Goal: Task Accomplishment & Management: Manage account settings

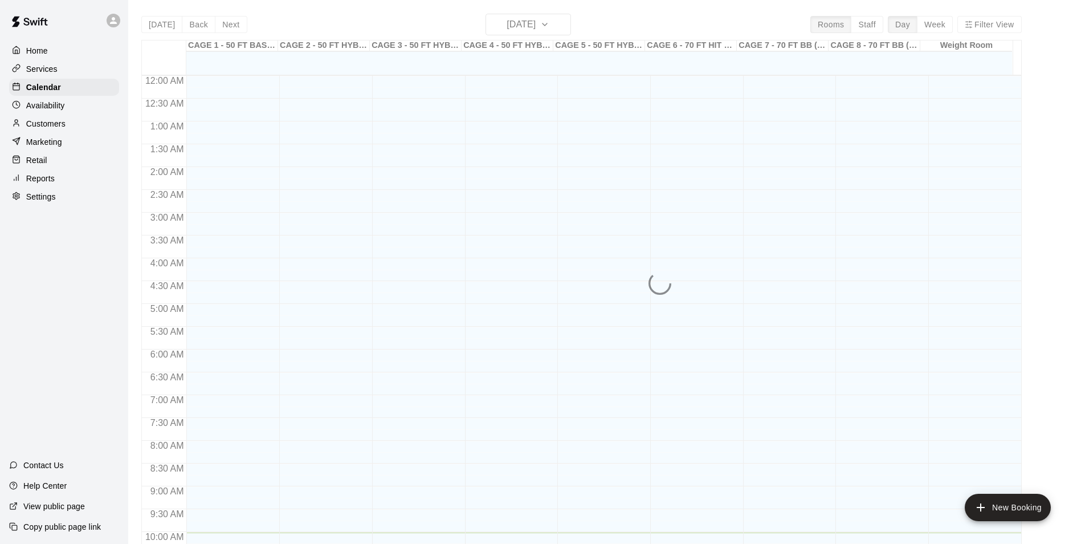
scroll to position [457, 0]
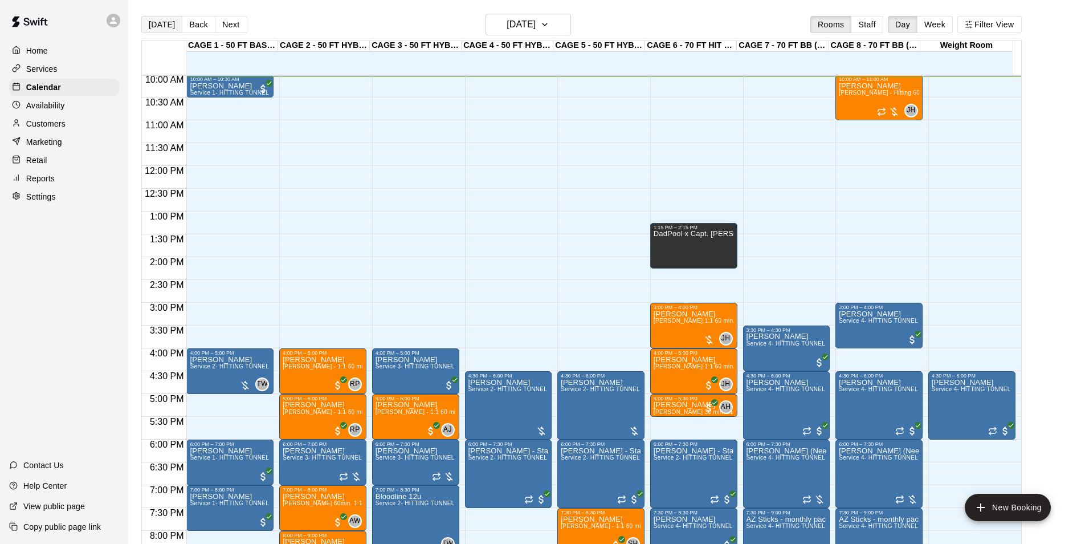
click at [149, 27] on button "[DATE]" at bounding box center [161, 24] width 41 height 17
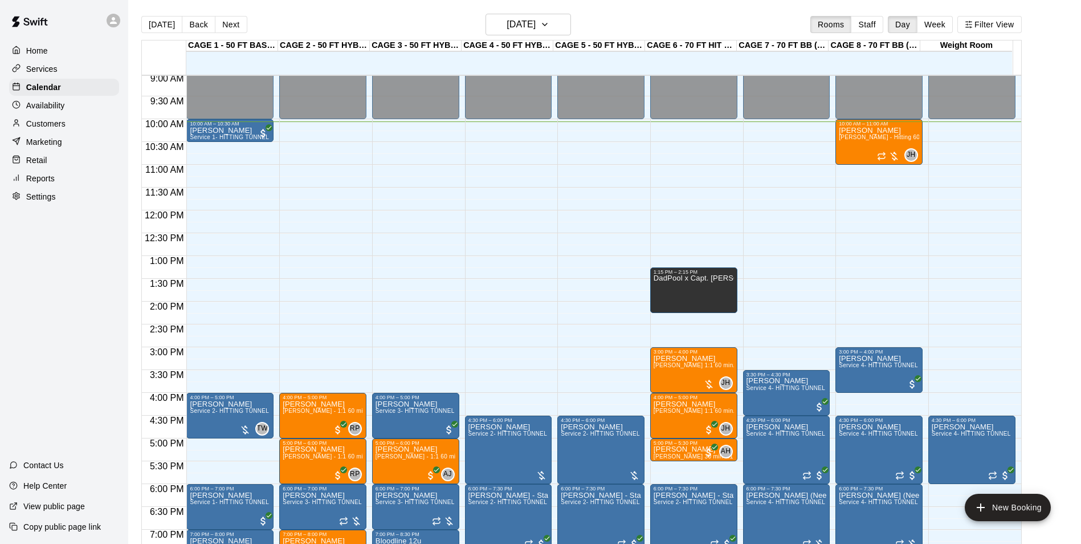
scroll to position [400, 0]
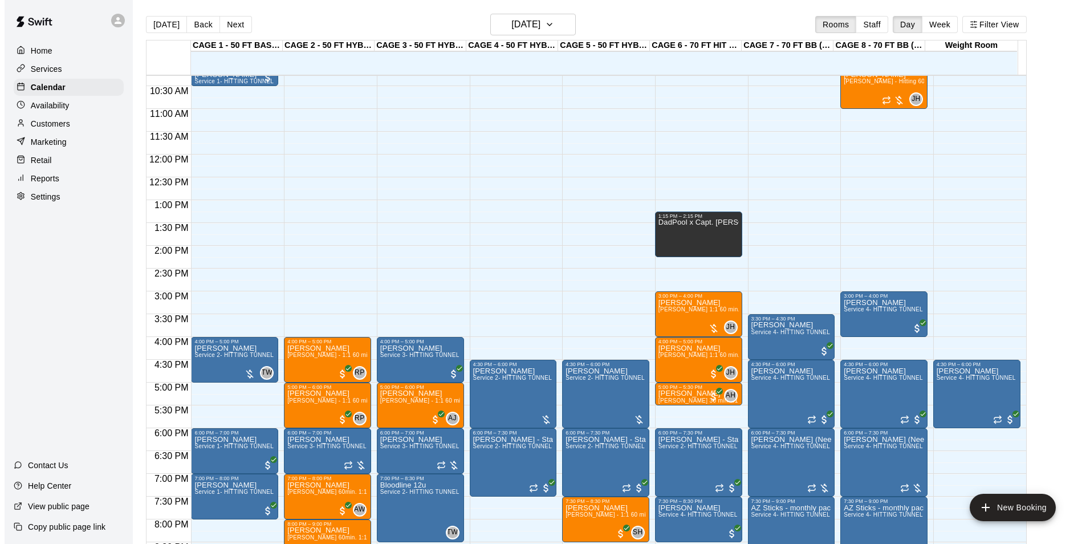
scroll to position [411, 0]
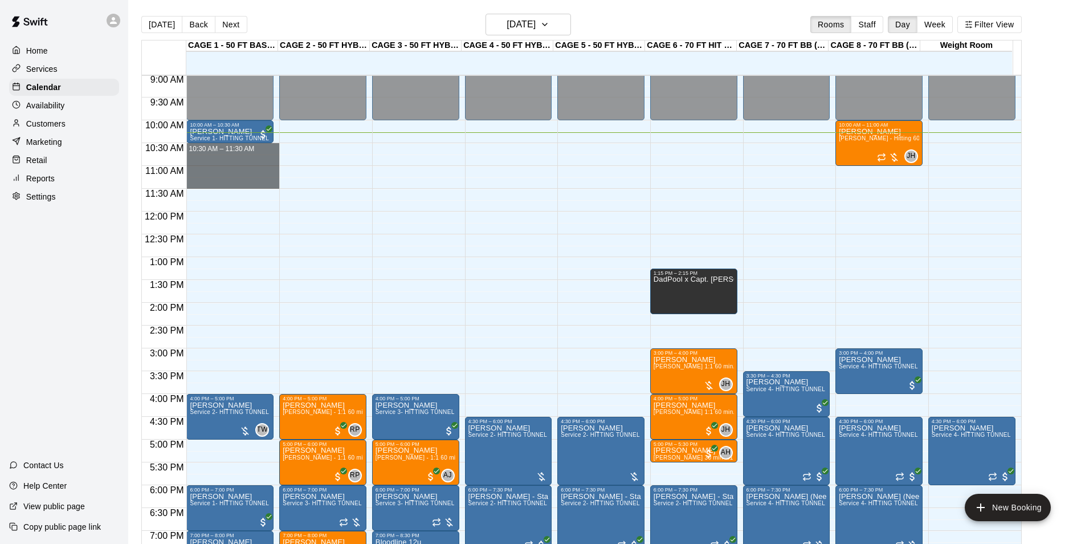
drag, startPoint x: 253, startPoint y: 146, endPoint x: 243, endPoint y: 181, distance: 35.7
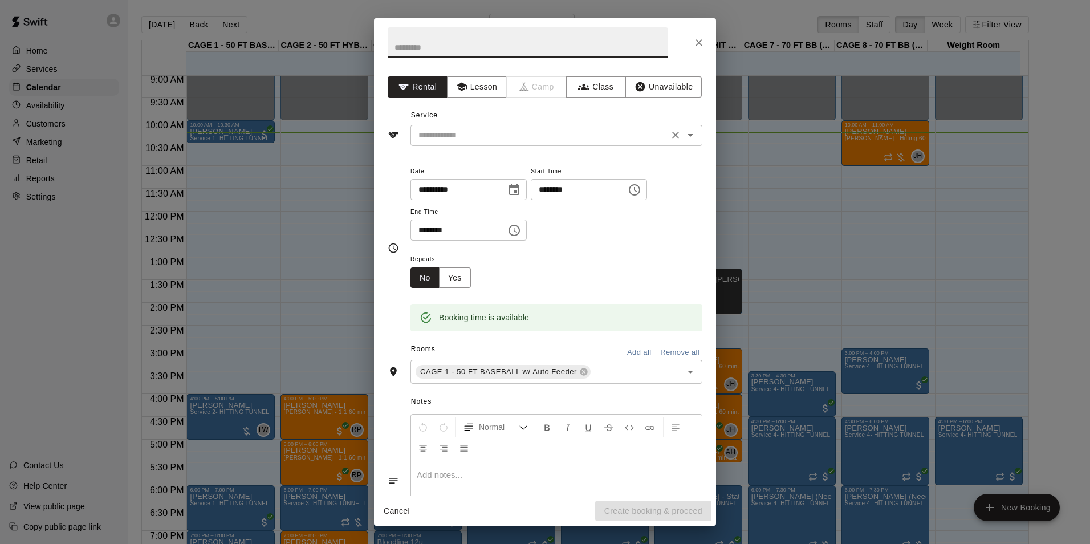
click at [516, 137] on input "text" at bounding box center [539, 135] width 251 height 14
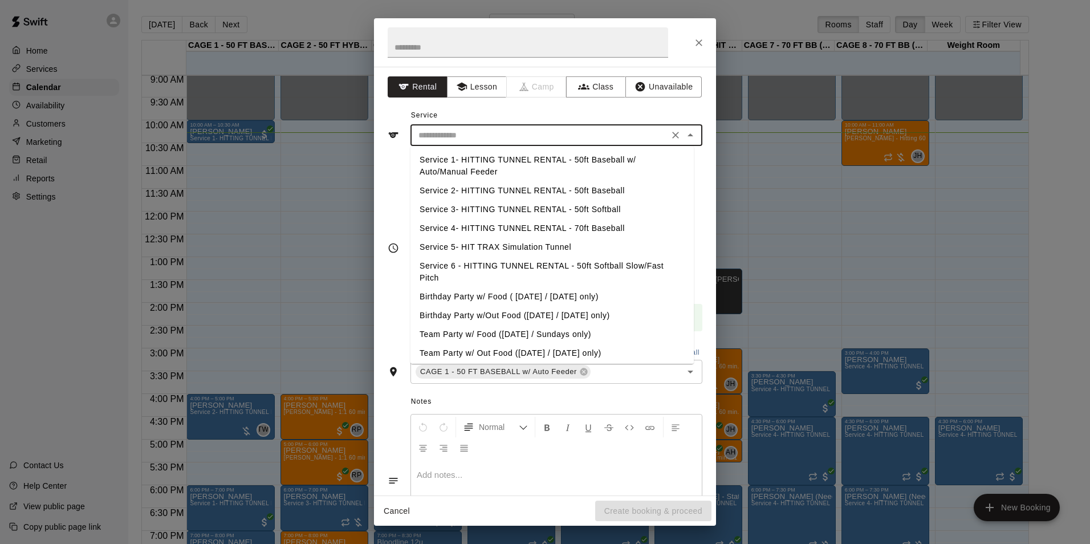
click at [567, 162] on li "Service 1- HITTING TUNNEL RENTAL - 50ft Baseball w/ Auto/Manual Feeder" at bounding box center [551, 165] width 283 height 31
type input "**********"
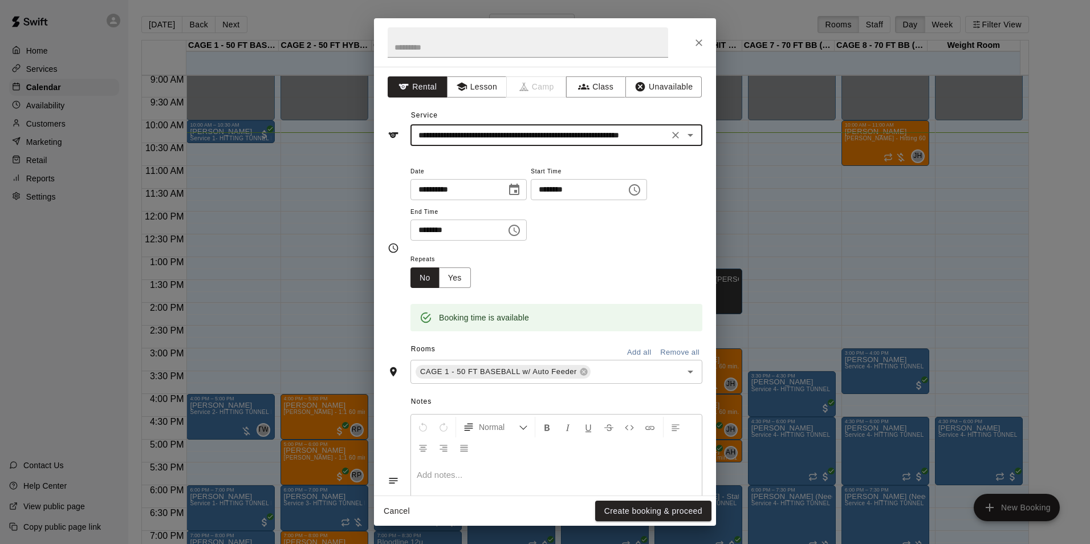
click at [691, 47] on button "Close" at bounding box center [698, 42] width 21 height 21
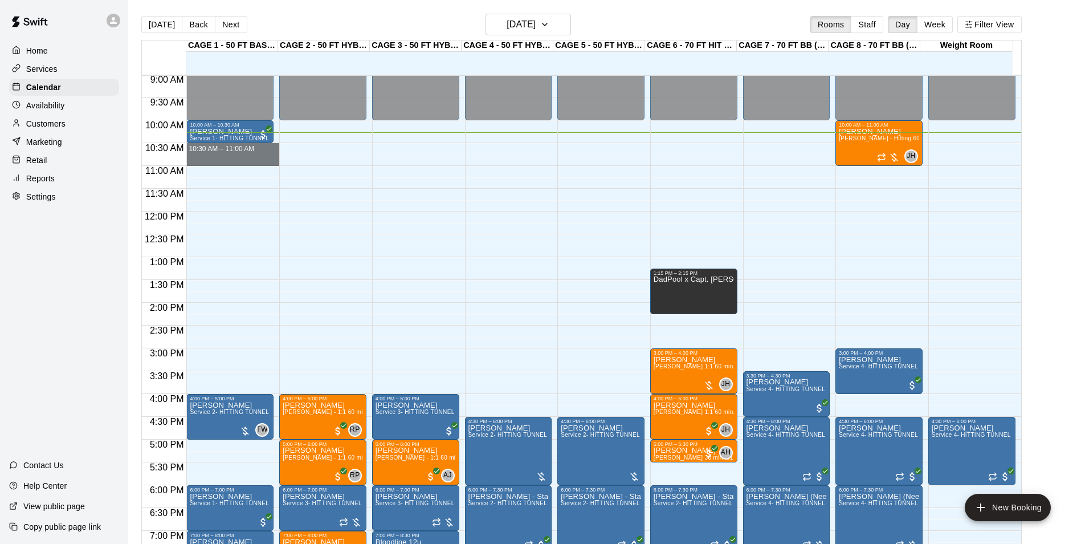
drag, startPoint x: 238, startPoint y: 145, endPoint x: 237, endPoint y: 166, distance: 20.5
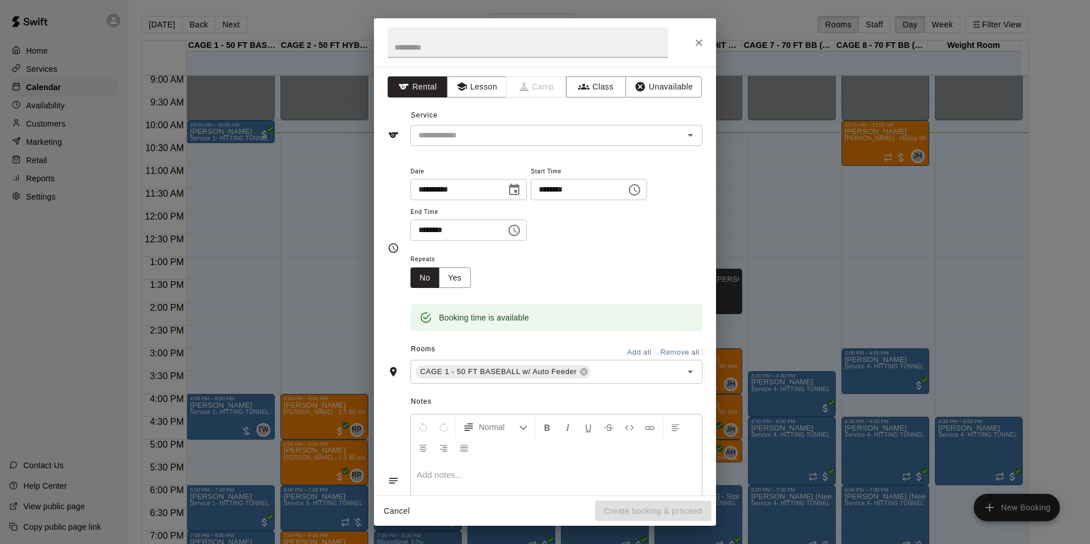
click at [569, 62] on h2 at bounding box center [528, 42] width 308 height 48
click at [604, 130] on input "text" at bounding box center [539, 135] width 251 height 14
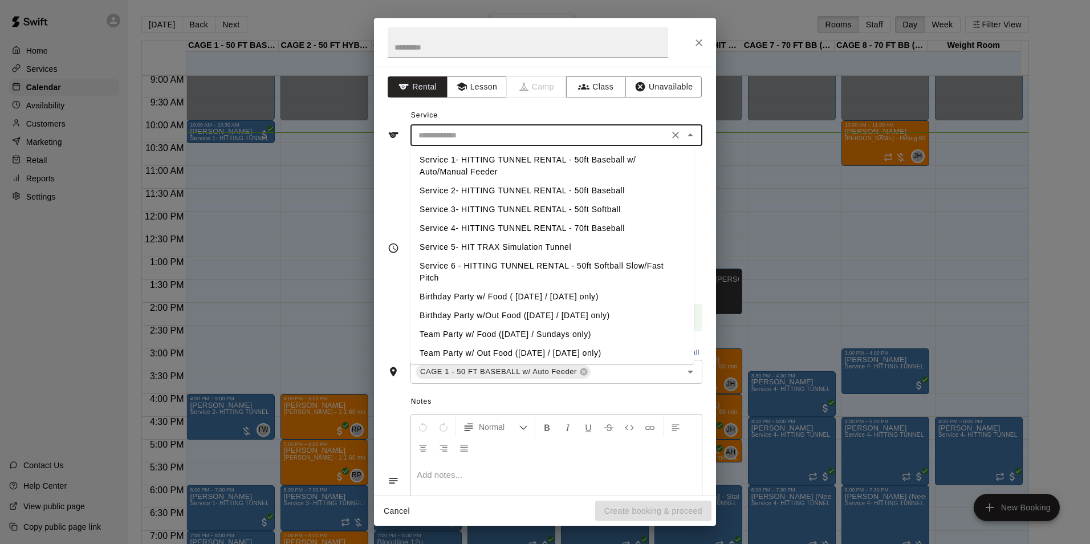
click at [587, 159] on li "Service 1- HITTING TUNNEL RENTAL - 50ft Baseball w/ Auto/Manual Feeder" at bounding box center [551, 165] width 283 height 31
type input "**********"
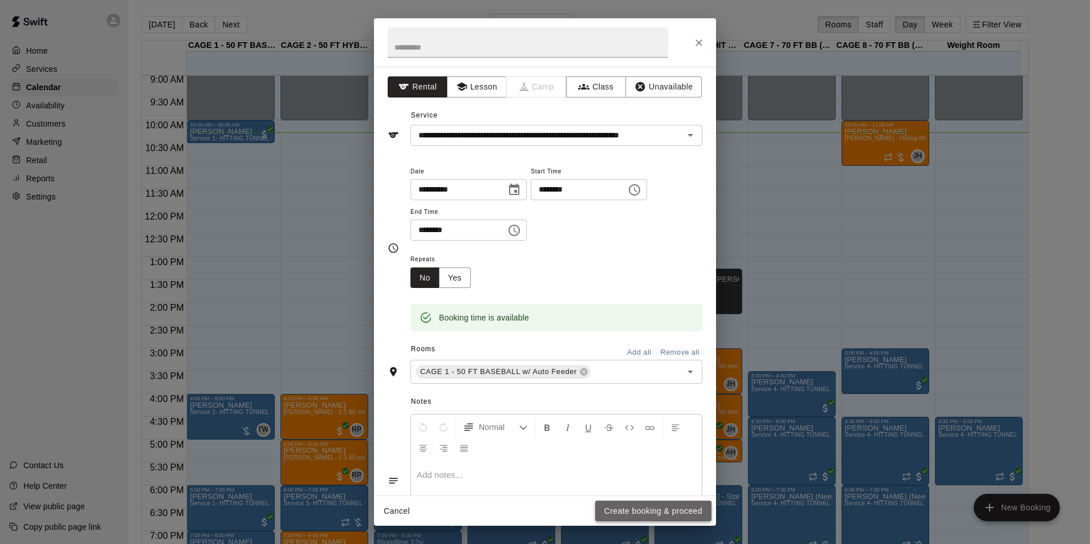
click at [653, 520] on button "Create booking & proceed" at bounding box center [653, 510] width 116 height 21
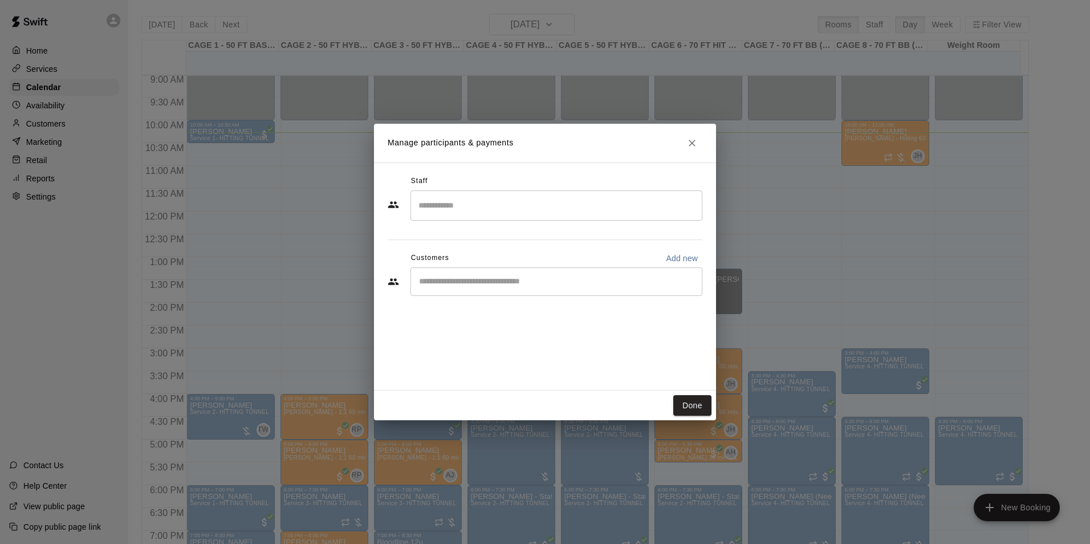
click at [483, 276] on input "Start typing to search customers..." at bounding box center [556, 281] width 282 height 11
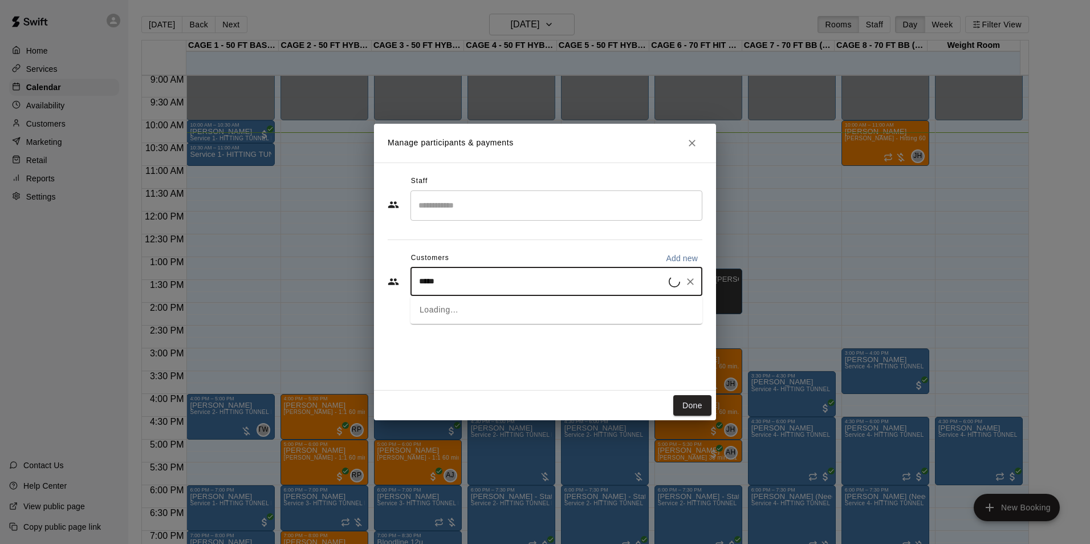
type input "******"
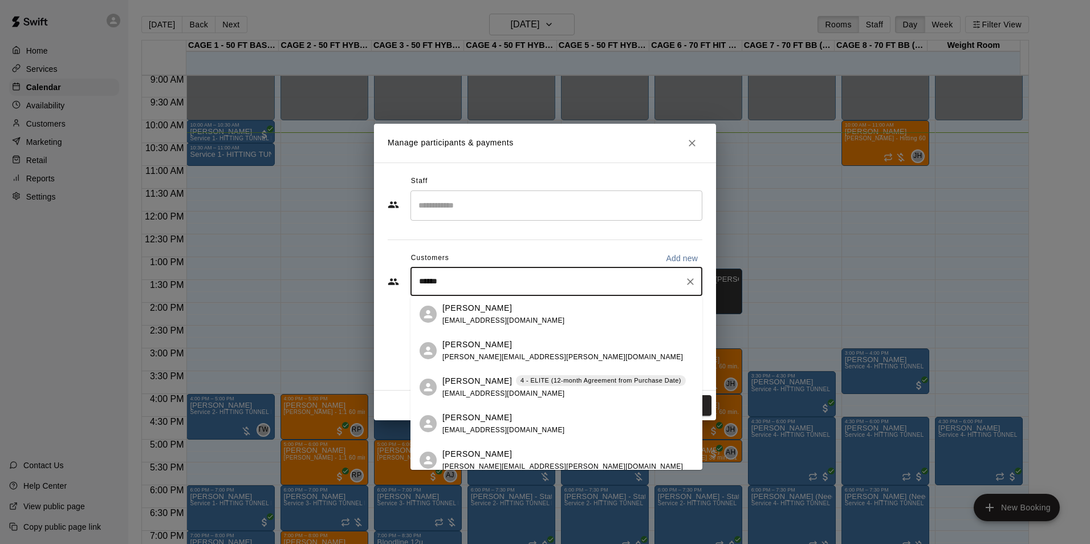
click at [468, 380] on p "[PERSON_NAME]" at bounding box center [477, 381] width 70 height 12
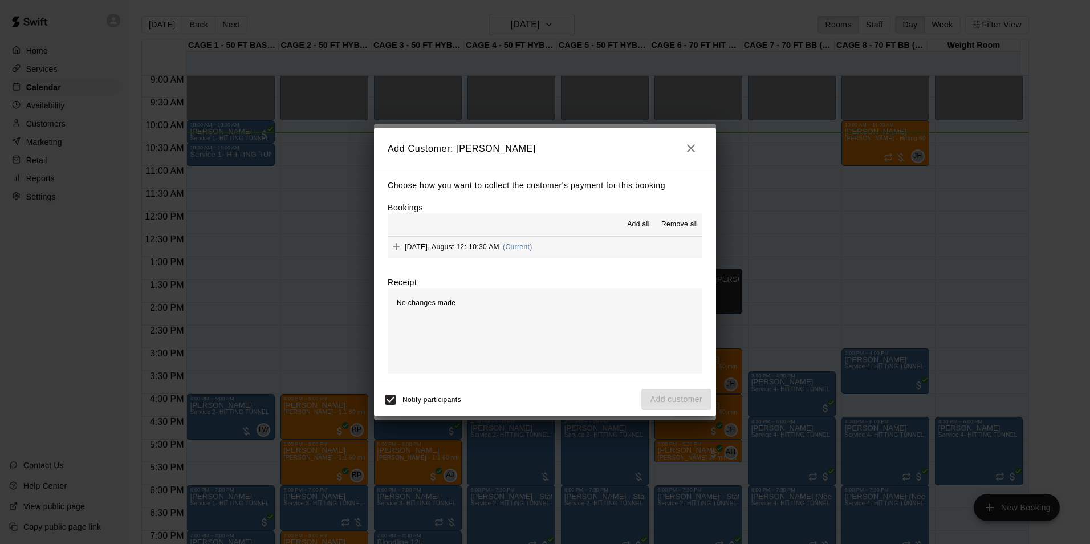
click at [587, 243] on button "Tuesday, August 12: 10:30 AM (Current)" at bounding box center [545, 247] width 315 height 21
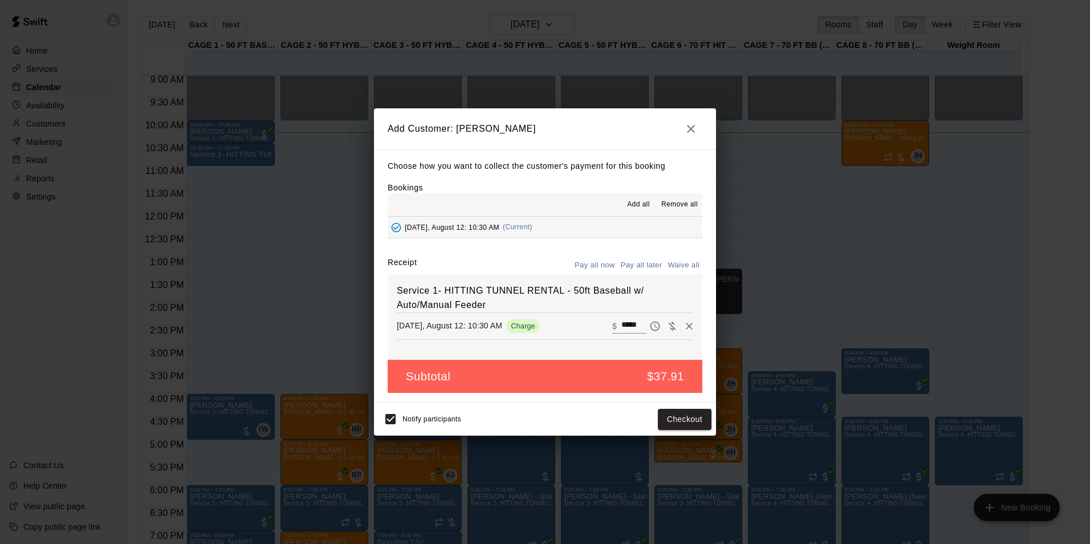
click at [626, 259] on button "Pay all later" at bounding box center [641, 265] width 47 height 18
click at [667, 415] on button "Add customer" at bounding box center [676, 419] width 70 height 21
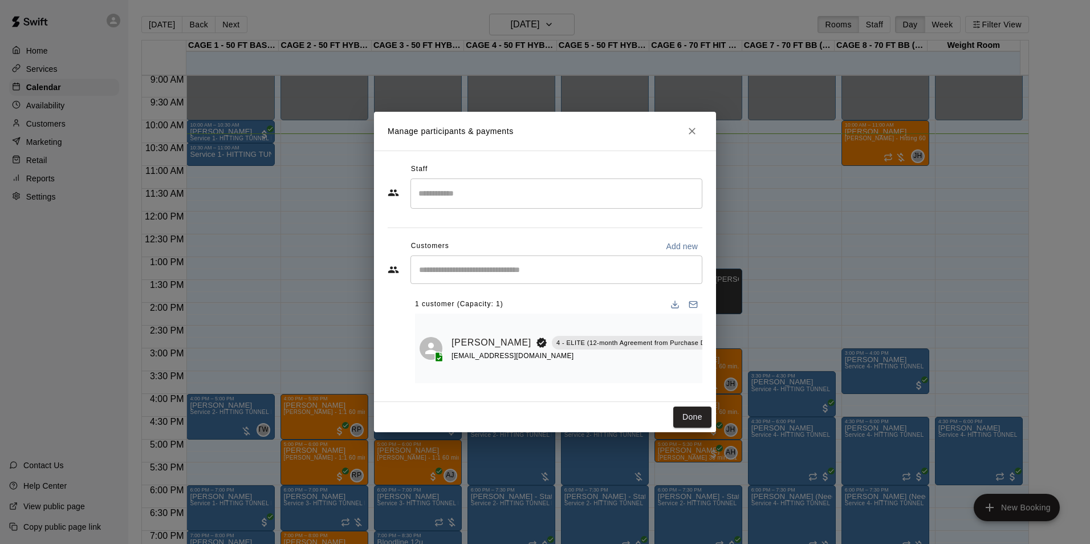
click at [96, 516] on div "Manage participants & payments Staff ​ Customers Add new ​ 1 customer (Capacity…" at bounding box center [545, 272] width 1090 height 544
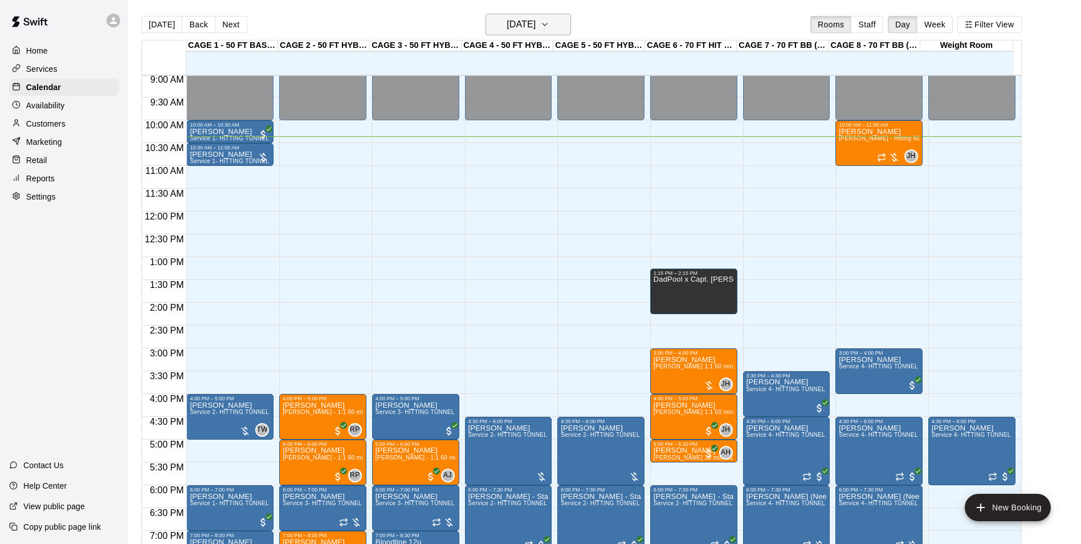
click at [536, 18] on h6 "[DATE]" at bounding box center [521, 25] width 29 height 16
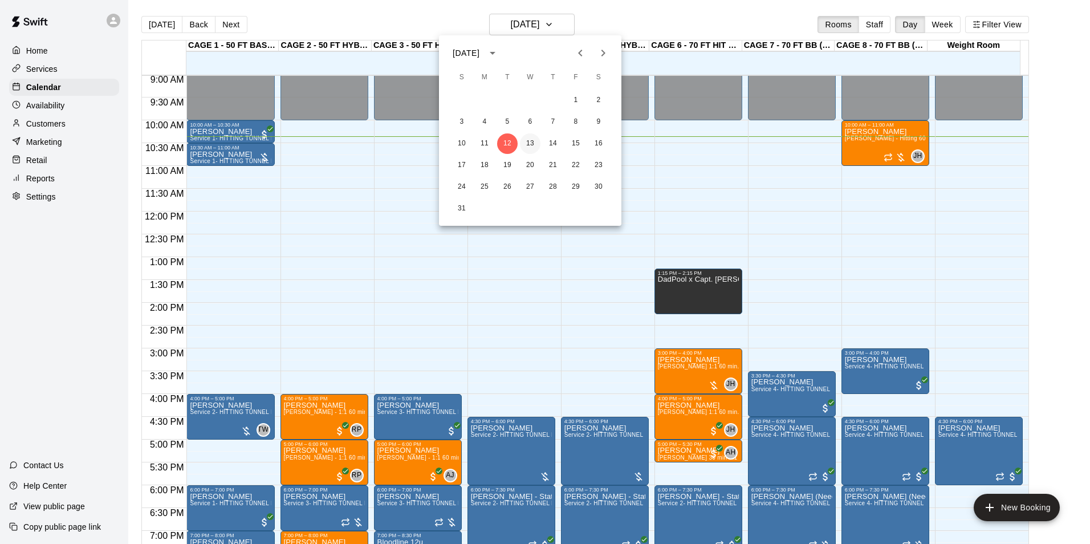
click at [527, 135] on button "13" at bounding box center [530, 143] width 21 height 21
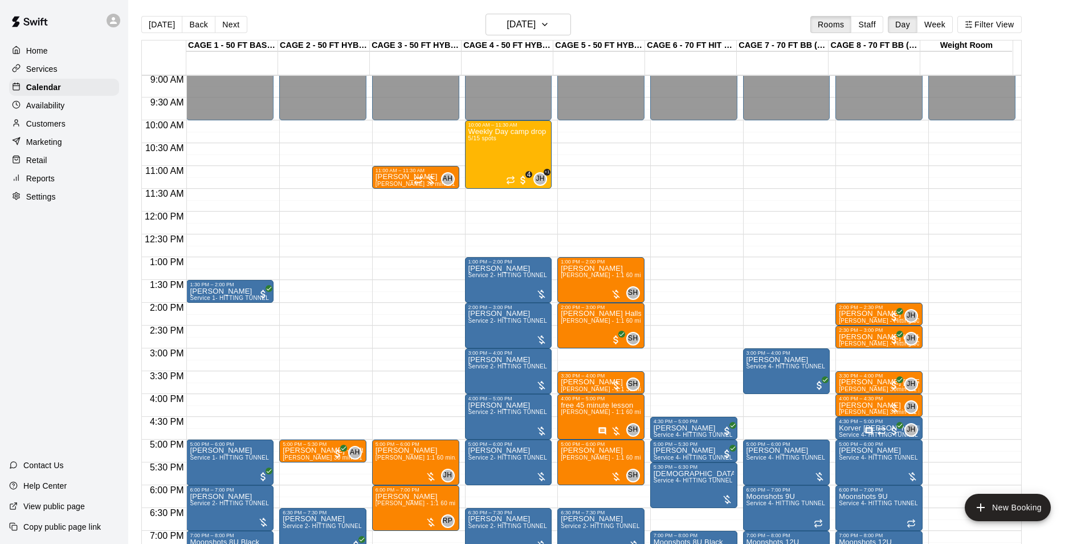
click at [549, 41] on div "CAGE 4 - 50 FT HYBRID BB/SB" at bounding box center [508, 45] width 92 height 11
click at [557, 15] on button "[DATE]" at bounding box center [528, 25] width 85 height 22
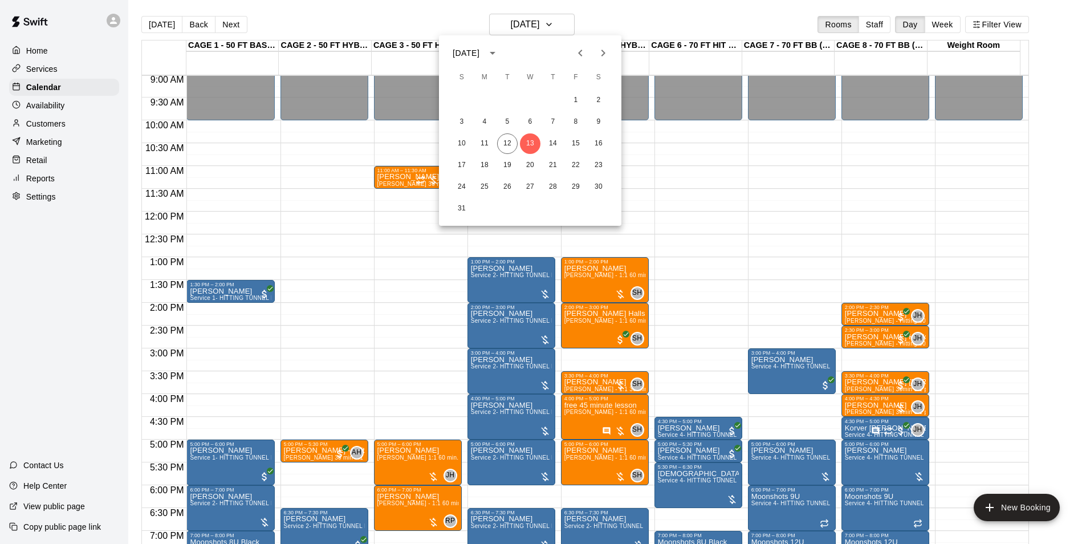
click at [586, 151] on div "10 11 12 13 14 15 16" at bounding box center [530, 143] width 182 height 21
click at [581, 148] on button "15" at bounding box center [575, 143] width 21 height 21
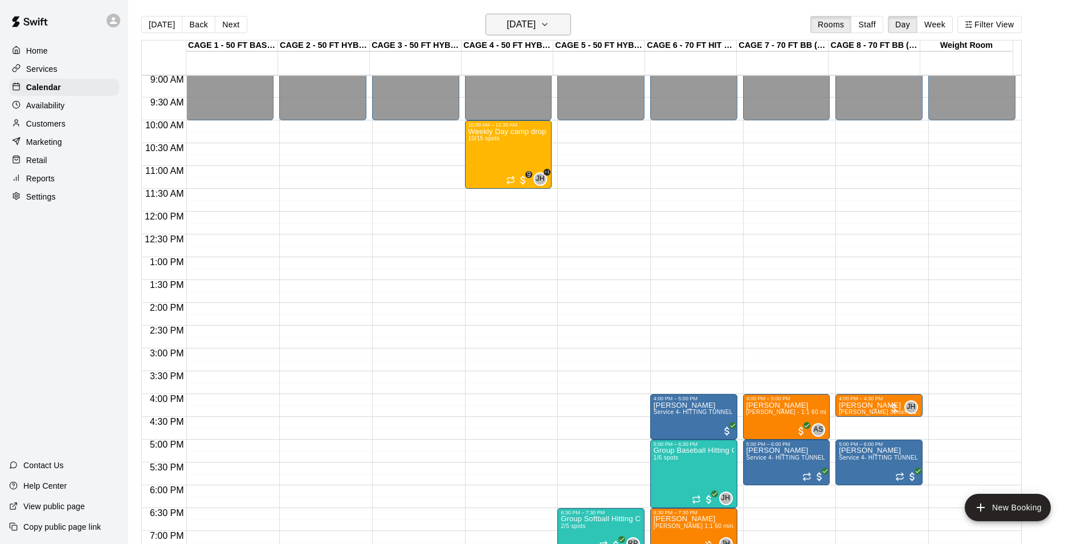
click at [525, 26] on h6 "[DATE]" at bounding box center [521, 25] width 29 height 16
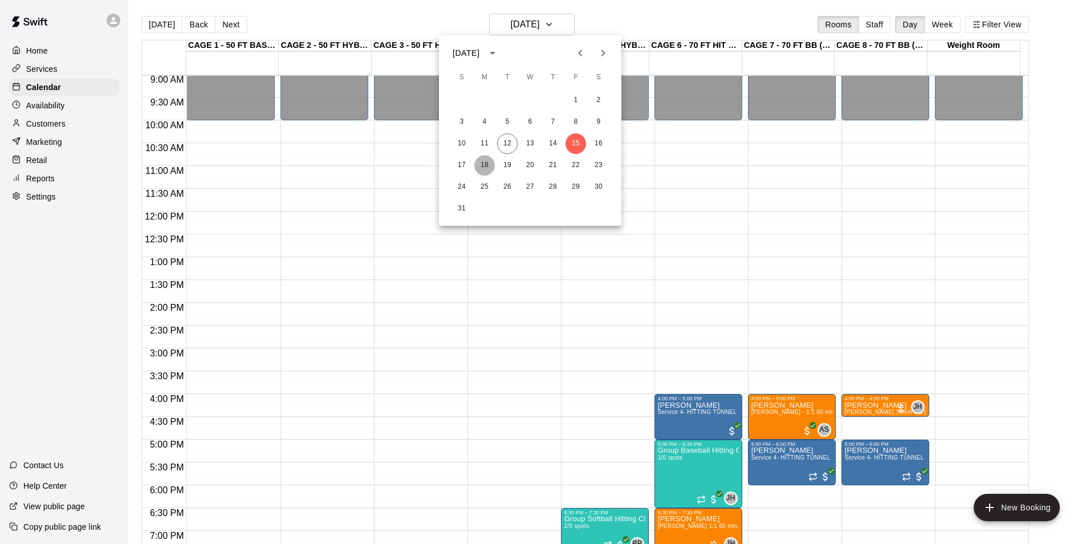
click at [486, 160] on button "18" at bounding box center [484, 165] width 21 height 21
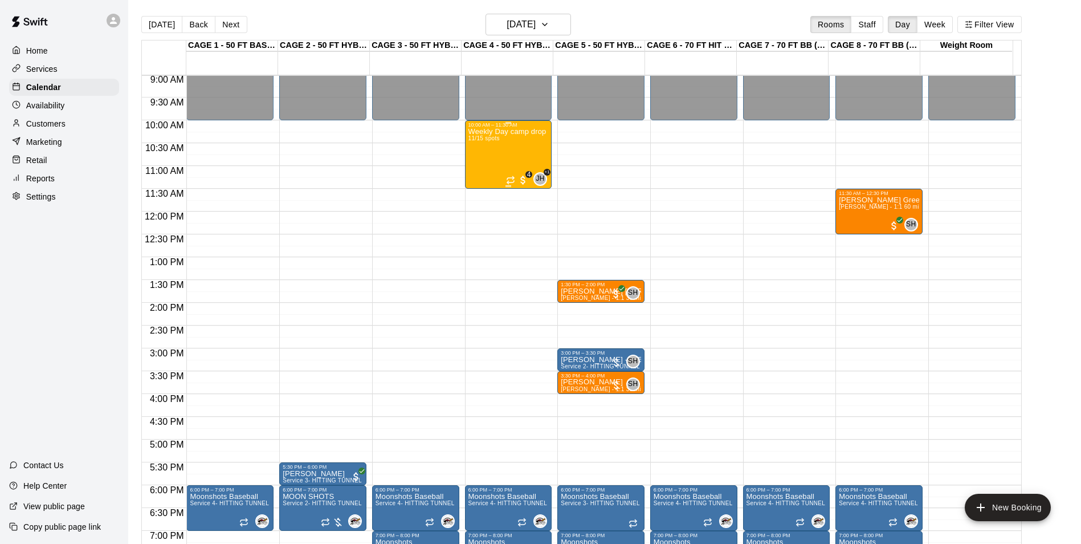
click at [486, 160] on div "Weekly Day camp drop in session - Monday / Wednesday / Friday's 11/15 spots" at bounding box center [508, 400] width 80 height 544
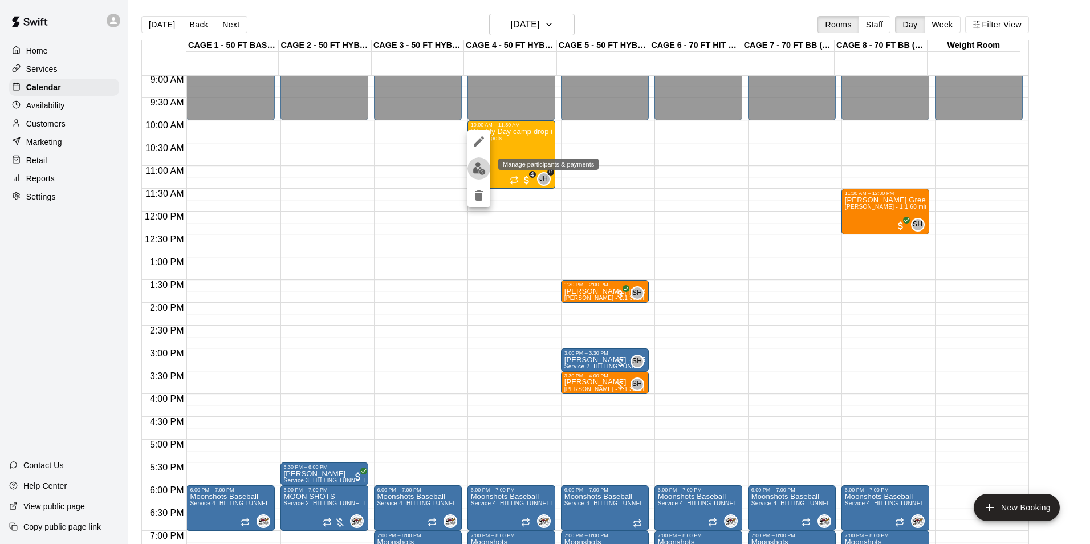
click at [479, 173] on img "edit" at bounding box center [478, 168] width 13 height 13
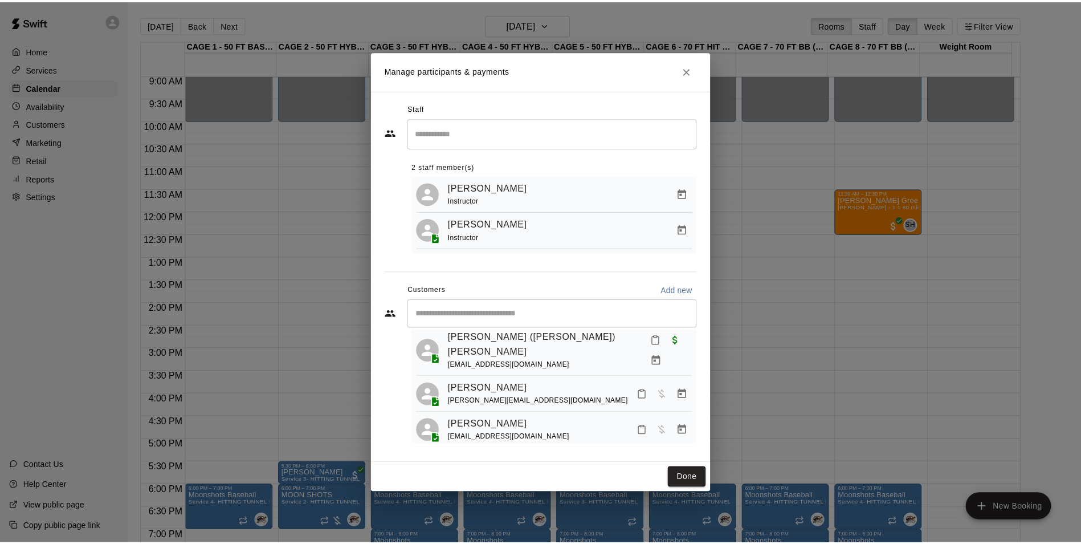
scroll to position [335, 0]
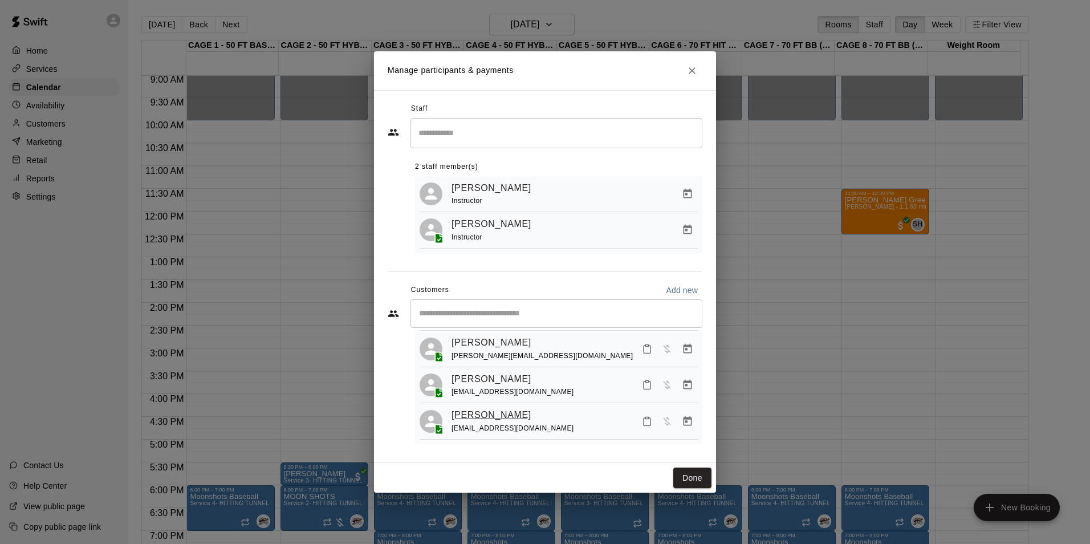
click at [488, 415] on link "Zane Studniarz" at bounding box center [491, 414] width 80 height 15
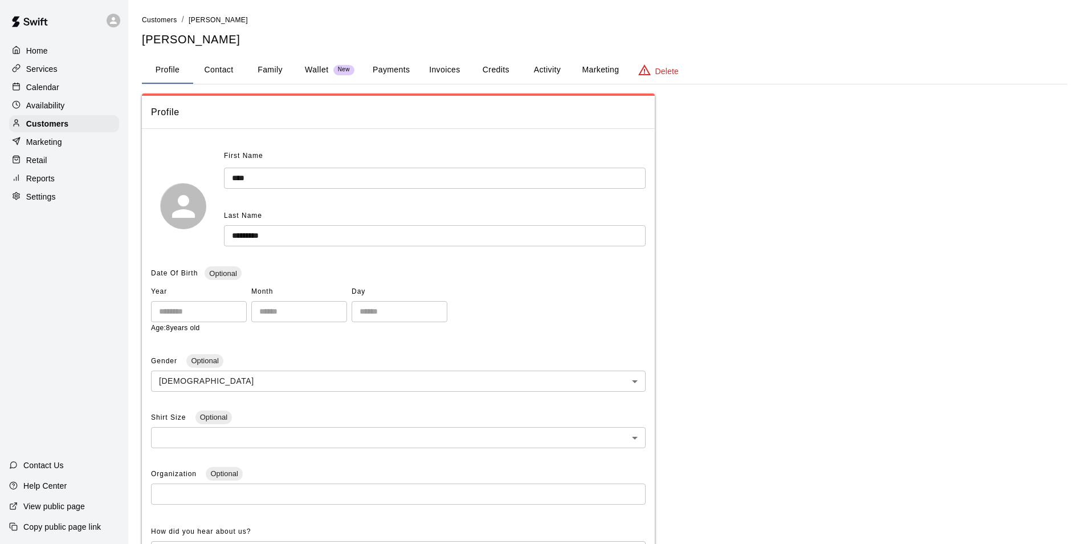
click at [409, 74] on button "Payments" at bounding box center [391, 69] width 55 height 27
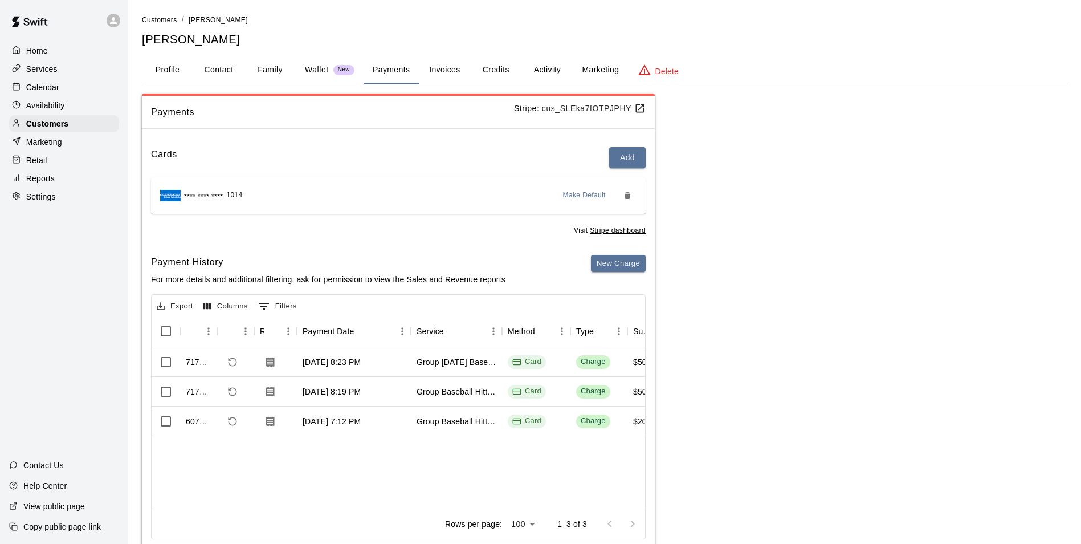
click at [444, 73] on button "Invoices" at bounding box center [444, 69] width 51 height 27
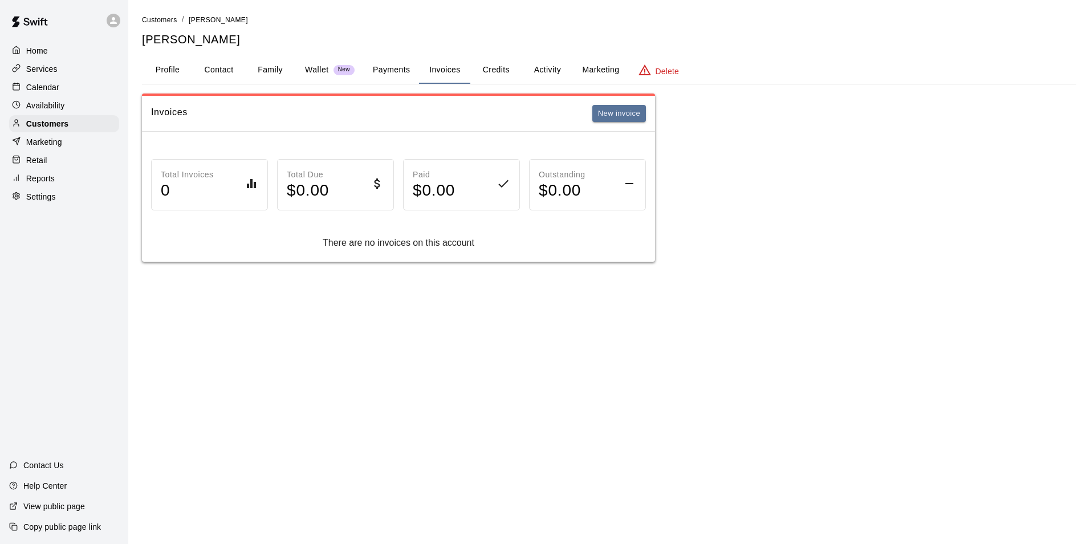
click at [406, 76] on button "Payments" at bounding box center [391, 69] width 55 height 27
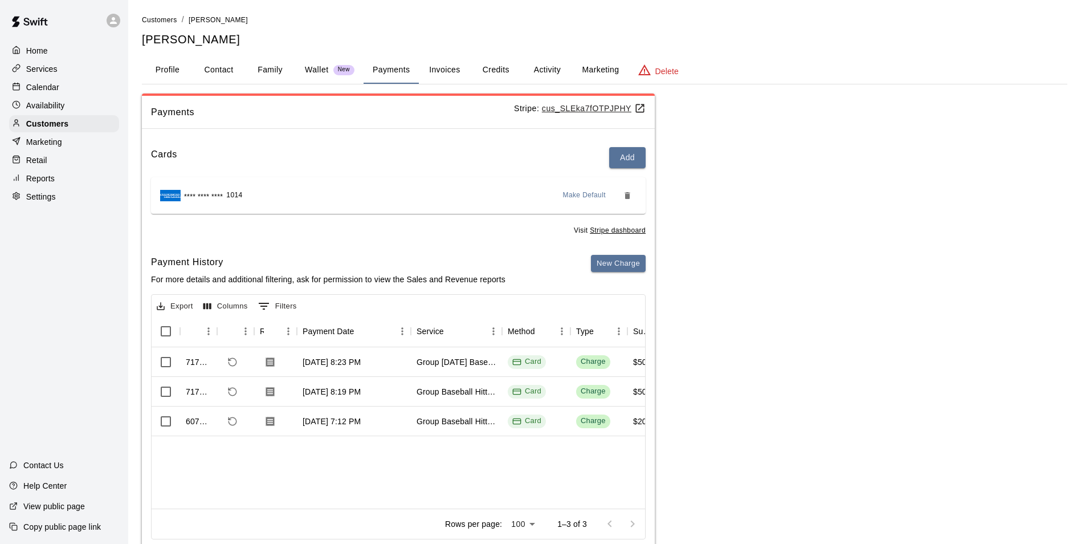
drag, startPoint x: 75, startPoint y: 86, endPoint x: 114, endPoint y: 82, distance: 39.5
click at [75, 86] on div "Calendar" at bounding box center [64, 87] width 110 height 17
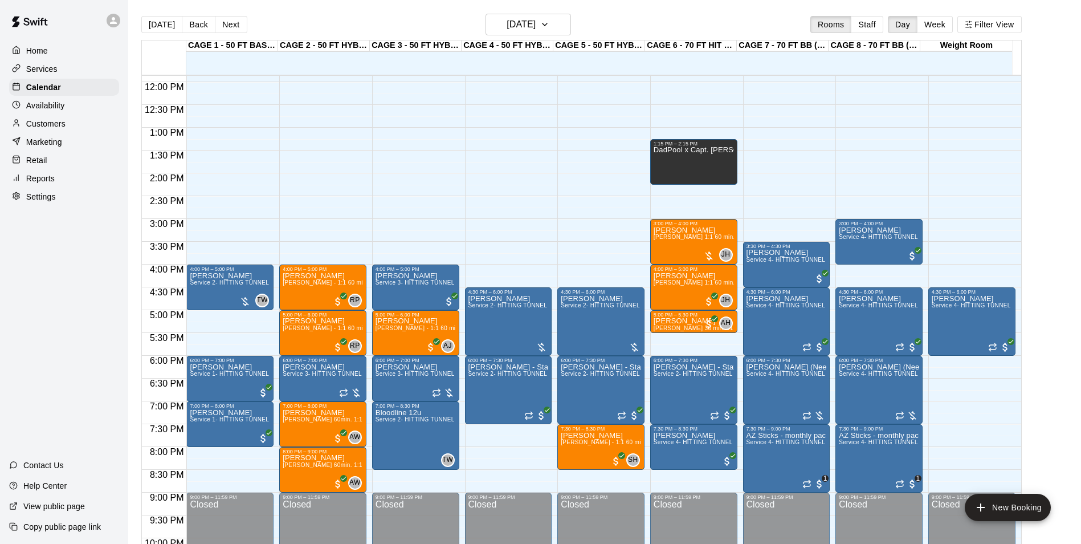
scroll to position [588, 0]
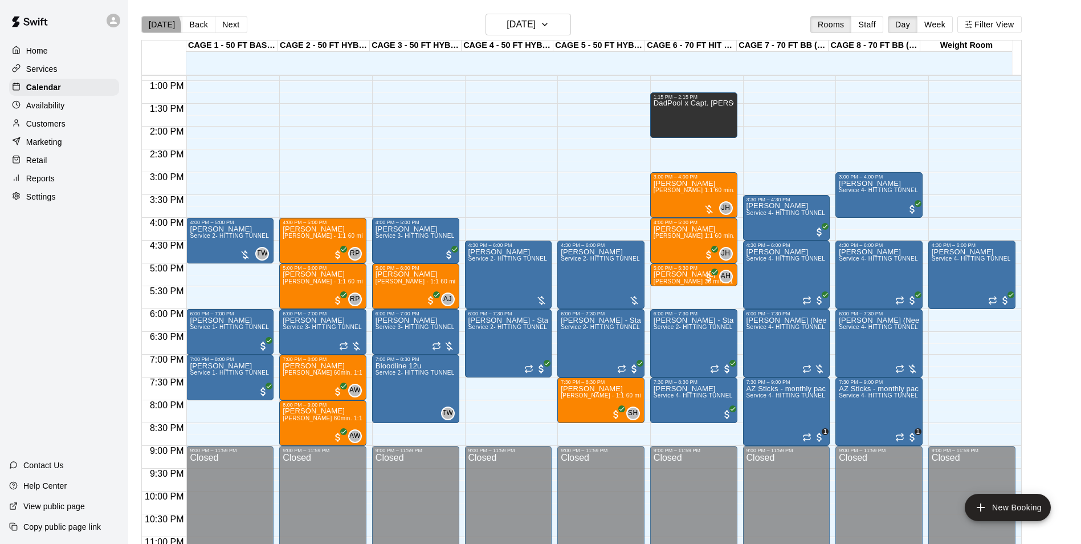
click at [153, 27] on button "[DATE]" at bounding box center [161, 24] width 41 height 17
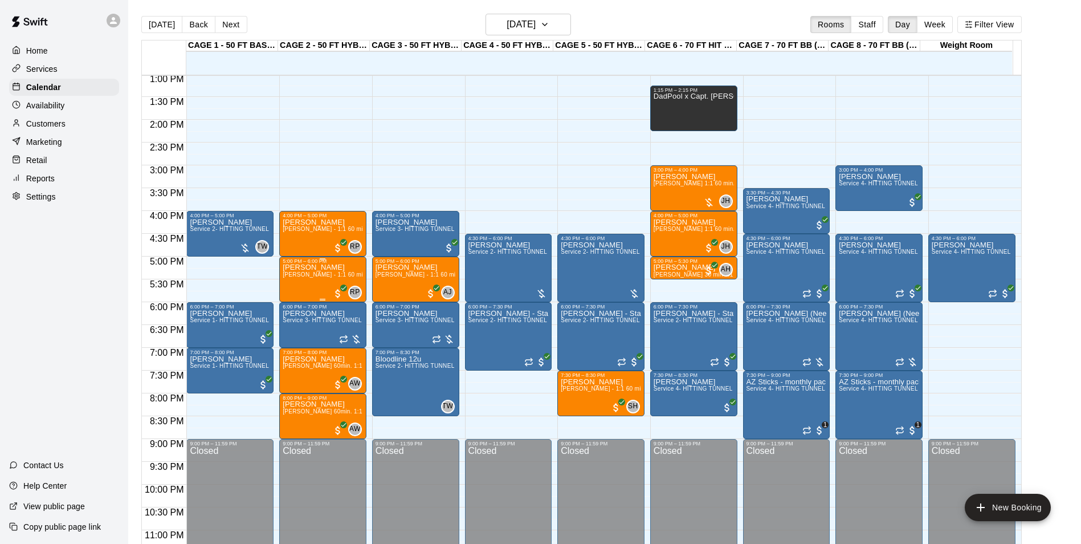
scroll to position [614, 0]
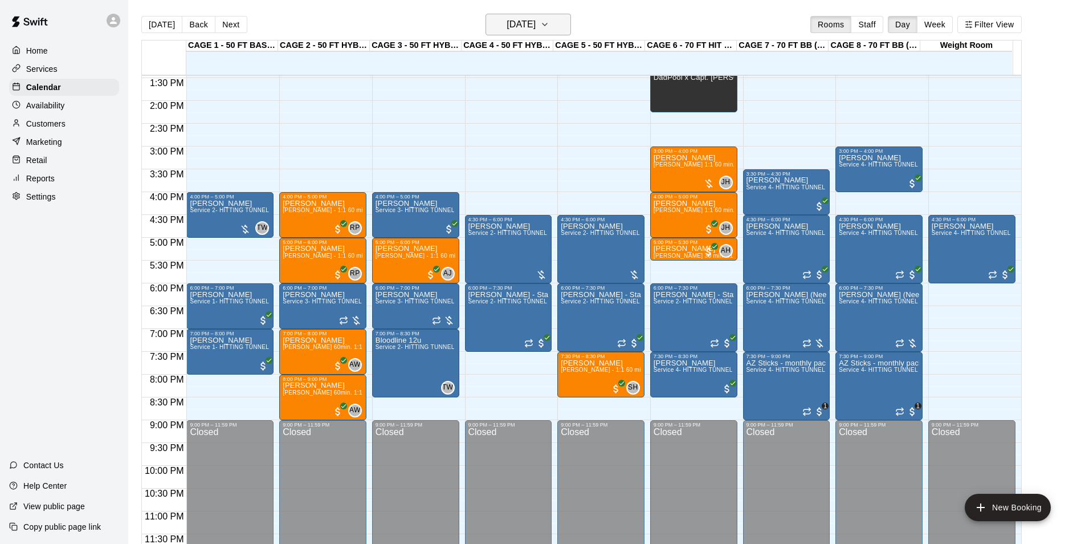
click at [544, 32] on button "[DATE]" at bounding box center [528, 25] width 85 height 22
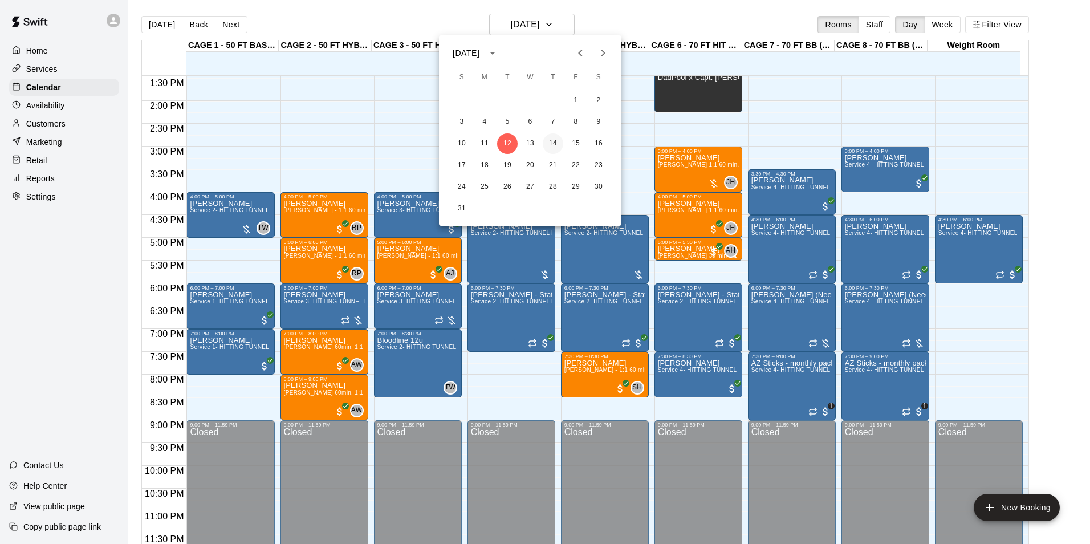
click at [561, 143] on button "14" at bounding box center [553, 143] width 21 height 21
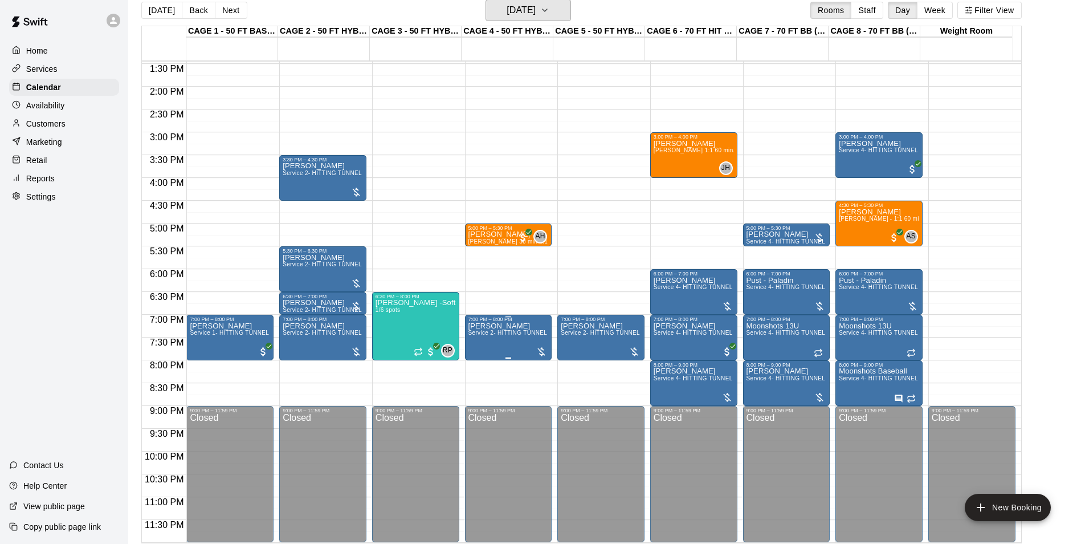
scroll to position [18, 0]
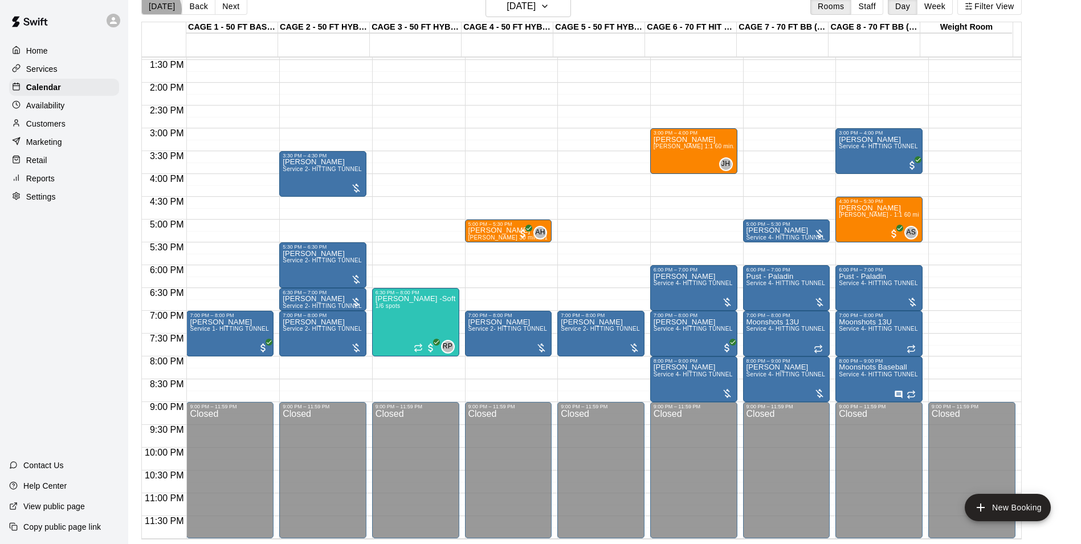
click at [157, 9] on button "[DATE]" at bounding box center [161, 6] width 41 height 17
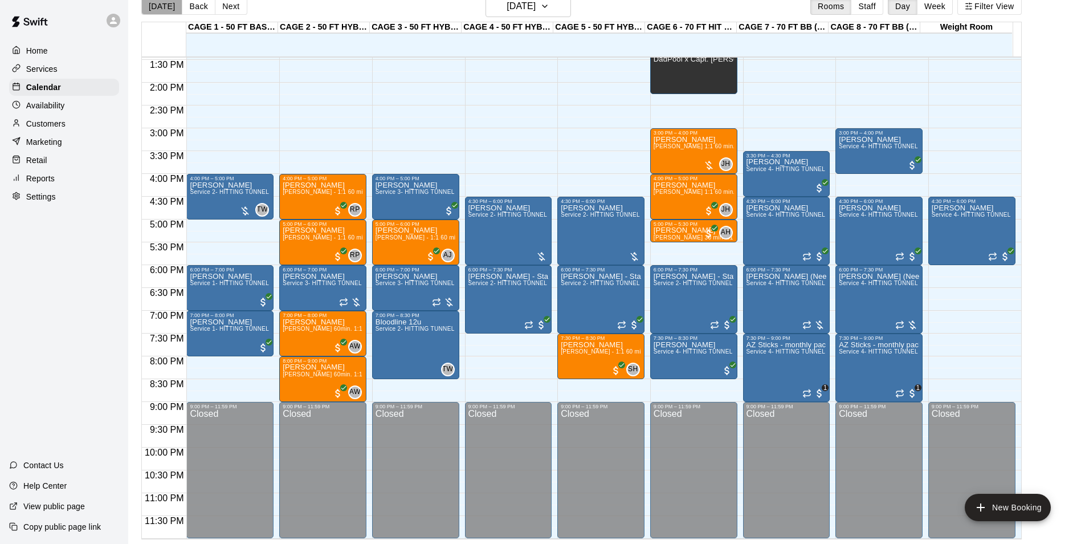
click at [166, 9] on button "[DATE]" at bounding box center [161, 6] width 41 height 17
click at [158, 2] on button "[DATE]" at bounding box center [161, 6] width 41 height 17
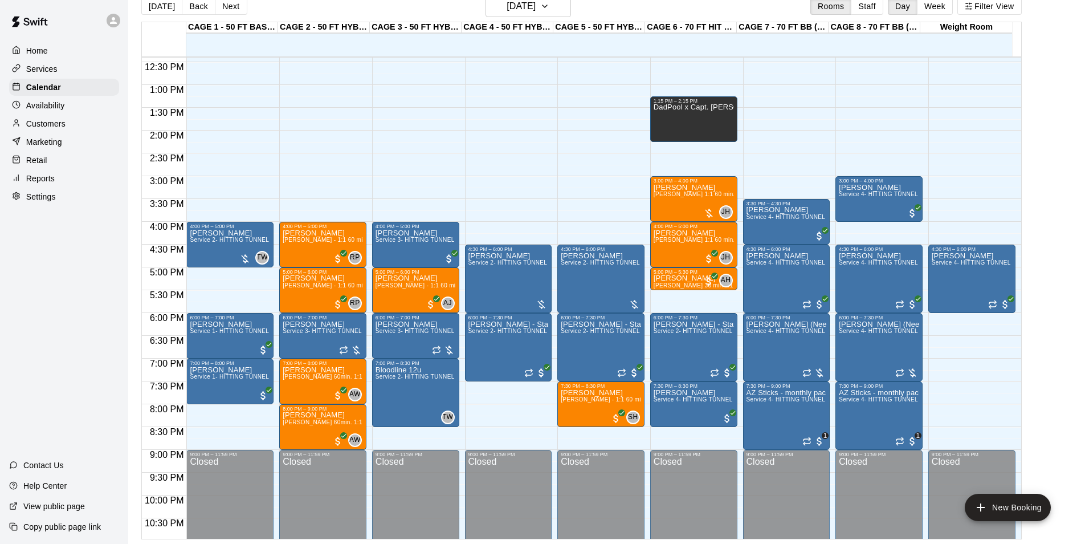
scroll to position [500, 0]
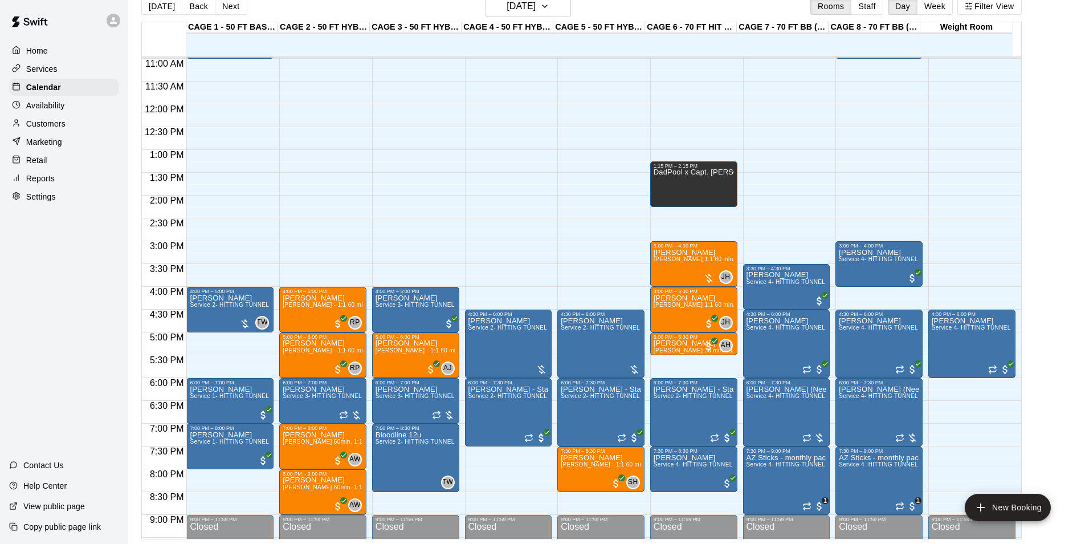
drag, startPoint x: 62, startPoint y: 120, endPoint x: 54, endPoint y: 121, distance: 8.2
click at [60, 120] on div "Customers" at bounding box center [64, 123] width 110 height 17
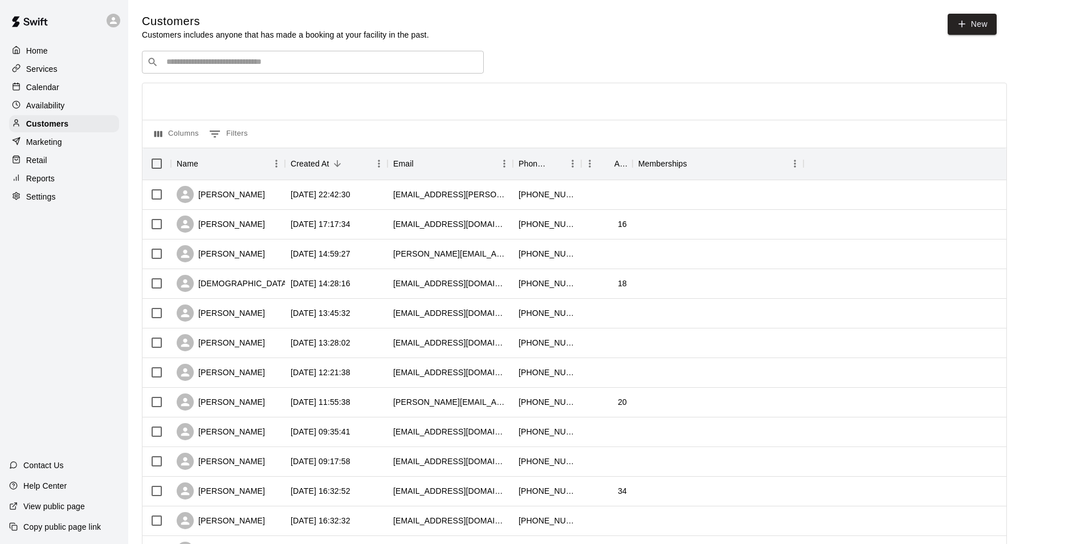
click at [276, 55] on div "​ ​" at bounding box center [313, 62] width 342 height 23
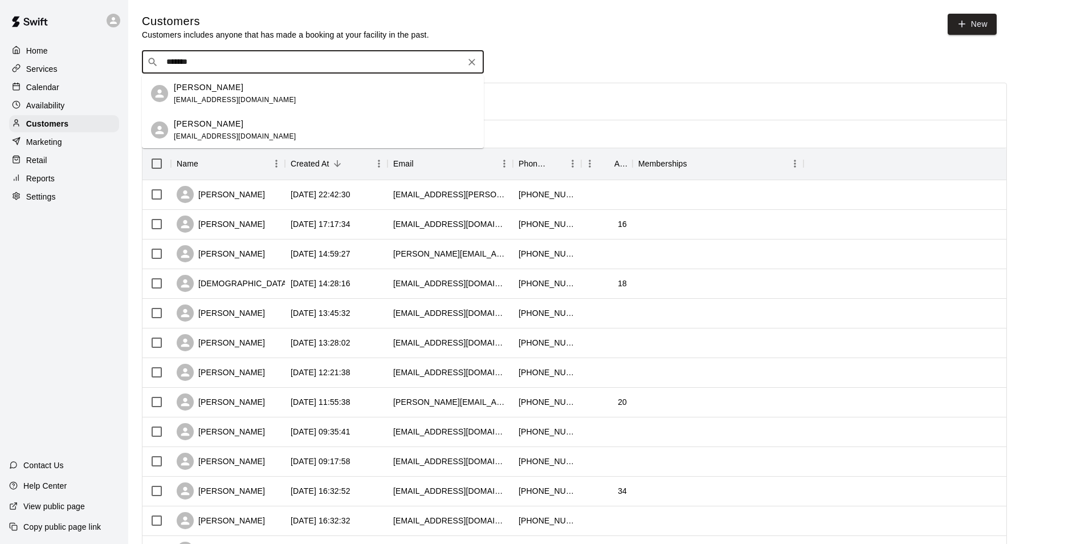
type input "*******"
click at [606, 65] on div "​ ******* ​" at bounding box center [574, 62] width 865 height 23
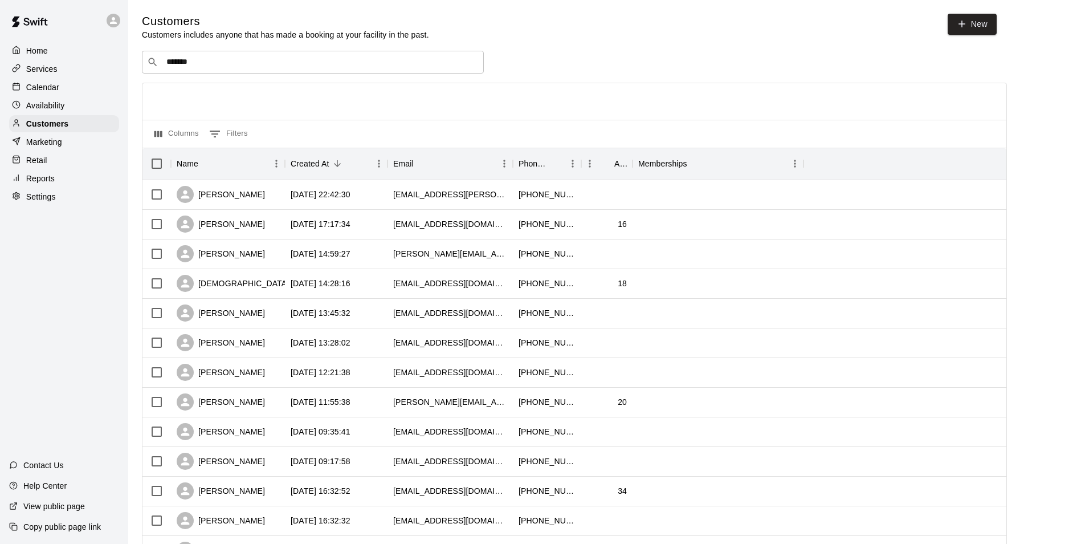
click at [55, 89] on p "Calendar" at bounding box center [42, 86] width 33 height 11
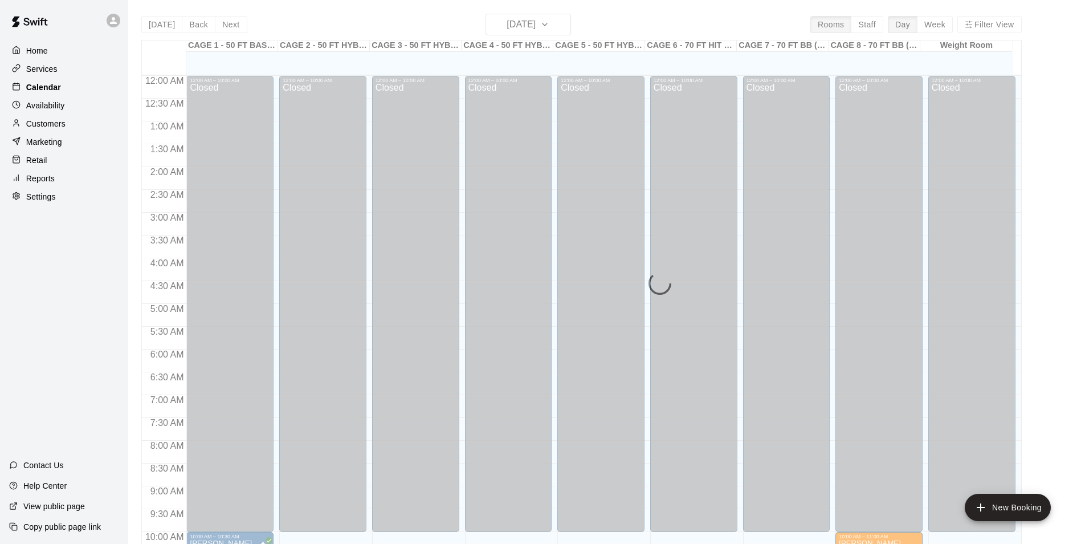
scroll to position [477, 0]
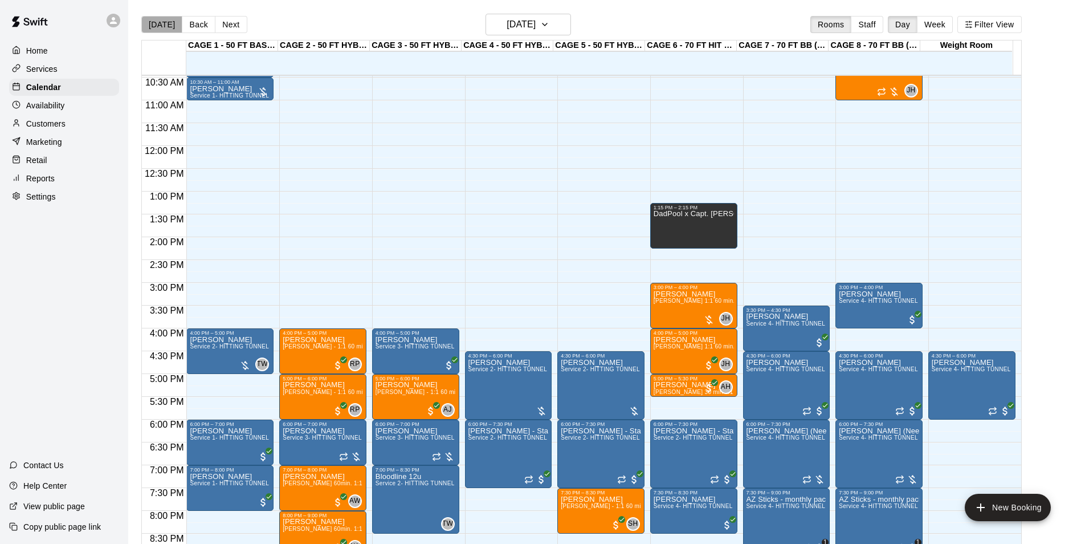
click at [173, 23] on button "[DATE]" at bounding box center [161, 24] width 41 height 17
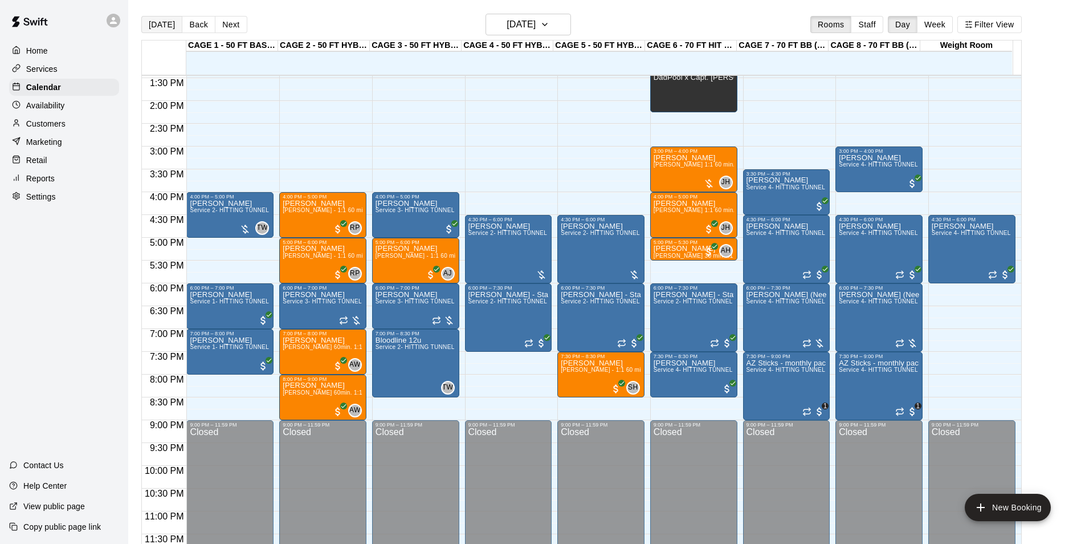
click at [170, 17] on button "[DATE]" at bounding box center [161, 24] width 41 height 17
click at [244, 25] on div "[DATE] Back [DATE][DATE] Rooms Staff Day Week Filter View" at bounding box center [581, 27] width 880 height 26
click at [236, 26] on button "Next" at bounding box center [231, 24] width 32 height 17
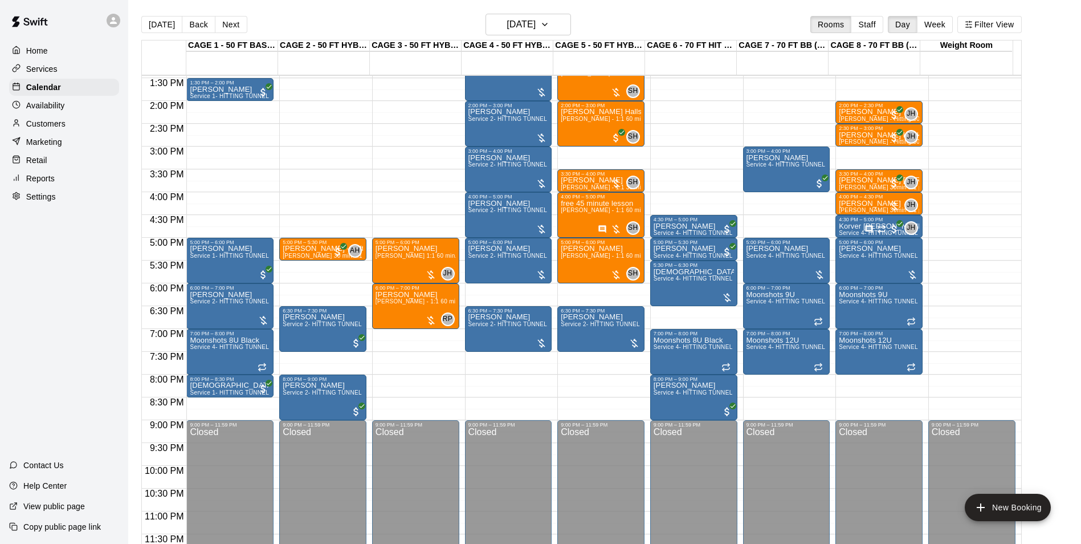
click at [161, 25] on button "[DATE]" at bounding box center [161, 24] width 41 height 17
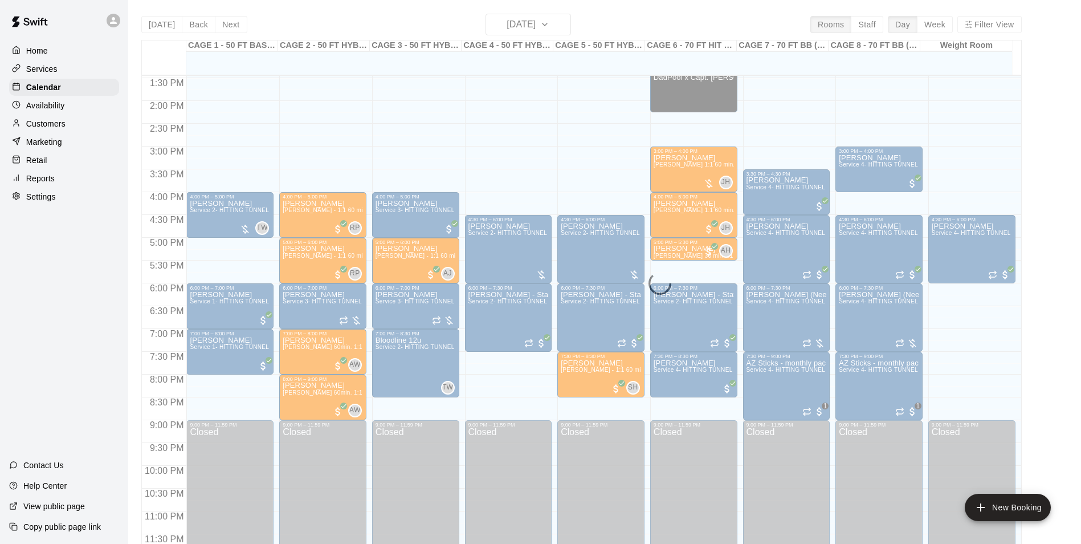
click at [263, 18] on div "Today Back Next Tuesday Aug 12 Rooms Staff Day Week Filter View CAGE 1 - 50 FT …" at bounding box center [581, 286] width 880 height 544
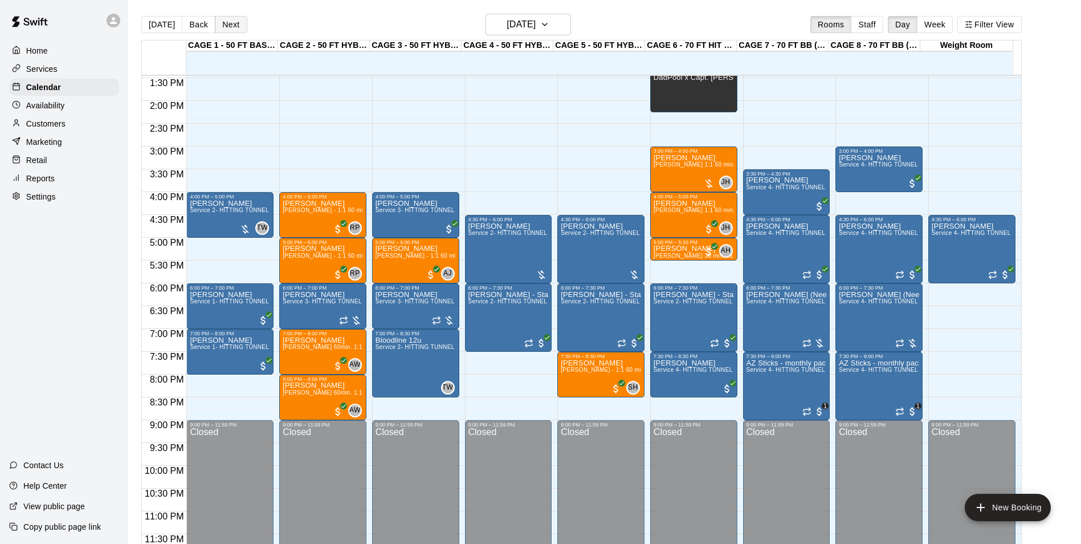
click at [227, 23] on button "Next" at bounding box center [231, 24] width 32 height 17
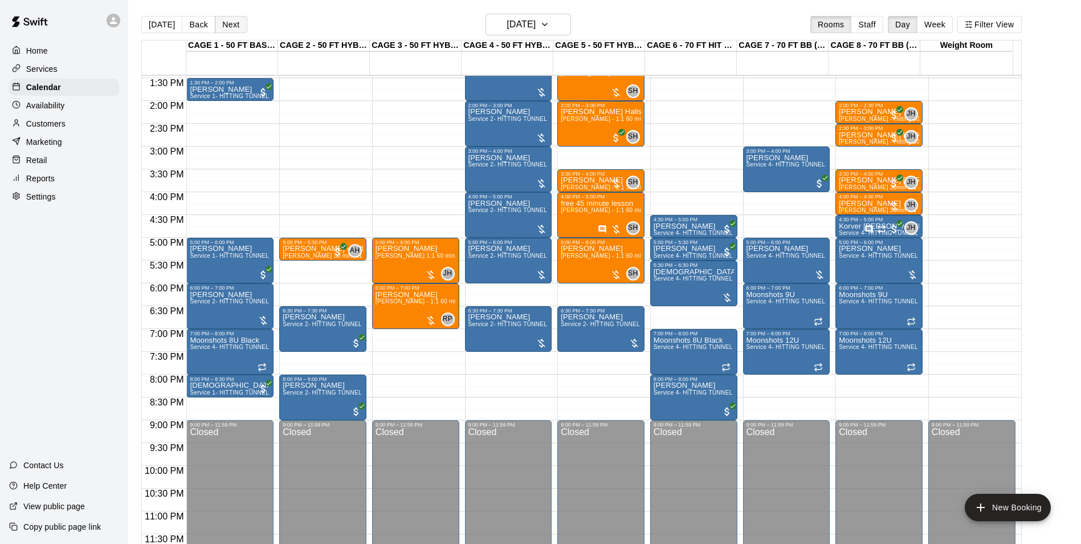
click at [229, 22] on button "Next" at bounding box center [231, 24] width 32 height 17
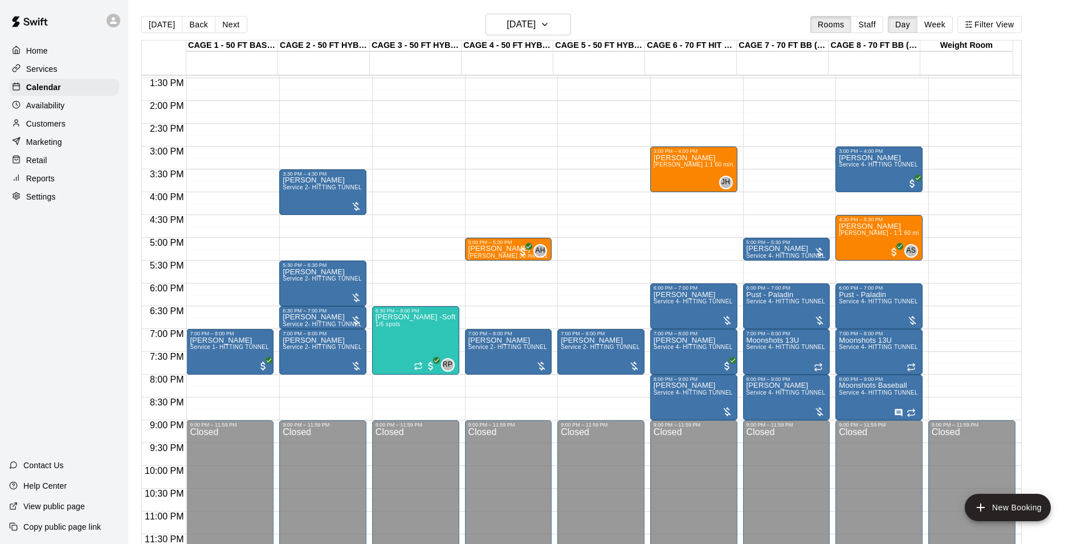
click at [157, 28] on button "[DATE]" at bounding box center [161, 24] width 41 height 17
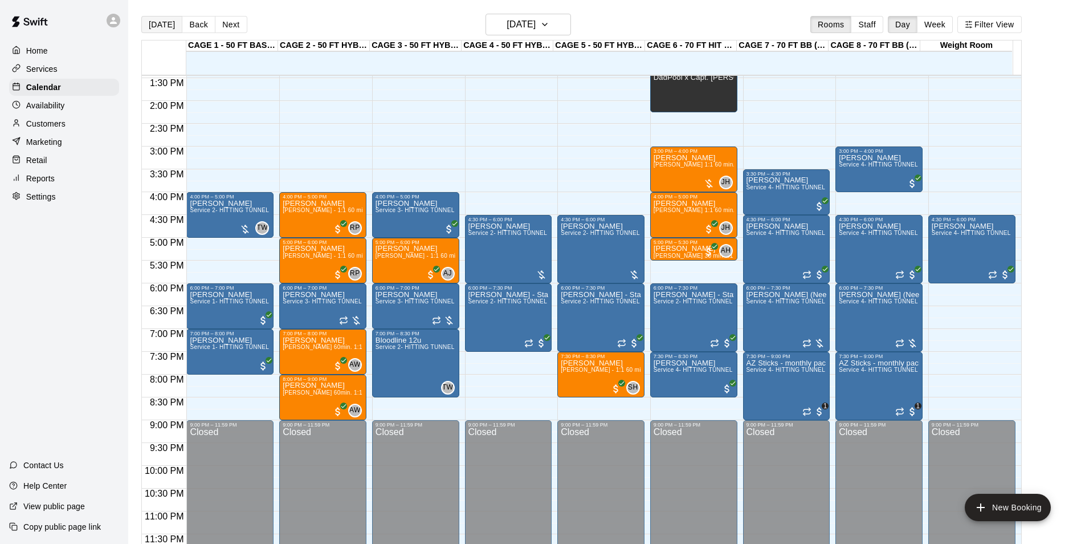
click at [167, 27] on button "[DATE]" at bounding box center [161, 24] width 41 height 17
click at [167, 16] on button "[DATE]" at bounding box center [161, 24] width 41 height 17
click at [300, 19] on div "[DATE] Back [DATE][DATE] Rooms Staff Day Week Filter View" at bounding box center [581, 27] width 880 height 26
click at [166, 25] on button "[DATE]" at bounding box center [161, 24] width 41 height 17
click at [325, 26] on div "[DATE] Back [DATE][DATE] Rooms Staff Day Week Filter View" at bounding box center [581, 27] width 880 height 26
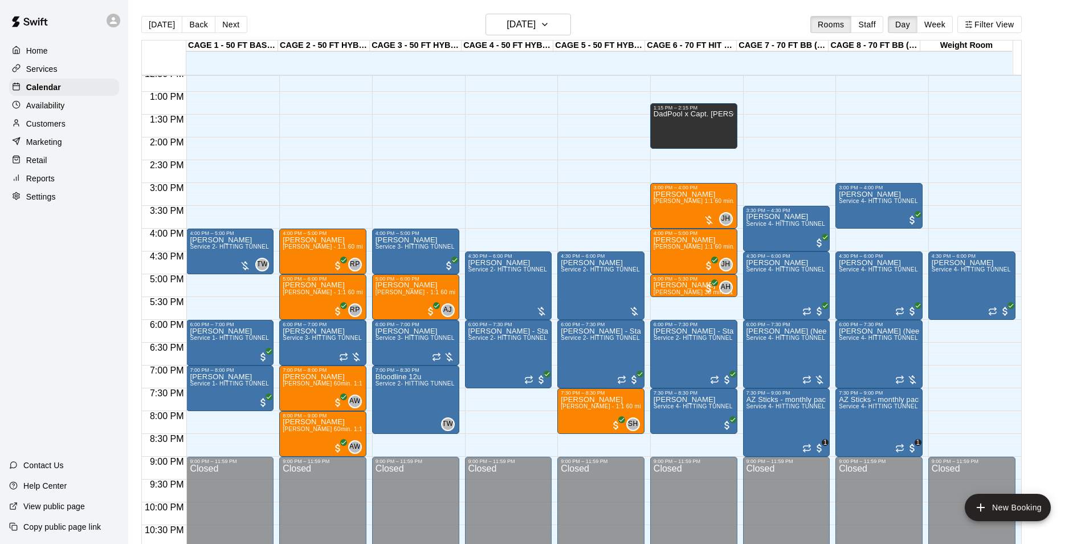
scroll to position [557, 0]
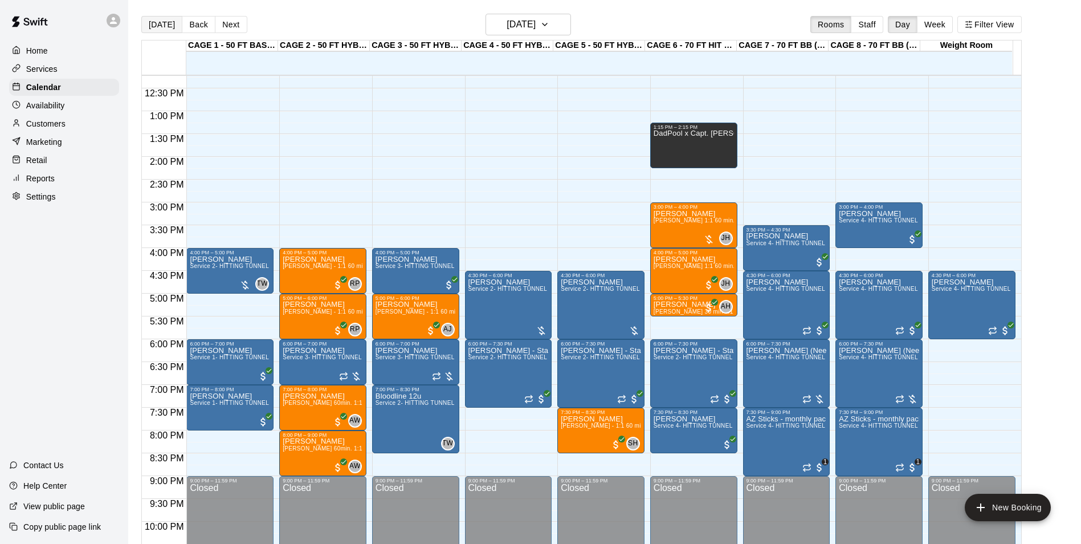
click at [143, 22] on button "[DATE]" at bounding box center [161, 24] width 41 height 17
click at [224, 18] on button "Next" at bounding box center [231, 24] width 32 height 17
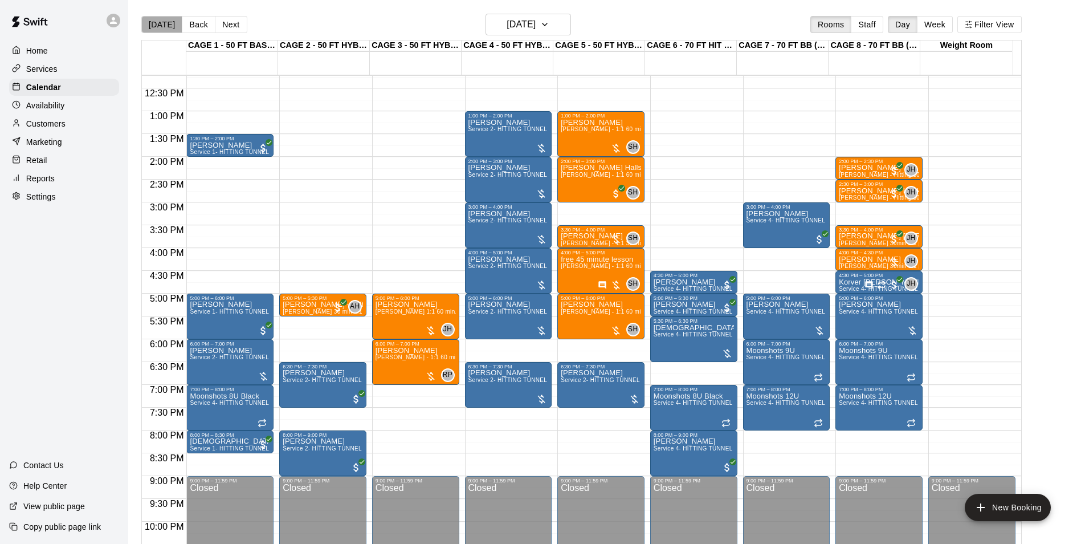
click at [165, 25] on button "[DATE]" at bounding box center [161, 24] width 41 height 17
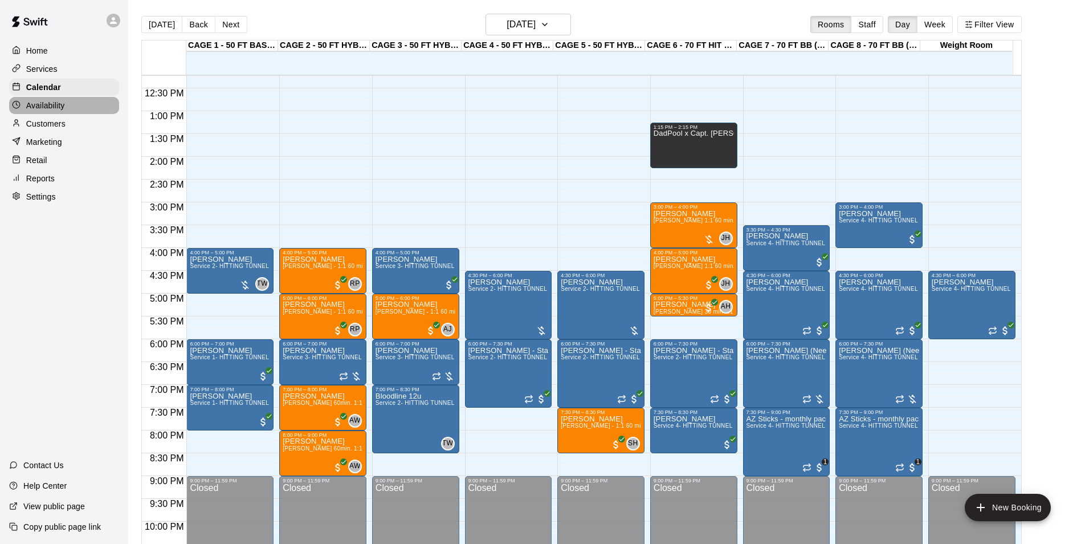
click at [62, 105] on p "Availability" at bounding box center [45, 105] width 39 height 11
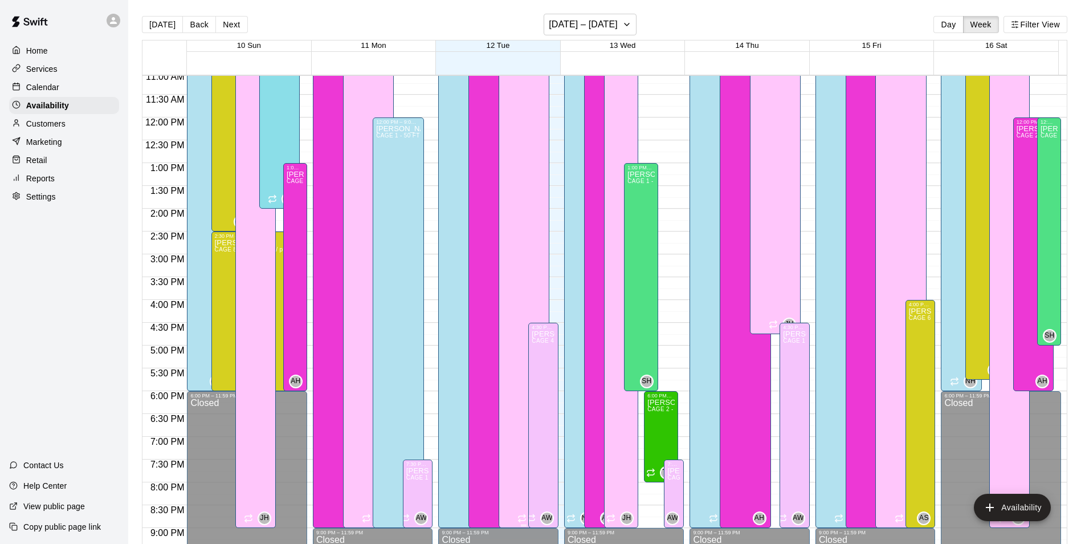
scroll to position [480, 0]
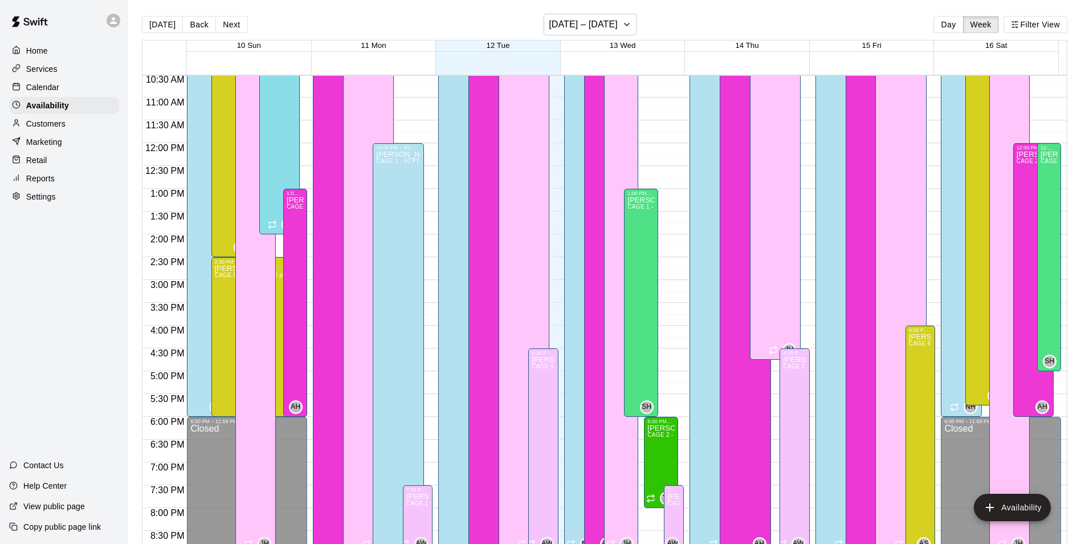
click at [67, 92] on div "Calendar" at bounding box center [64, 87] width 110 height 17
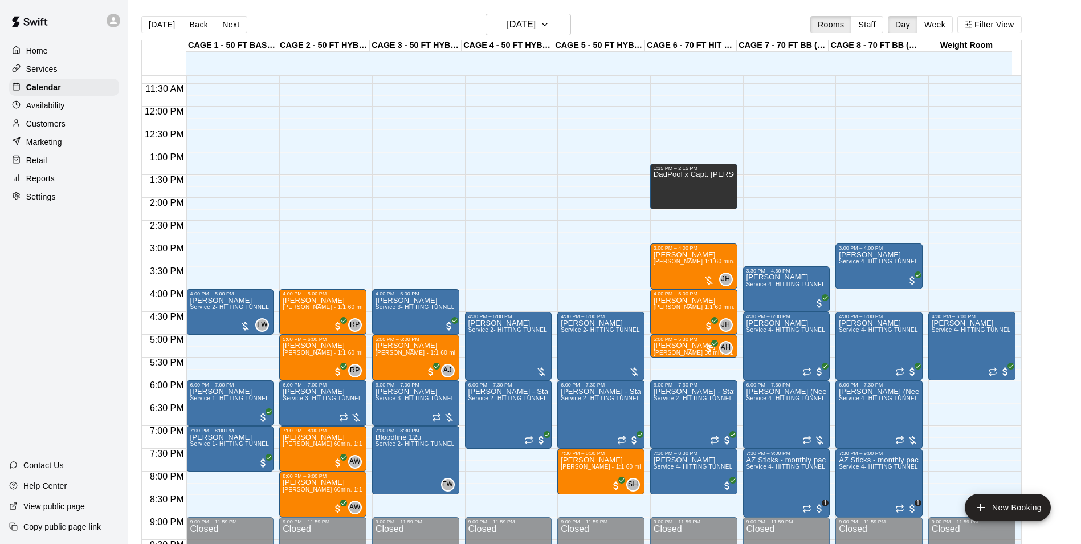
scroll to position [537, 0]
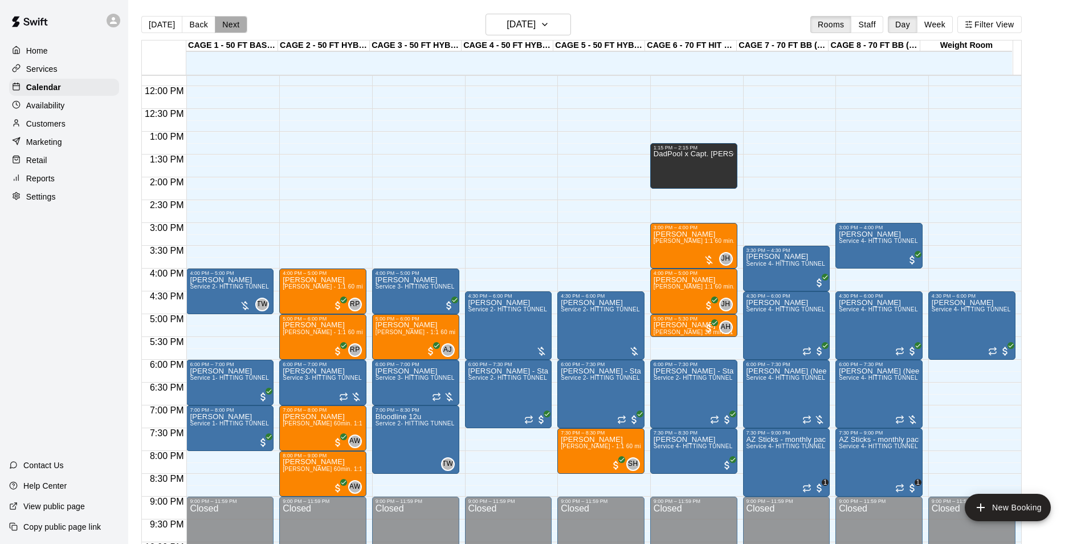
click at [241, 27] on button "Next" at bounding box center [231, 24] width 32 height 17
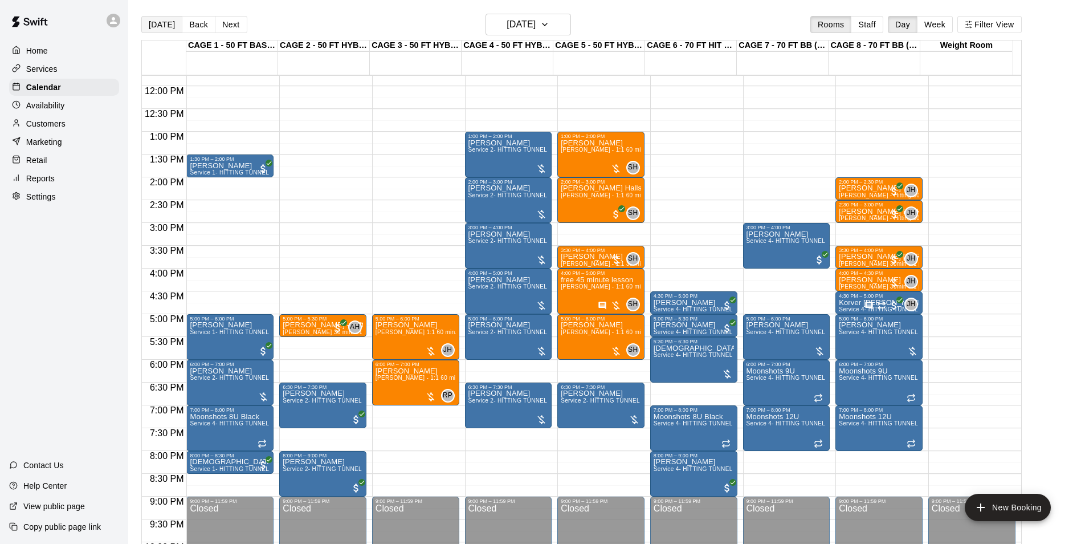
click at [155, 24] on button "[DATE]" at bounding box center [161, 24] width 41 height 17
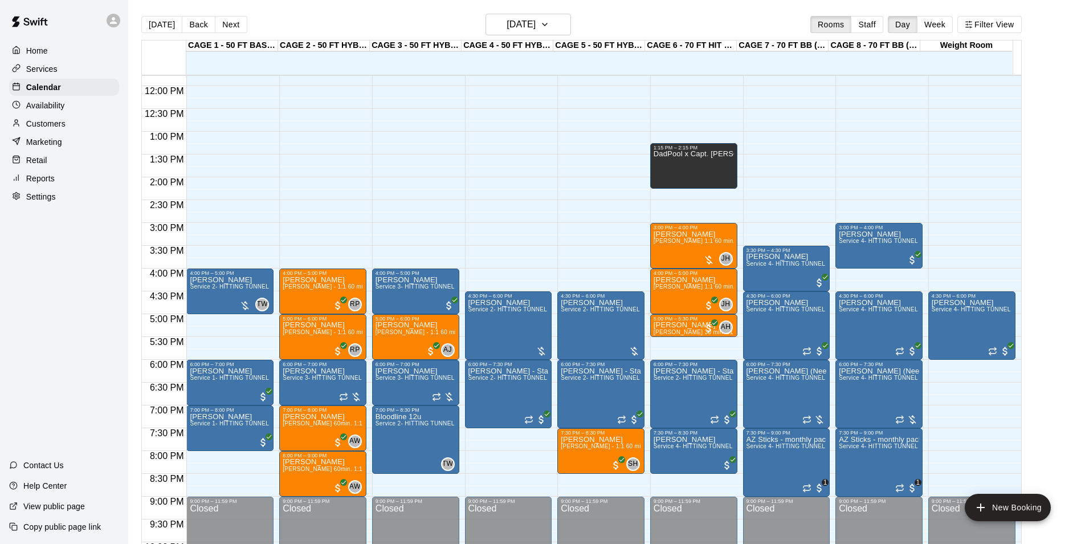
click at [227, 18] on button "Next" at bounding box center [231, 24] width 32 height 17
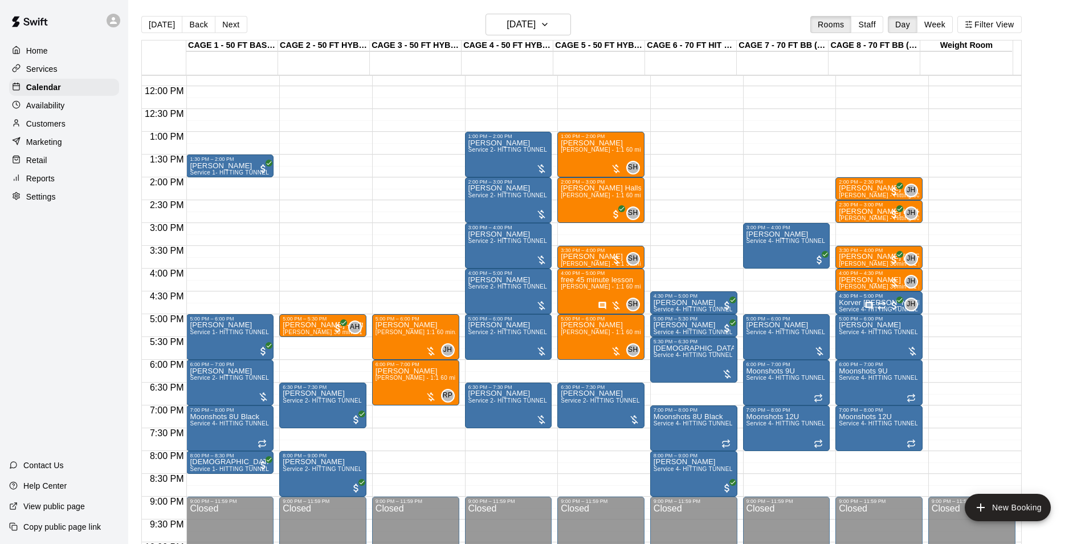
click at [156, 17] on button "[DATE]" at bounding box center [161, 24] width 41 height 17
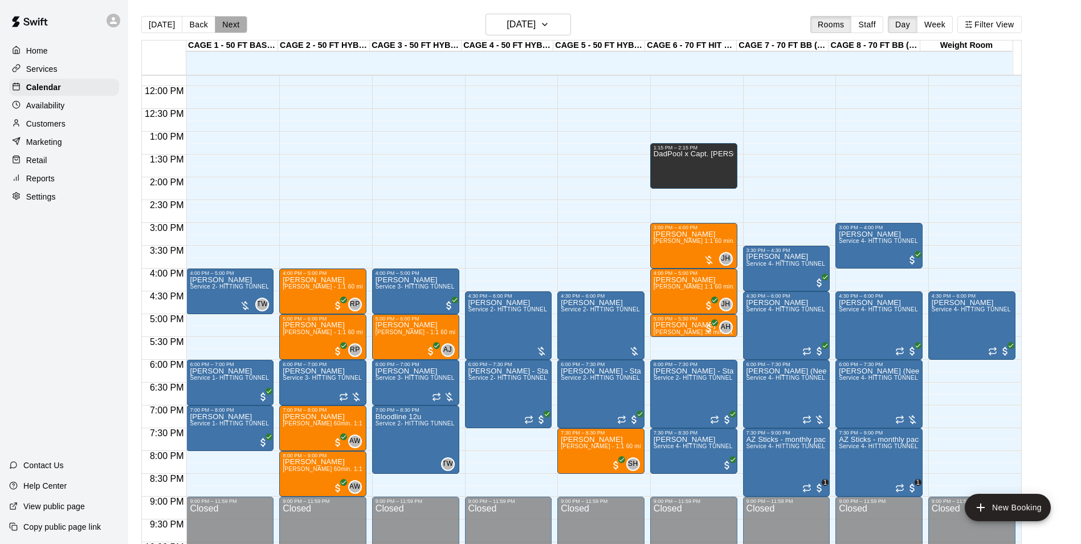
click at [230, 21] on button "Next" at bounding box center [231, 24] width 32 height 17
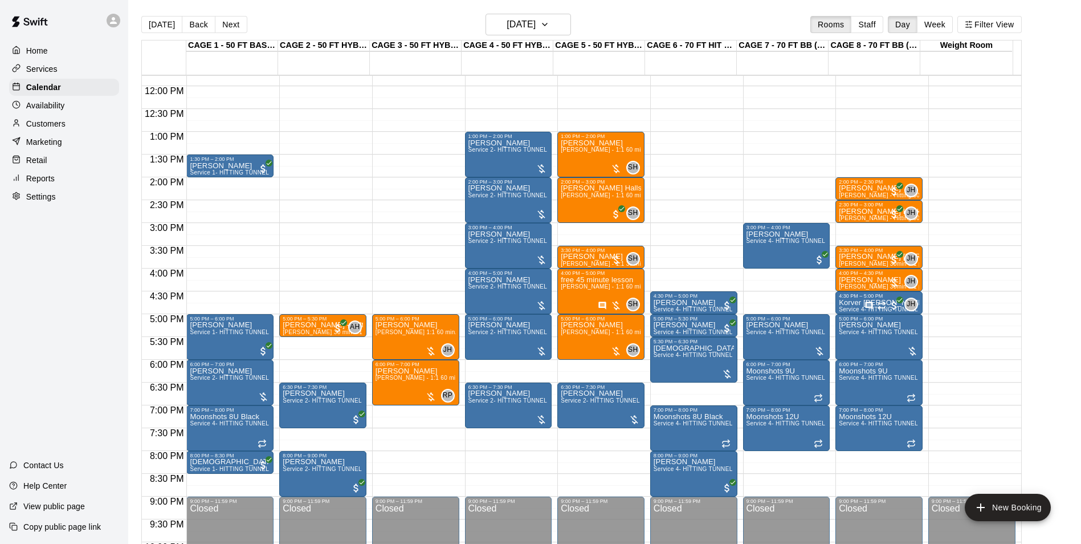
click at [36, 123] on p "Customers" at bounding box center [45, 123] width 39 height 11
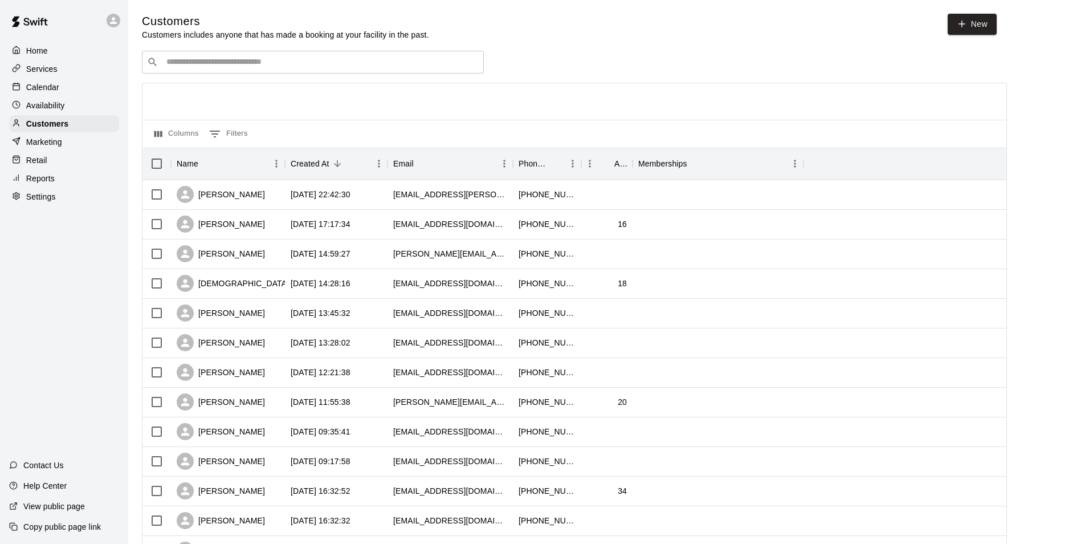
click at [54, 99] on div "Availability" at bounding box center [64, 105] width 110 height 17
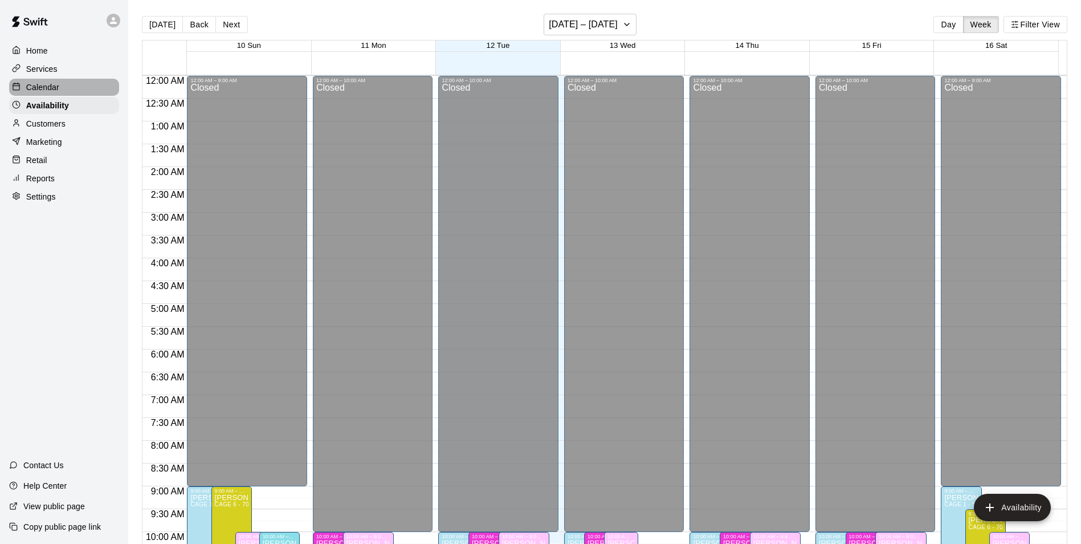
scroll to position [481, 0]
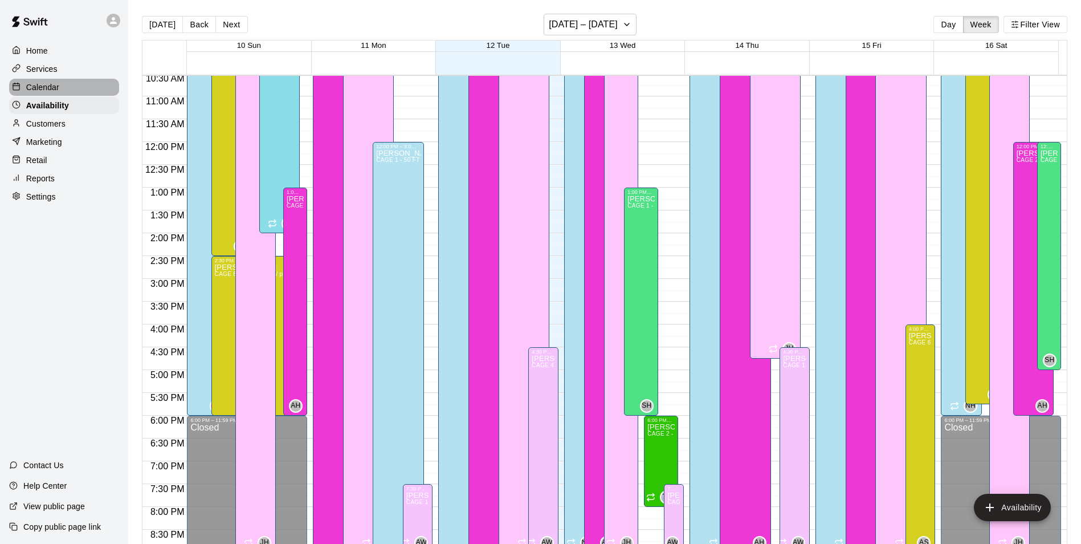
click at [56, 91] on p "Calendar" at bounding box center [42, 86] width 33 height 11
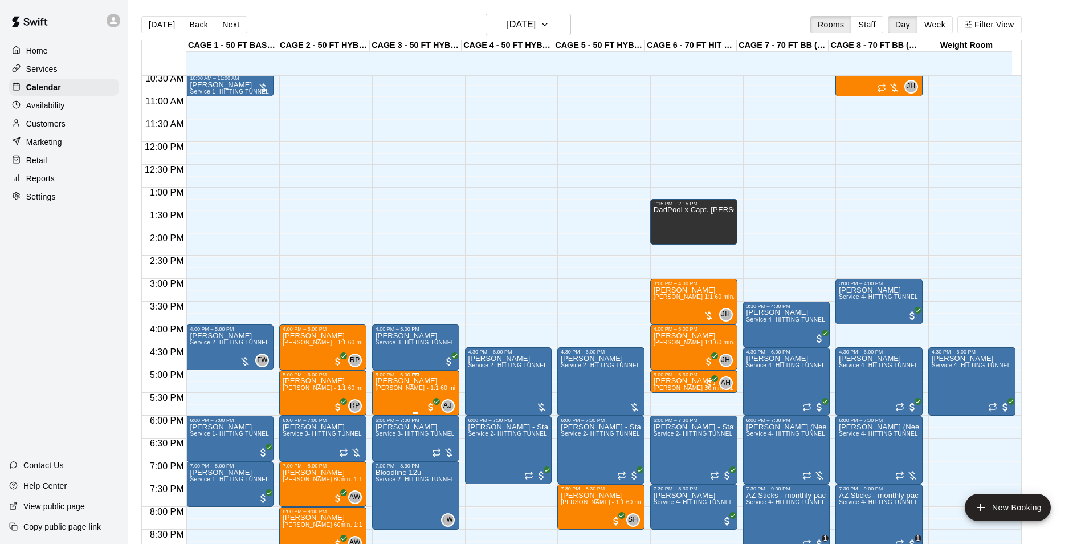
scroll to position [595, 0]
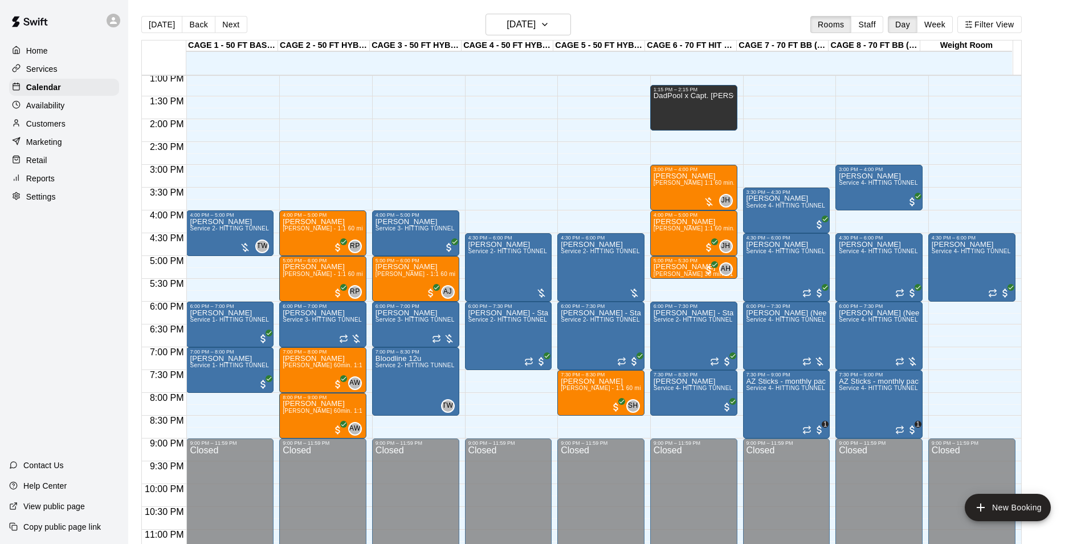
click at [231, 36] on div "[DATE] Back [DATE][DATE] Rooms Staff Day Week Filter View" at bounding box center [581, 27] width 880 height 26
click at [231, 27] on button "Next" at bounding box center [231, 24] width 32 height 17
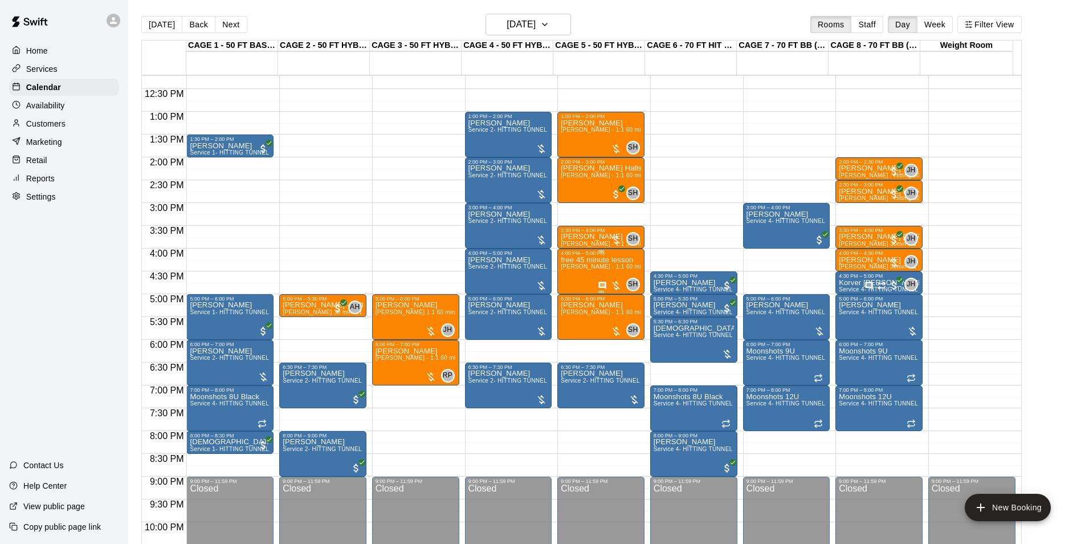
scroll to position [538, 0]
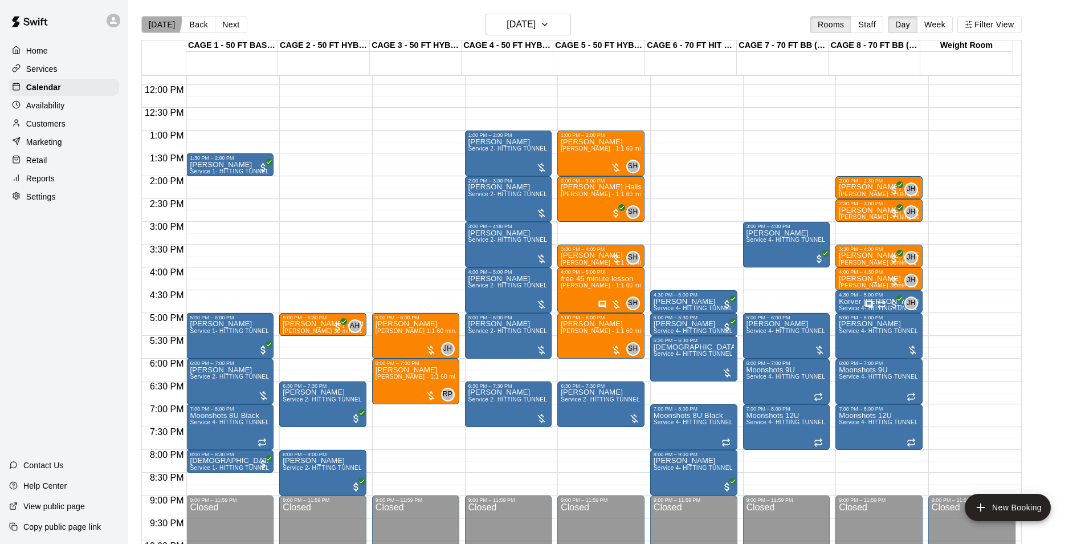
click at [148, 19] on button "[DATE]" at bounding box center [161, 24] width 41 height 17
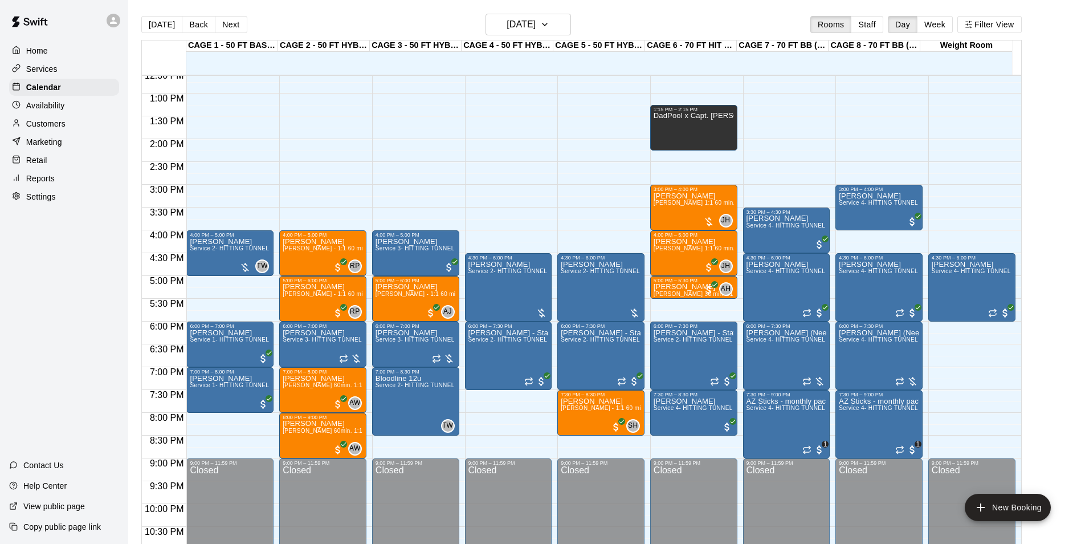
scroll to position [595, 0]
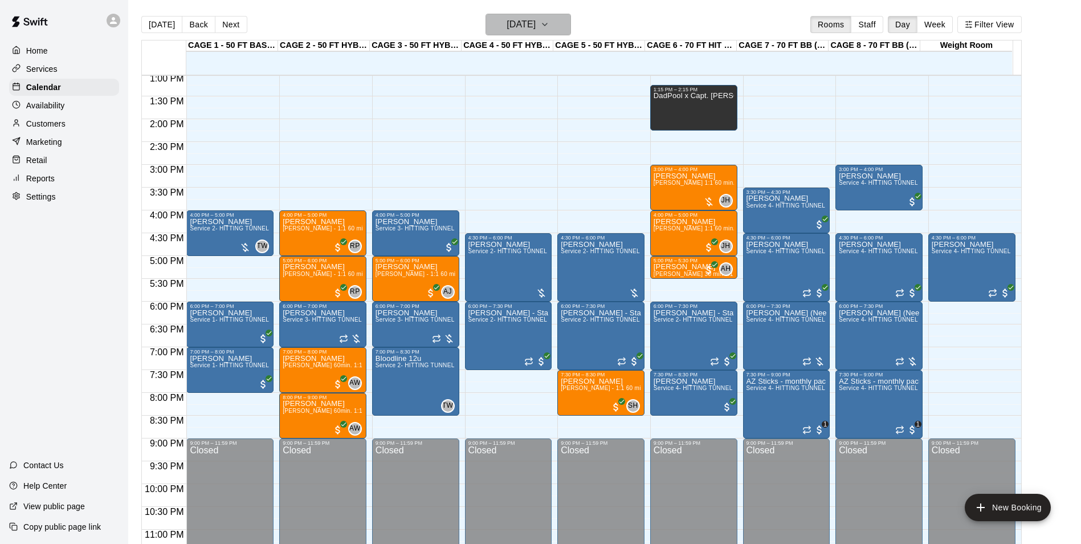
click at [507, 18] on h6 "[DATE]" at bounding box center [521, 25] width 29 height 16
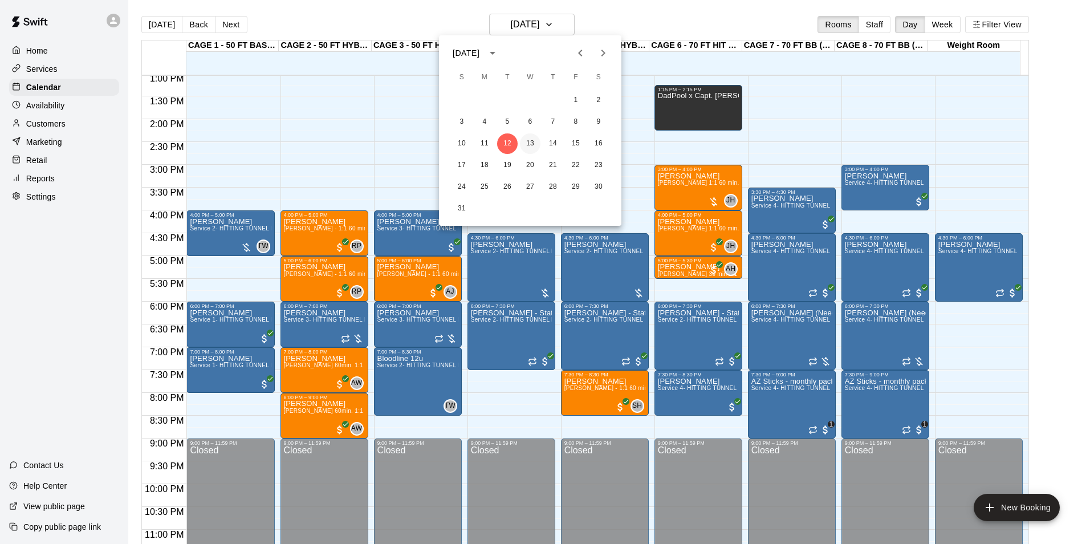
click at [534, 134] on button "13" at bounding box center [530, 143] width 21 height 21
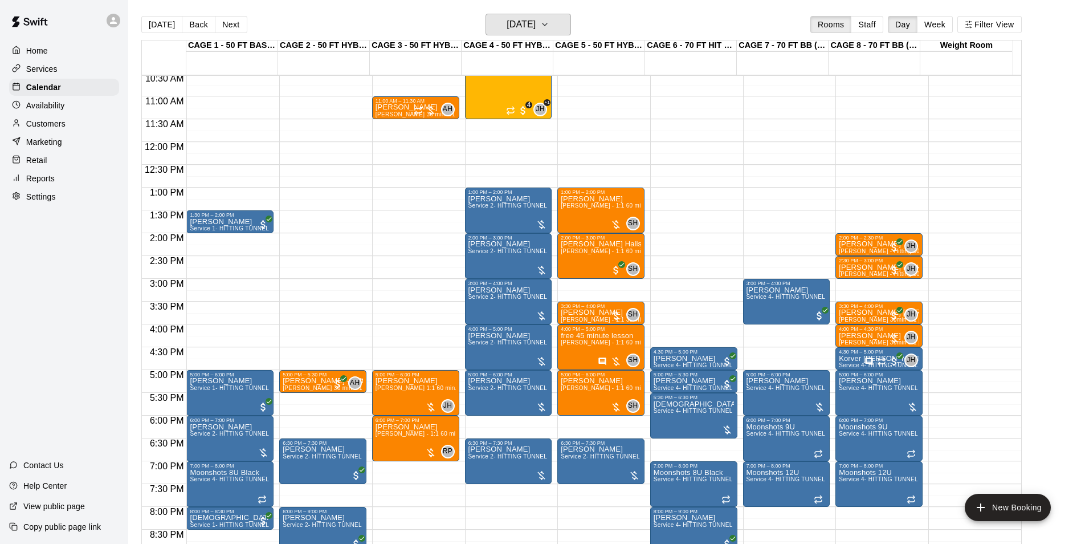
scroll to position [538, 0]
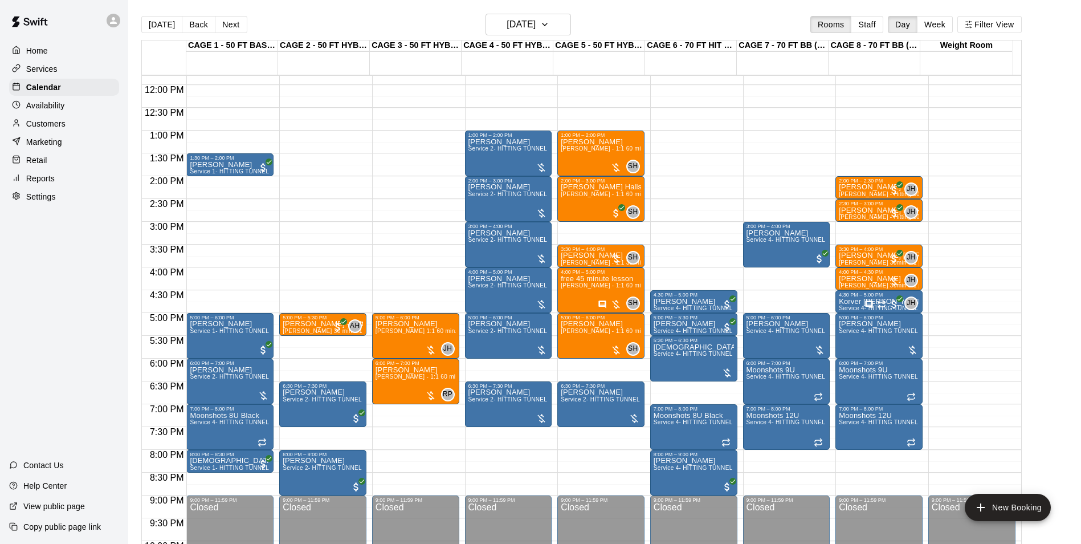
click at [57, 123] on p "Customers" at bounding box center [45, 123] width 39 height 11
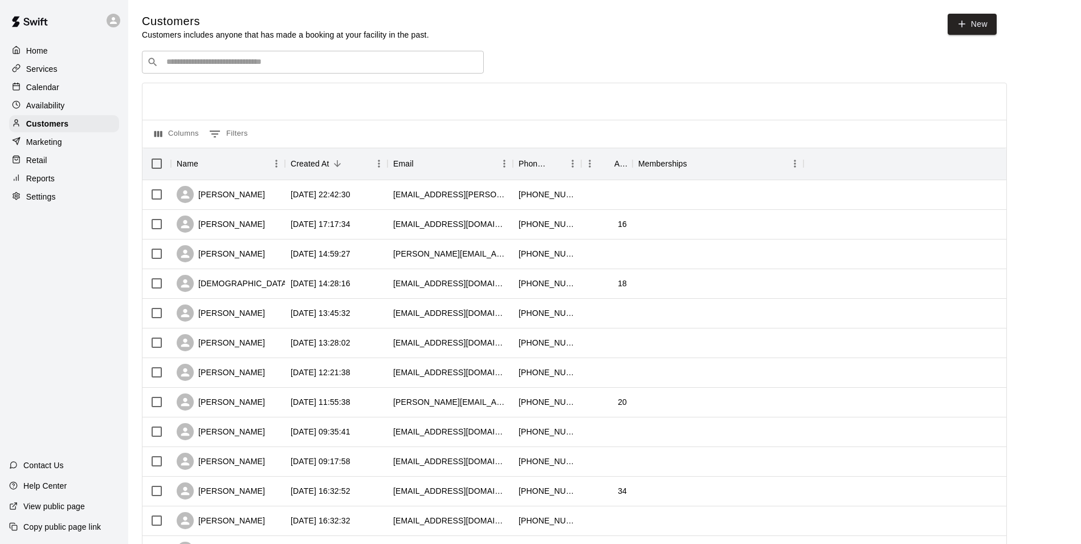
click at [96, 99] on div "Availability" at bounding box center [64, 105] width 110 height 17
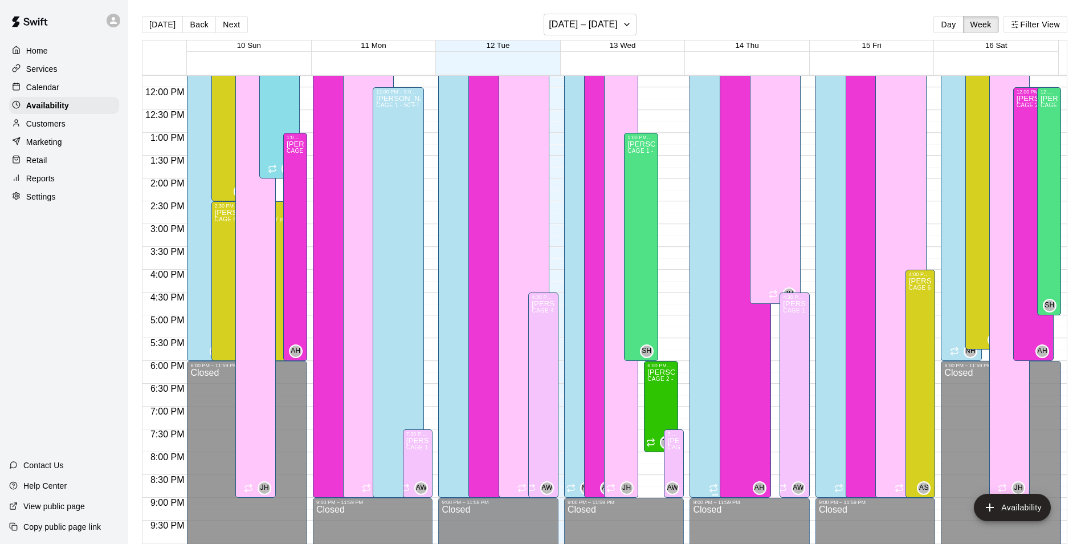
scroll to position [596, 0]
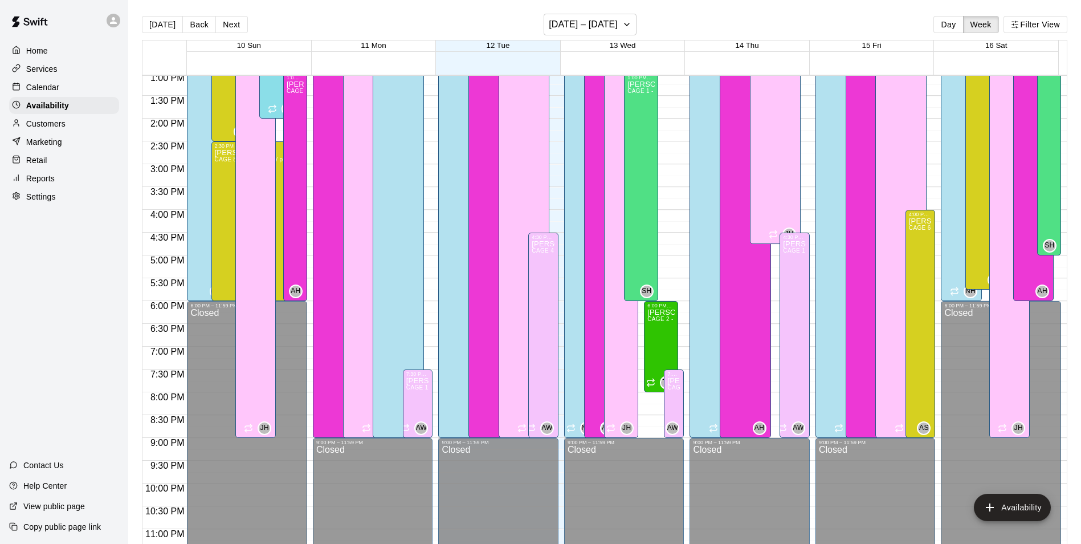
click at [617, 13] on main "Today Back Next August 10 – 16 Day Week Filter View 10 Sun 11 Mon 12 Tue 13 Wed…" at bounding box center [604, 281] width 953 height 562
click at [614, 33] on button "[DATE] – [DATE]" at bounding box center [590, 25] width 93 height 22
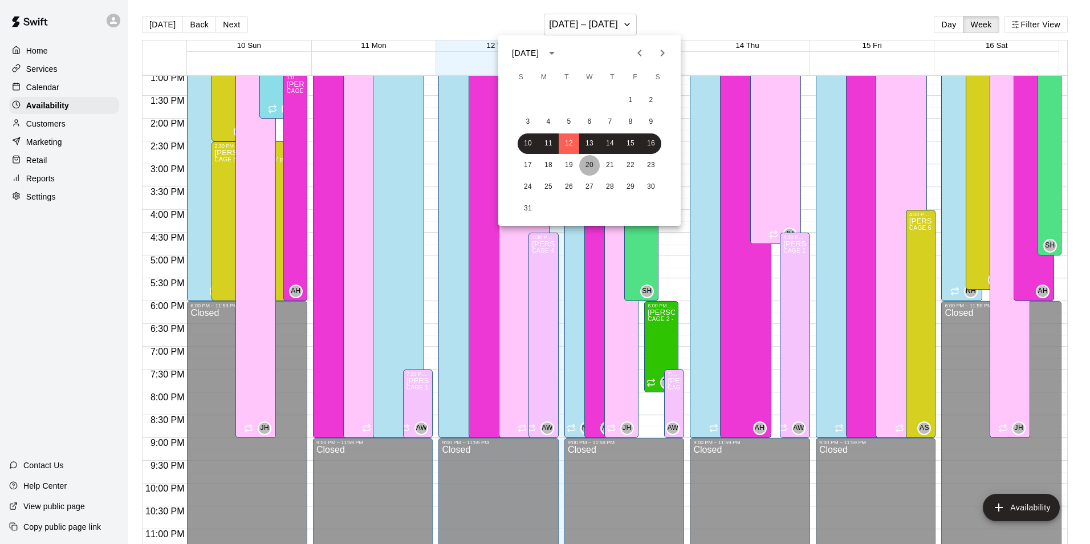
click at [590, 164] on button "20" at bounding box center [589, 165] width 21 height 21
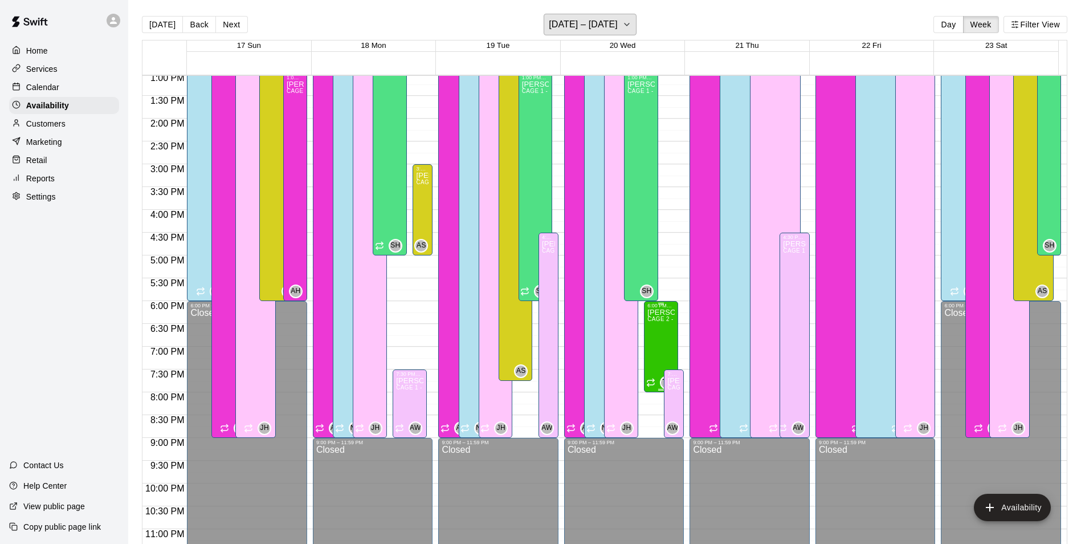
scroll to position [425, 0]
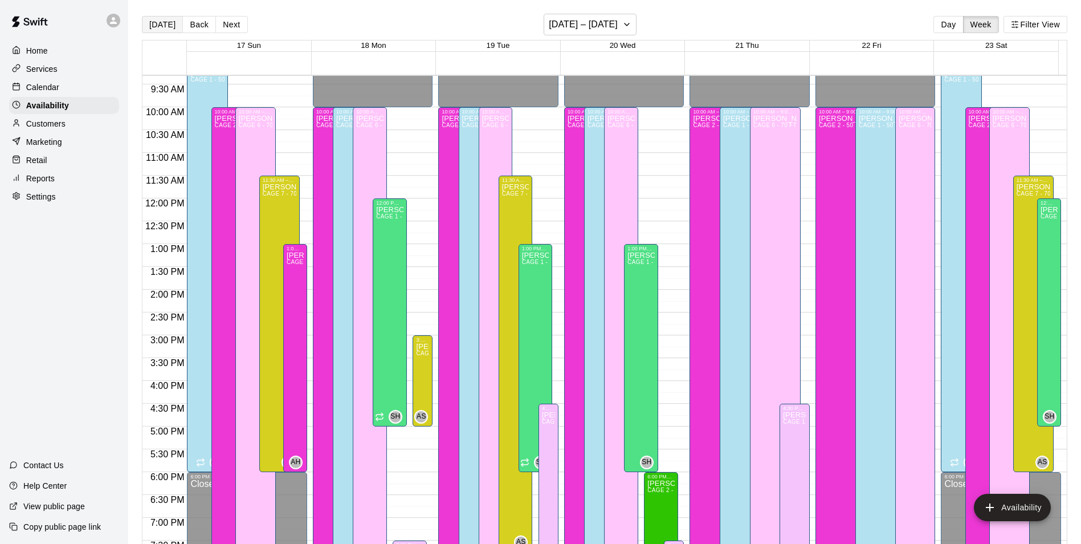
click at [166, 32] on button "[DATE]" at bounding box center [162, 24] width 41 height 17
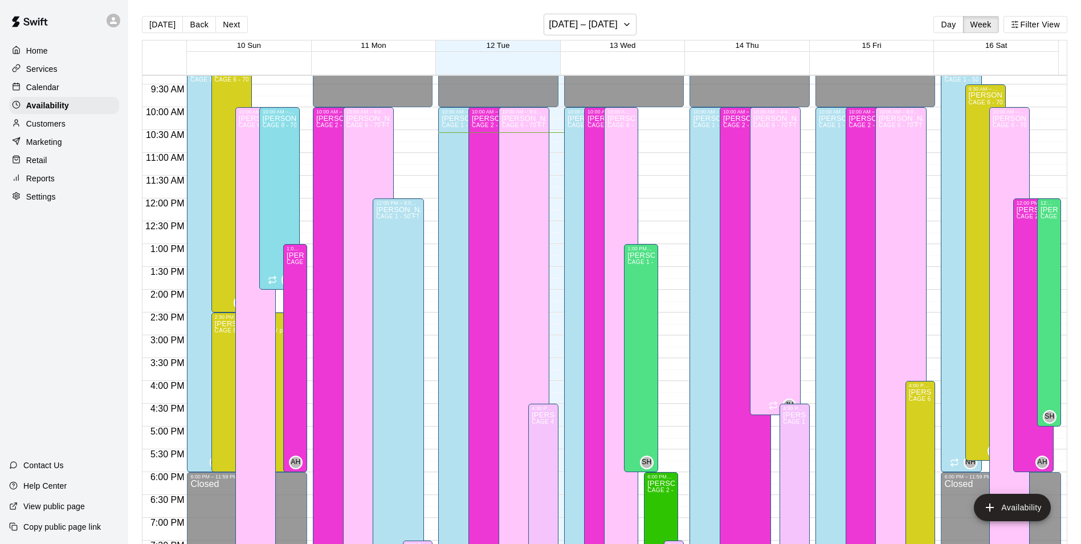
click at [49, 95] on div "Calendar" at bounding box center [64, 87] width 110 height 17
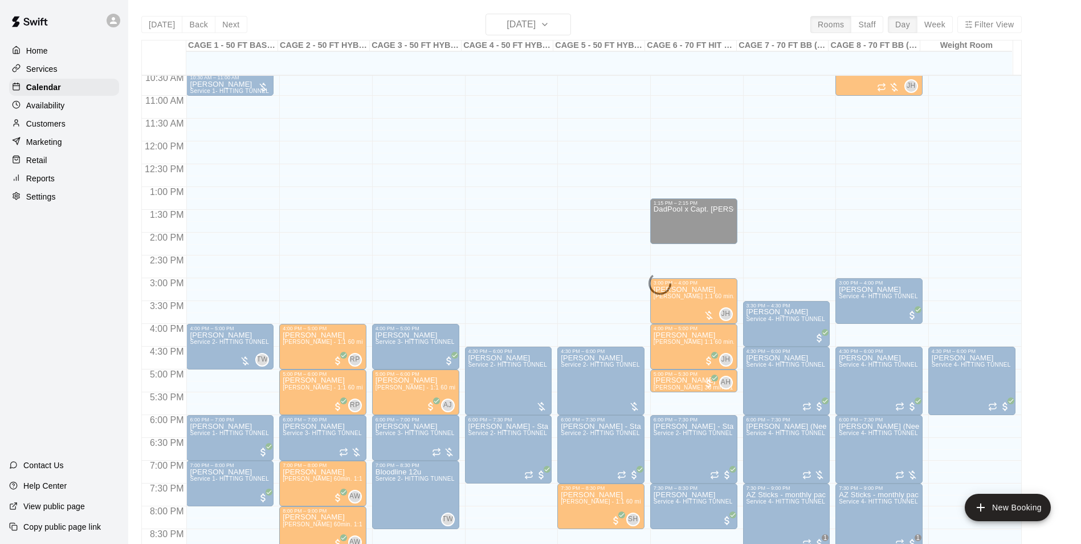
scroll to position [539, 0]
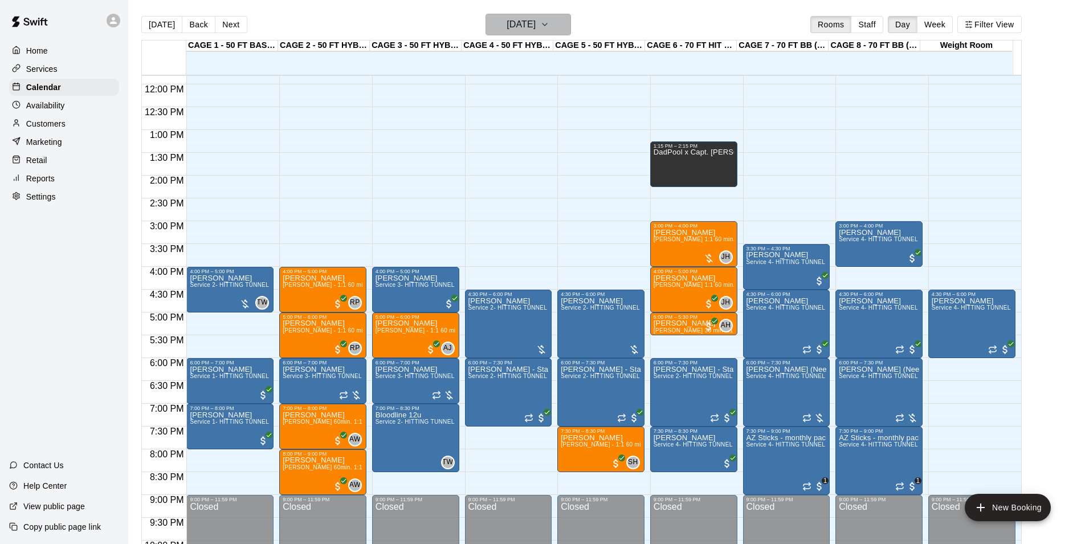
click at [536, 30] on h6 "[DATE]" at bounding box center [521, 25] width 29 height 16
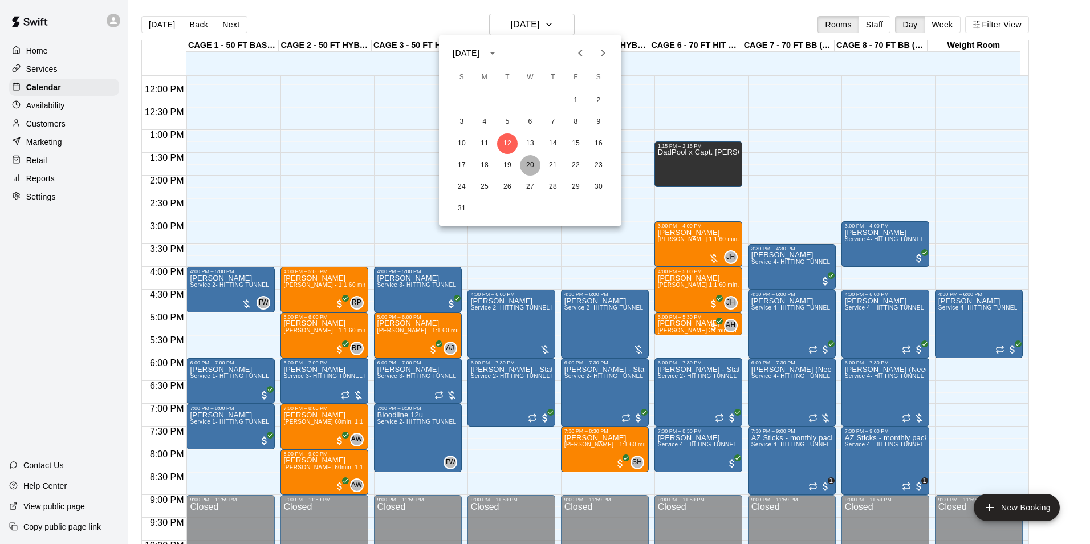
click at [533, 159] on button "20" at bounding box center [530, 165] width 21 height 21
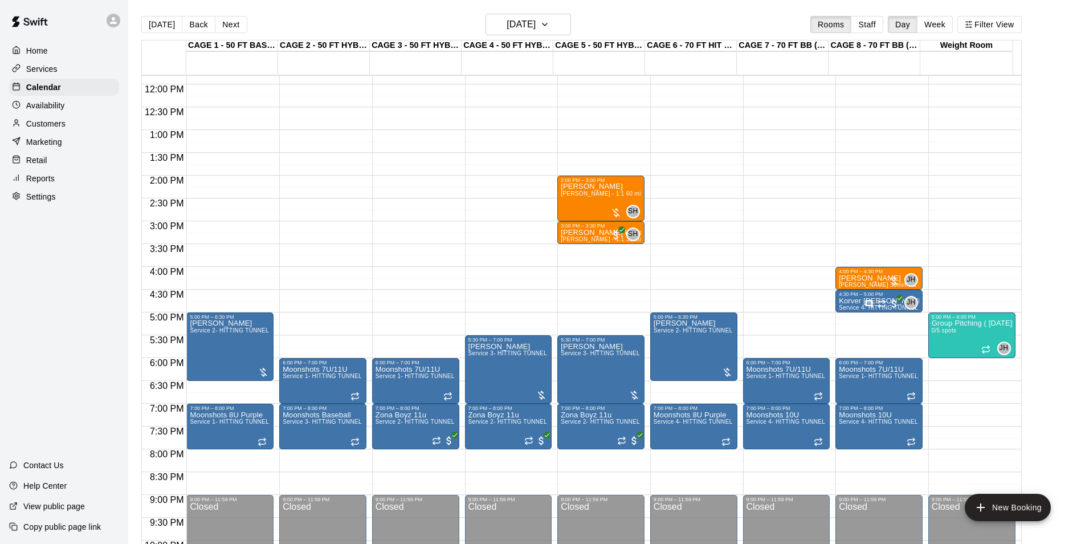
click at [166, 35] on div "Today Back Next Wednesday Aug 20 Rooms Staff Day Week Filter View" at bounding box center [581, 27] width 880 height 26
click at [166, 33] on button "[DATE]" at bounding box center [161, 24] width 41 height 17
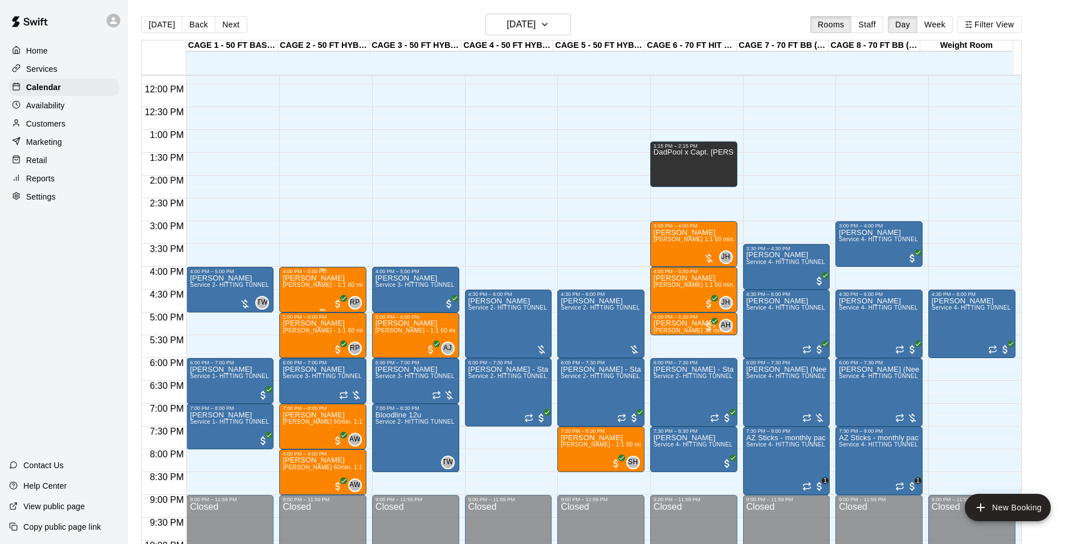
click at [327, 288] on span "[PERSON_NAME] - 1:1 60 min Softball Pitching / Hitting instruction" at bounding box center [374, 285] width 182 height 6
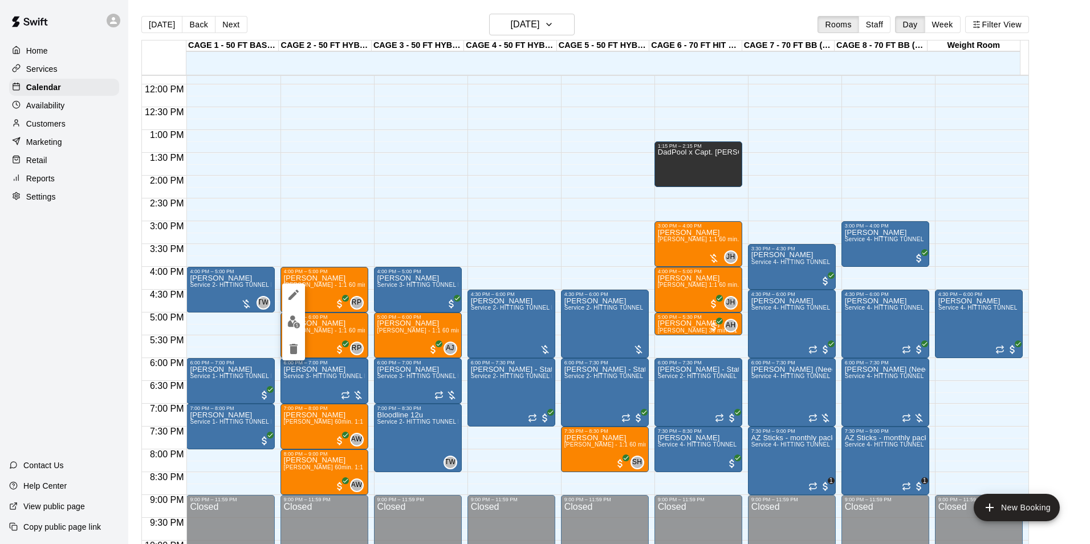
click at [291, 317] on img "edit" at bounding box center [293, 321] width 13 height 13
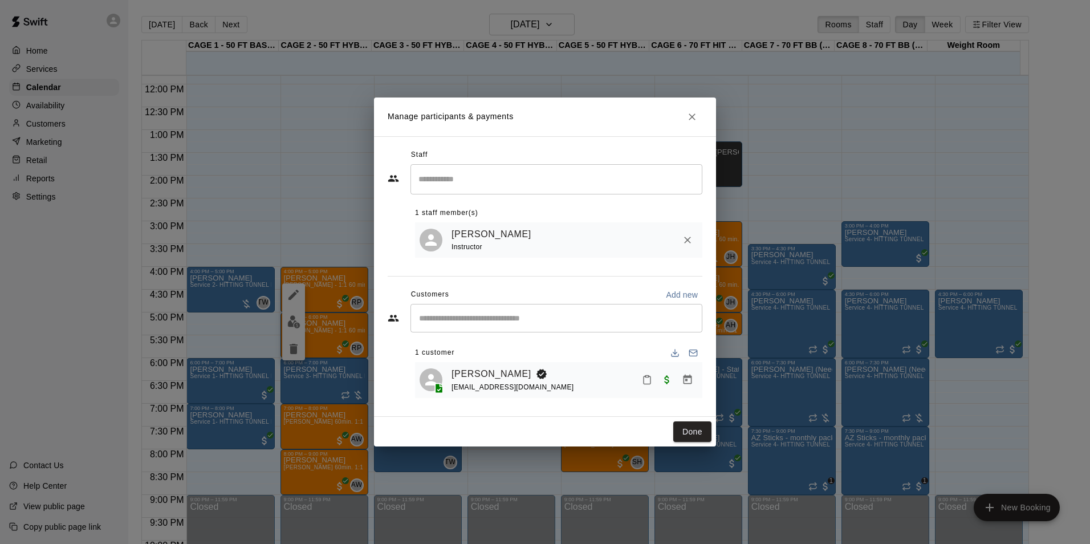
click at [684, 108] on h2 "Manage participants & payments" at bounding box center [545, 116] width 342 height 39
click at [688, 111] on icon "Close" at bounding box center [691, 116] width 11 height 11
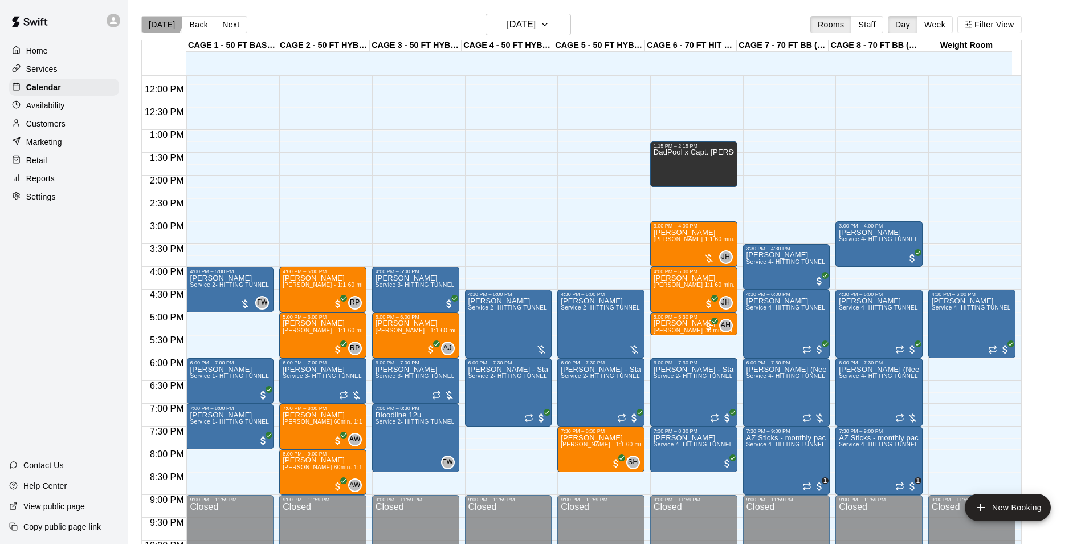
click at [161, 20] on button "[DATE]" at bounding box center [161, 24] width 41 height 17
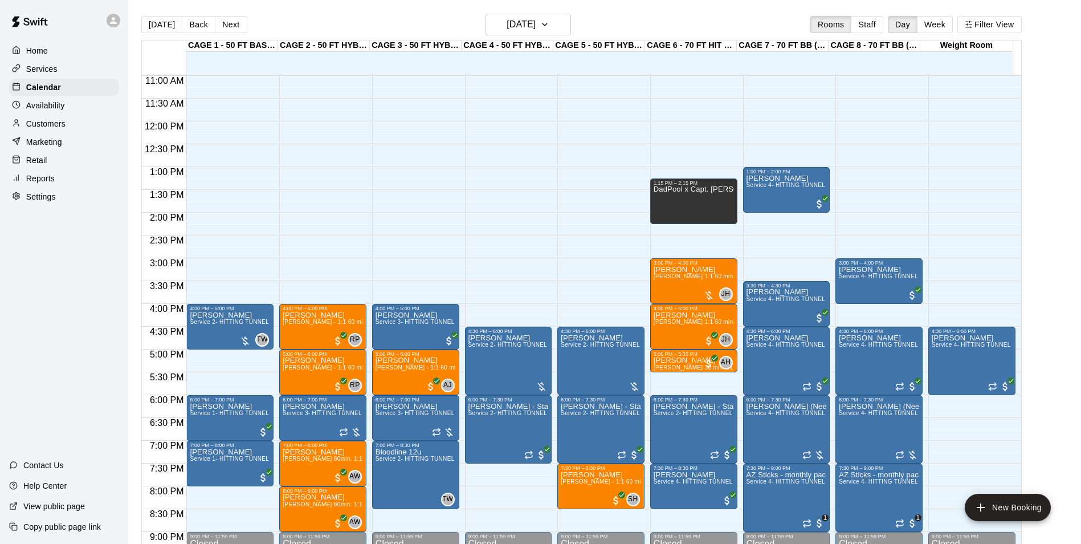
scroll to position [482, 0]
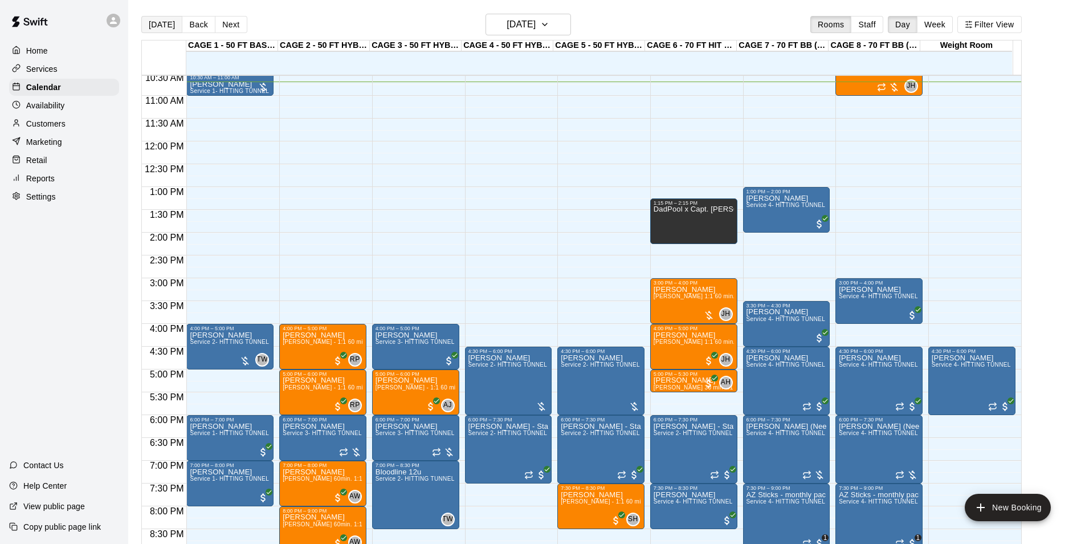
click at [159, 34] on div "[DATE] Back [DATE][DATE] Rooms Staff Day Week Filter View" at bounding box center [581, 27] width 880 height 26
click at [159, 31] on button "[DATE]" at bounding box center [161, 24] width 41 height 17
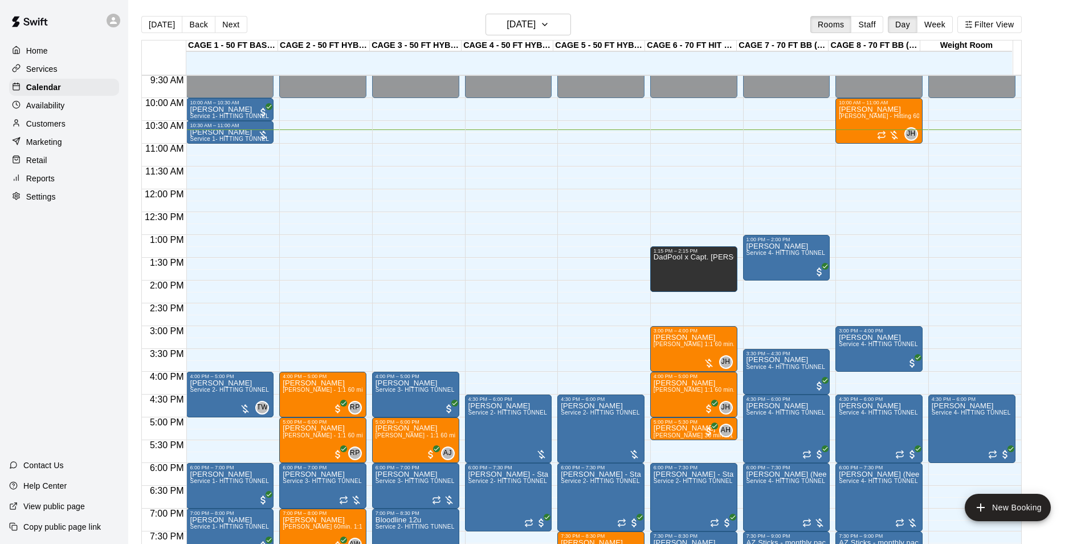
scroll to position [368, 0]
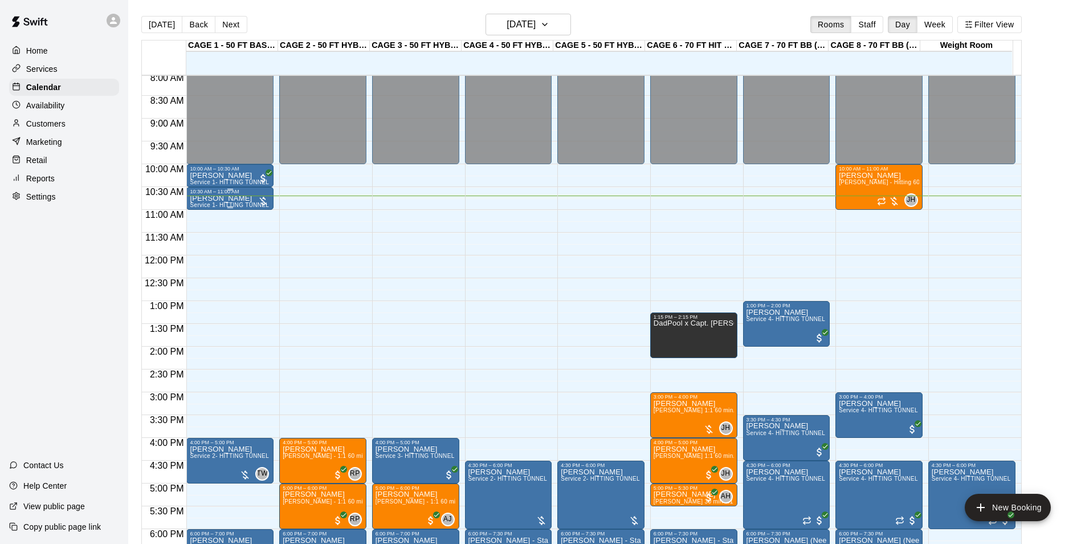
click at [240, 203] on div "Eric Nielson Service 1- HITTING TUNNEL RENTAL - 50ft Baseball w/ Auto/Manual Fe…" at bounding box center [230, 466] width 80 height 544
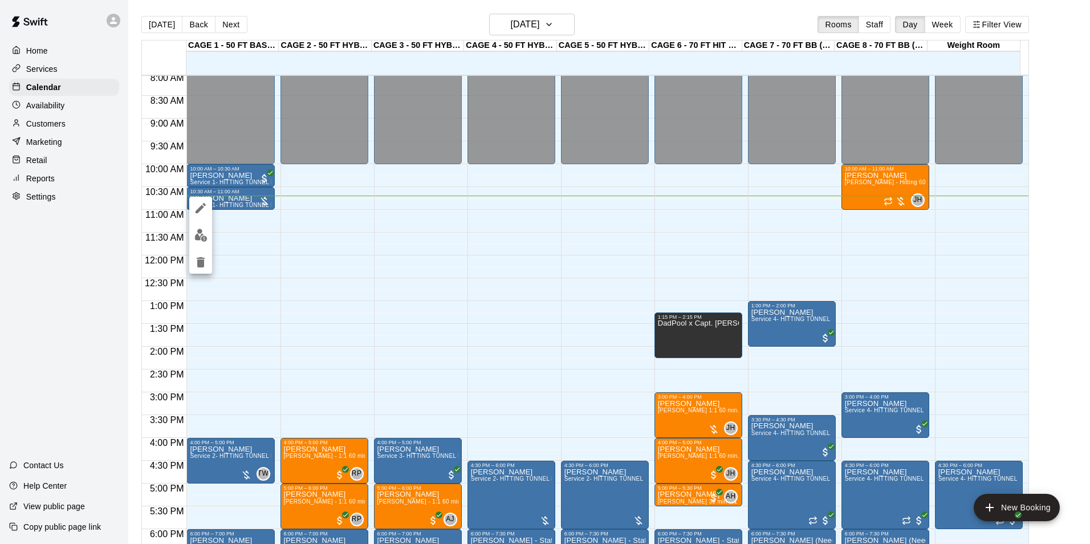
click at [252, 224] on div at bounding box center [545, 272] width 1090 height 544
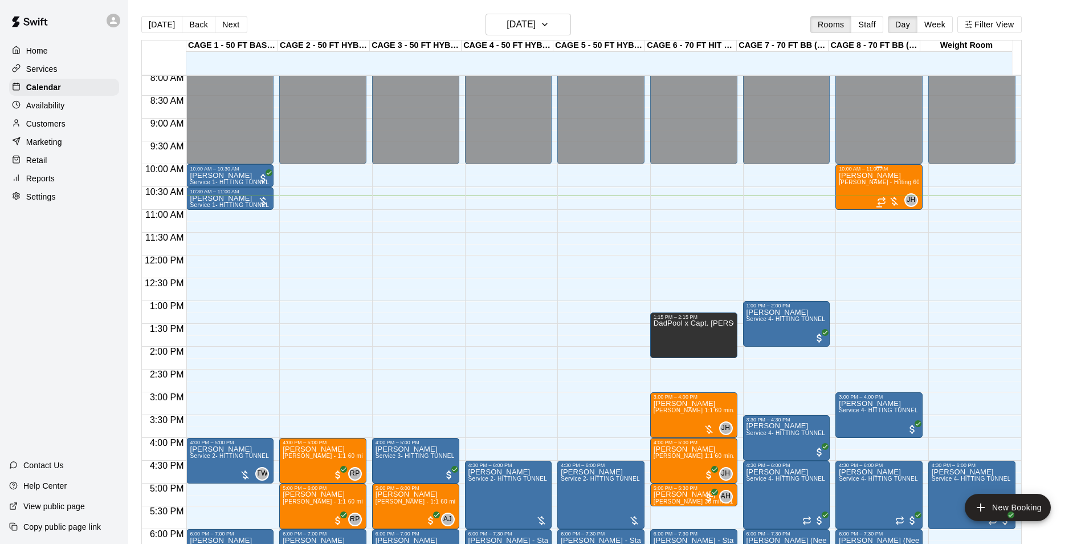
click at [866, 185] on span "[PERSON_NAME] - Hitting 60min 1:1 instruction" at bounding box center [904, 182] width 131 height 6
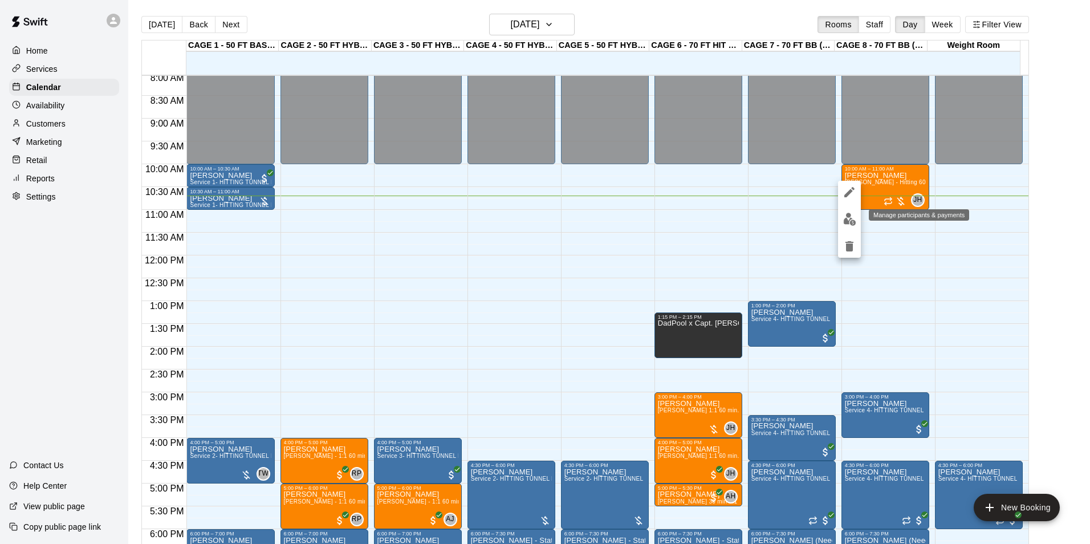
click at [849, 221] on img "edit" at bounding box center [849, 219] width 13 height 13
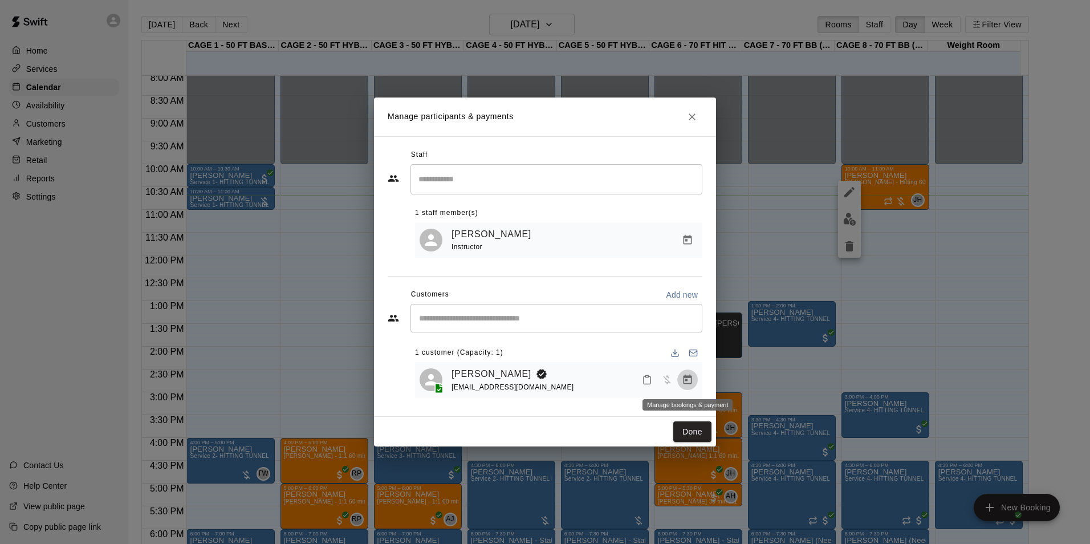
click at [686, 383] on icon "Manage bookings & payment" at bounding box center [687, 379] width 11 height 11
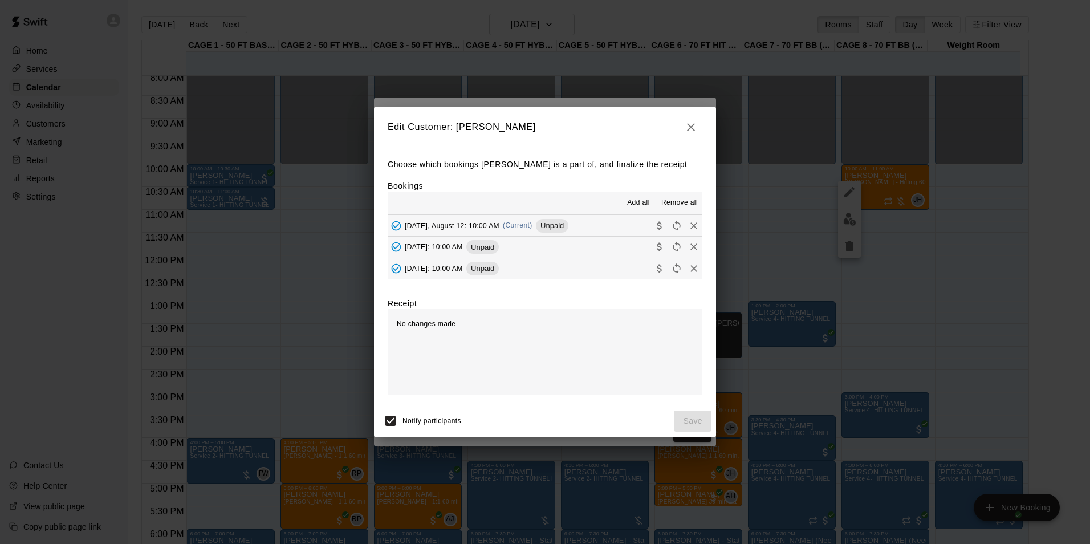
click at [598, 226] on button "Tuesday, August 12: 10:00 AM (Current) Unpaid" at bounding box center [545, 225] width 315 height 21
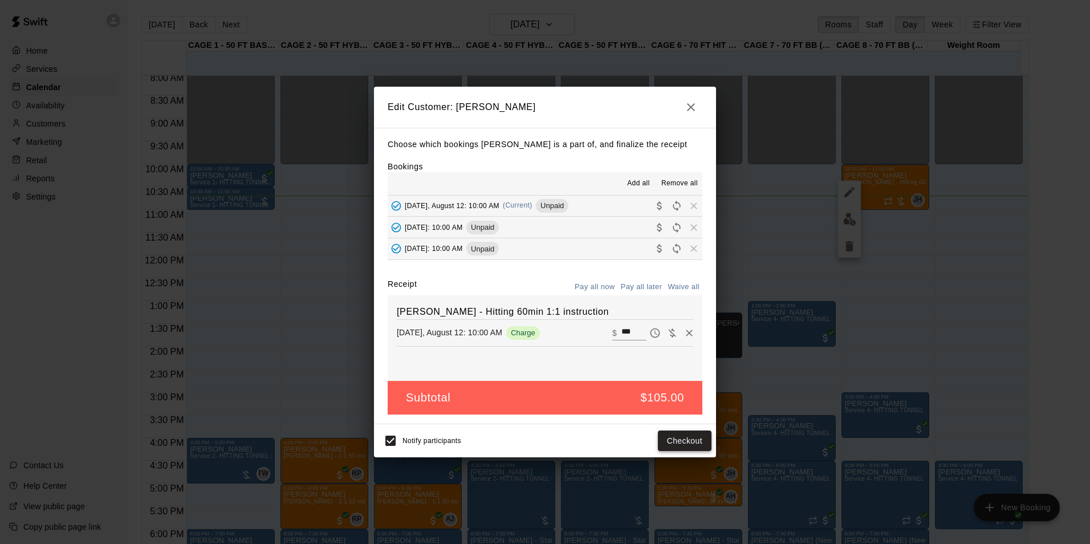
click at [689, 443] on button "Checkout" at bounding box center [685, 440] width 54 height 21
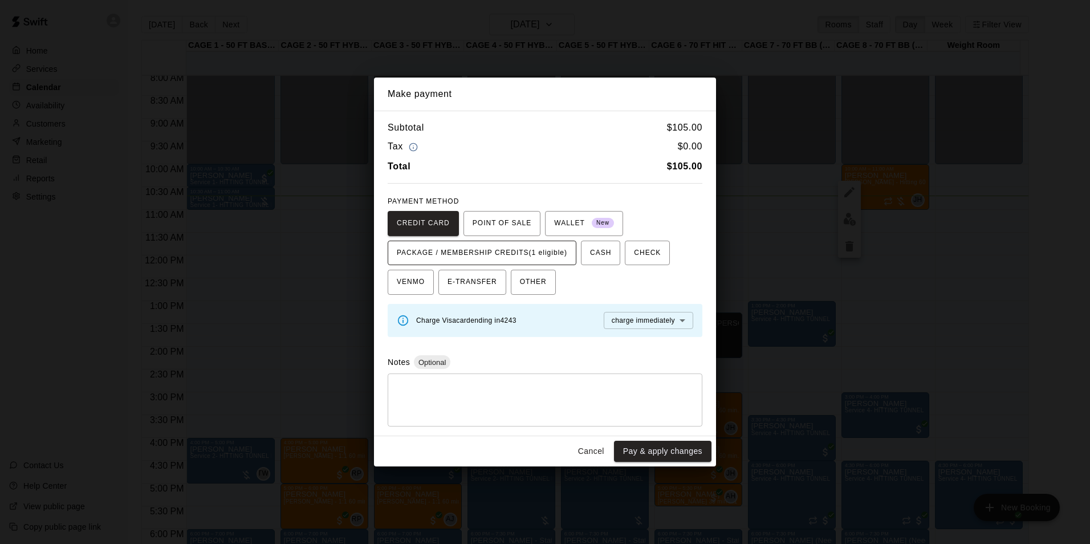
click at [542, 260] on span "PACKAGE / MEMBERSHIP CREDITS (1 eligible)" at bounding box center [482, 253] width 170 height 18
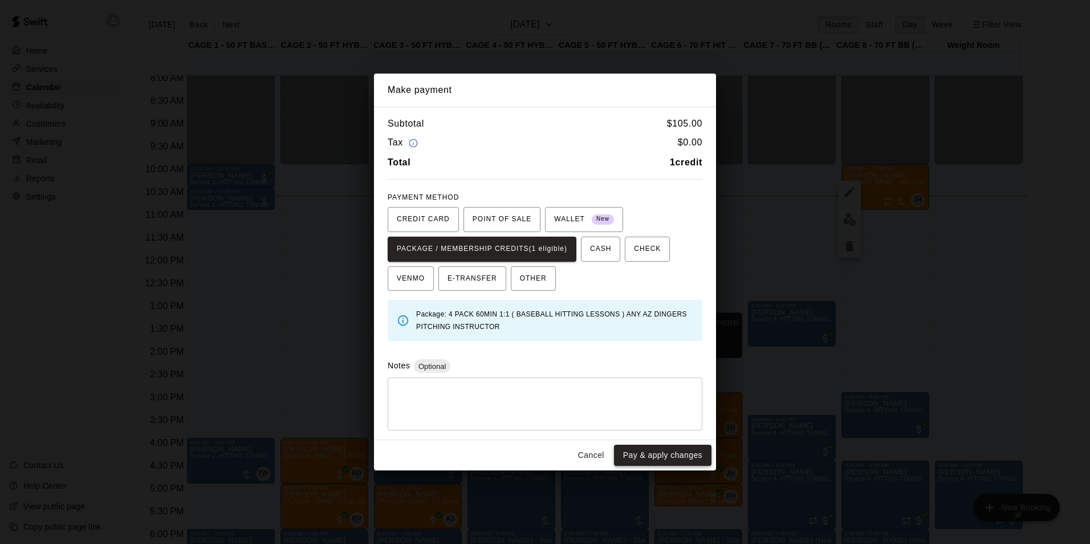
click at [641, 450] on button "Pay & apply changes" at bounding box center [662, 455] width 97 height 21
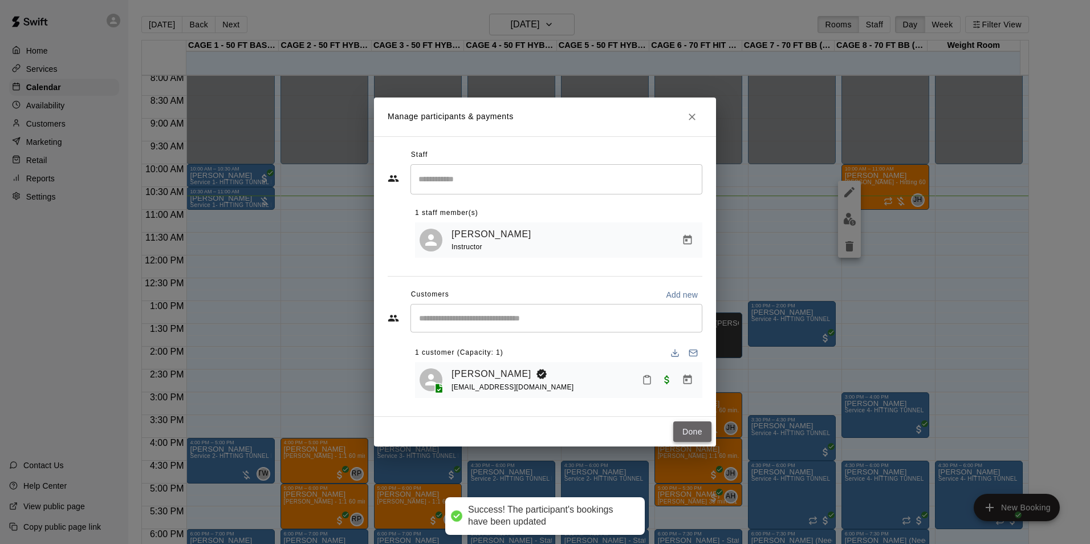
click at [691, 434] on button "Done" at bounding box center [692, 431] width 38 height 21
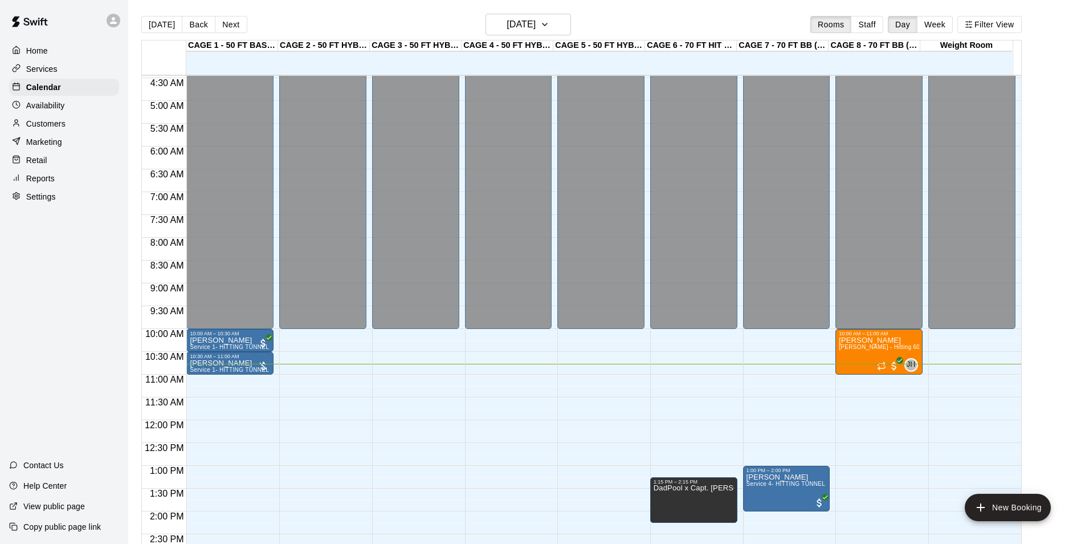
scroll to position [196, 0]
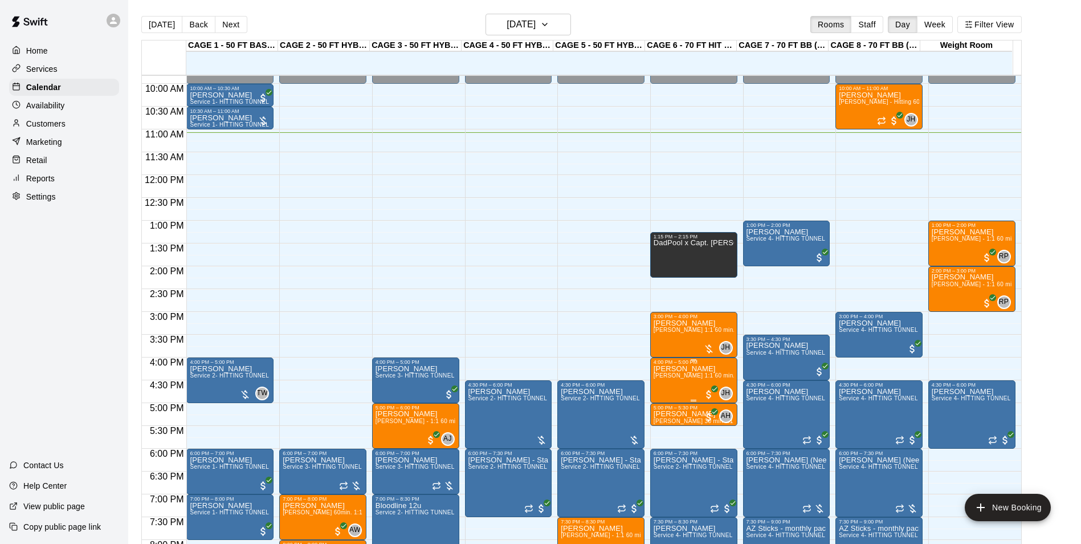
scroll to position [391, 0]
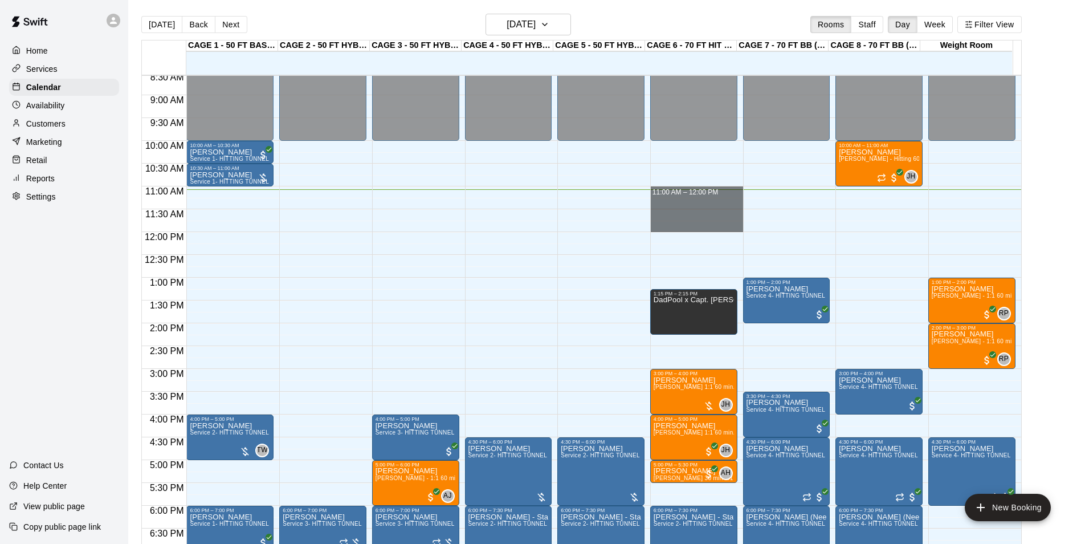
drag, startPoint x: 709, startPoint y: 191, endPoint x: 707, endPoint y: 226, distance: 34.2
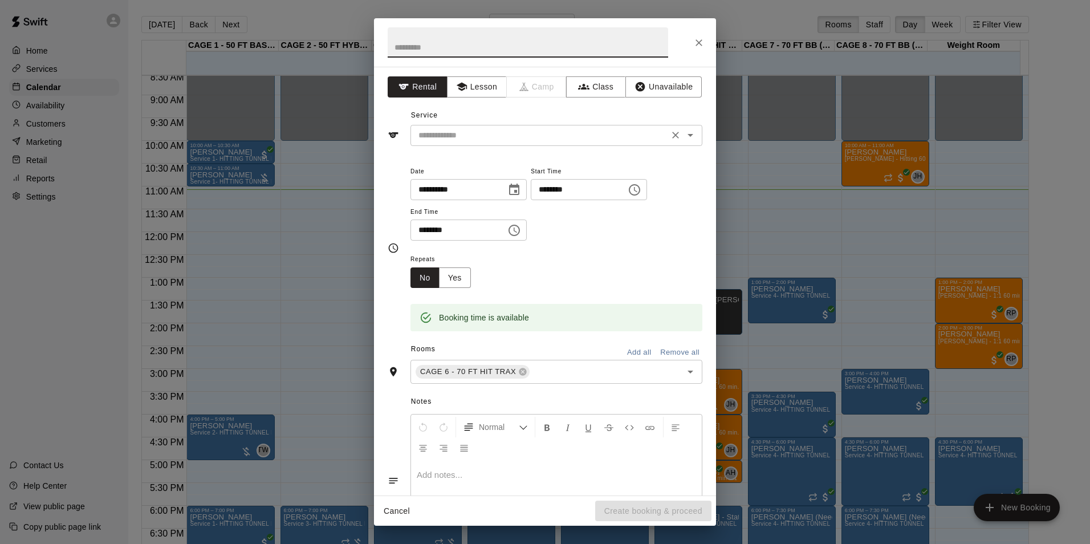
click at [506, 132] on input "text" at bounding box center [539, 135] width 251 height 14
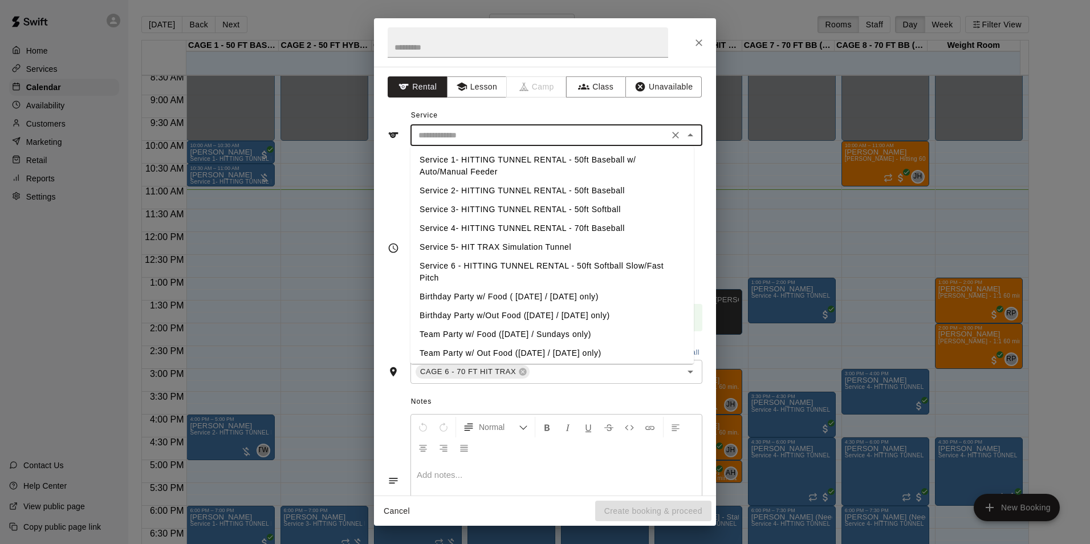
click at [559, 246] on li "Service 5- HIT TRAX Simulation Tunnel" at bounding box center [551, 247] width 283 height 19
type input "**********"
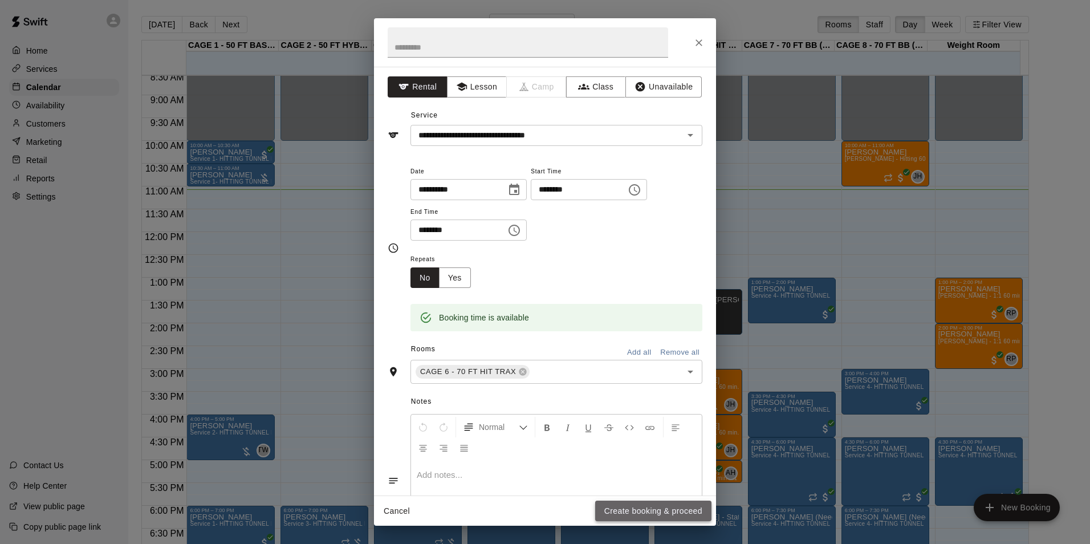
click at [687, 513] on button "Create booking & proceed" at bounding box center [653, 510] width 116 height 21
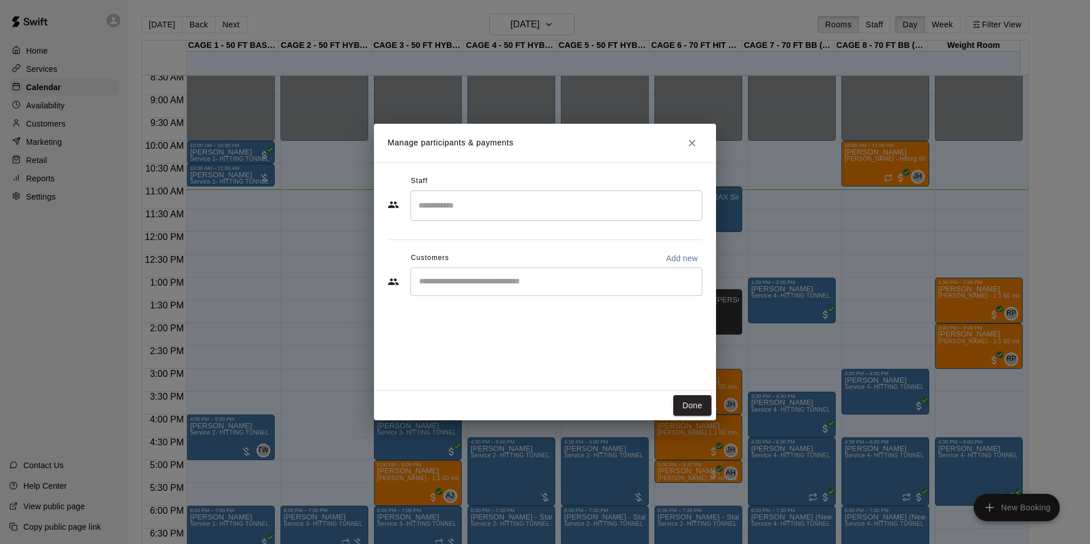
click at [519, 290] on div "​" at bounding box center [556, 281] width 292 height 28
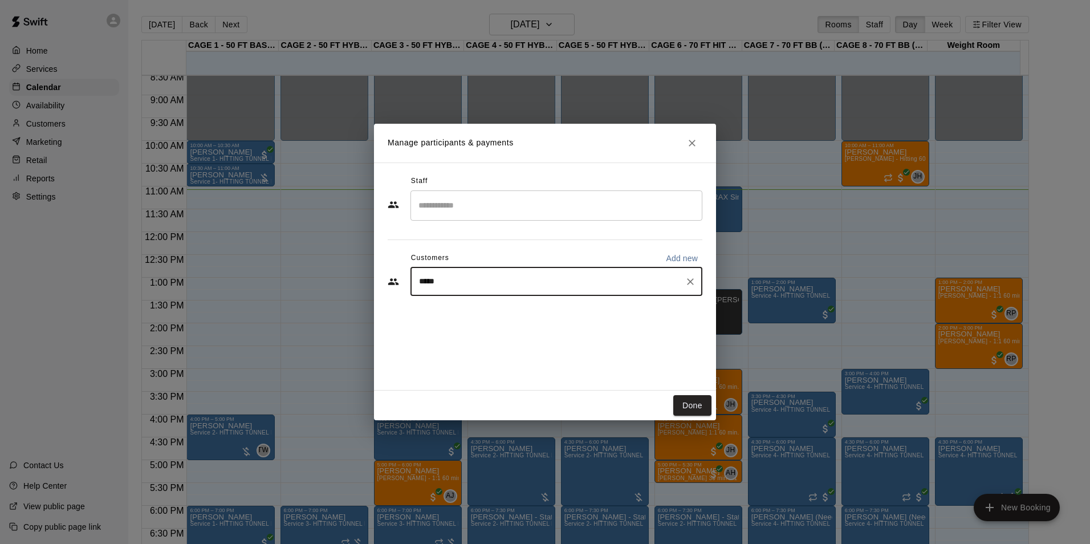
type input "******"
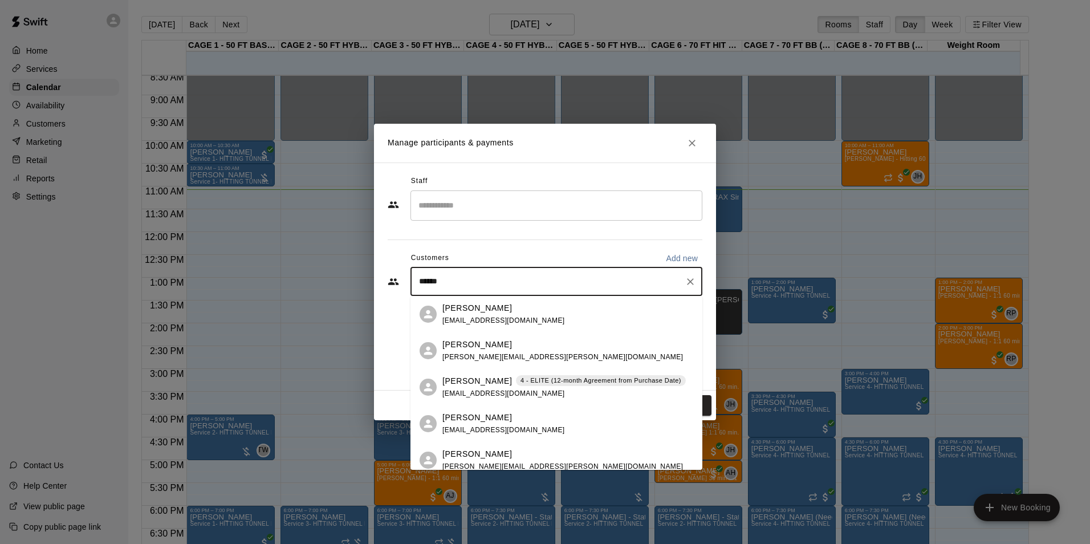
click at [506, 390] on span "[EMAIL_ADDRESS][DOMAIN_NAME]" at bounding box center [503, 393] width 123 height 8
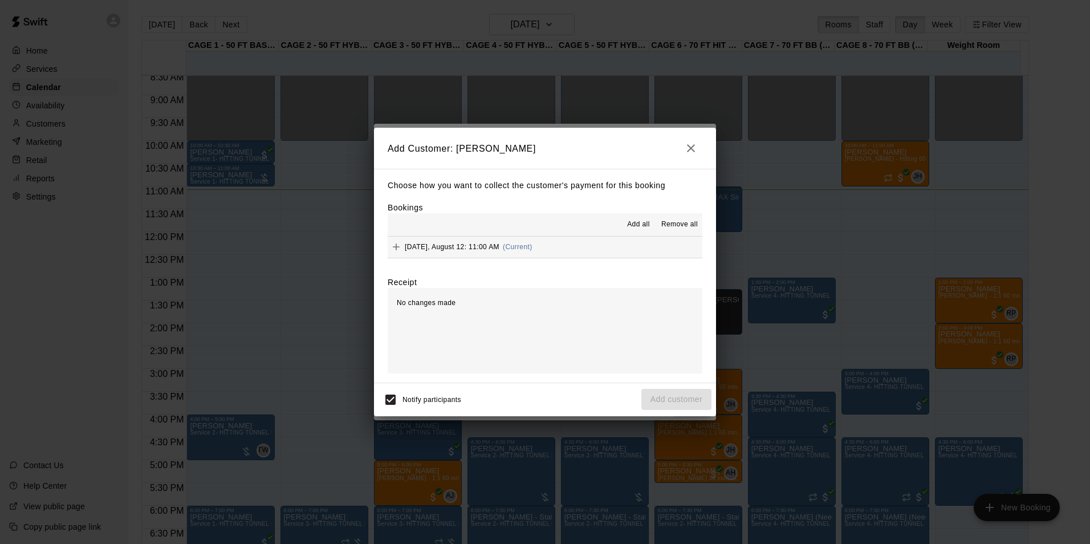
click at [513, 249] on span "(Current)" at bounding box center [518, 247] width 30 height 8
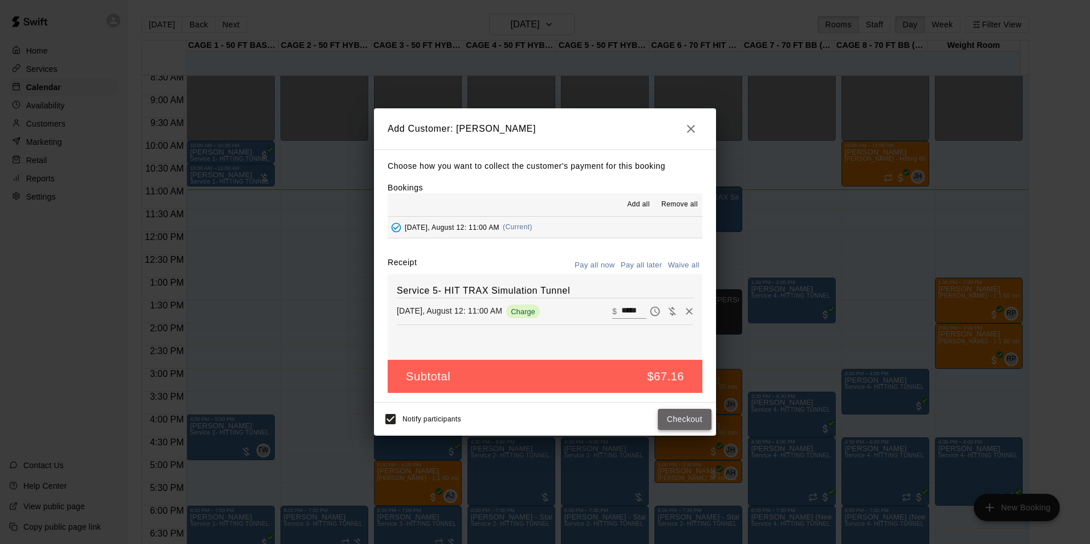
click at [662, 420] on button "Checkout" at bounding box center [685, 419] width 54 height 21
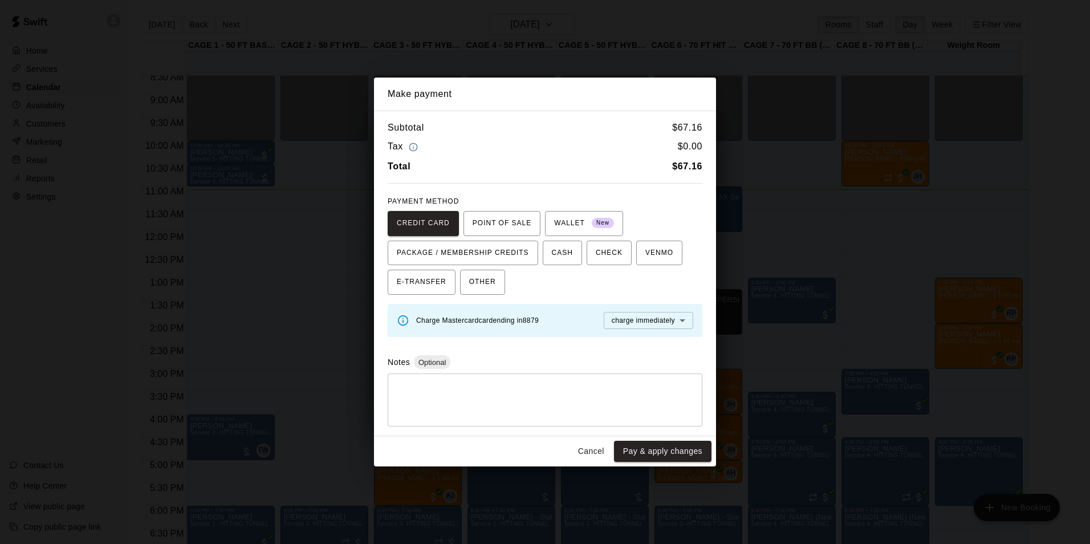
click at [583, 451] on button "Cancel" at bounding box center [591, 451] width 36 height 21
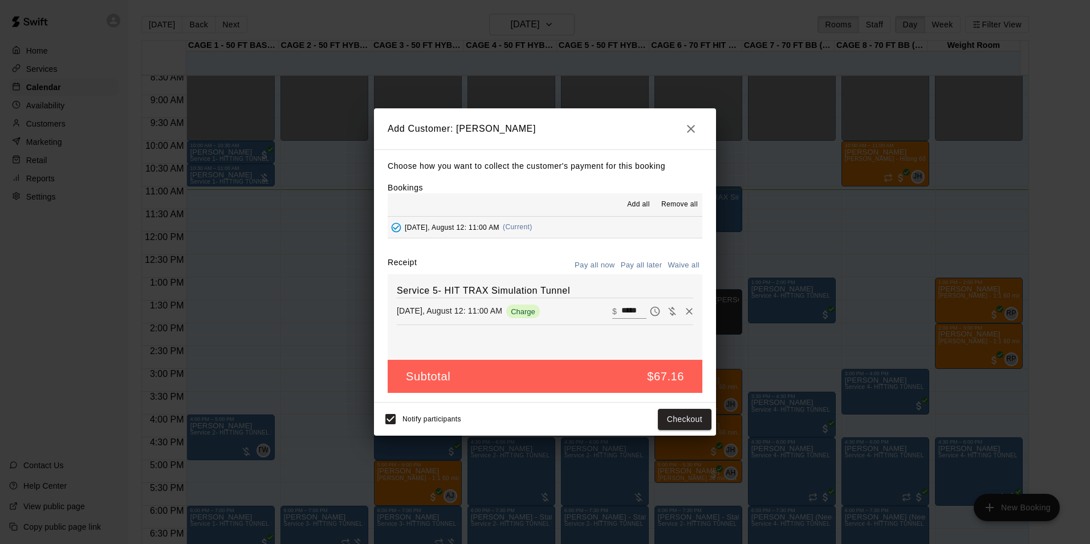
click at [691, 113] on h2 "Add Customer: [PERSON_NAME]" at bounding box center [545, 128] width 342 height 41
click at [692, 123] on icon "button" at bounding box center [691, 129] width 14 height 14
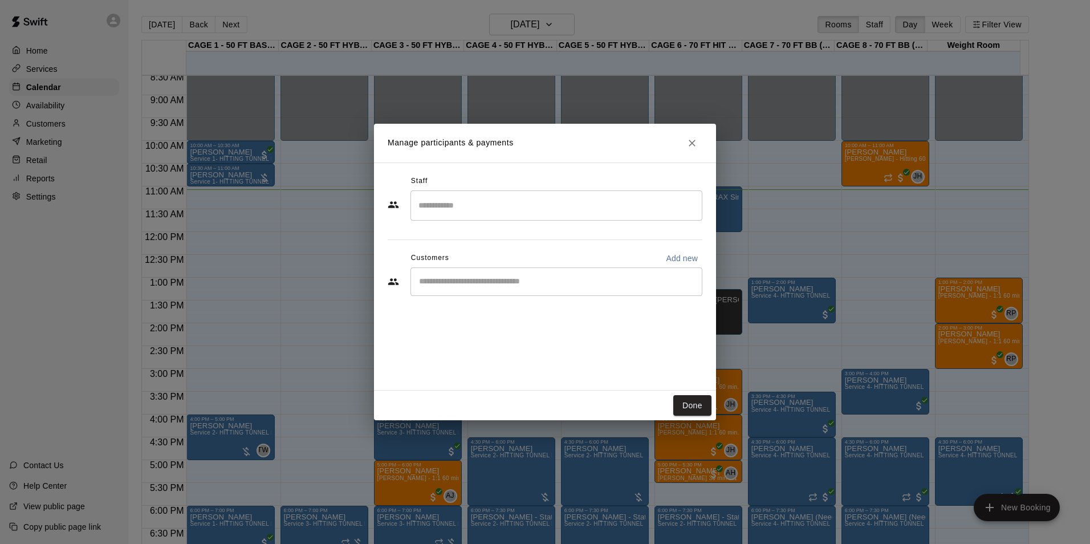
click at [688, 144] on icon "Close" at bounding box center [691, 142] width 11 height 11
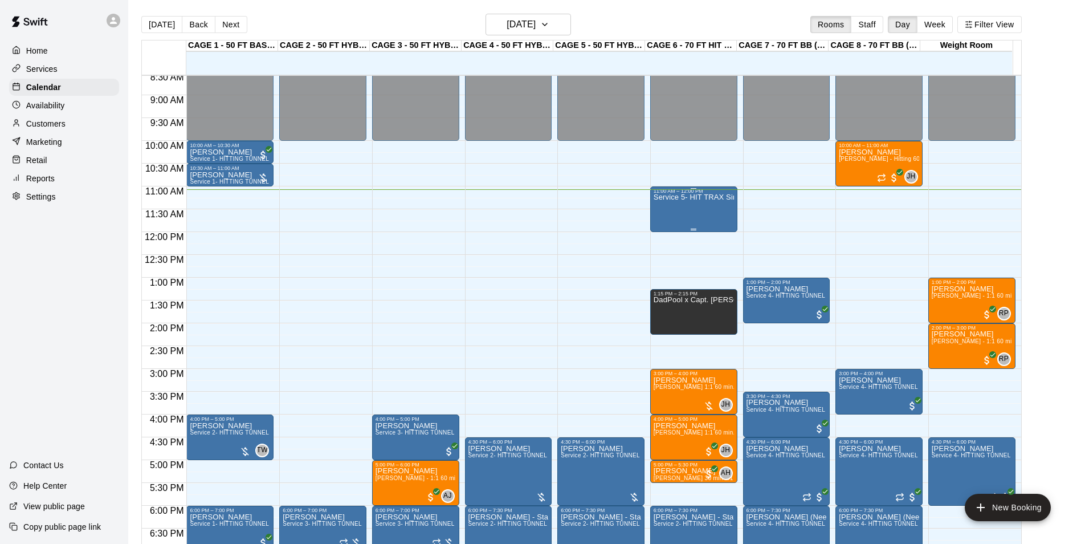
click at [706, 209] on div "Service 5- HIT TRAX Simulation Tunnel" at bounding box center [694, 466] width 80 height 544
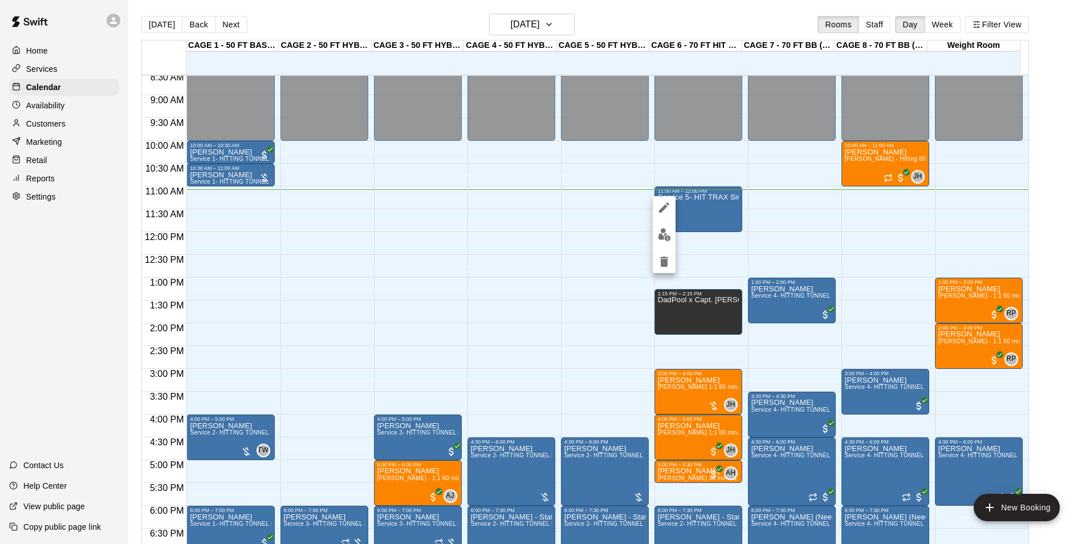
click at [667, 263] on icon "delete" at bounding box center [664, 261] width 8 height 10
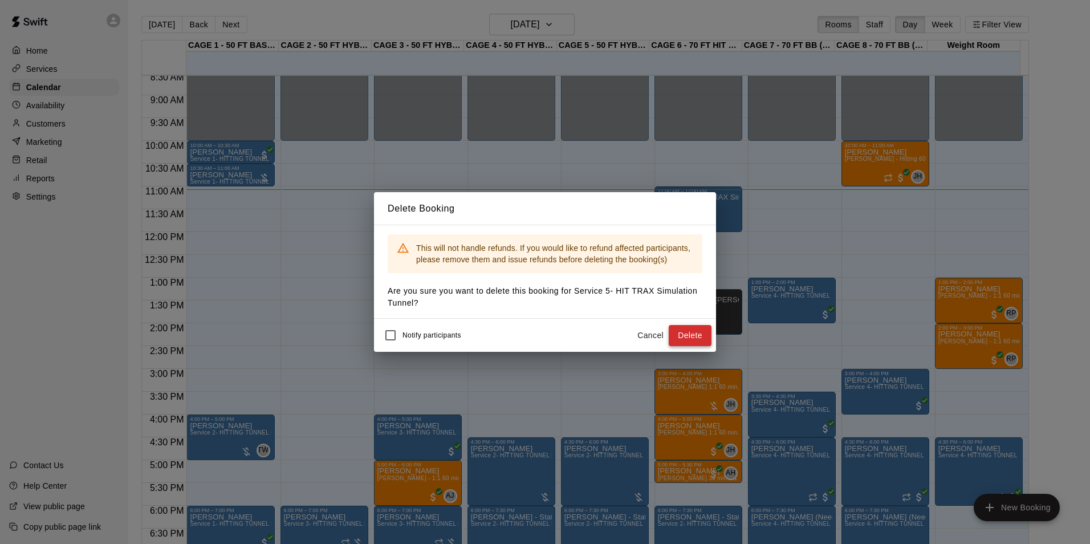
click at [680, 333] on button "Delete" at bounding box center [689, 335] width 43 height 21
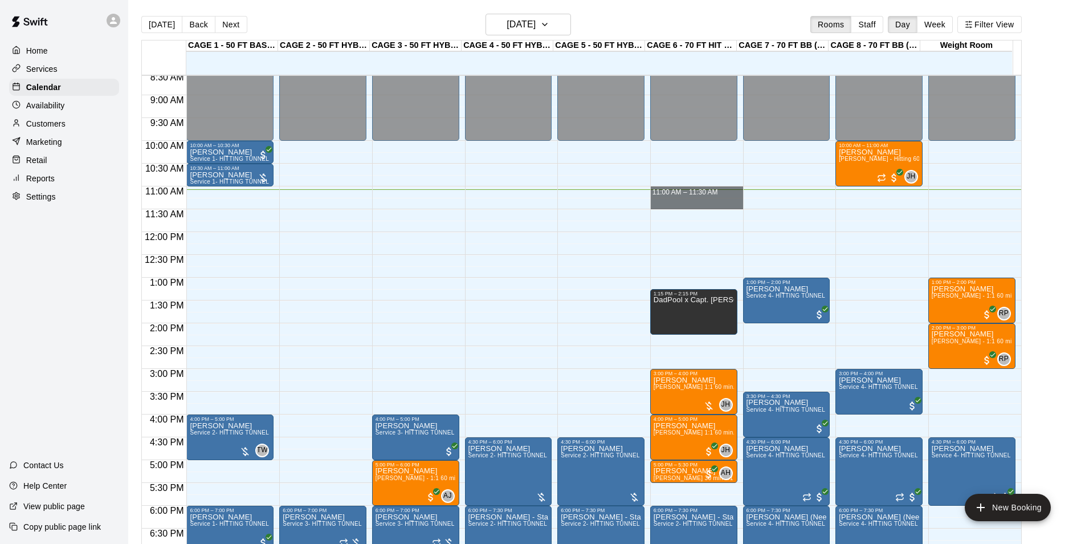
drag, startPoint x: 708, startPoint y: 191, endPoint x: 707, endPoint y: 206, distance: 14.8
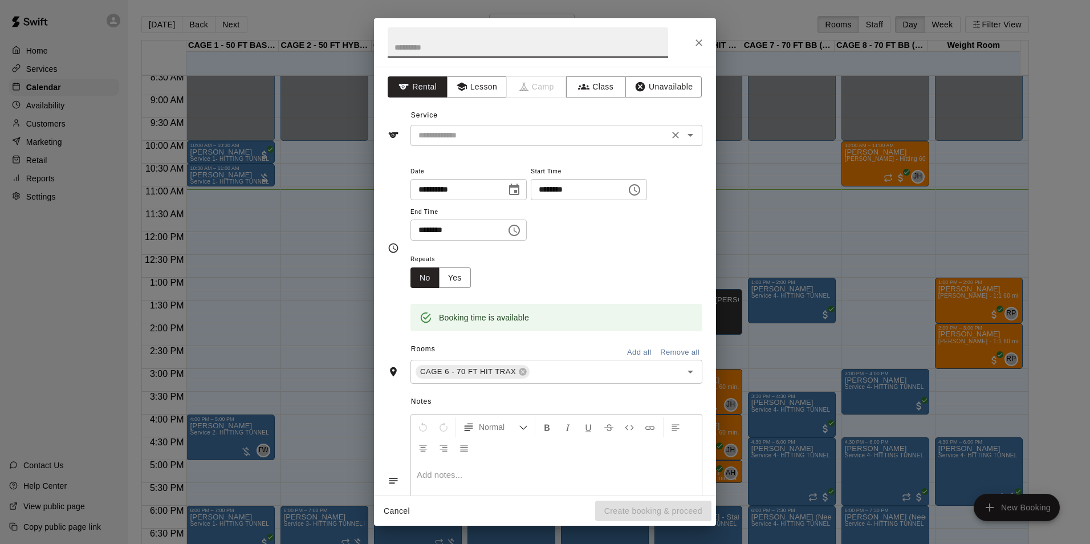
click at [499, 131] on input "text" at bounding box center [539, 135] width 251 height 14
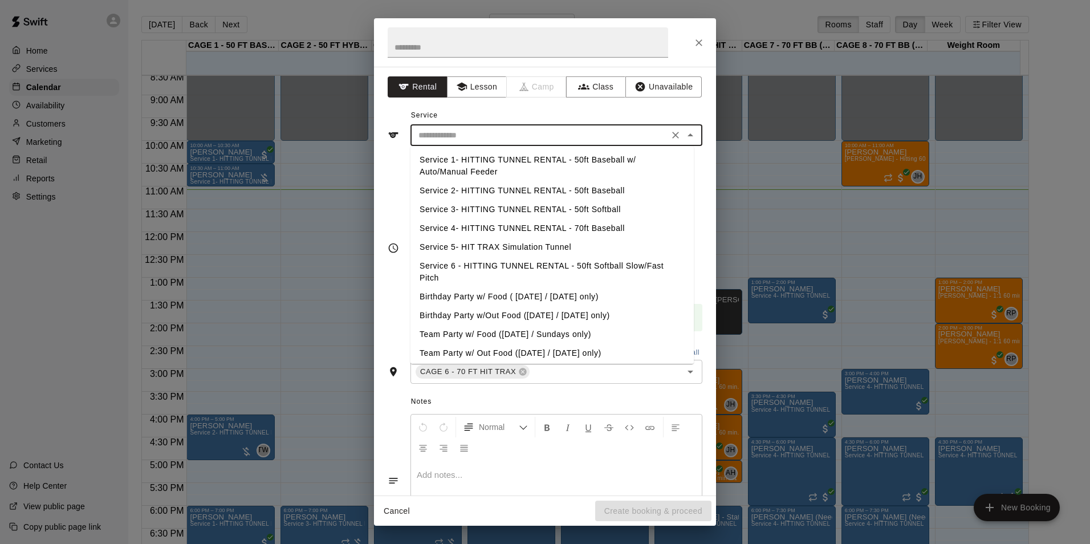
click at [556, 229] on li "Service 4- HITTING TUNNEL RENTAL - 70ft Baseball" at bounding box center [551, 228] width 283 height 19
type input "**********"
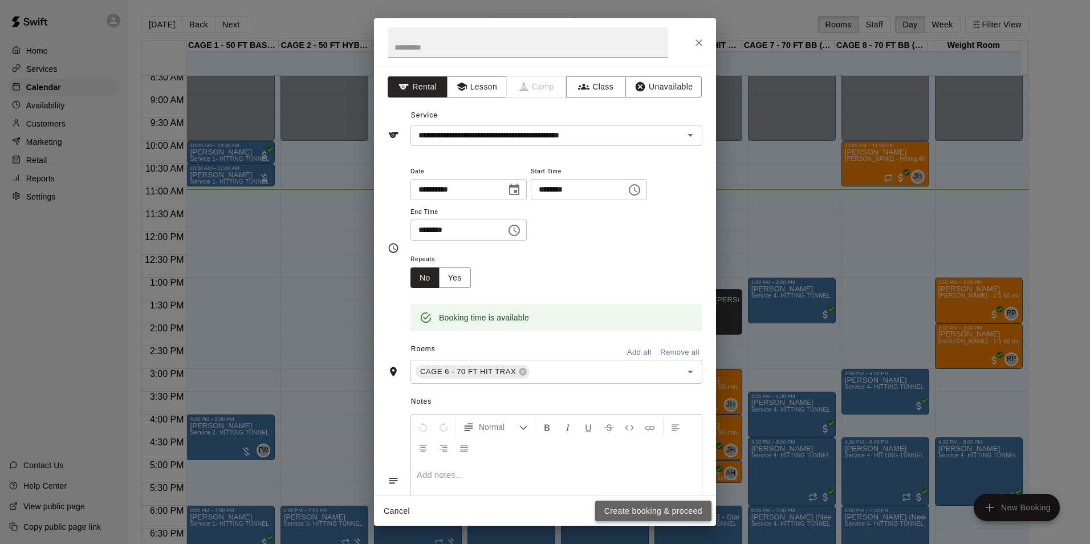
click at [610, 507] on button "Create booking & proceed" at bounding box center [653, 510] width 116 height 21
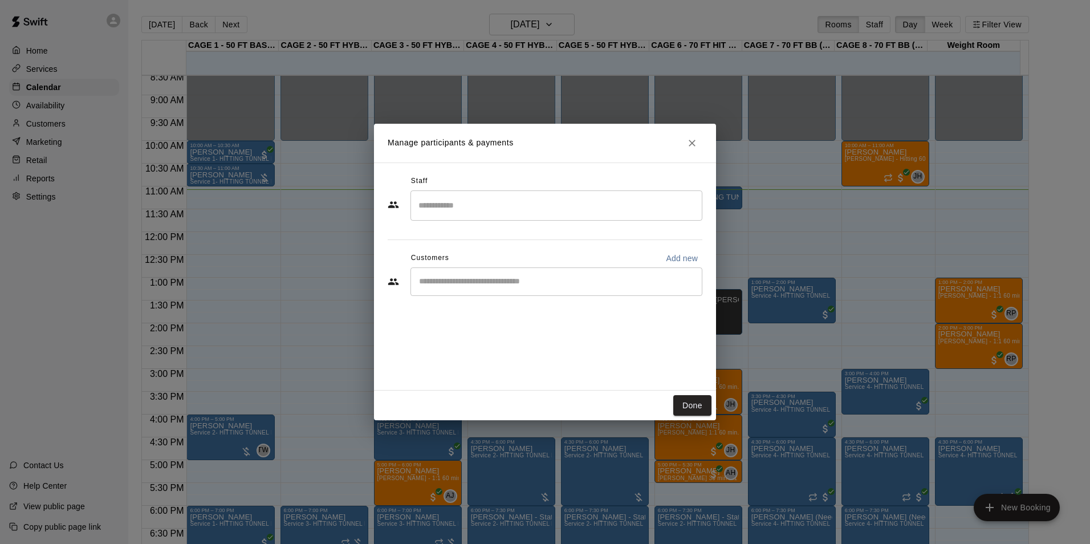
click at [516, 297] on div "​" at bounding box center [545, 282] width 315 height 31
click at [519, 282] on input "Start typing to search customers..." at bounding box center [556, 281] width 282 height 11
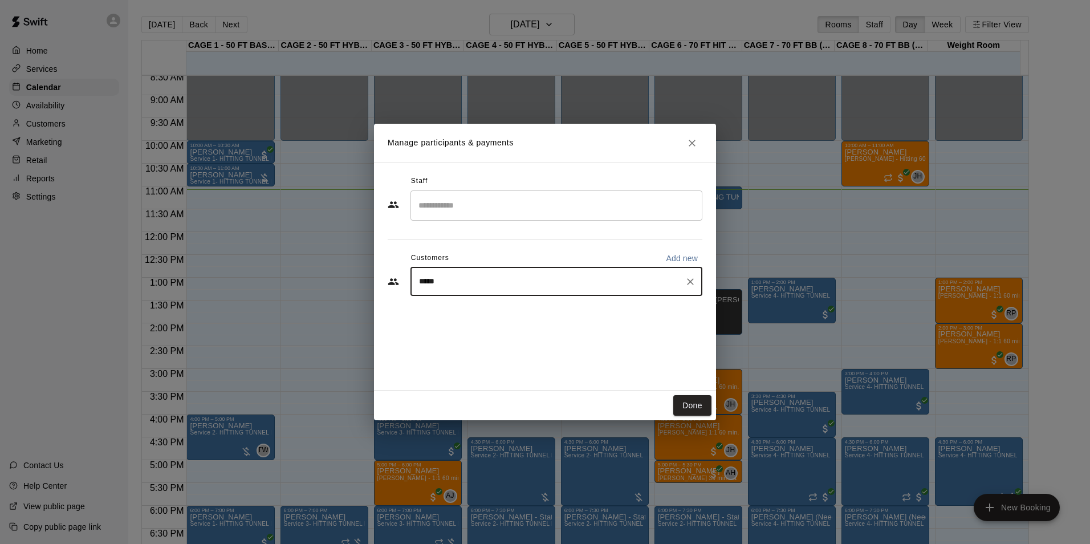
type input "******"
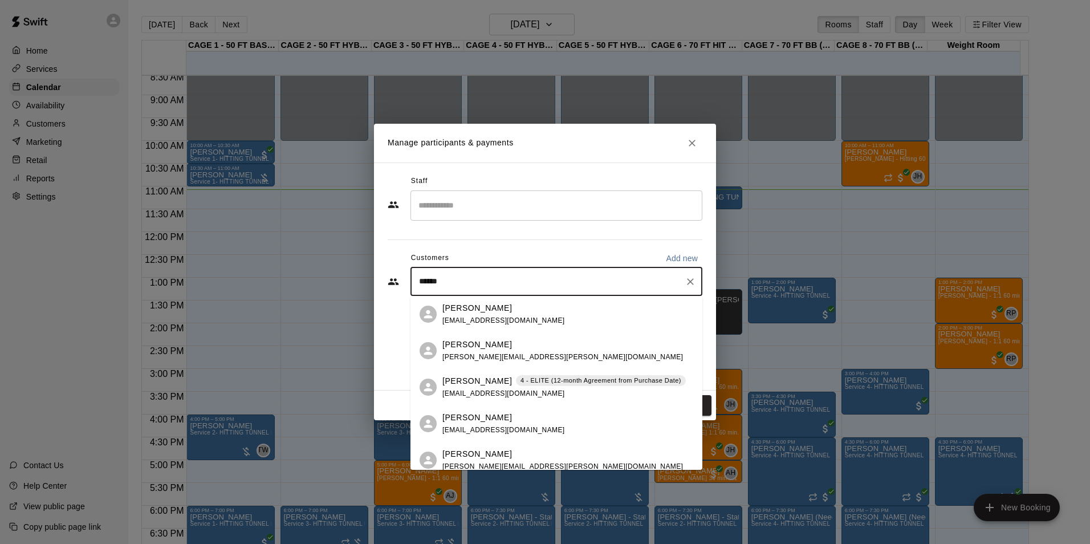
click at [451, 399] on div "[PERSON_NAME] 4 - ELITE (12-month Agreement from Purchase Date) [EMAIL_ADDRESS]…" at bounding box center [556, 387] width 292 height 36
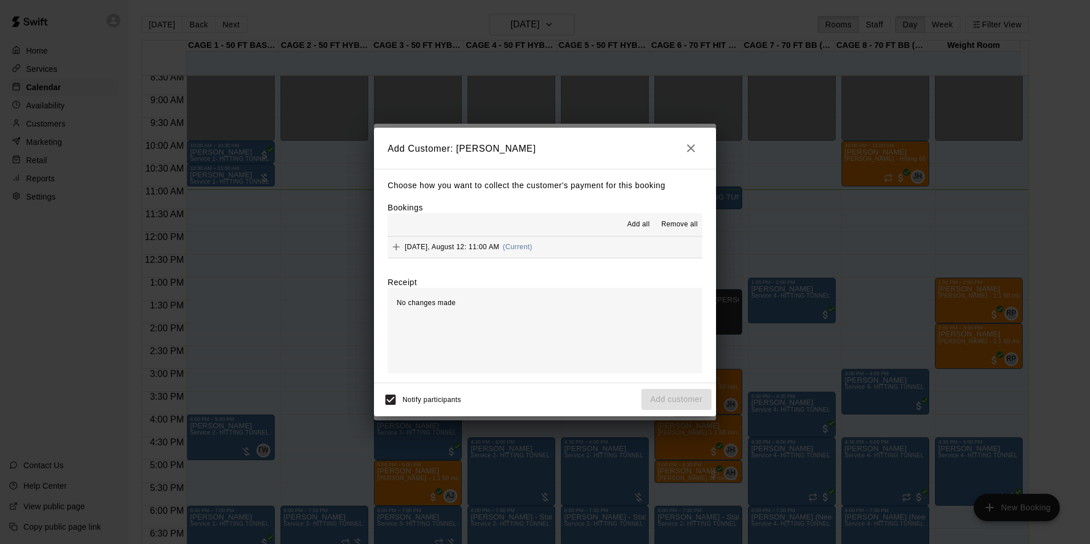
click at [614, 240] on button "[DATE], August 12: 11:00 AM (Current)" at bounding box center [545, 247] width 315 height 21
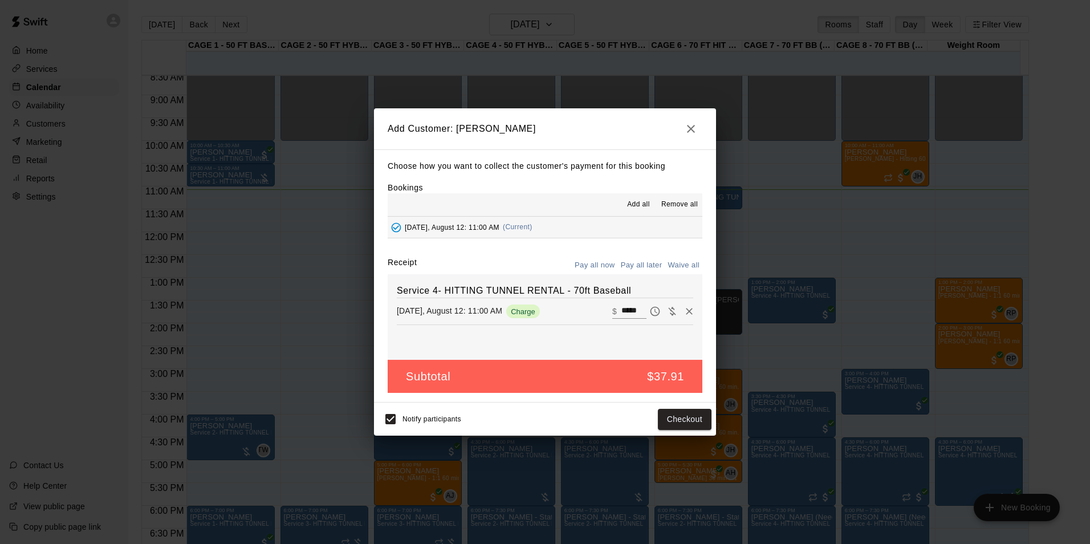
click at [684, 408] on div "Notify participants Checkout" at bounding box center [544, 419] width 333 height 24
click at [685, 415] on button "Checkout" at bounding box center [685, 419] width 54 height 21
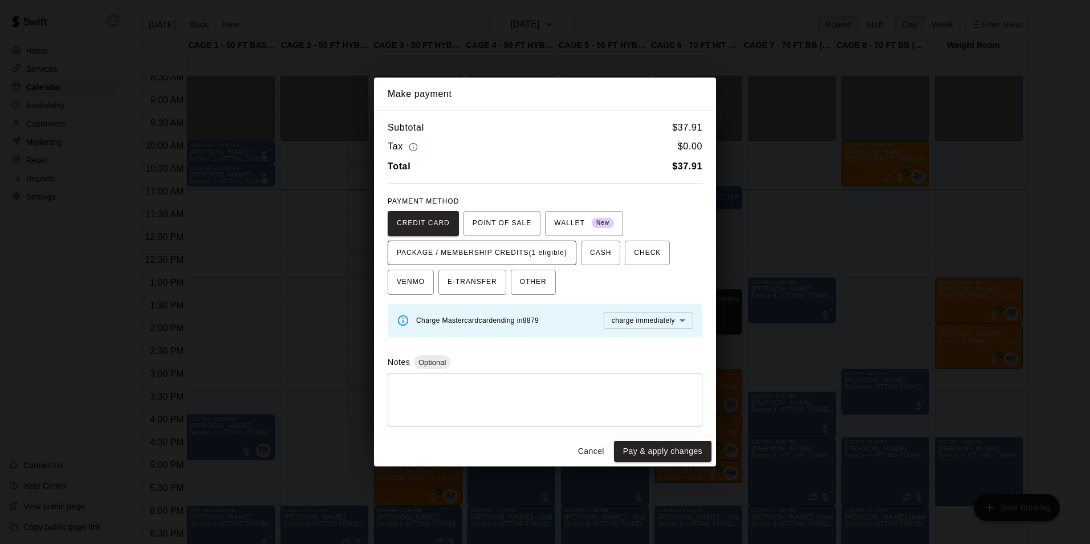
click at [540, 244] on span "PACKAGE / MEMBERSHIP CREDITS (1 eligible)" at bounding box center [482, 253] width 170 height 18
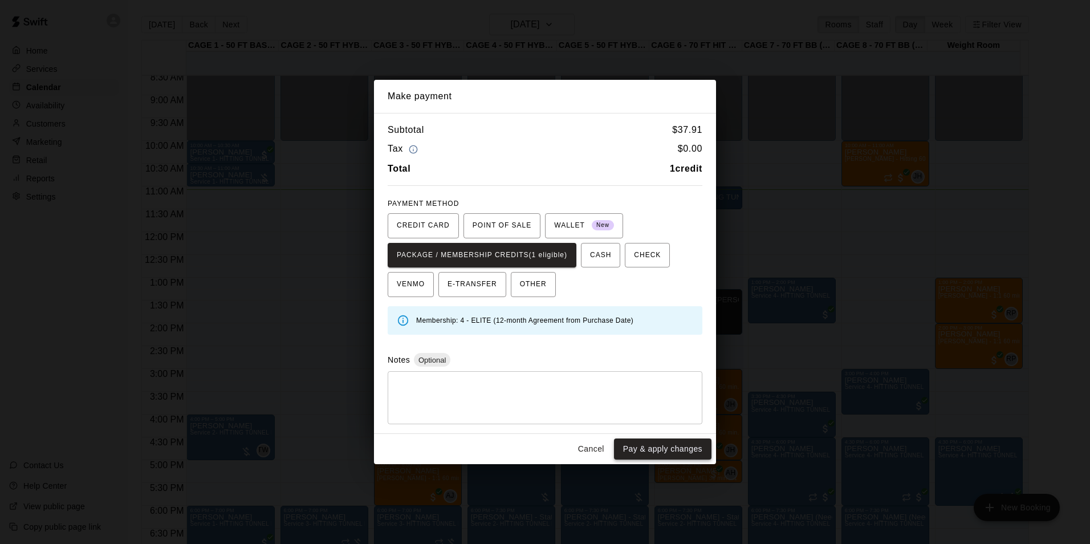
click at [668, 444] on button "Pay & apply changes" at bounding box center [662, 448] width 97 height 21
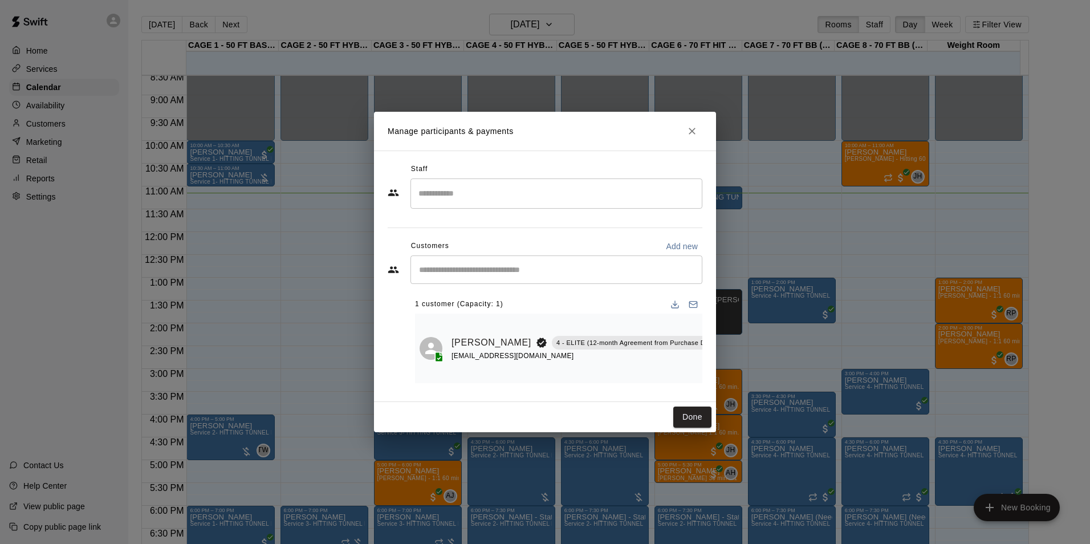
click at [691, 401] on div "Staff ​ Customers Add new ​ 1 customer (Capacity: 1) [PERSON_NAME] 4 - ELITE (1…" at bounding box center [545, 275] width 342 height 251
drag, startPoint x: 688, startPoint y: 402, endPoint x: 688, endPoint y: 413, distance: 10.8
click at [688, 413] on div "Done" at bounding box center [545, 417] width 342 height 30
click at [688, 413] on button "Done" at bounding box center [692, 416] width 38 height 21
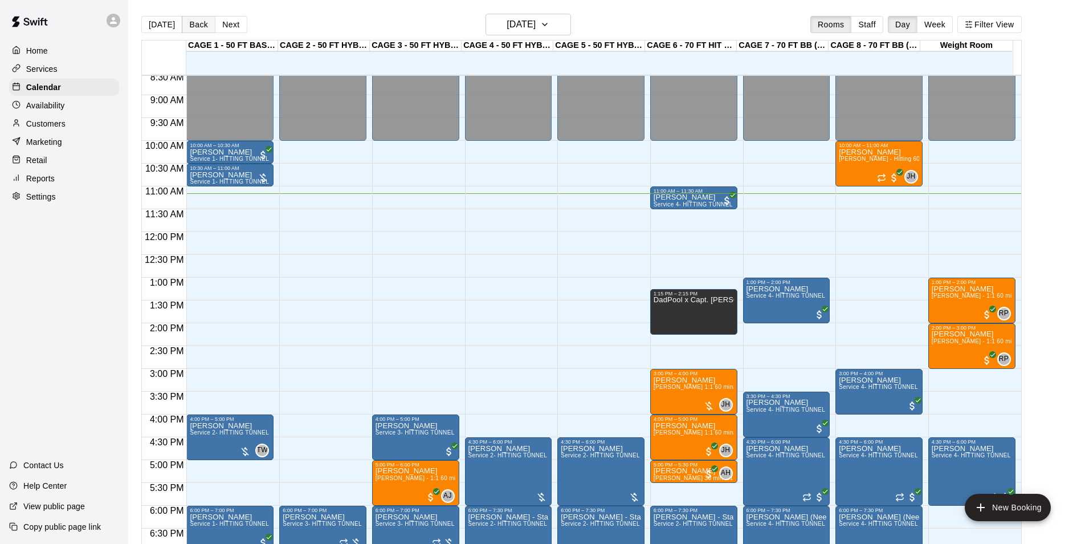
click at [188, 27] on button "Back" at bounding box center [199, 24] width 34 height 17
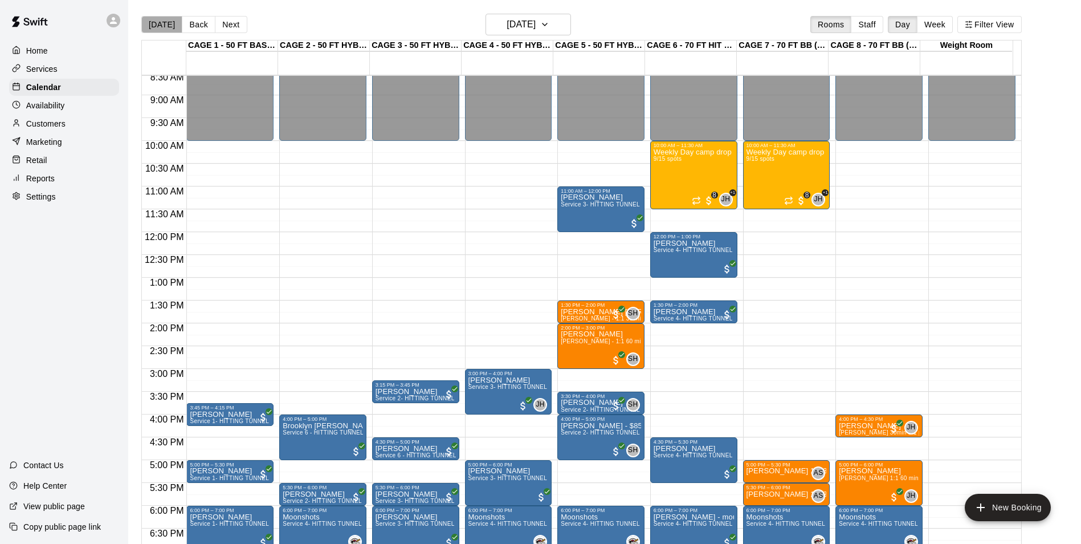
click at [172, 23] on button "[DATE]" at bounding box center [161, 24] width 41 height 17
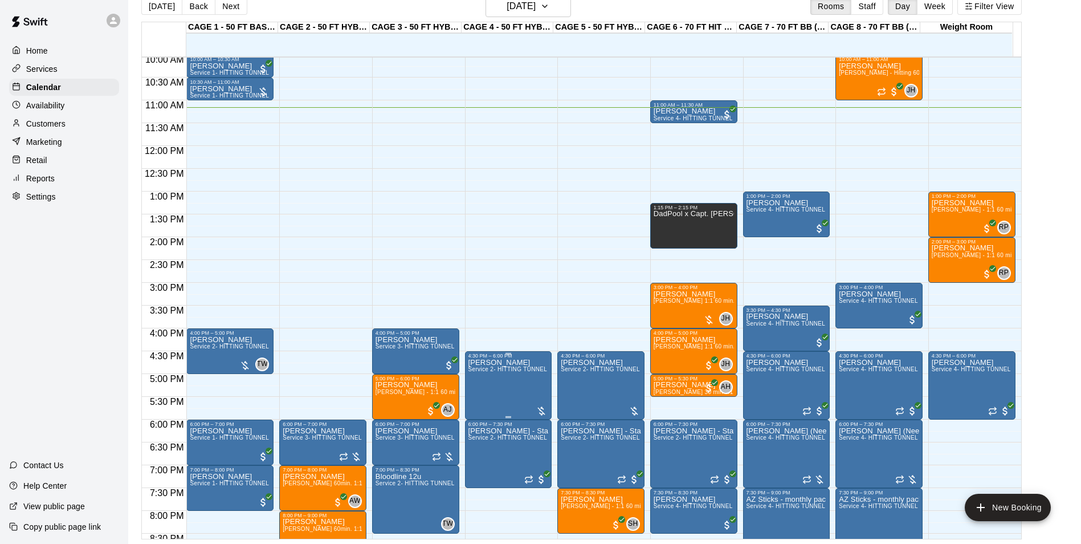
scroll to position [562, 0]
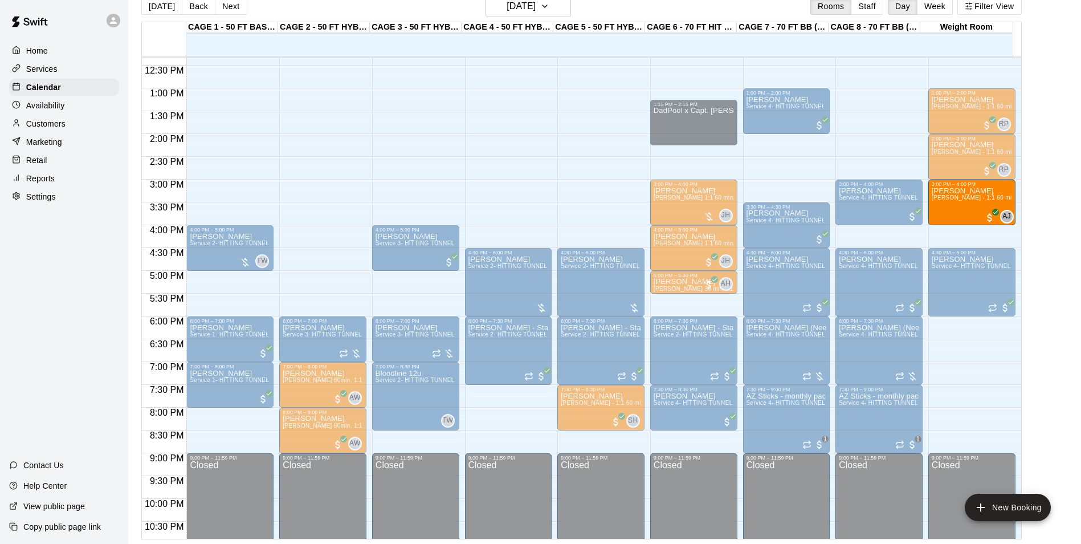
drag, startPoint x: 403, startPoint y: 292, endPoint x: 981, endPoint y: 204, distance: 584.6
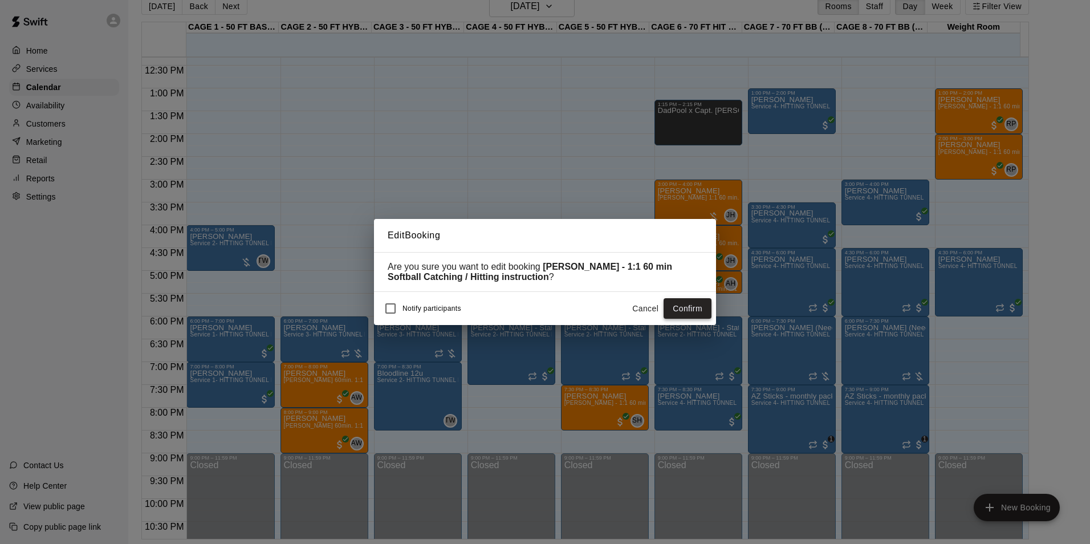
click at [691, 303] on button "Confirm" at bounding box center [687, 308] width 48 height 21
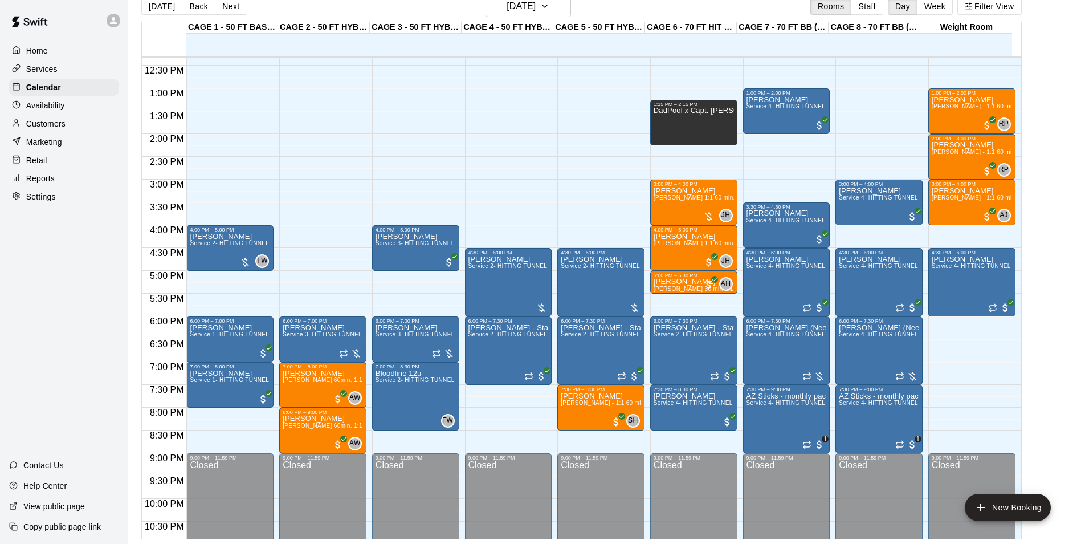
click at [26, 124] on p "Customers" at bounding box center [45, 123] width 39 height 11
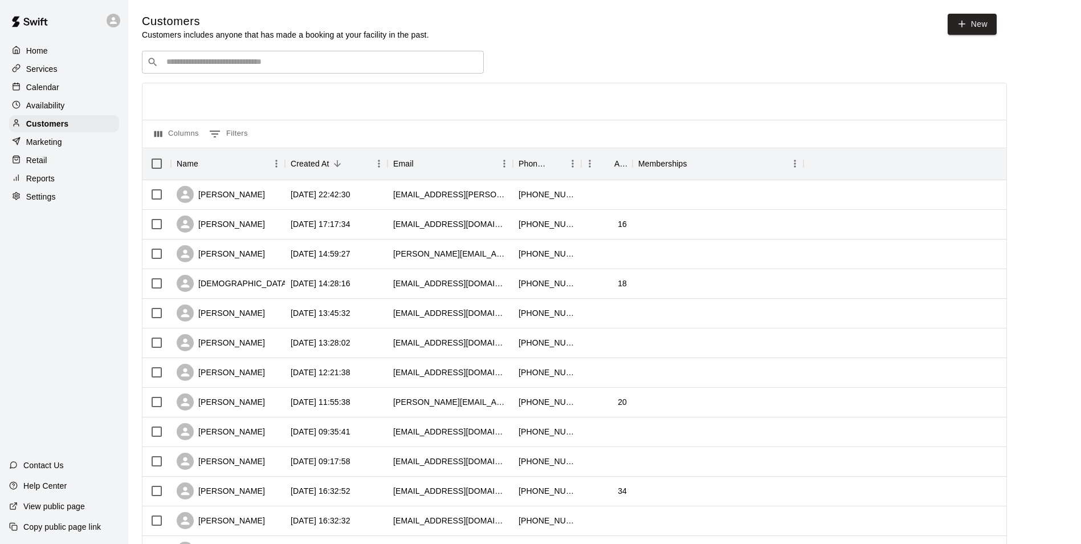
click at [251, 54] on div "​ ​" at bounding box center [313, 62] width 342 height 23
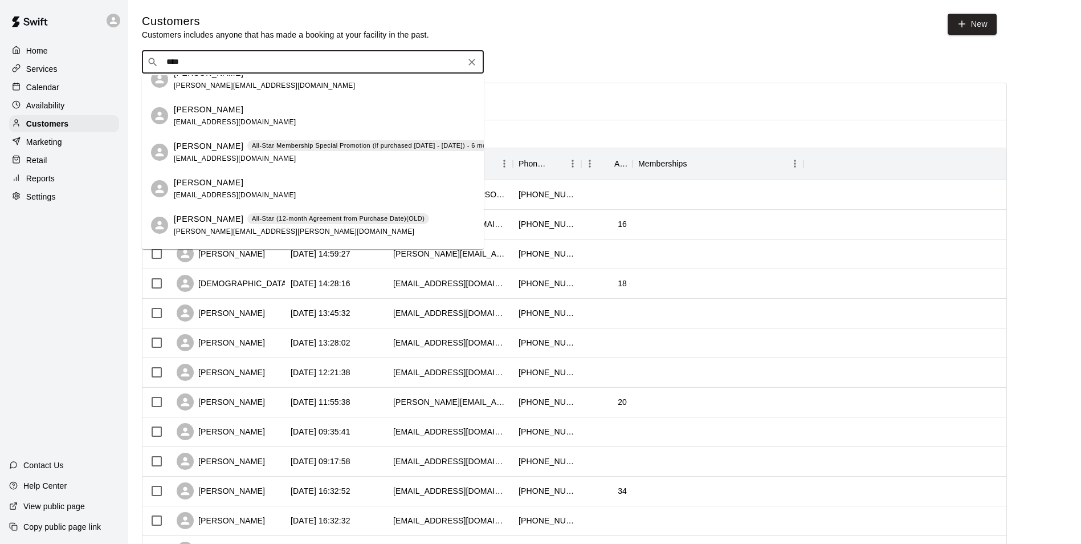
scroll to position [171, 0]
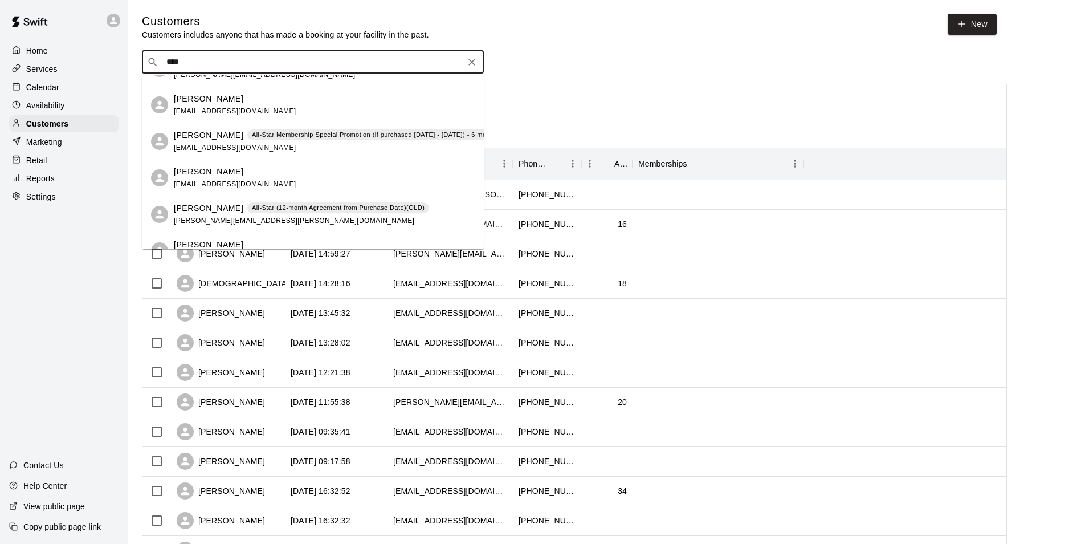
type input "****"
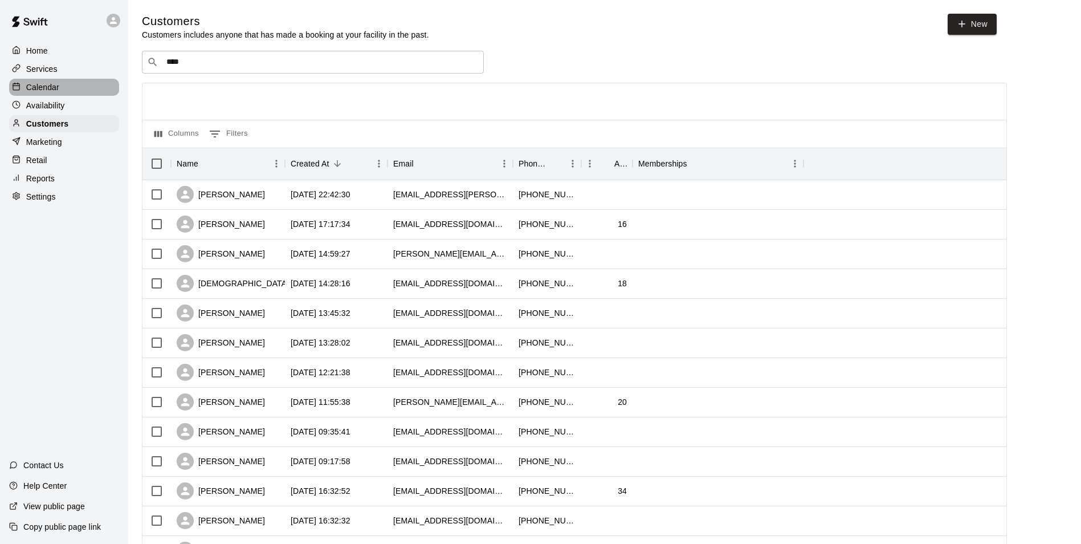
click at [65, 95] on div "Calendar" at bounding box center [64, 87] width 110 height 17
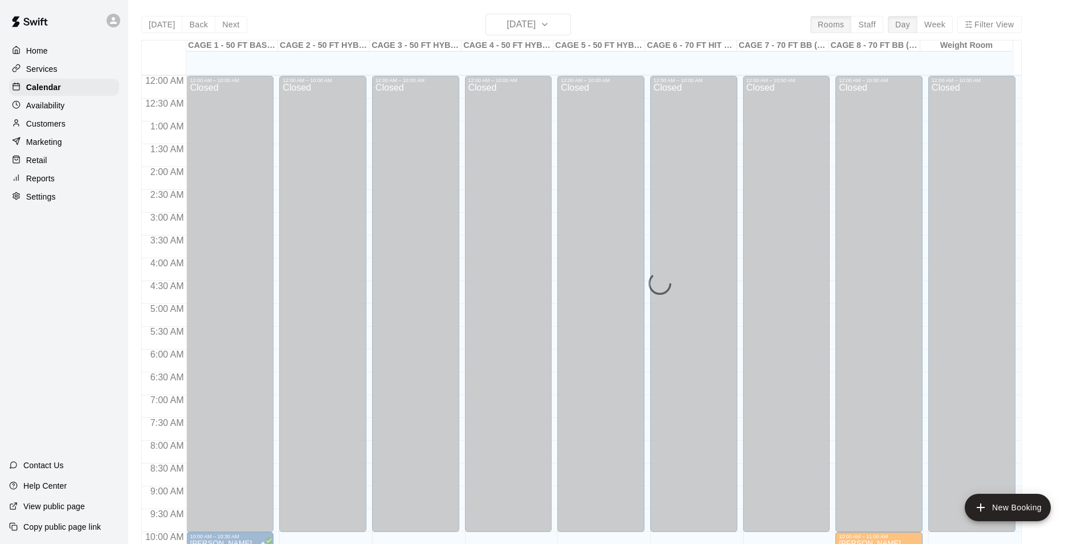
scroll to position [514, 0]
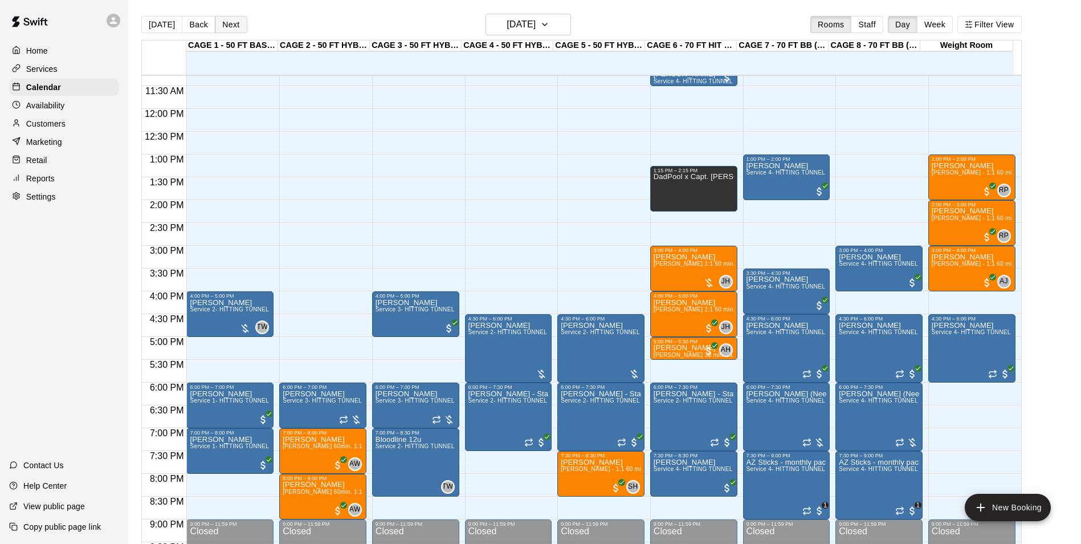
click at [229, 33] on button "Next" at bounding box center [231, 24] width 32 height 17
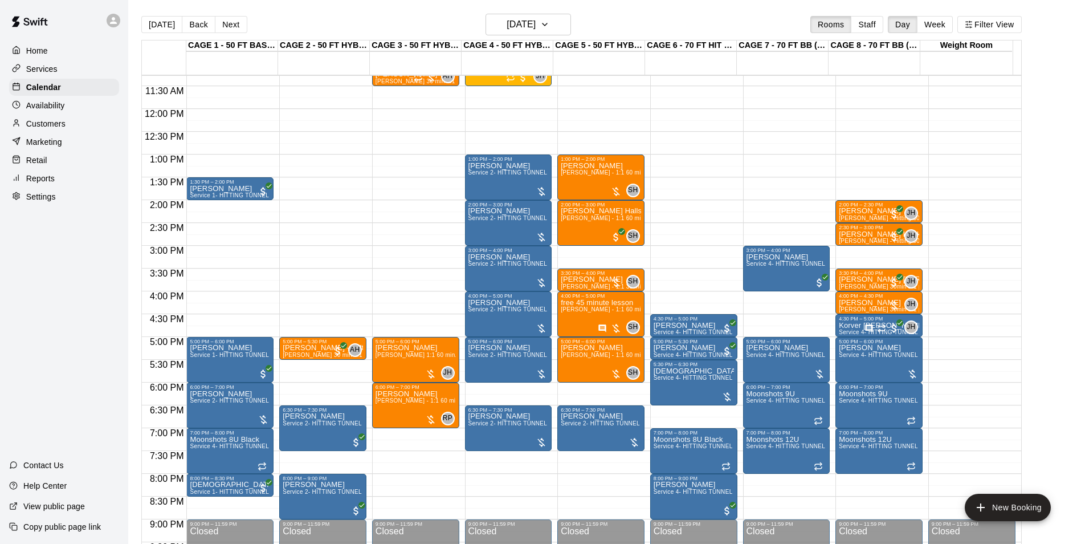
click at [215, 16] on button "Next" at bounding box center [231, 24] width 32 height 17
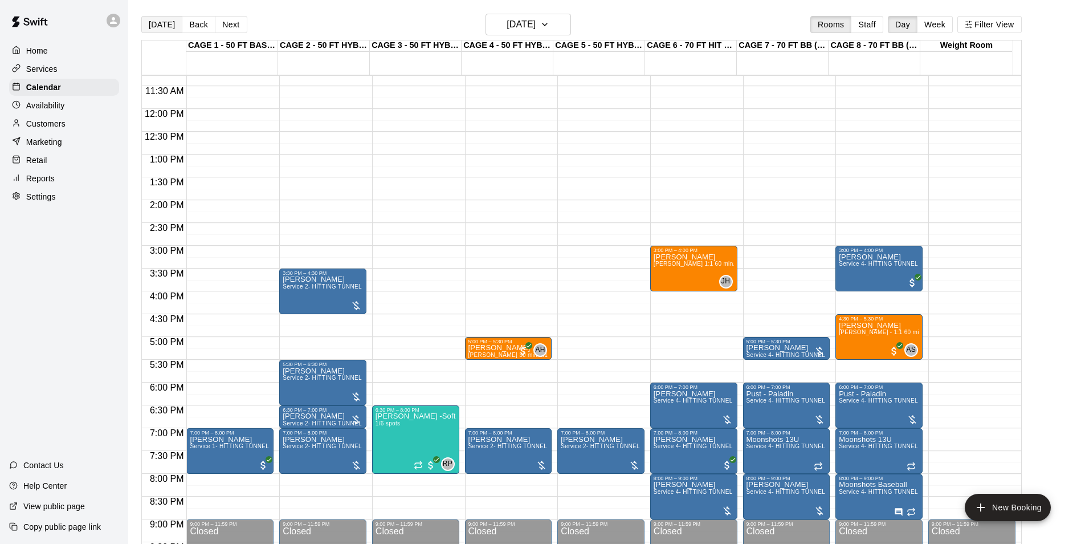
click at [154, 27] on button "[DATE]" at bounding box center [161, 24] width 41 height 17
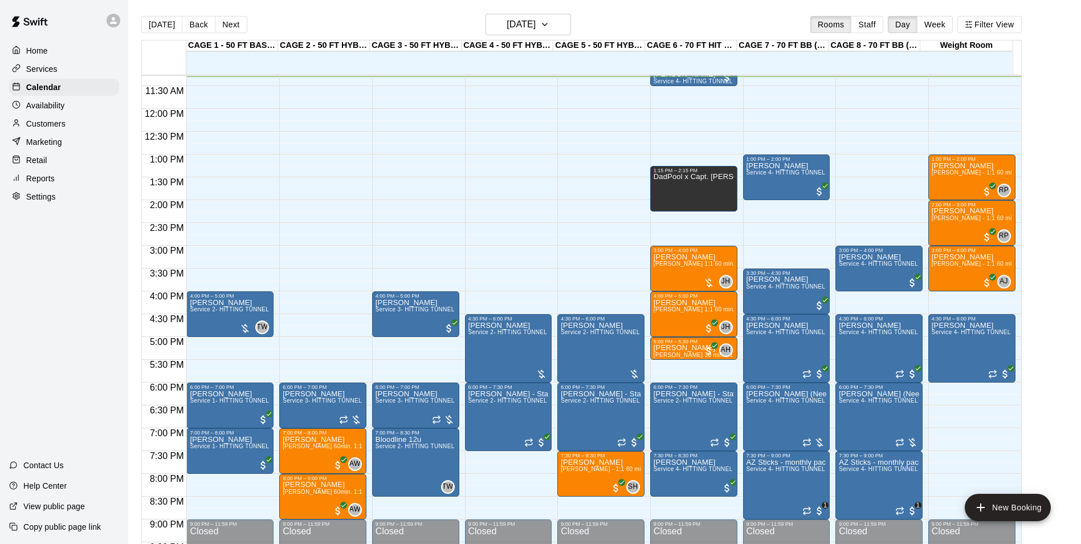
click at [244, 23] on div "[DATE] Back [DATE][DATE] Rooms Staff Day Week Filter View" at bounding box center [581, 27] width 880 height 26
click at [233, 25] on button "Next" at bounding box center [231, 24] width 32 height 17
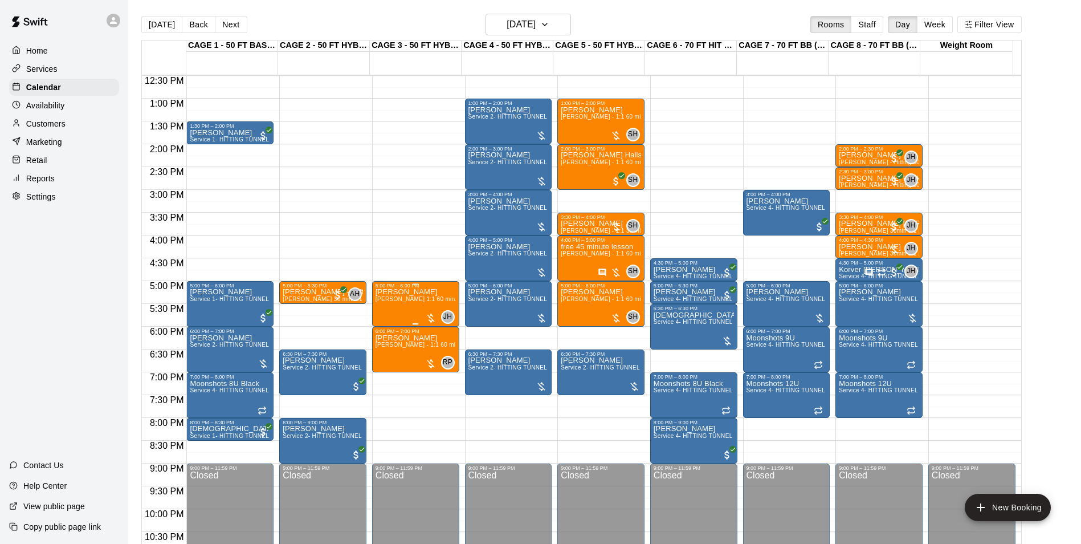
scroll to position [571, 0]
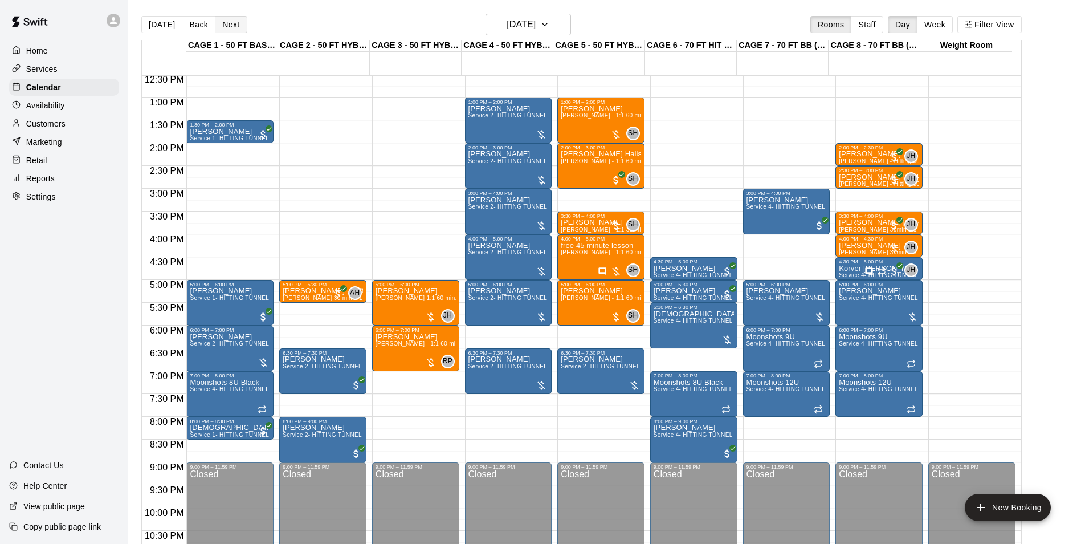
click at [237, 27] on button "Next" at bounding box center [231, 24] width 32 height 17
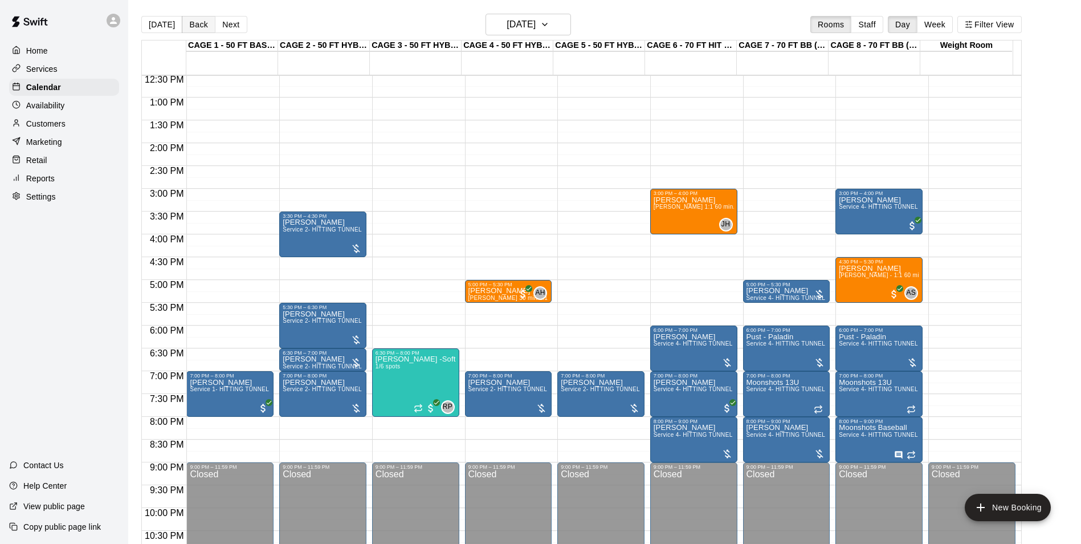
click at [189, 27] on button "Back" at bounding box center [199, 24] width 34 height 17
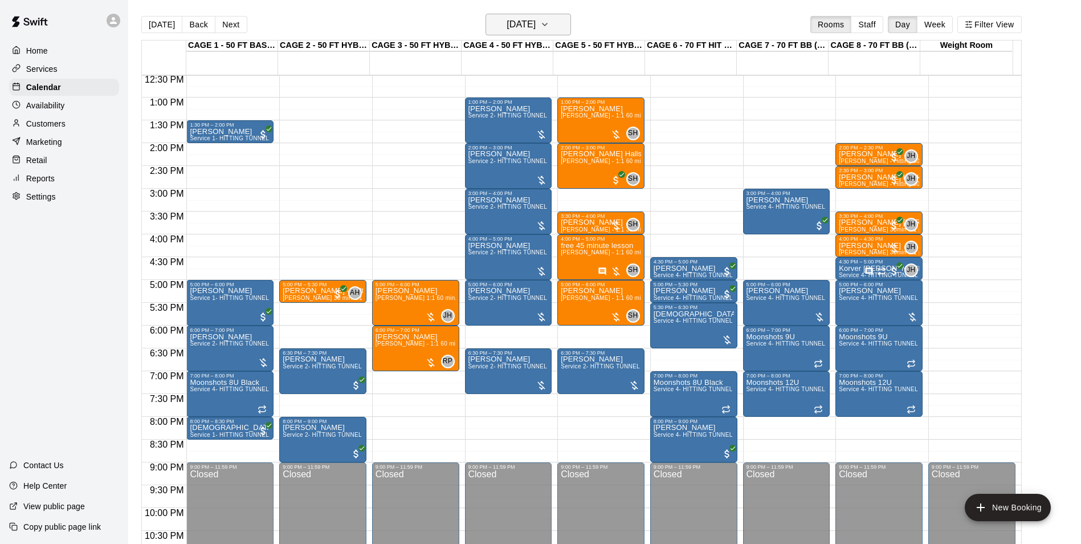
click at [536, 28] on h6 "[DATE]" at bounding box center [521, 25] width 29 height 16
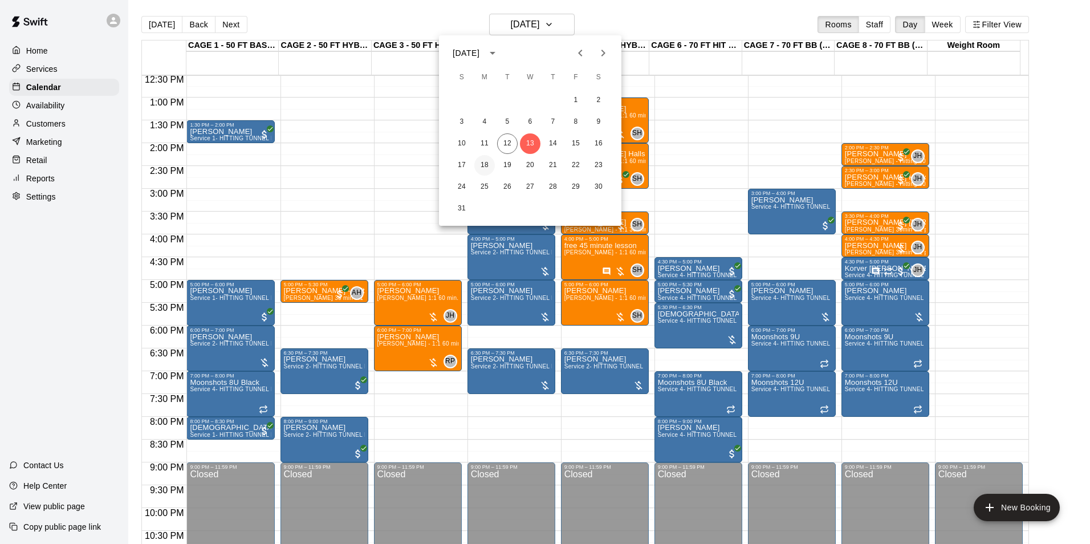
click at [484, 167] on button "18" at bounding box center [484, 165] width 21 height 21
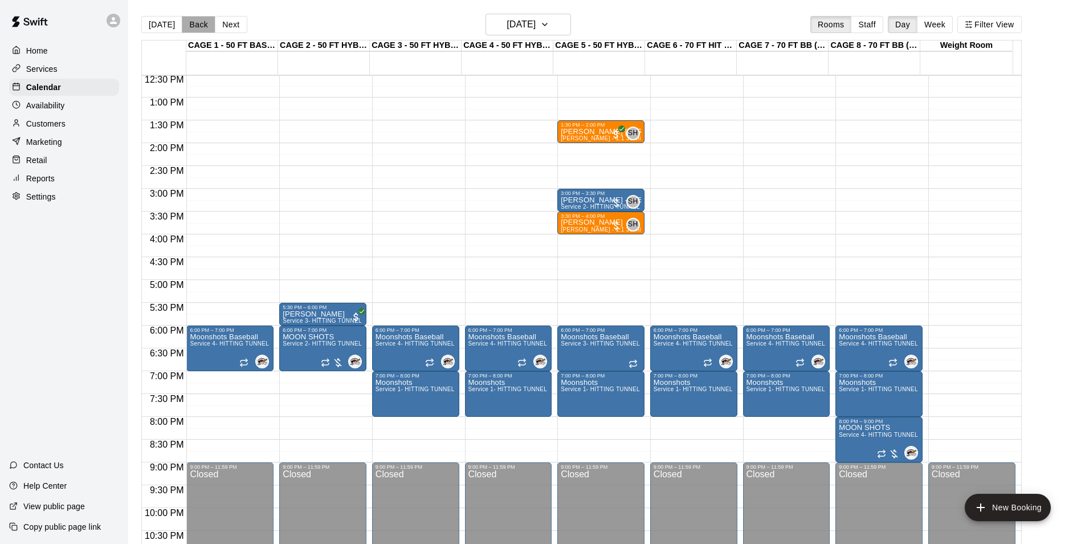
click at [201, 31] on button "Back" at bounding box center [199, 24] width 34 height 17
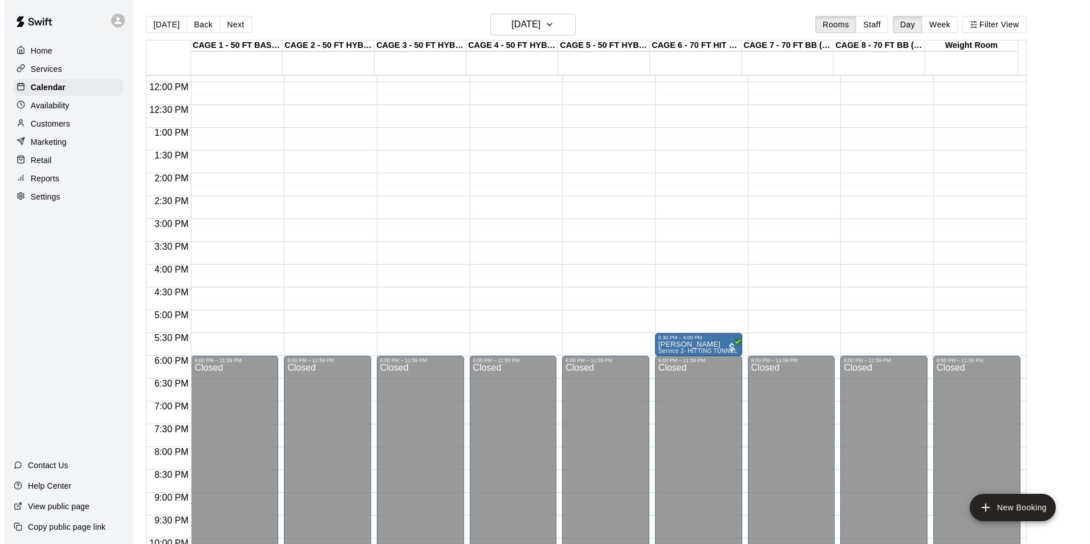
scroll to position [457, 0]
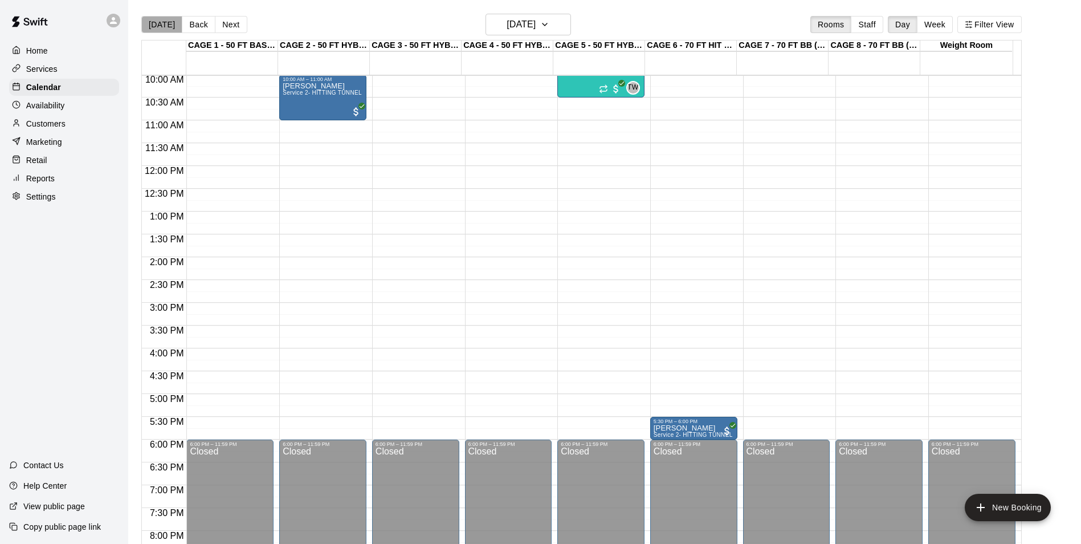
click at [165, 28] on button "[DATE]" at bounding box center [161, 24] width 41 height 17
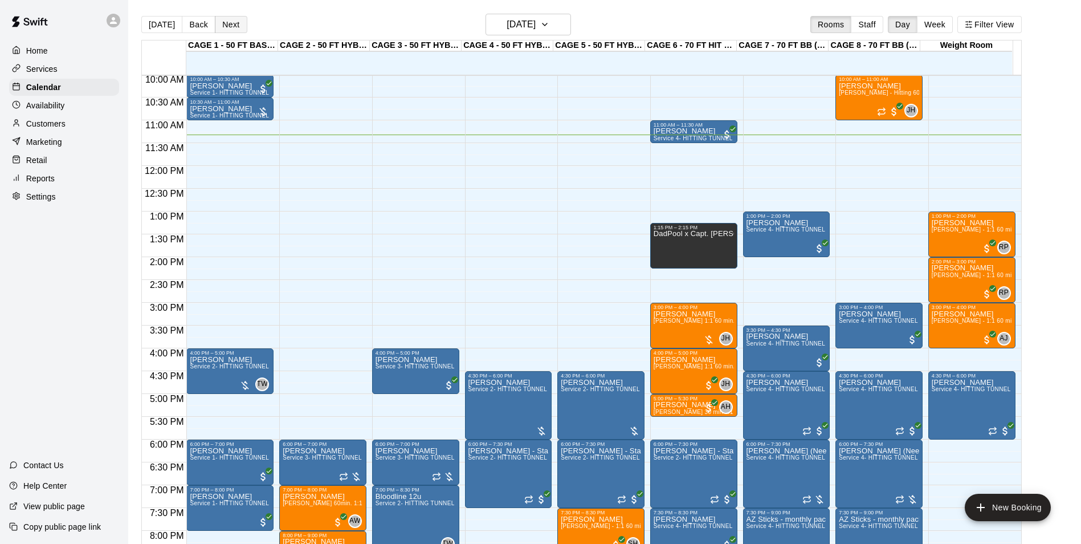
click at [237, 22] on button "Next" at bounding box center [231, 24] width 32 height 17
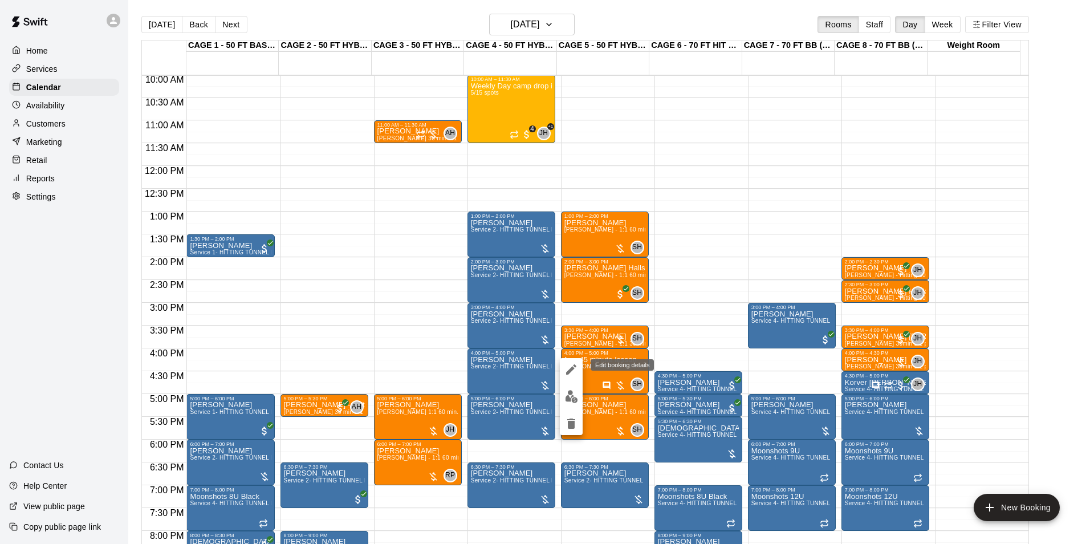
click at [572, 374] on icon "edit" at bounding box center [571, 369] width 14 height 14
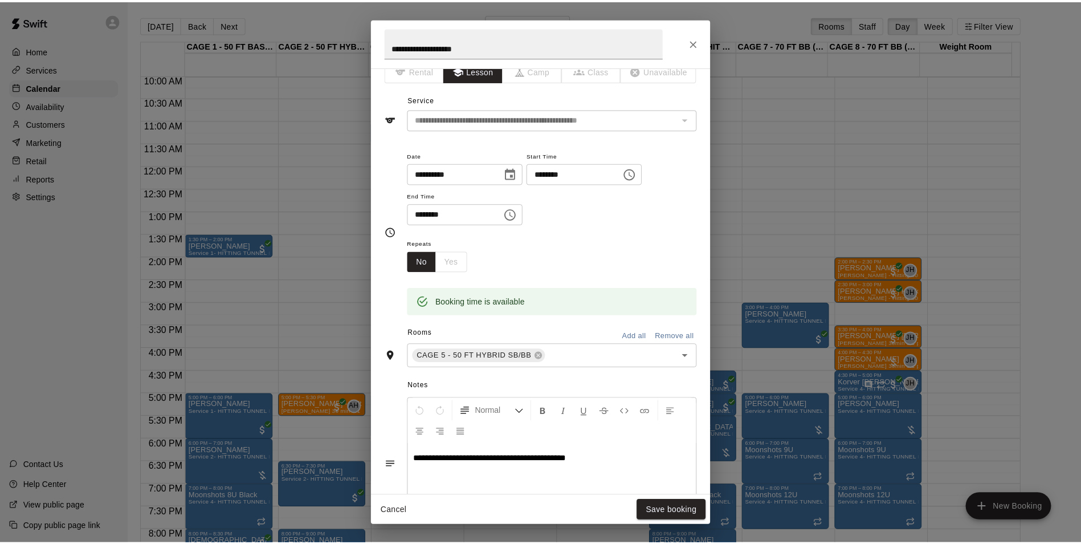
scroll to position [0, 0]
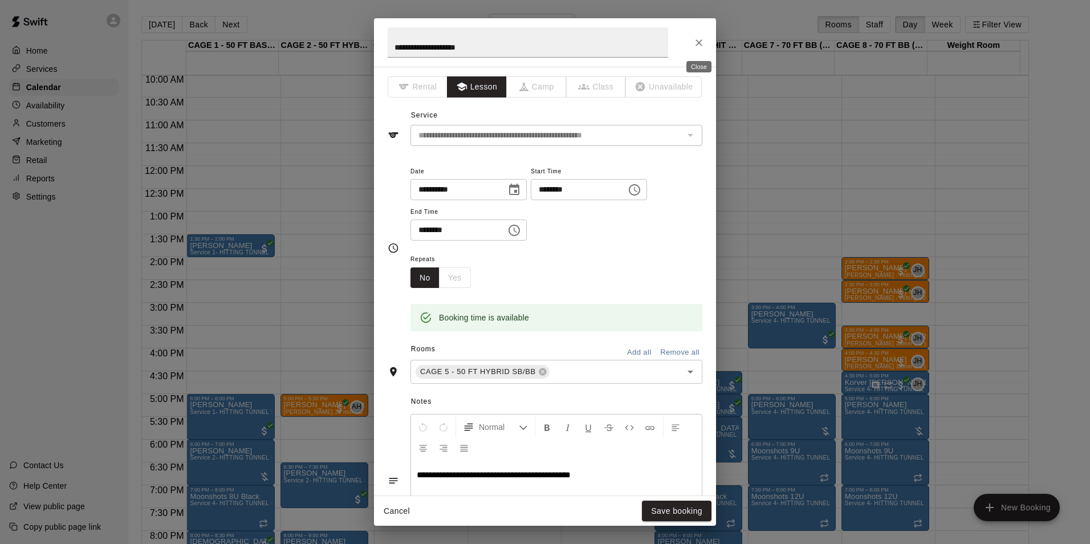
click at [695, 40] on icon "Close" at bounding box center [698, 42] width 11 height 11
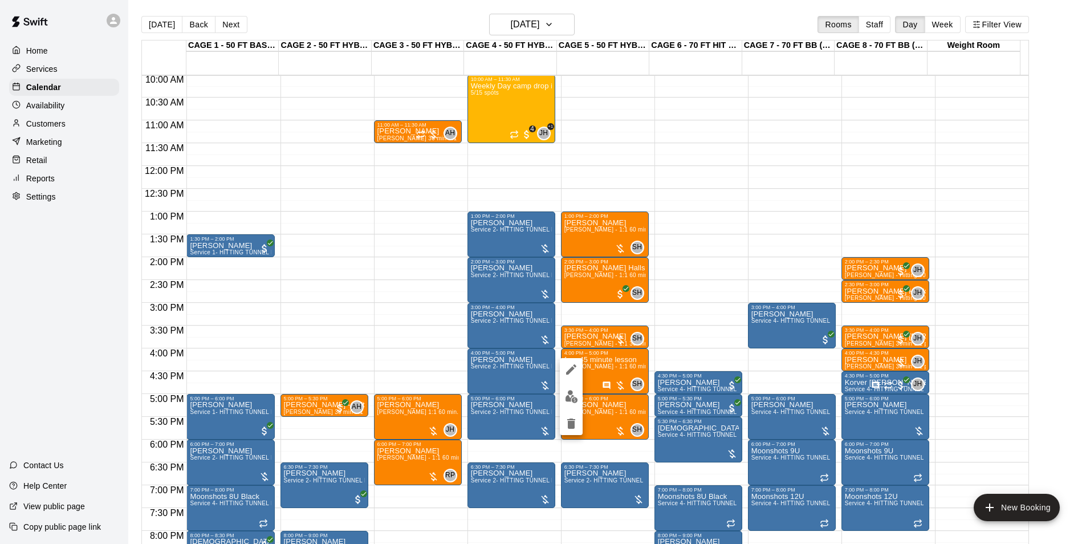
click at [562, 394] on button "edit" at bounding box center [571, 396] width 23 height 22
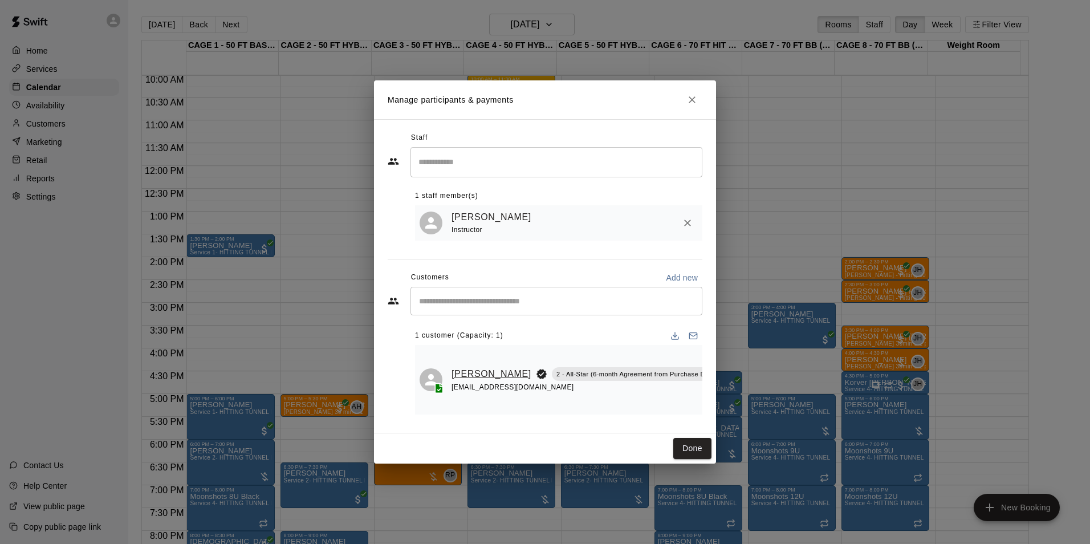
click at [464, 376] on link "[PERSON_NAME]" at bounding box center [491, 373] width 80 height 15
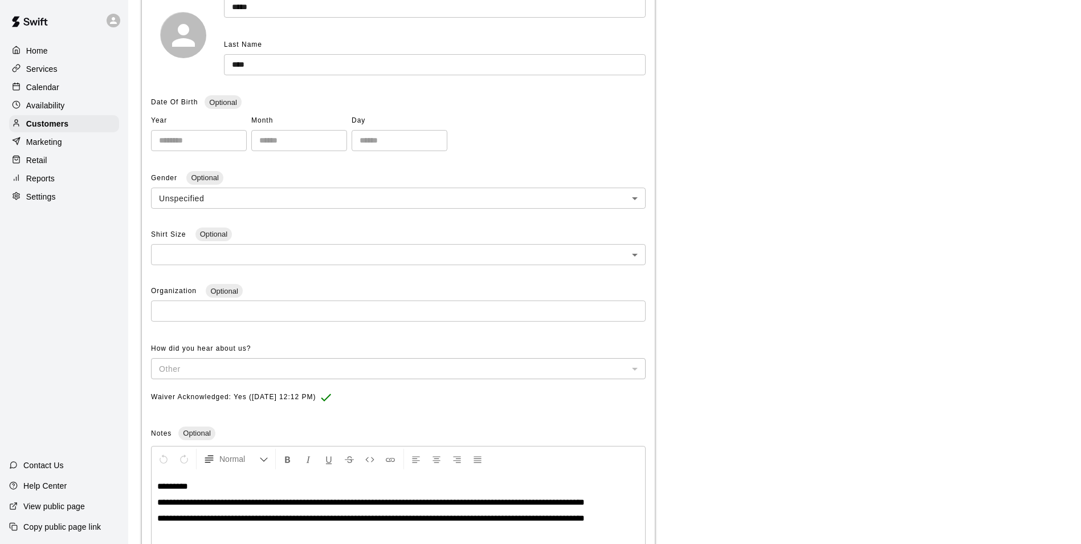
scroll to position [264, 0]
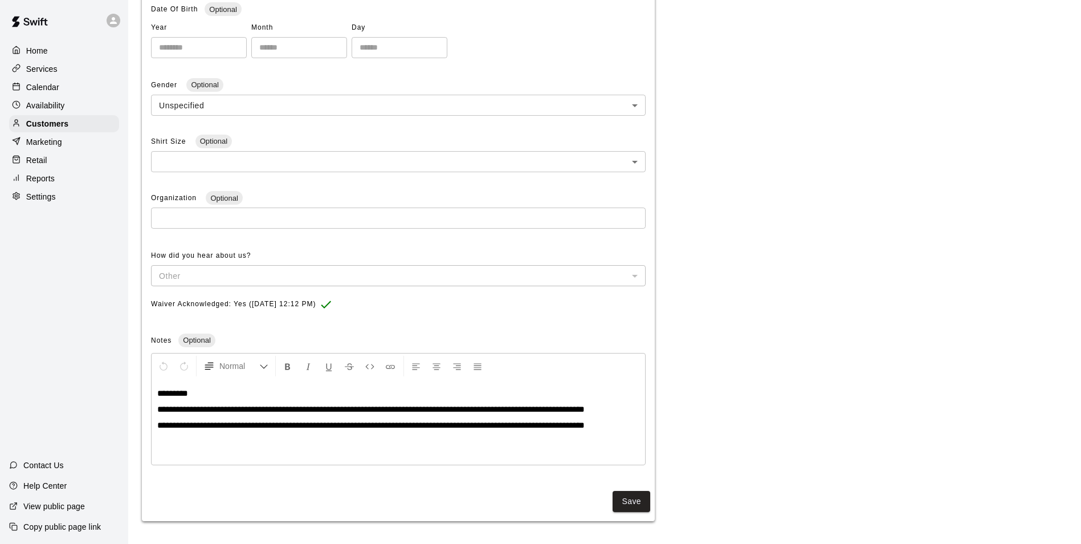
drag, startPoint x: 829, startPoint y: 315, endPoint x: 826, endPoint y: 320, distance: 5.9
click at [829, 316] on div "**********" at bounding box center [605, 175] width 926 height 691
click at [70, 92] on div "Calendar" at bounding box center [64, 87] width 110 height 17
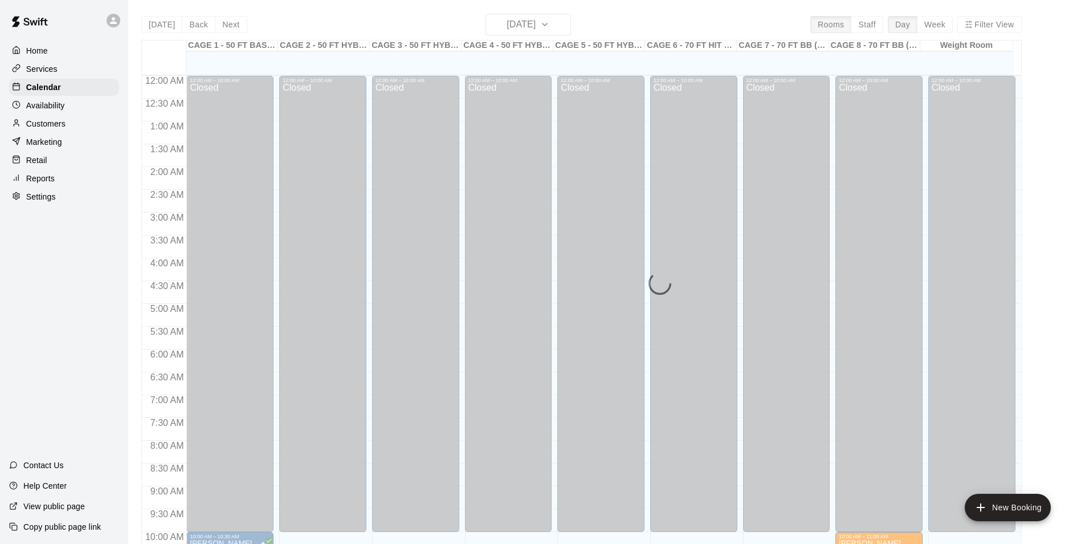
scroll to position [517, 0]
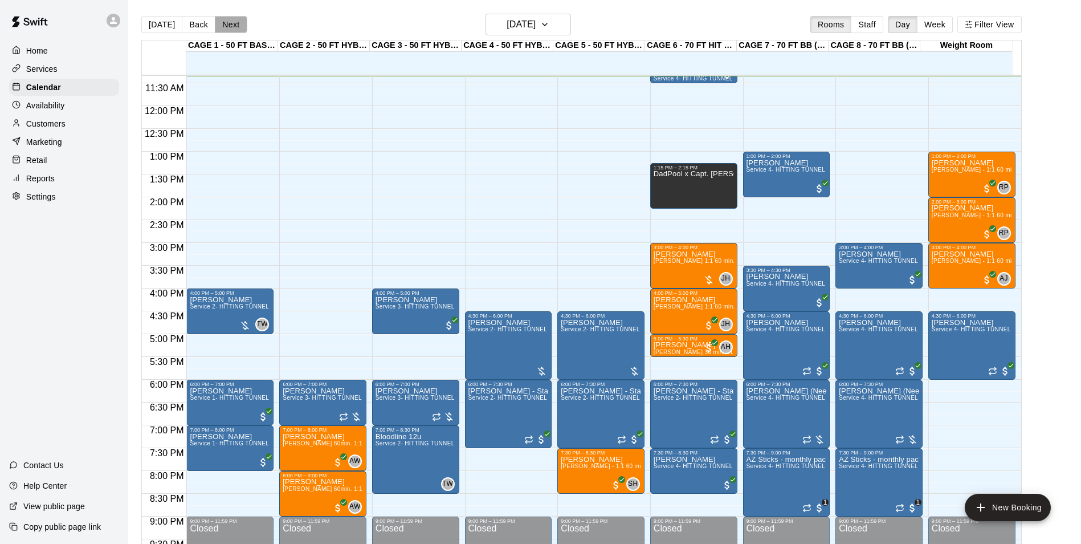
click at [221, 27] on button "Next" at bounding box center [231, 24] width 32 height 17
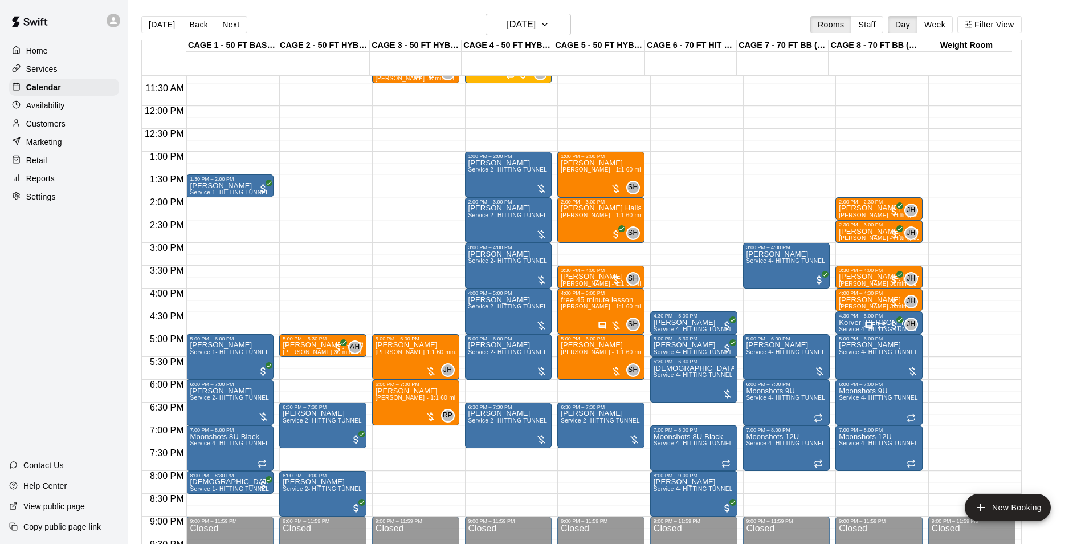
click at [541, 13] on main "[DATE] Back [DATE][DATE] Rooms Staff Day Week Filter View CAGE 1 - 50 FT BASEBA…" at bounding box center [604, 281] width 953 height 562
click at [536, 26] on h6 "[DATE]" at bounding box center [521, 25] width 29 height 16
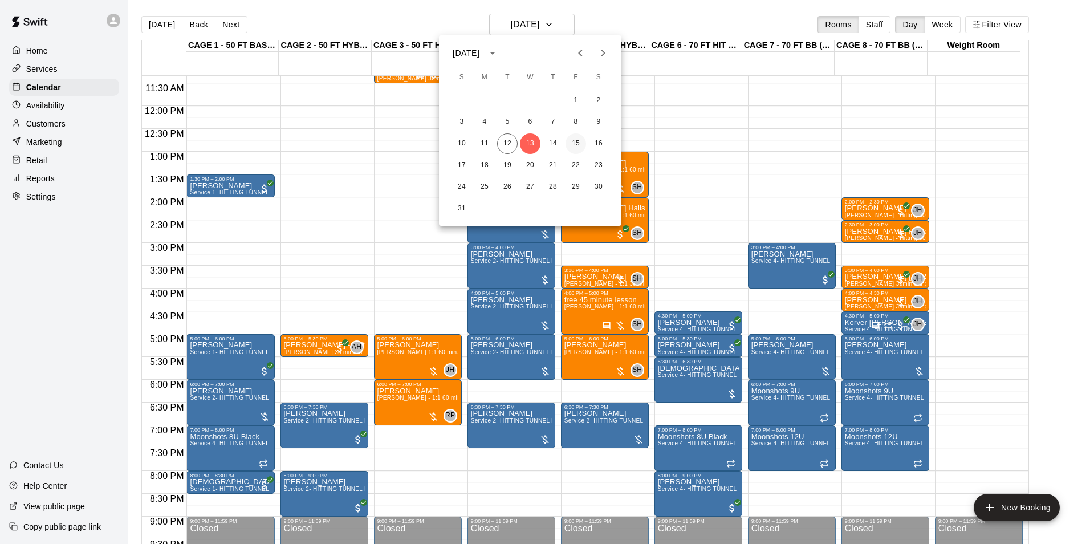
click at [568, 144] on button "15" at bounding box center [575, 143] width 21 height 21
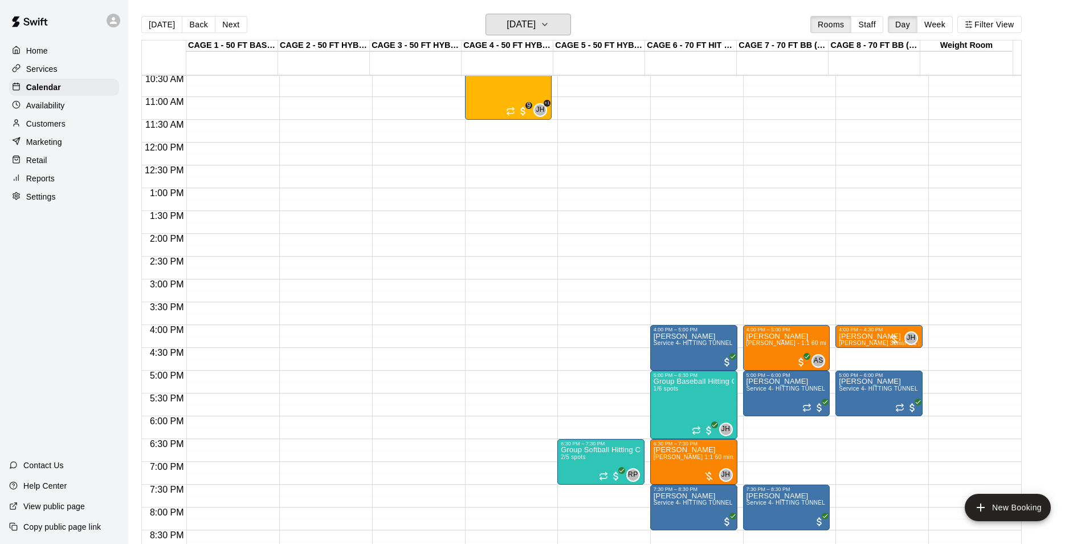
scroll to position [460, 0]
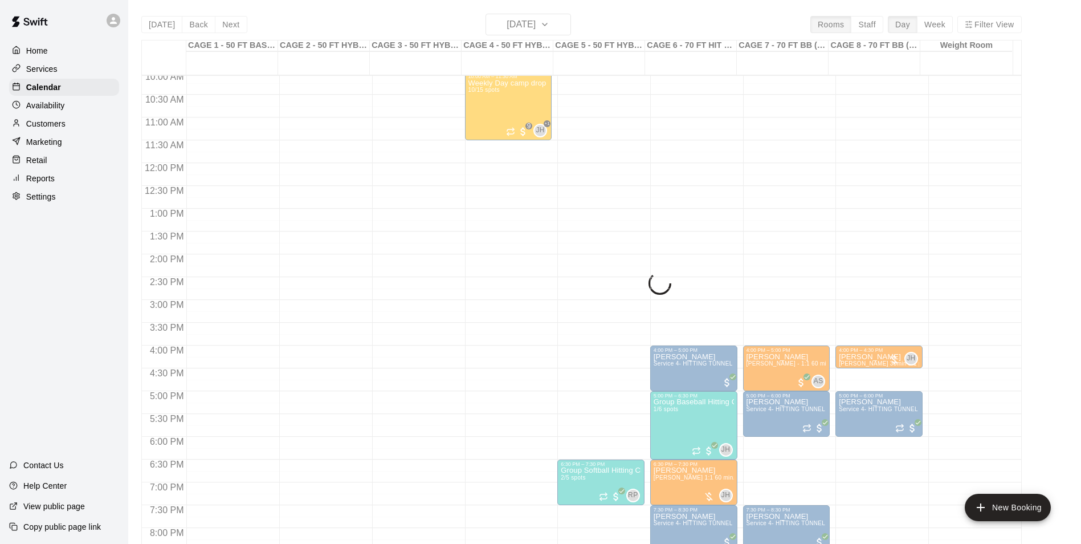
click at [65, 111] on p "Availability" at bounding box center [45, 105] width 39 height 11
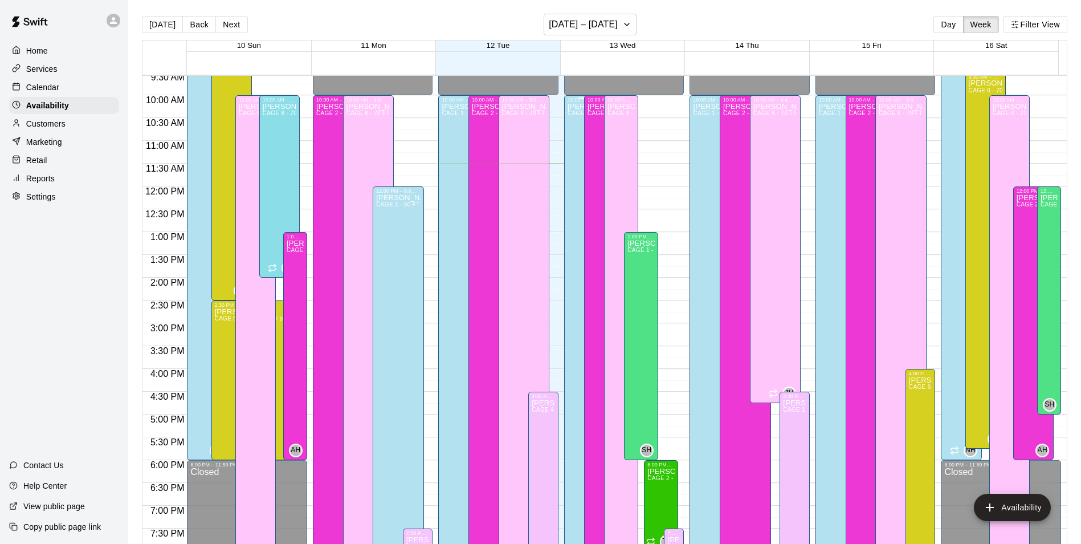
scroll to position [557, 0]
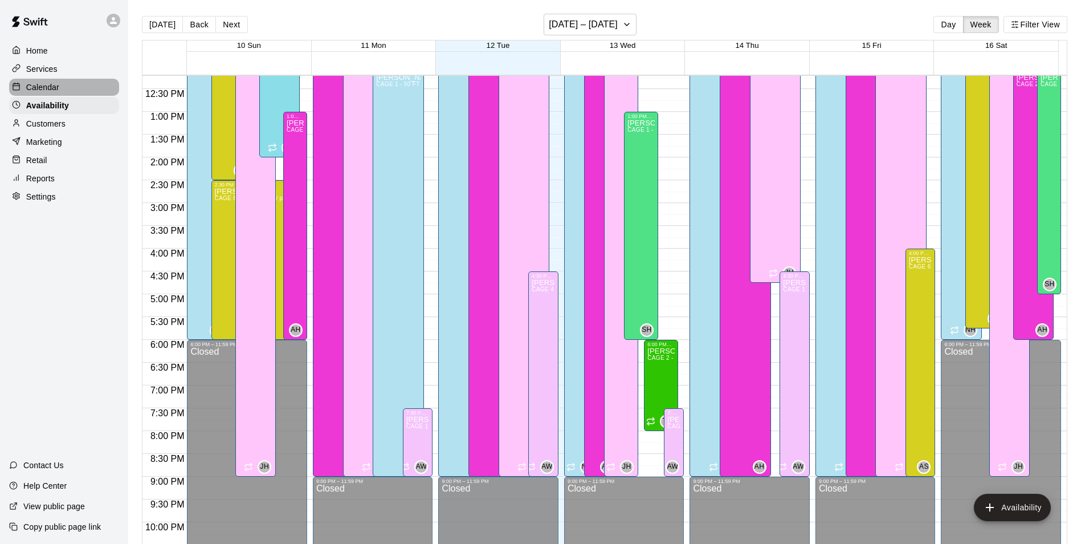
click at [26, 88] on p "Calendar" at bounding box center [42, 86] width 33 height 11
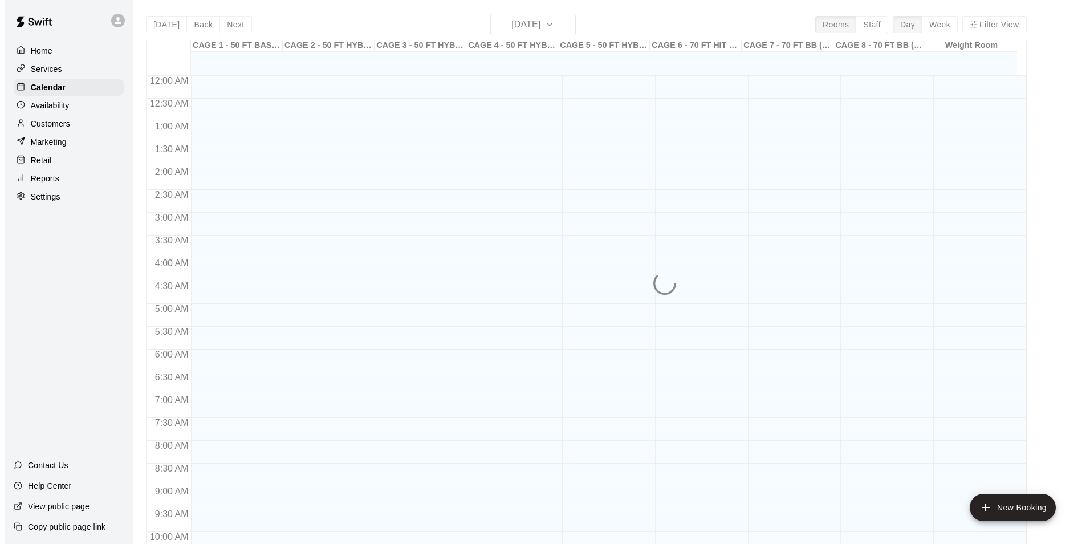
scroll to position [525, 0]
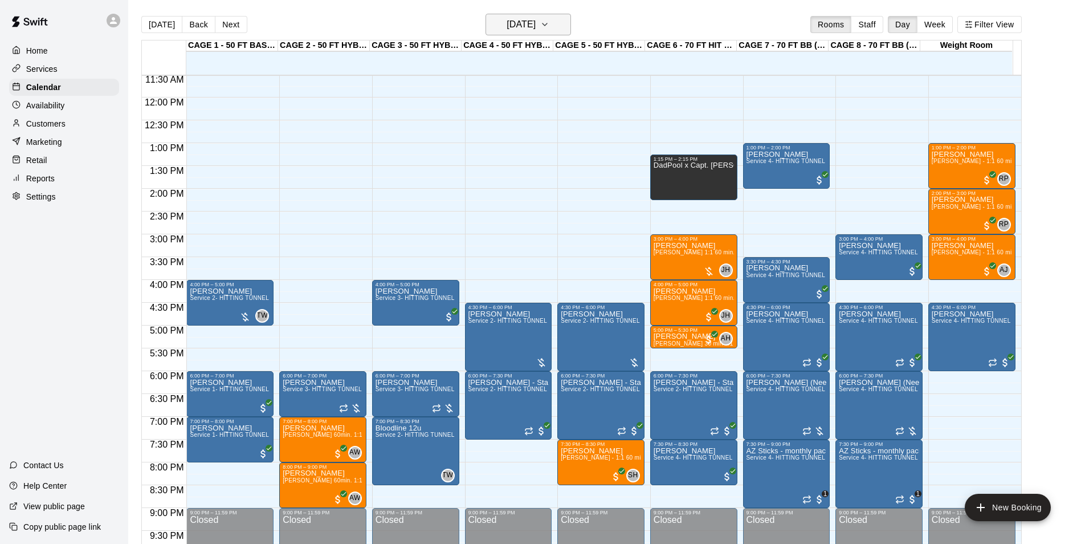
click at [536, 29] on h6 "[DATE]" at bounding box center [521, 25] width 29 height 16
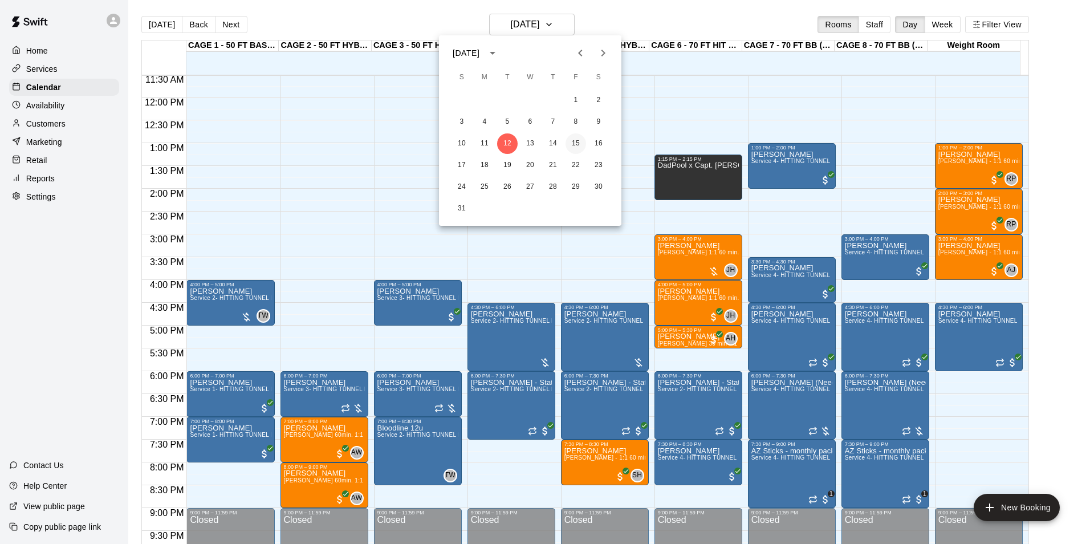
click at [572, 148] on button "15" at bounding box center [575, 143] width 21 height 21
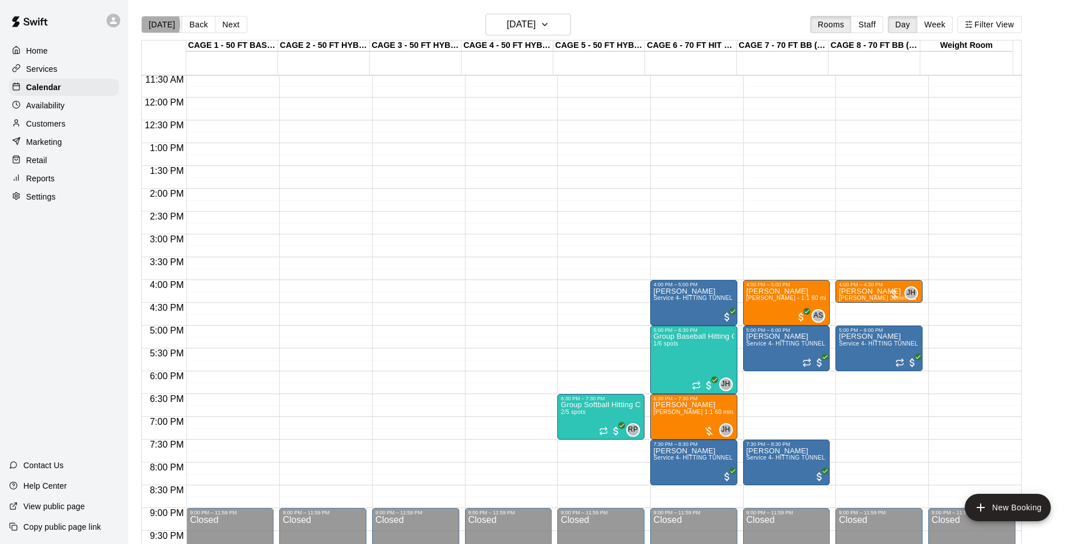
click at [149, 24] on button "[DATE]" at bounding box center [161, 24] width 41 height 17
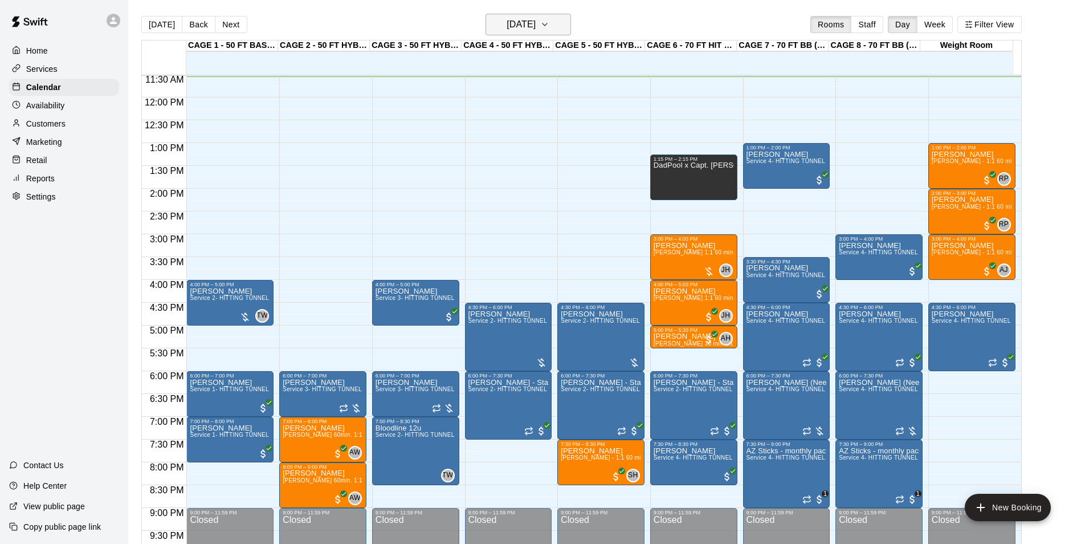
click at [536, 21] on h6 "[DATE]" at bounding box center [521, 25] width 29 height 16
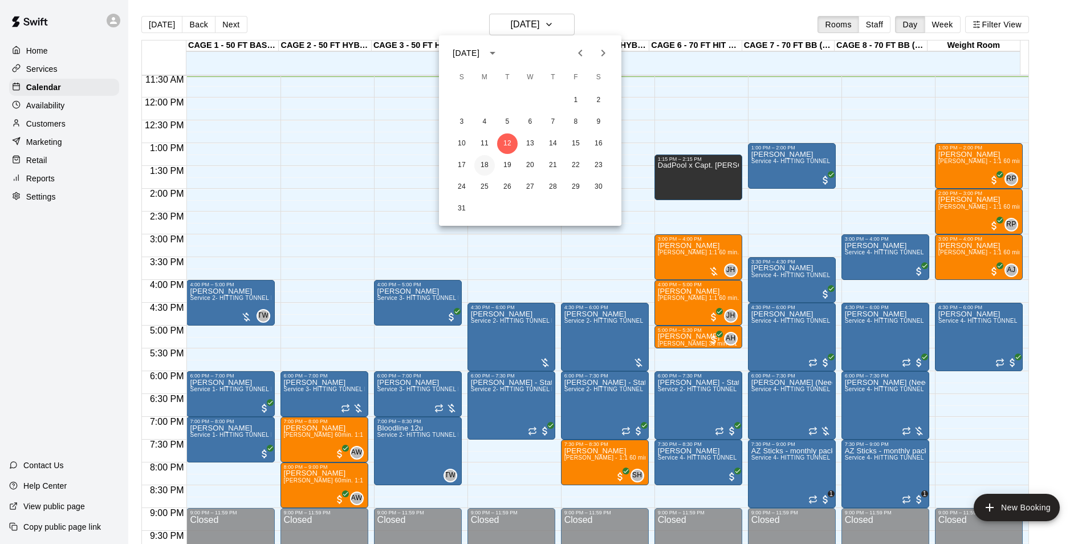
click at [487, 159] on button "18" at bounding box center [484, 165] width 21 height 21
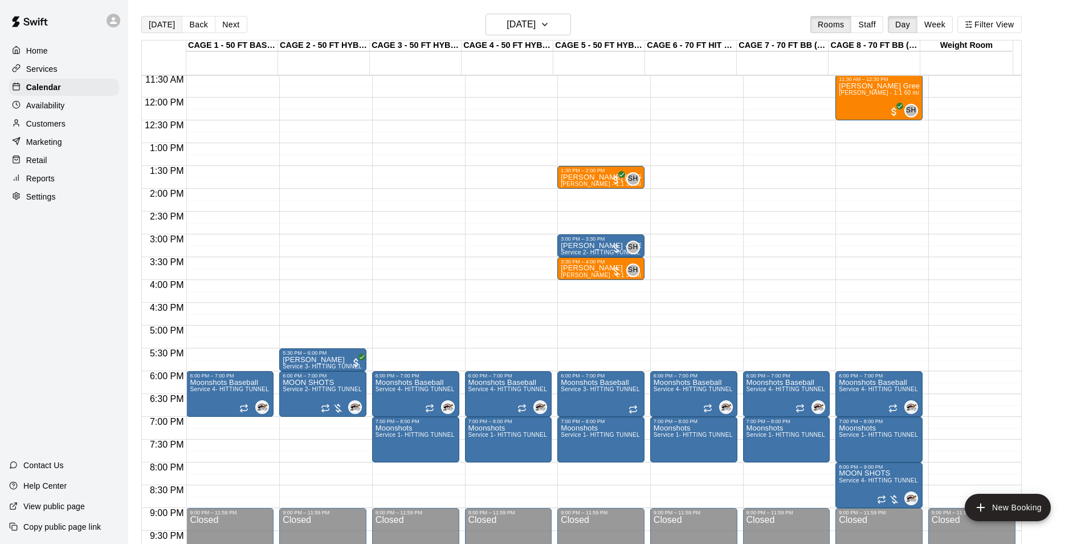
click at [174, 27] on button "[DATE]" at bounding box center [161, 24] width 41 height 17
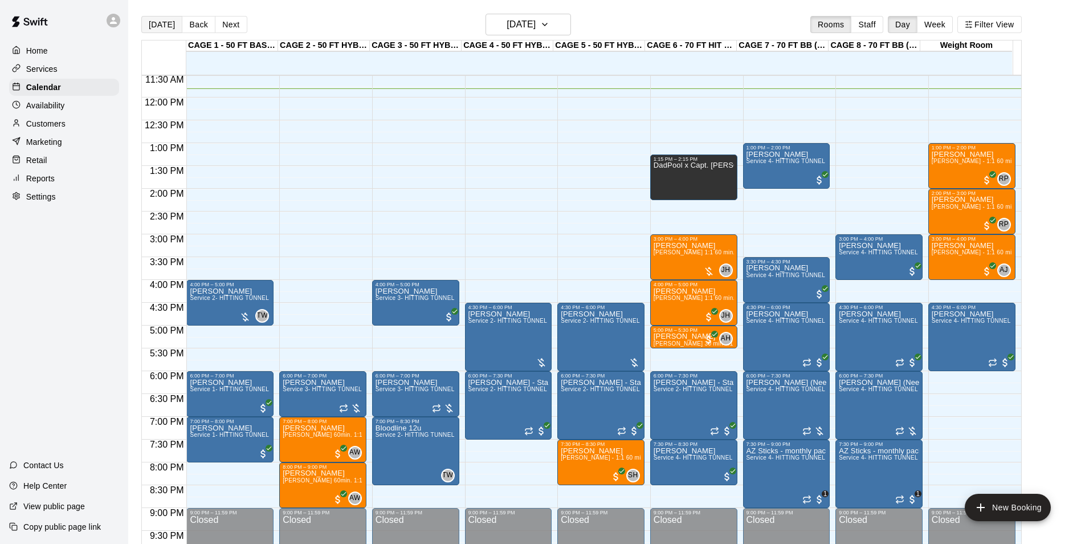
click at [152, 26] on button "[DATE]" at bounding box center [161, 24] width 41 height 17
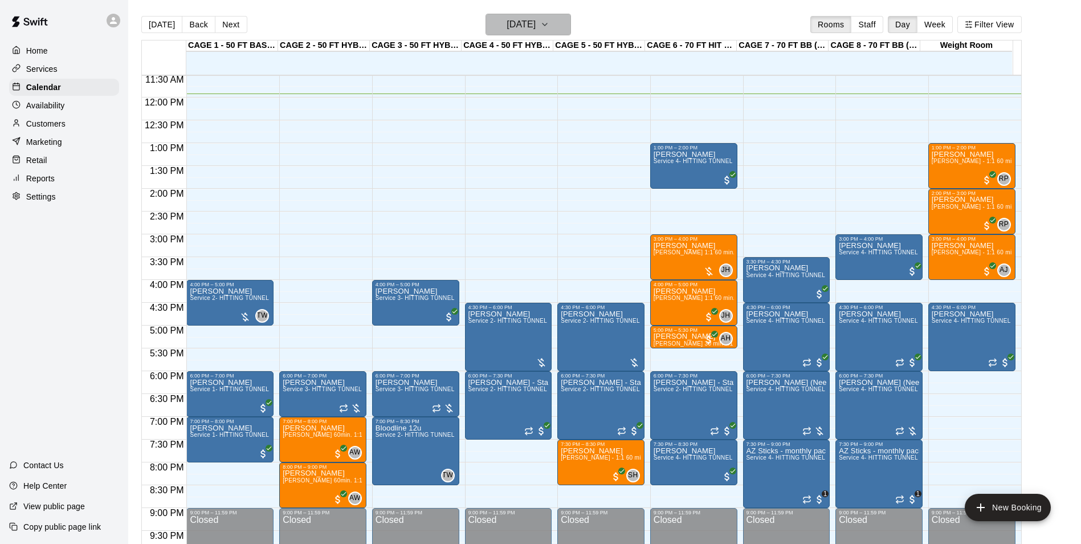
click at [536, 21] on h6 "[DATE]" at bounding box center [521, 25] width 29 height 16
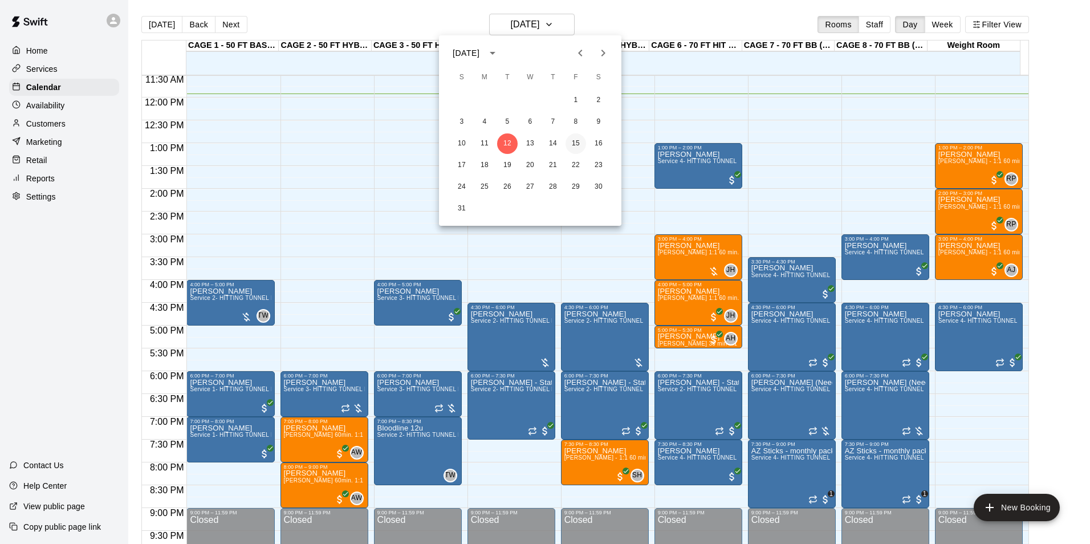
click at [578, 144] on button "15" at bounding box center [575, 143] width 21 height 21
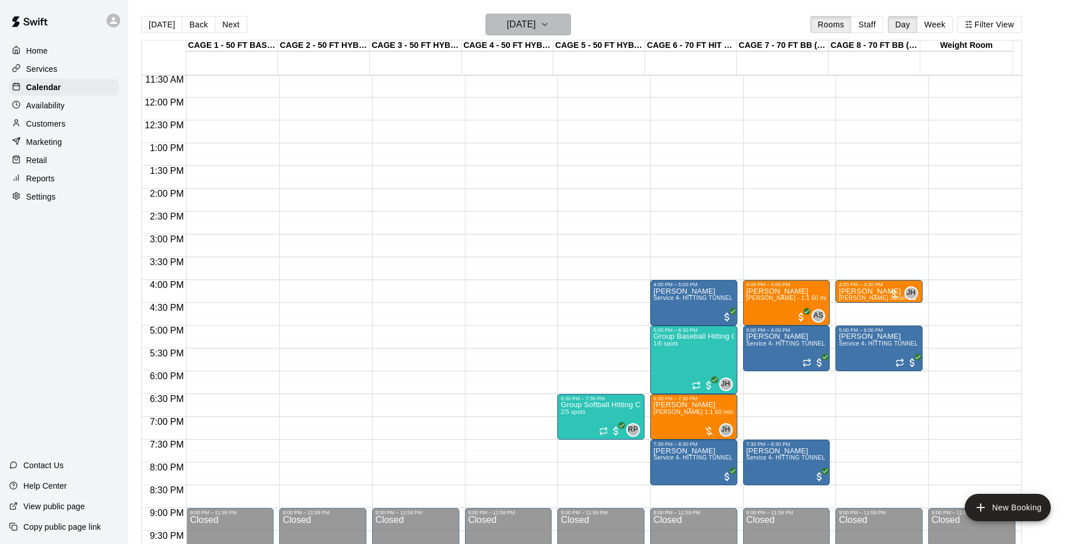
click at [536, 25] on h6 "[DATE]" at bounding box center [521, 25] width 29 height 16
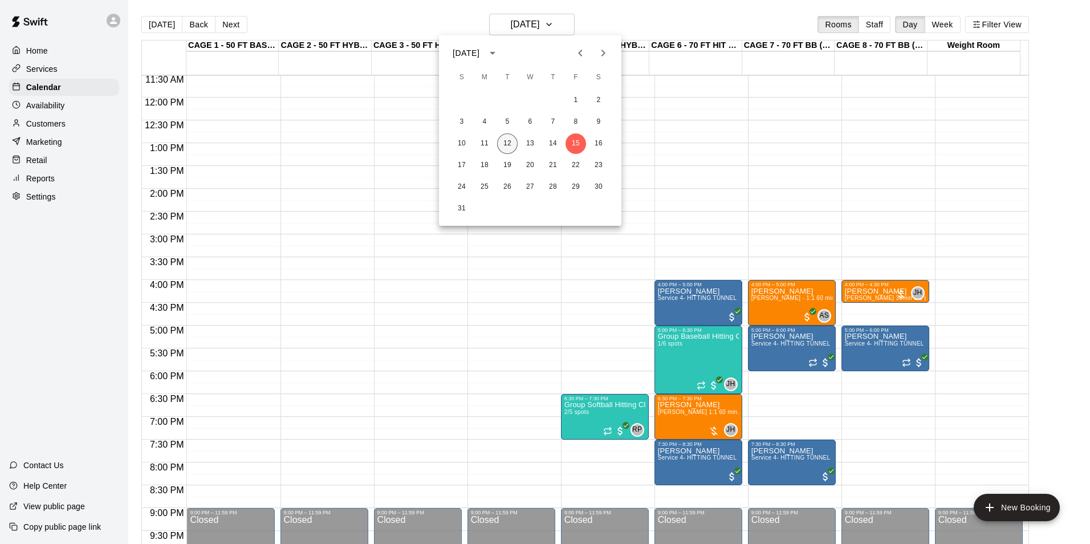
click at [506, 145] on button "12" at bounding box center [507, 143] width 21 height 21
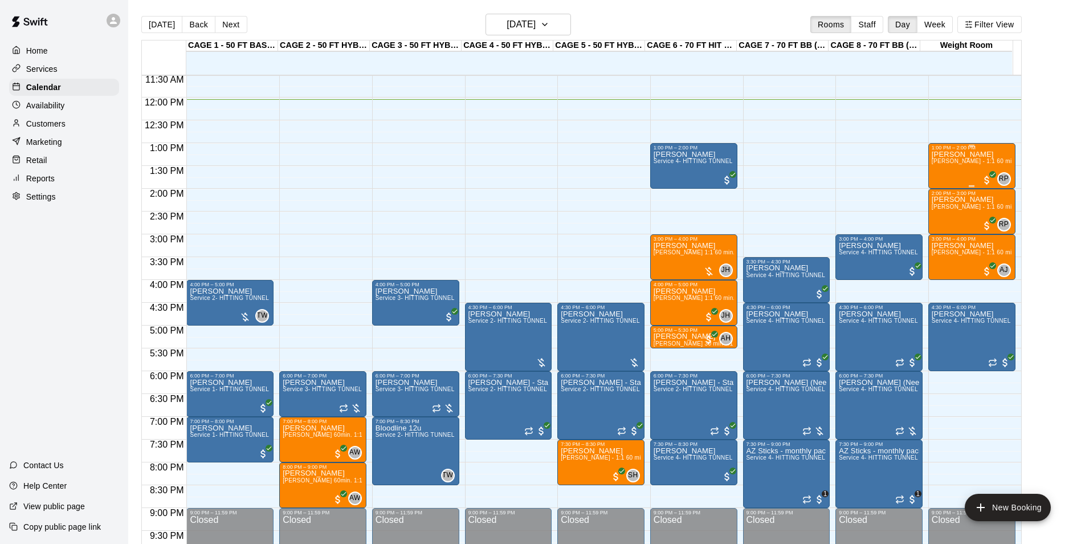
click at [975, 164] on span "[PERSON_NAME] - 1:1 60 min Softball Pitching / Hitting instruction" at bounding box center [1023, 161] width 182 height 6
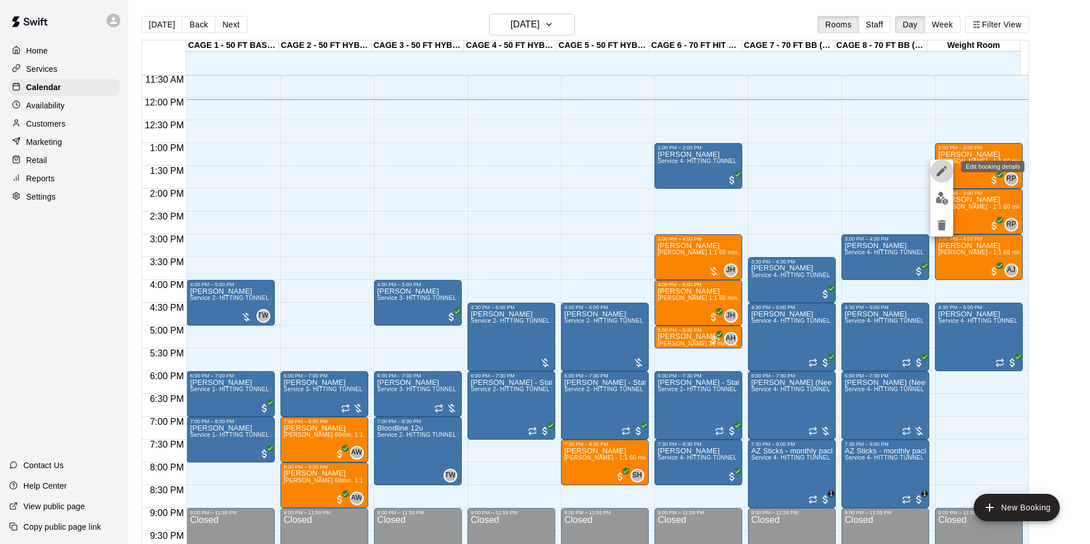
click at [936, 180] on button "edit" at bounding box center [941, 171] width 23 height 23
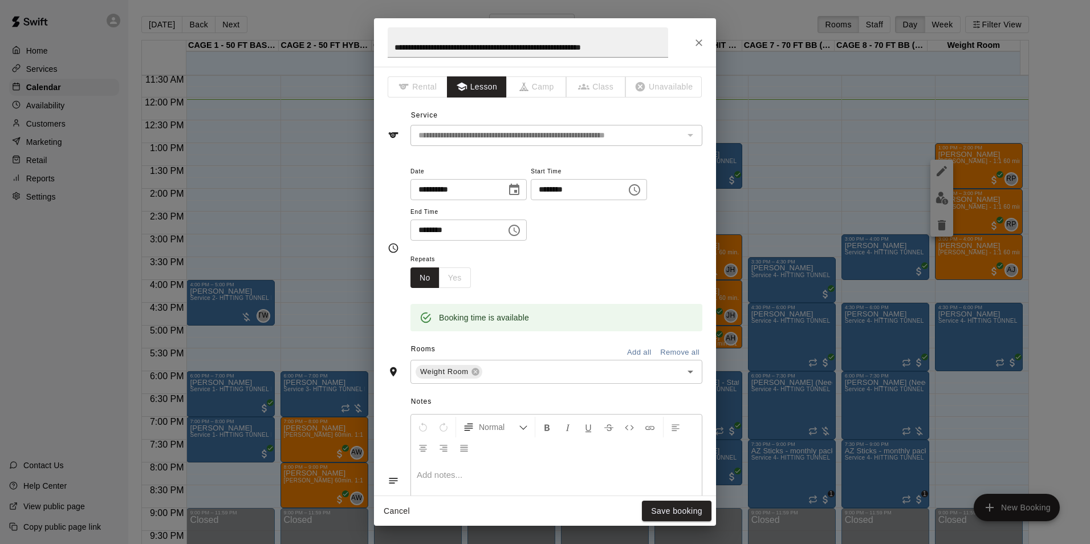
click at [527, 185] on div "**********" at bounding box center [468, 189] width 116 height 21
click at [525, 187] on button "Choose date, selected date is Aug 12, 2025" at bounding box center [514, 189] width 23 height 23
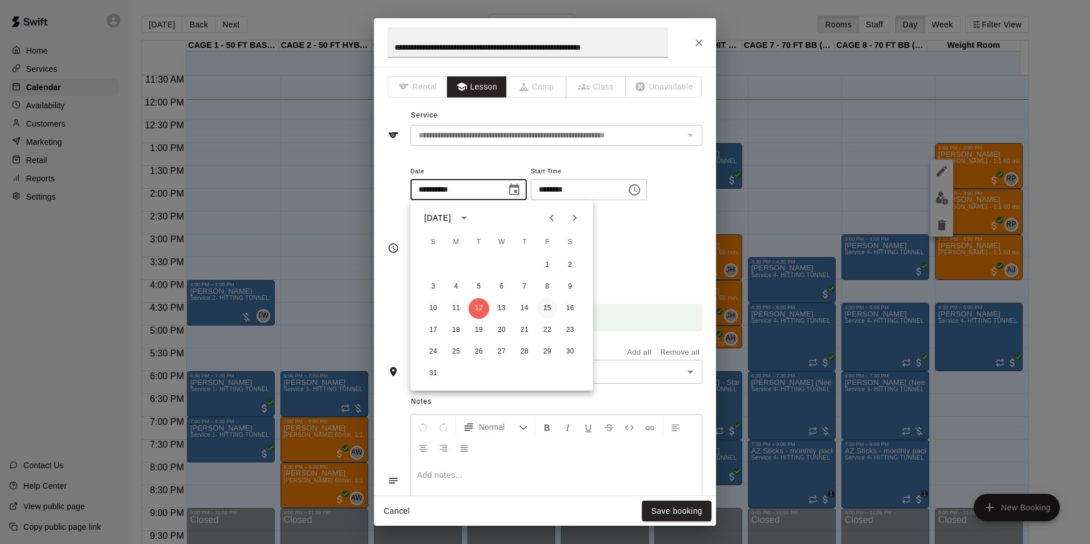
click at [549, 308] on button "15" at bounding box center [547, 308] width 21 height 21
type input "**********"
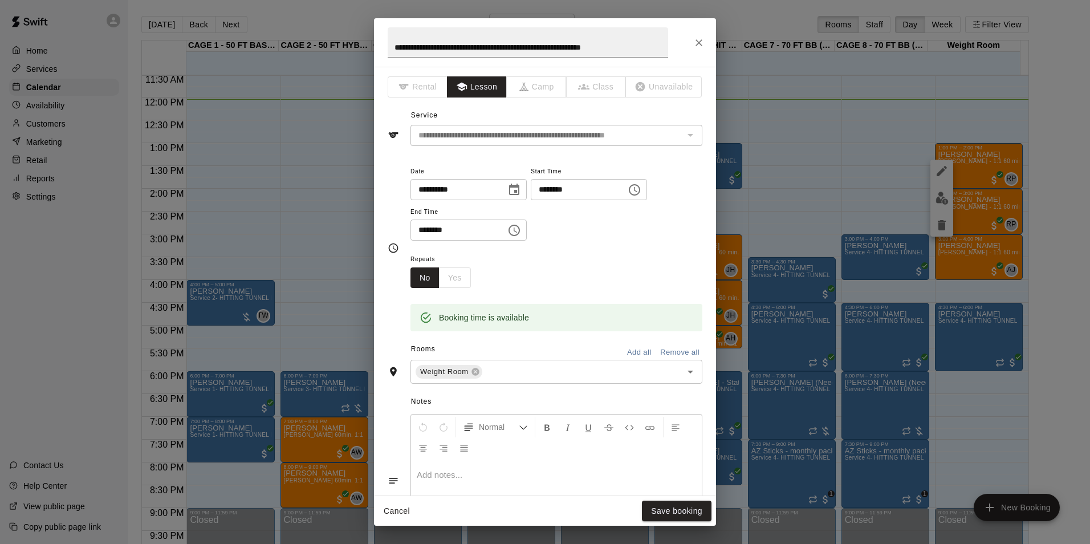
click at [555, 191] on input "********" at bounding box center [575, 189] width 88 height 21
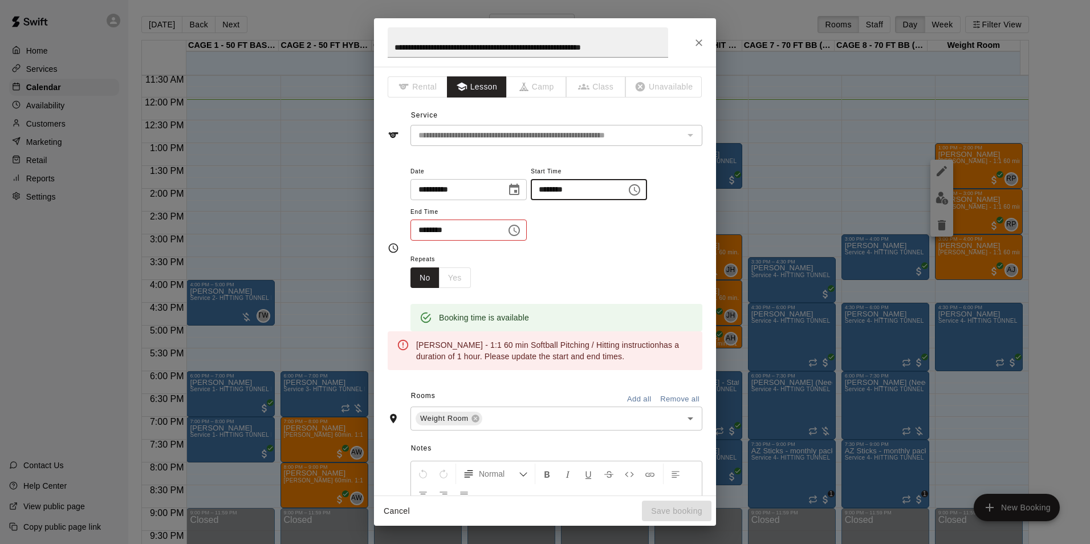
type input "********"
click at [431, 234] on input "********" at bounding box center [454, 229] width 88 height 21
click at [421, 234] on input "********" at bounding box center [454, 229] width 88 height 21
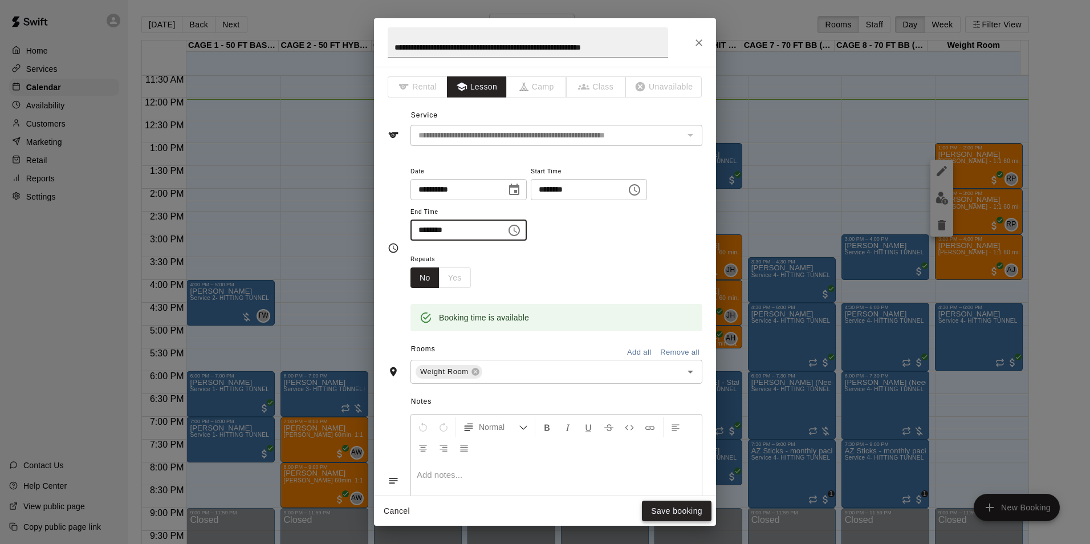
type input "********"
click at [690, 512] on button "Save booking" at bounding box center [677, 510] width 70 height 21
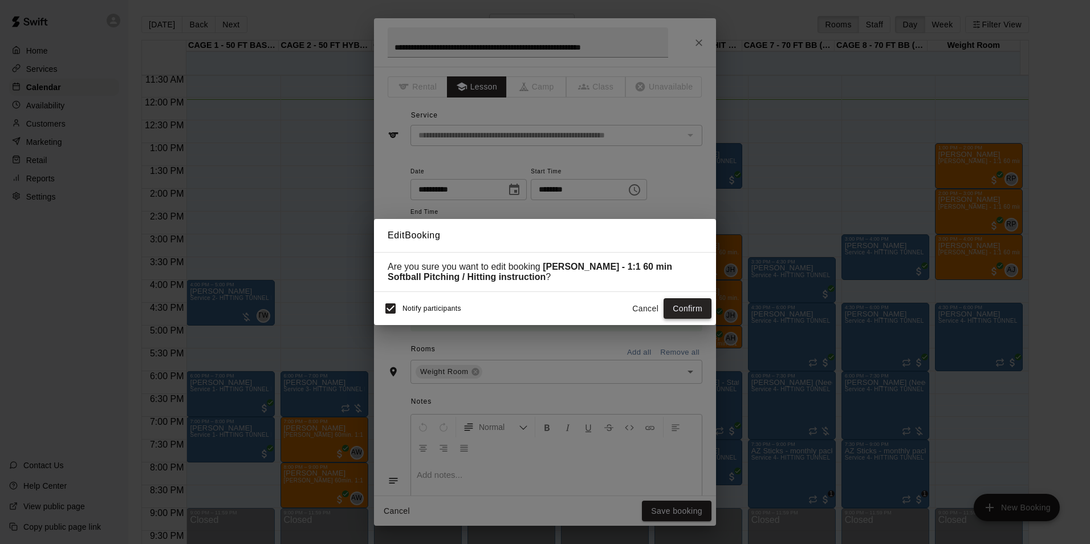
click at [683, 307] on button "Confirm" at bounding box center [687, 308] width 48 height 21
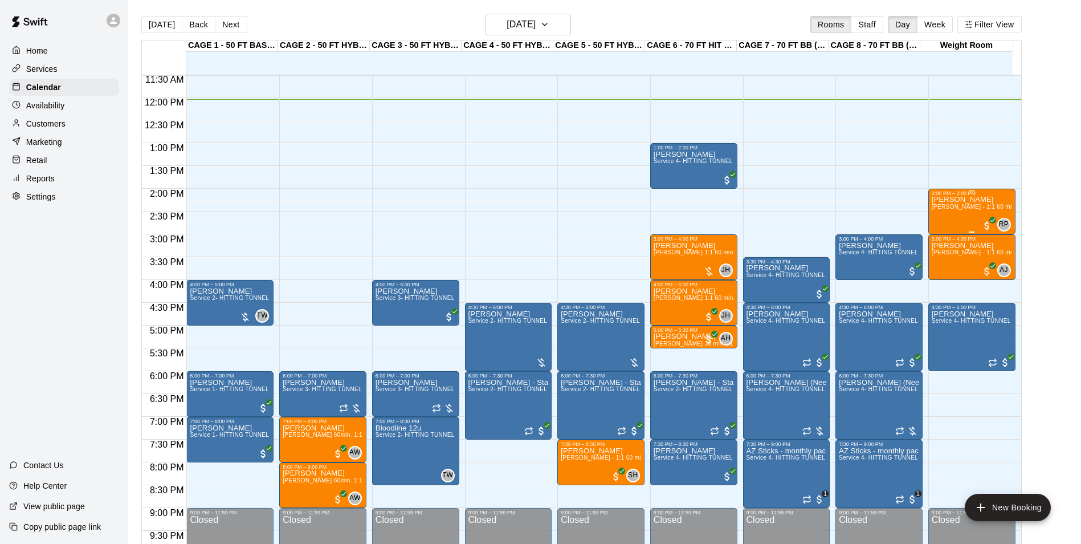
click at [954, 208] on span "[PERSON_NAME] - 1:1 60 min Softball Pitching / Hitting instruction" at bounding box center [1023, 206] width 182 height 6
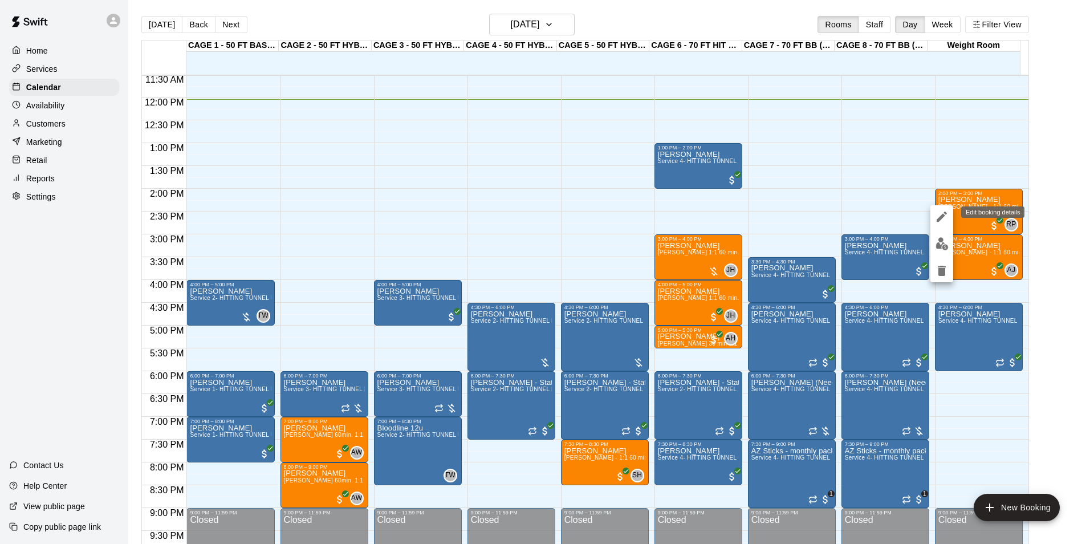
click at [937, 208] on button "edit" at bounding box center [941, 216] width 23 height 23
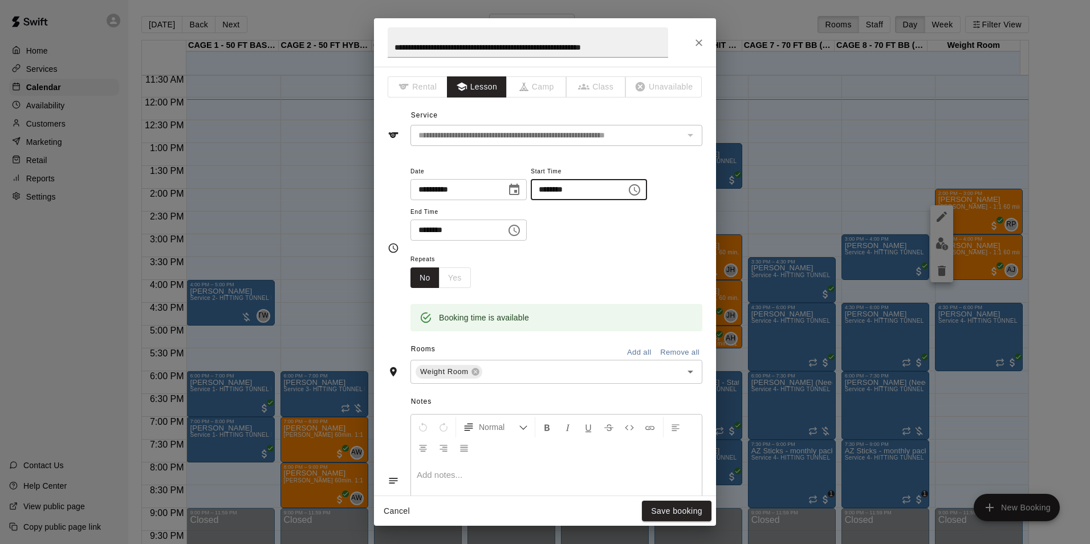
click at [557, 186] on input "********" at bounding box center [575, 189] width 88 height 21
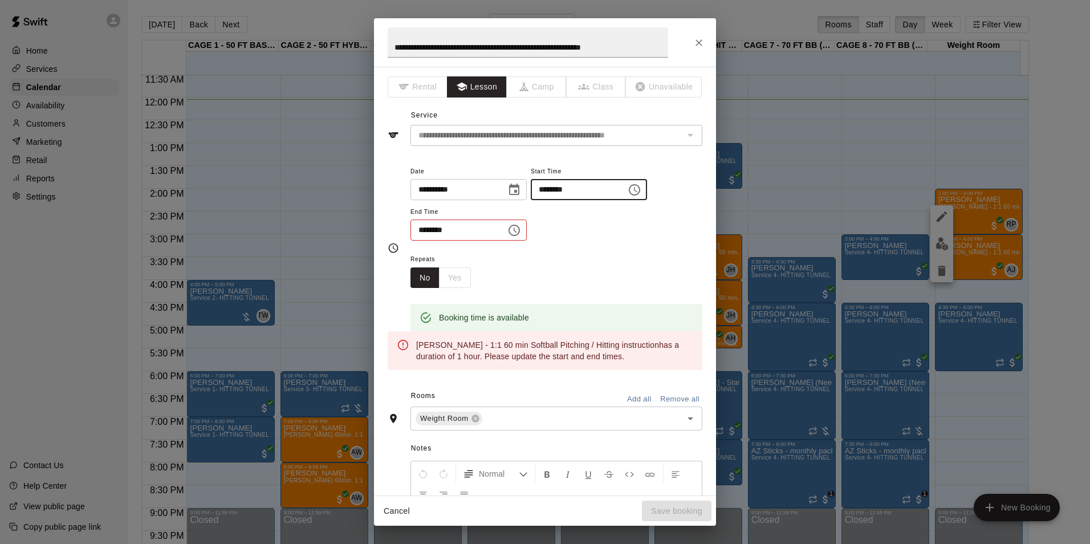
type input "********"
click at [419, 233] on input "********" at bounding box center [454, 229] width 88 height 21
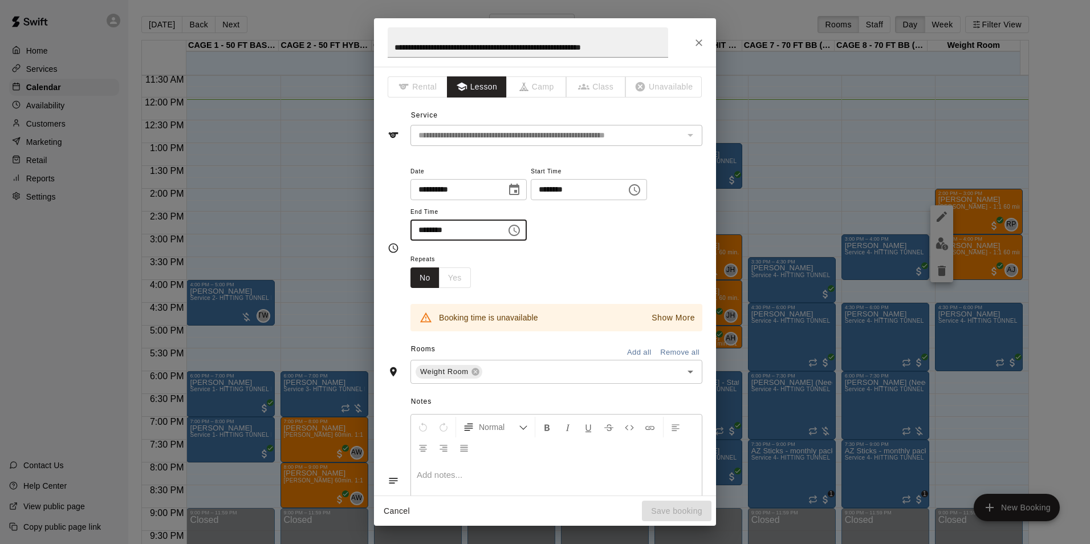
type input "********"
click at [625, 246] on div "**********" at bounding box center [556, 208] width 292 height 88
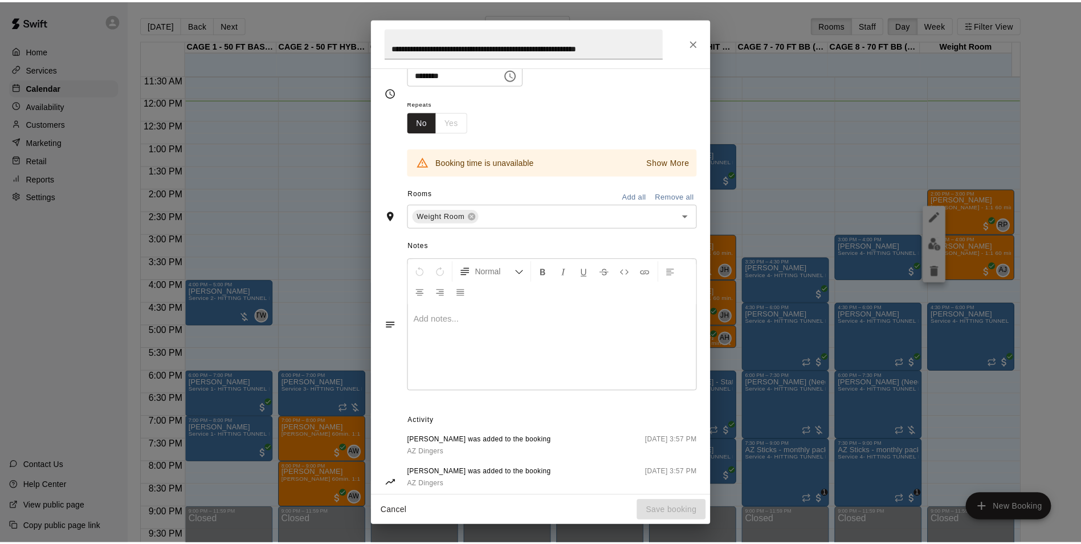
scroll to position [0, 0]
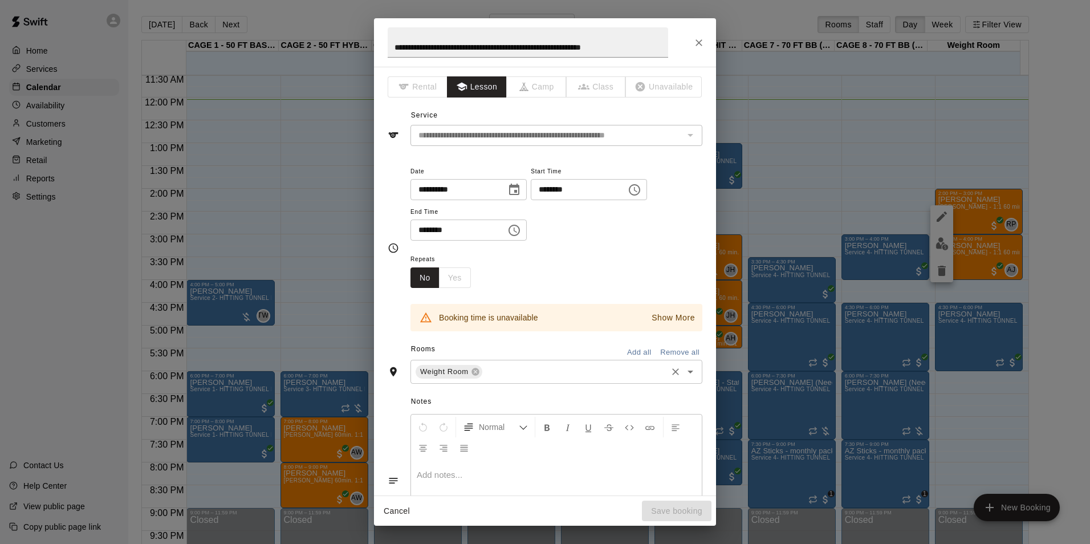
click at [450, 378] on div "Weight Room" at bounding box center [448, 372] width 67 height 14
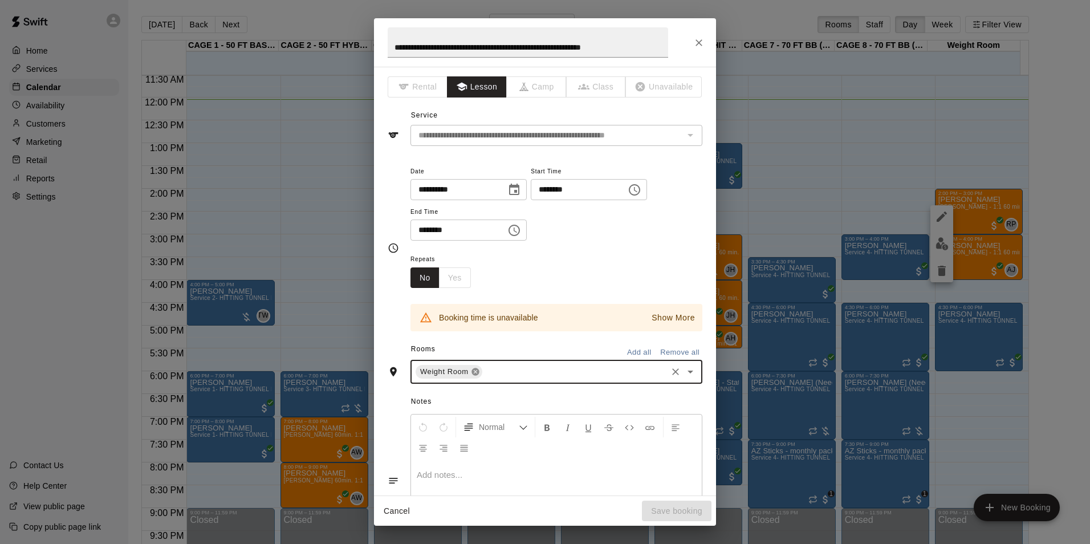
click at [478, 369] on icon at bounding box center [475, 371] width 9 height 9
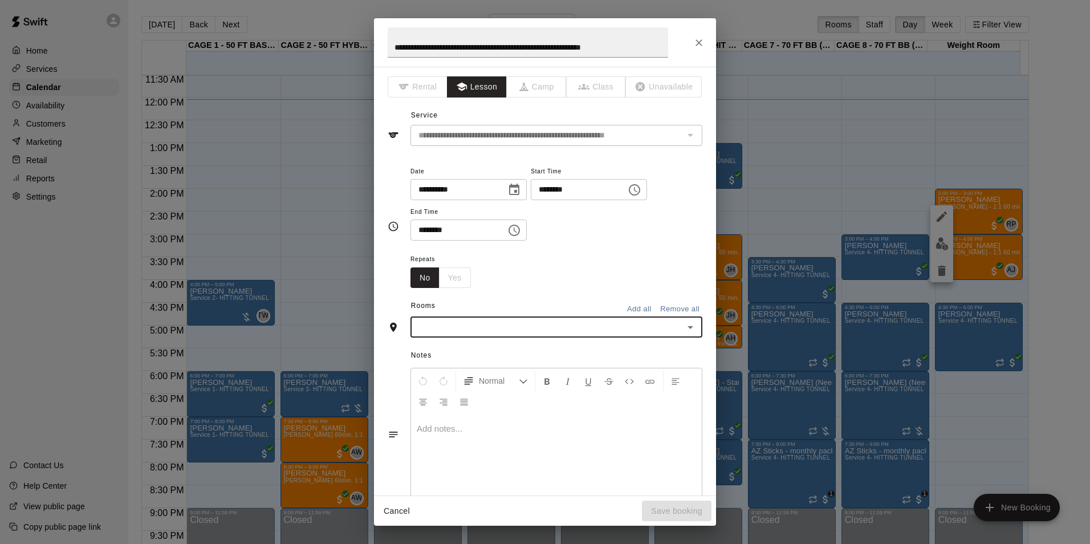
click at [533, 324] on input "text" at bounding box center [547, 327] width 266 height 14
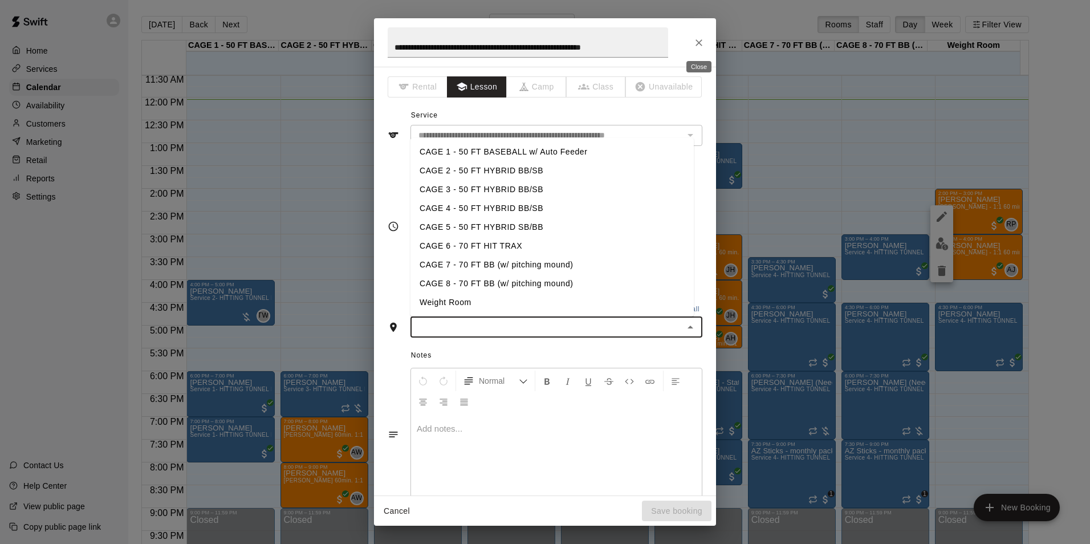
click at [703, 42] on icon "Close" at bounding box center [698, 42] width 11 height 11
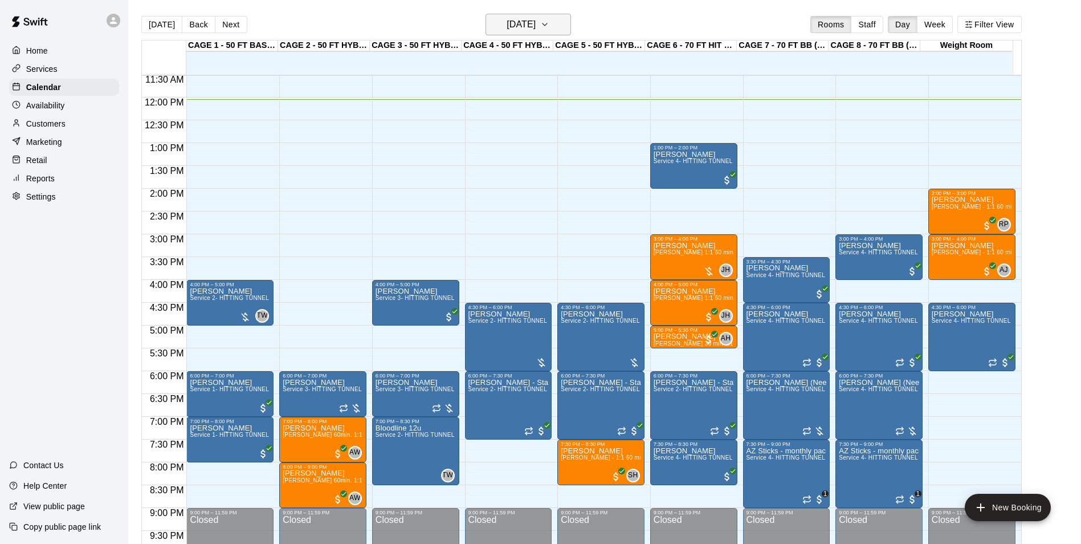
click at [503, 35] on button "[DATE]" at bounding box center [528, 25] width 85 height 22
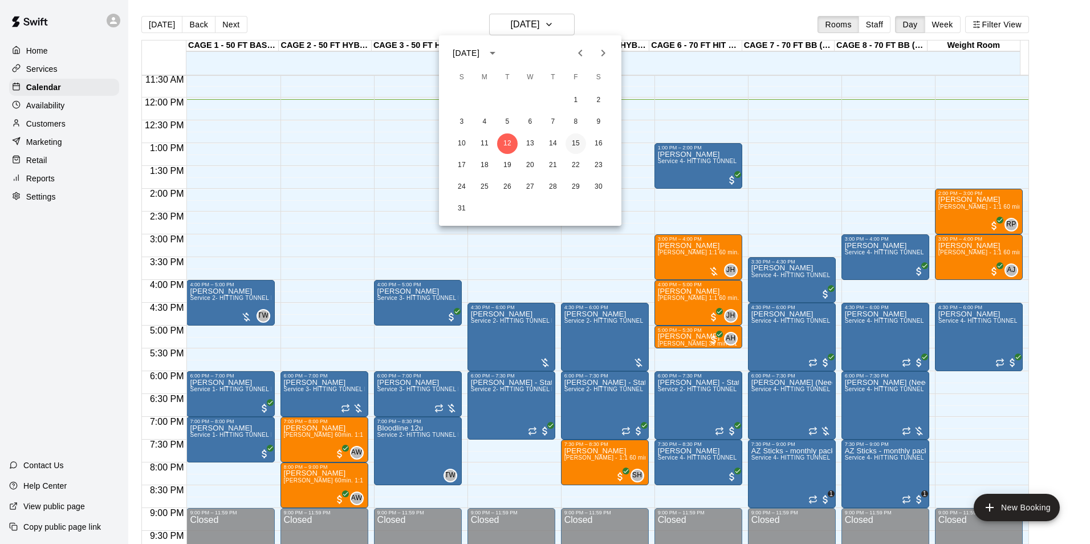
click at [575, 135] on button "15" at bounding box center [575, 143] width 21 height 21
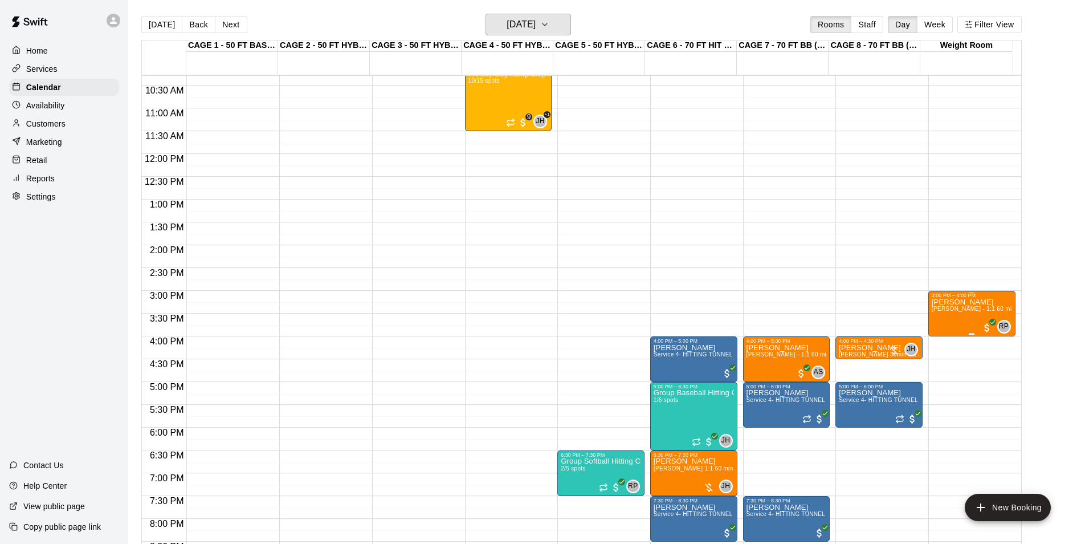
scroll to position [468, 0]
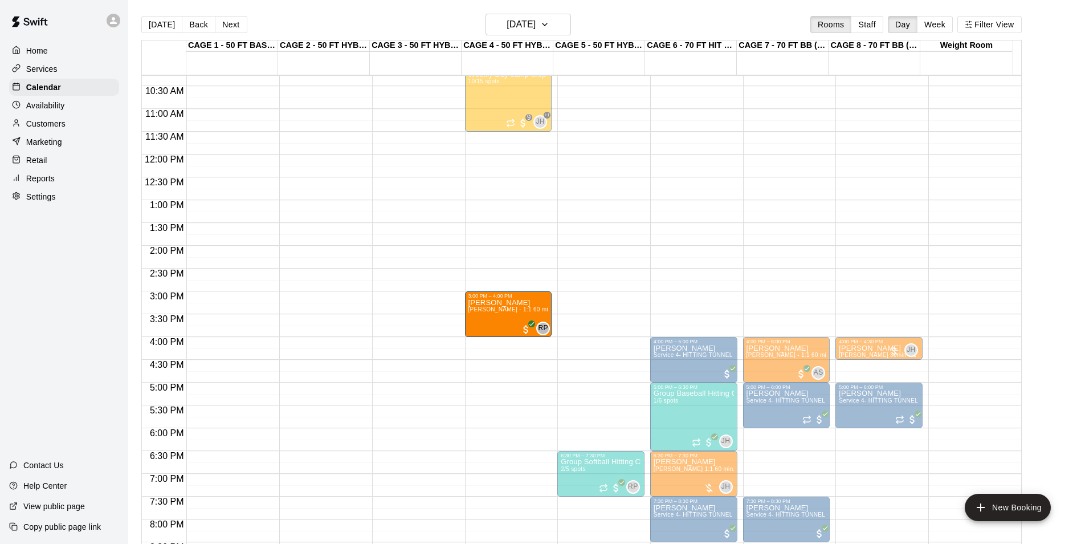
drag, startPoint x: 960, startPoint y: 316, endPoint x: 511, endPoint y: 320, distance: 448.5
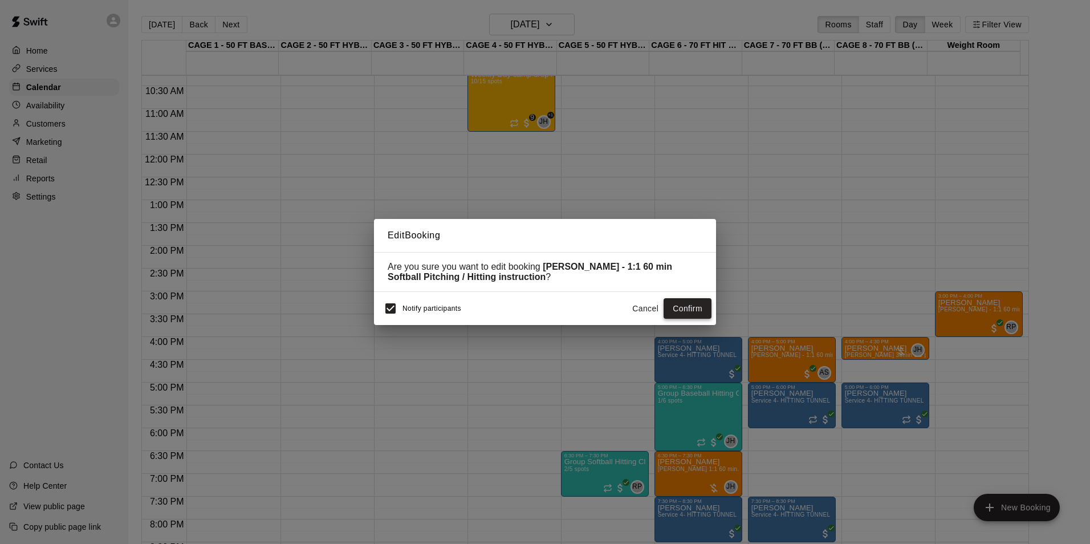
click at [695, 316] on button "Confirm" at bounding box center [687, 308] width 48 height 21
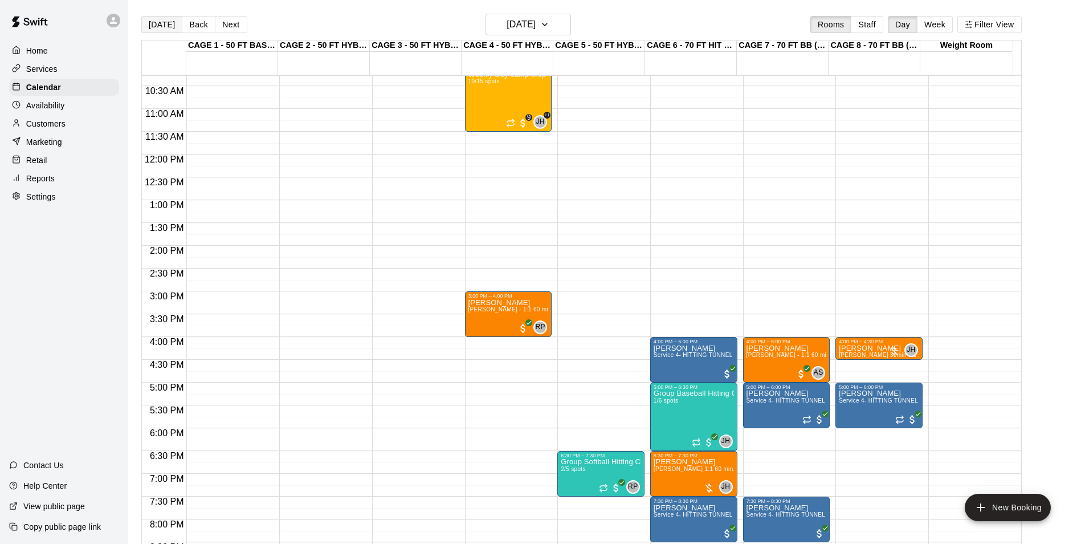
click at [169, 30] on button "[DATE]" at bounding box center [161, 24] width 41 height 17
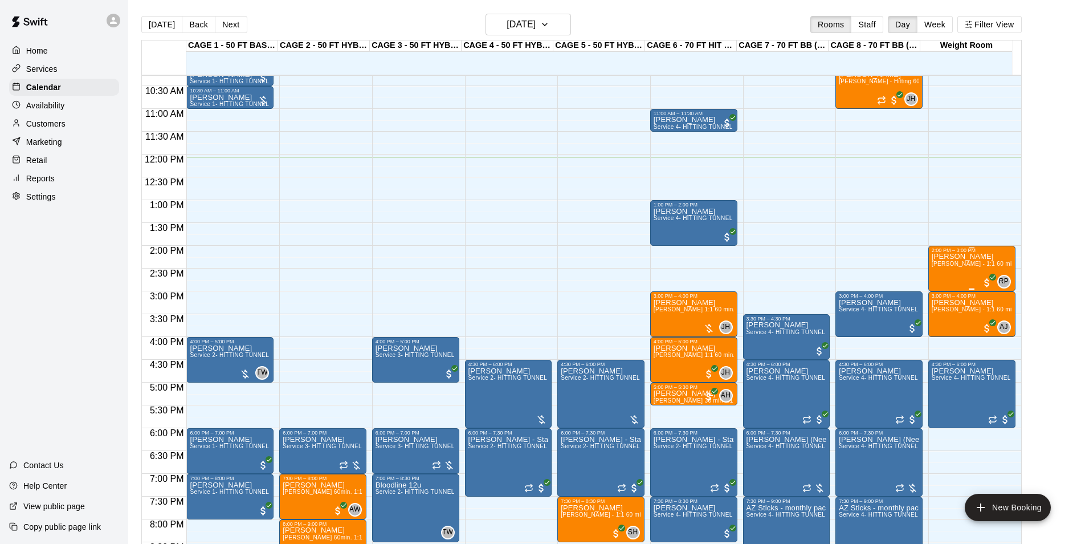
click at [969, 256] on p "[PERSON_NAME]" at bounding box center [972, 256] width 80 height 0
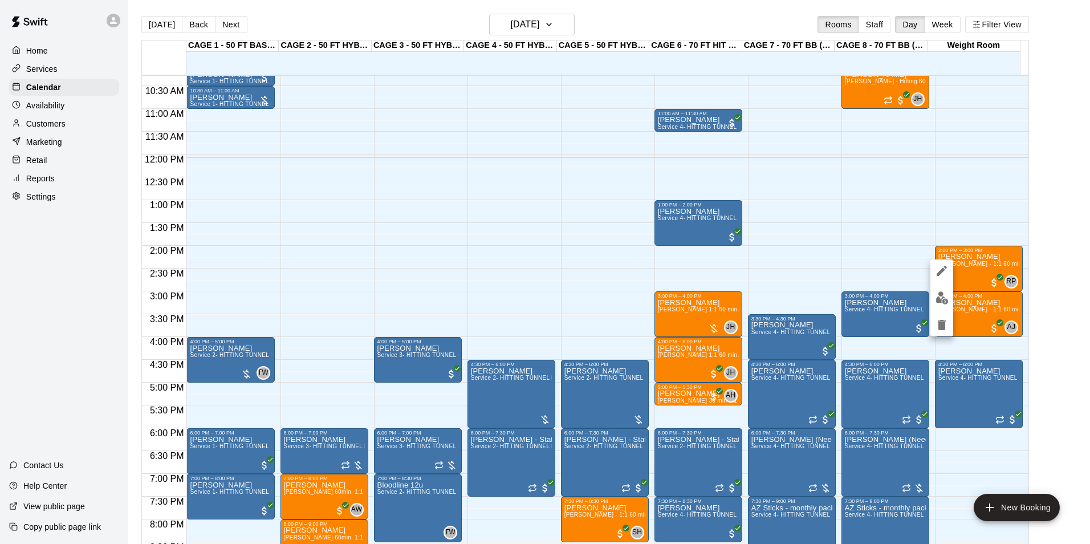
click at [943, 274] on icon "edit" at bounding box center [942, 271] width 14 height 14
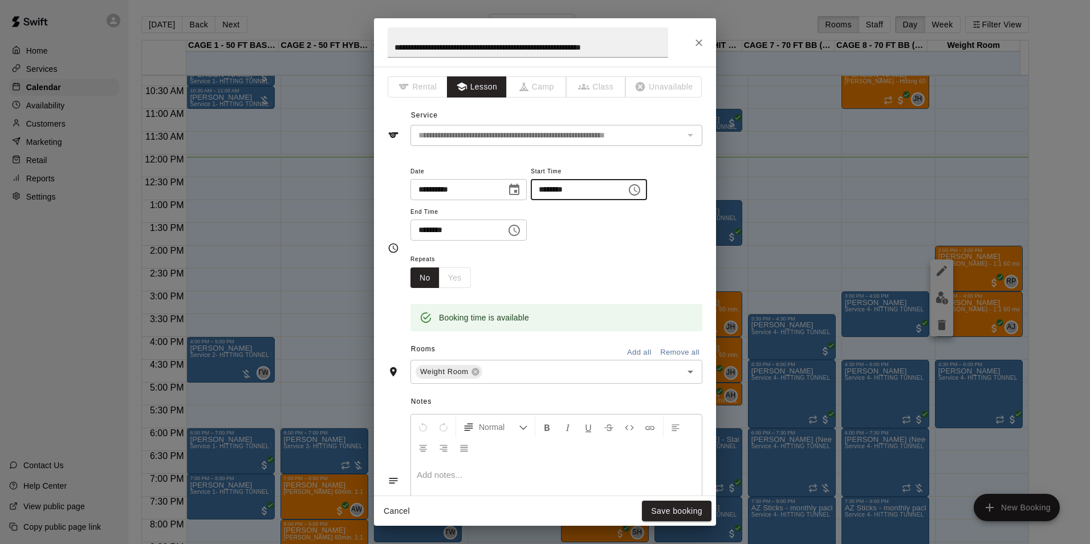
click at [554, 190] on input "********" at bounding box center [575, 189] width 88 height 21
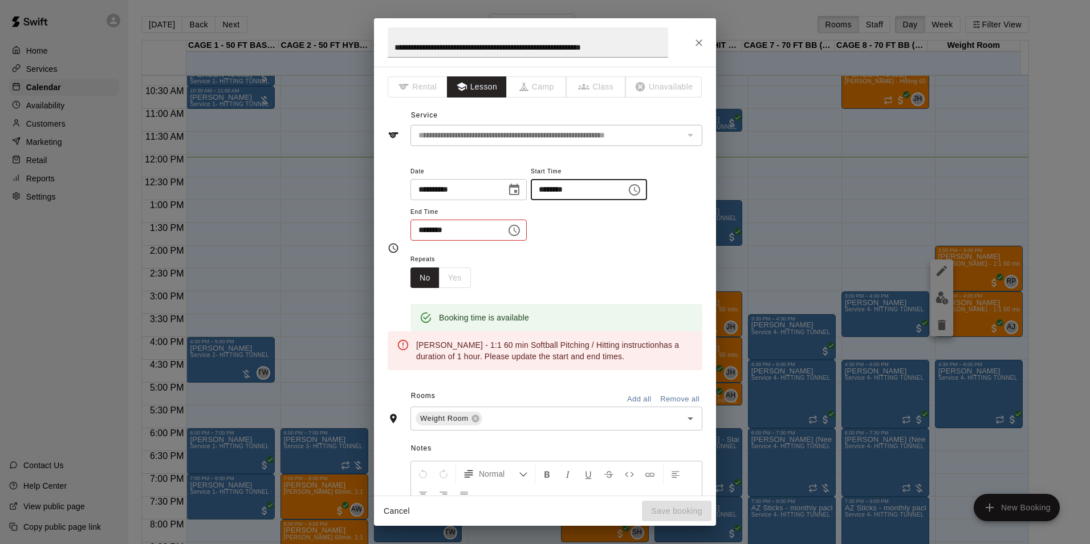
type input "********"
click at [418, 235] on input "********" at bounding box center [454, 229] width 88 height 21
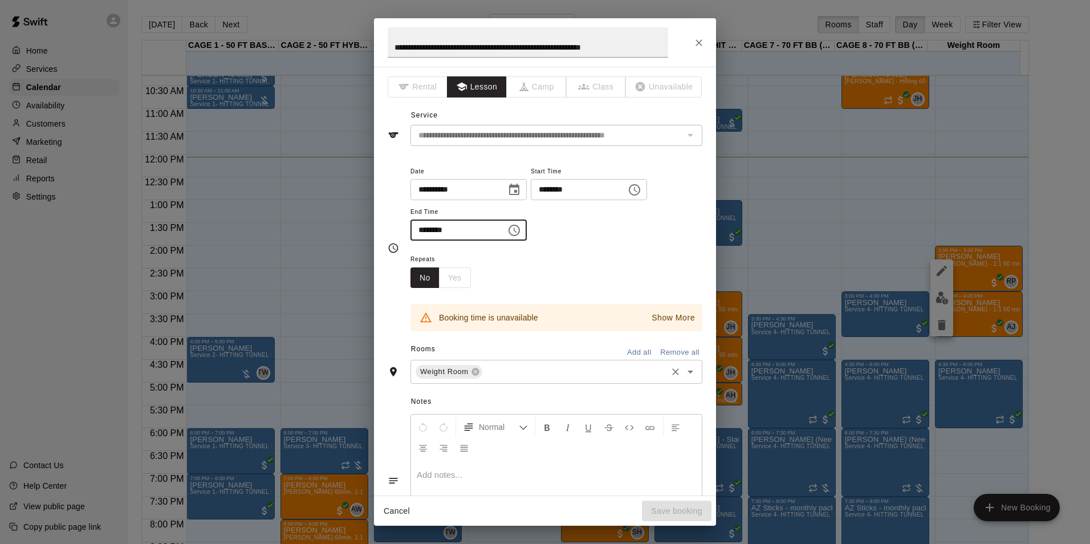
click at [515, 381] on div "Weight Room ​" at bounding box center [556, 372] width 292 height 24
type input "********"
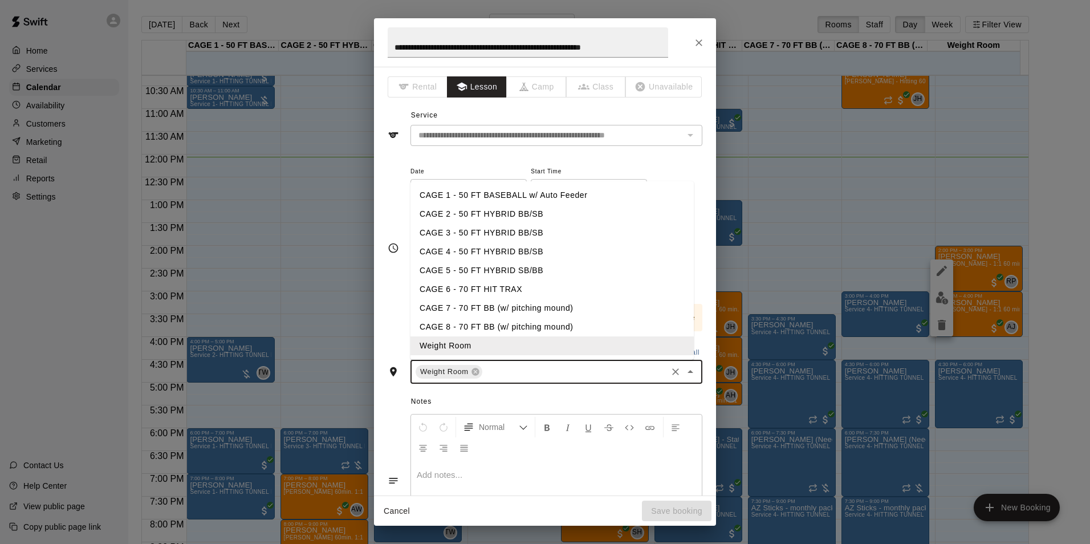
click at [497, 247] on li "CAGE 4 - 50 FT HYBRID BB/SB" at bounding box center [551, 251] width 283 height 19
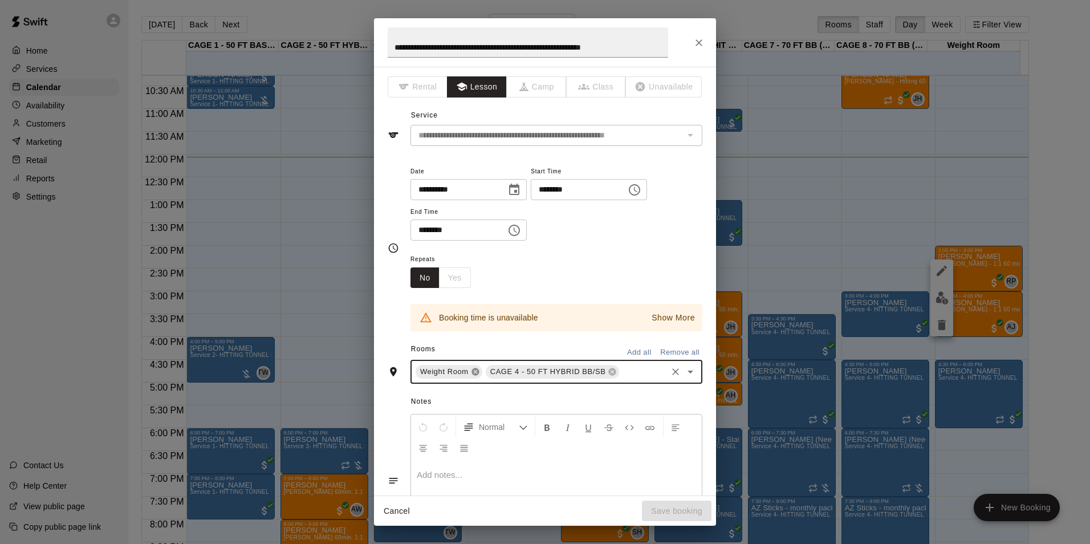
click at [472, 369] on icon at bounding box center [474, 371] width 7 height 7
click at [600, 288] on div "Booking time is unavailable Show More" at bounding box center [556, 309] width 292 height 43
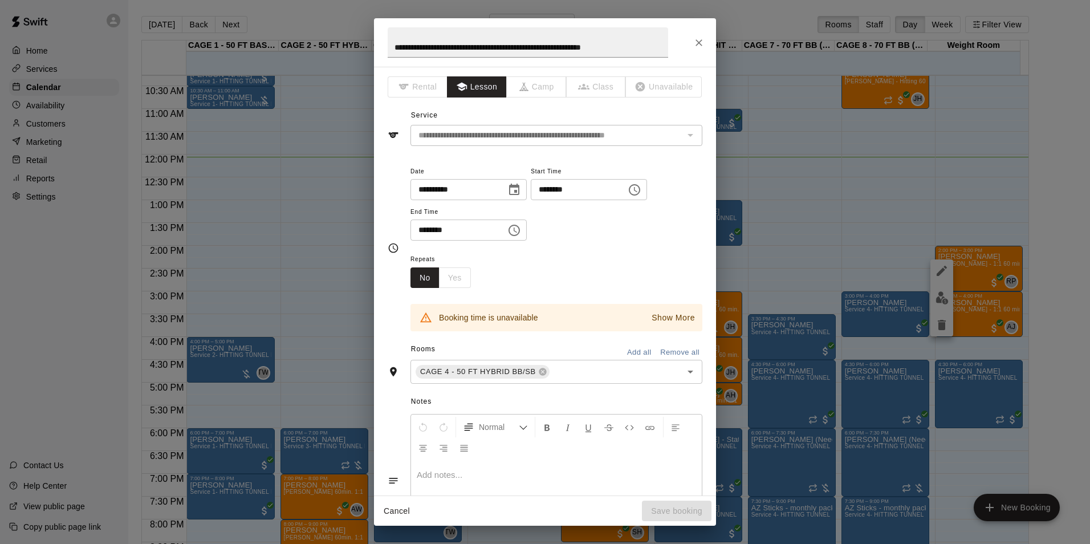
click at [521, 178] on span "Date" at bounding box center [468, 171] width 116 height 15
click at [518, 189] on icon "Choose date, selected date is Aug 12, 2025" at bounding box center [514, 190] width 14 height 14
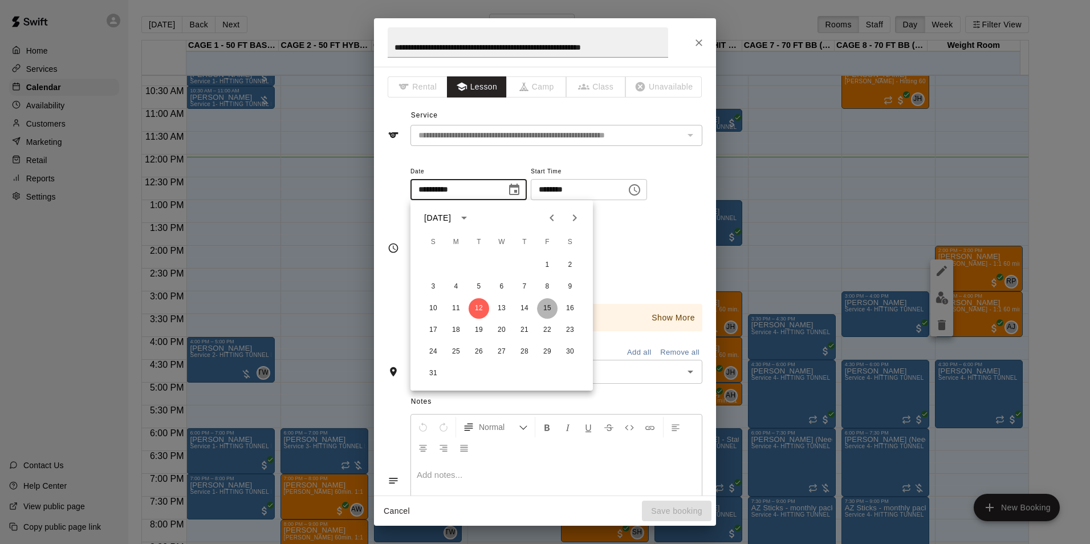
click at [544, 303] on button "15" at bounding box center [547, 308] width 21 height 21
type input "**********"
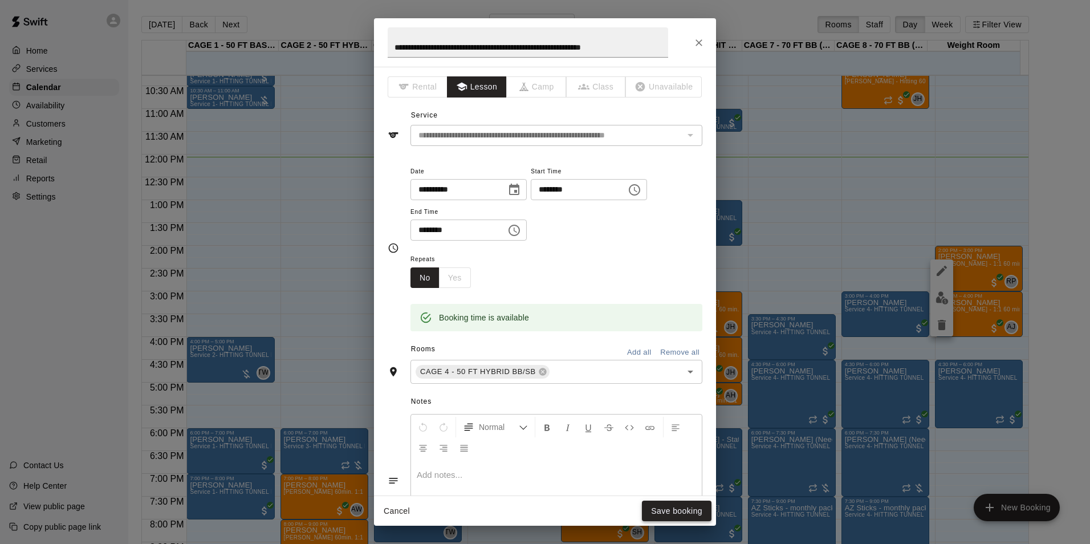
click at [678, 509] on button "Save booking" at bounding box center [677, 510] width 70 height 21
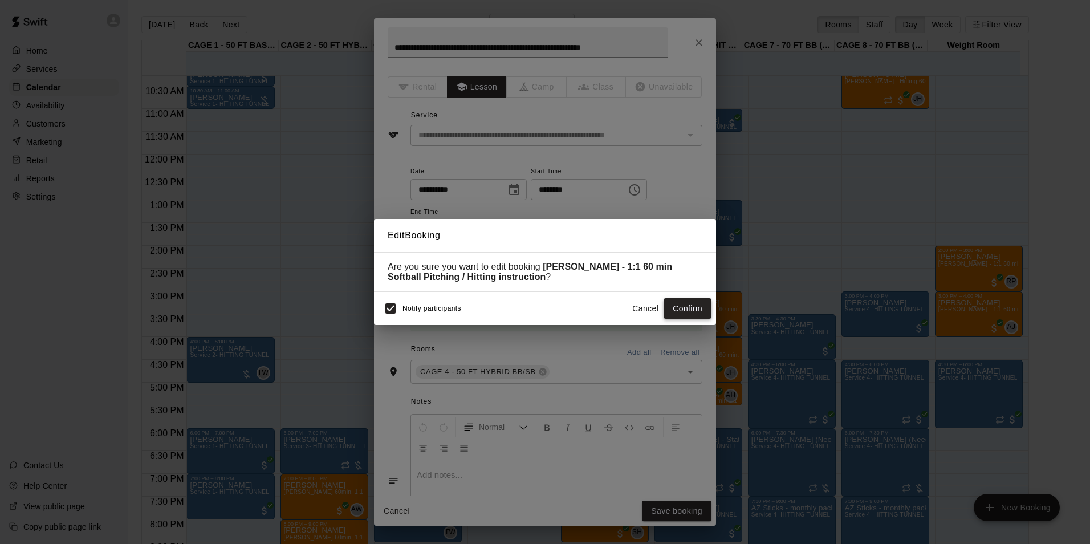
click at [692, 311] on button "Confirm" at bounding box center [687, 308] width 48 height 21
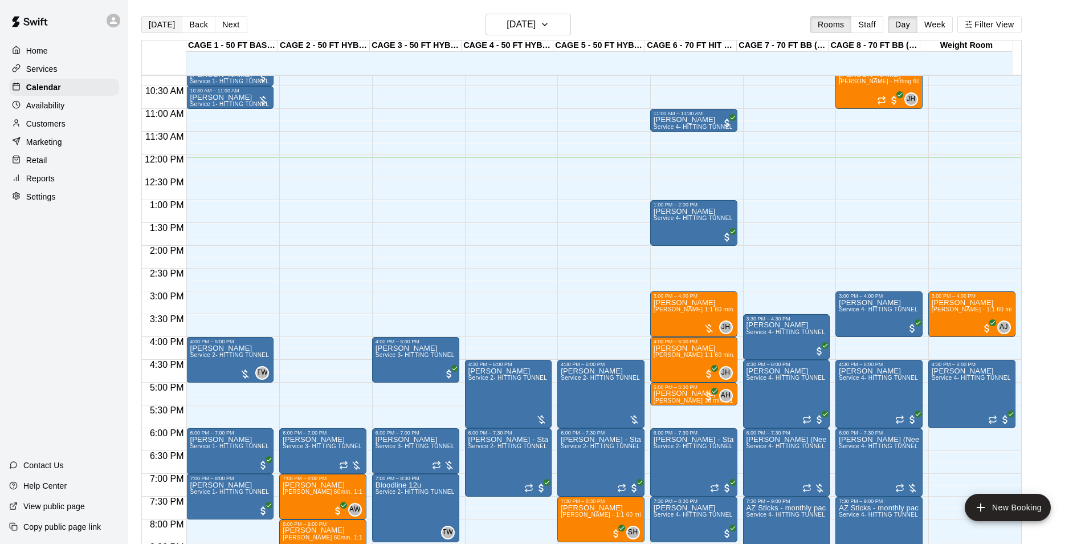
click at [160, 23] on button "[DATE]" at bounding box center [161, 24] width 41 height 17
click at [531, 14] on button "[DATE]" at bounding box center [528, 25] width 85 height 22
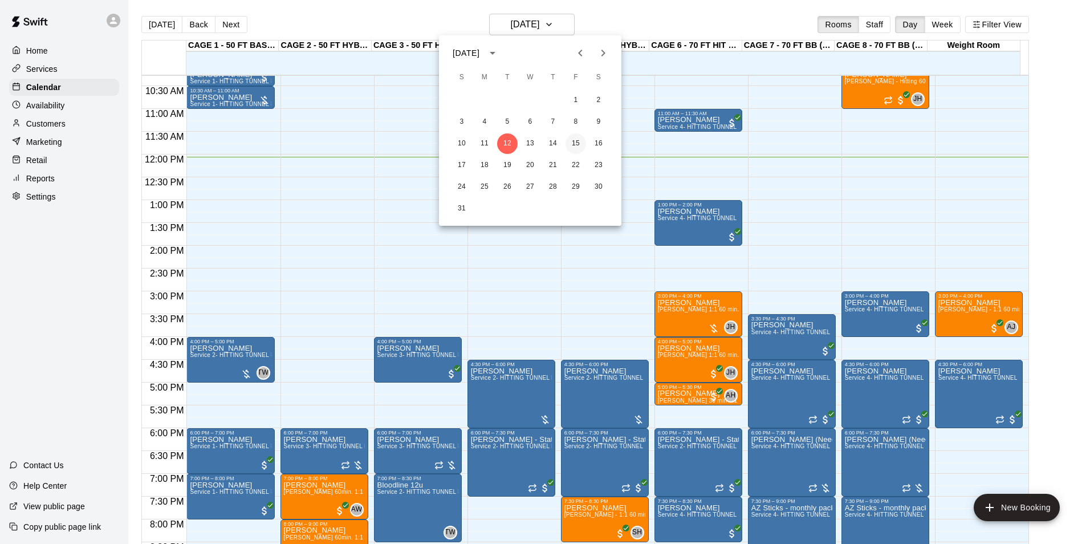
click at [569, 149] on button "15" at bounding box center [575, 143] width 21 height 21
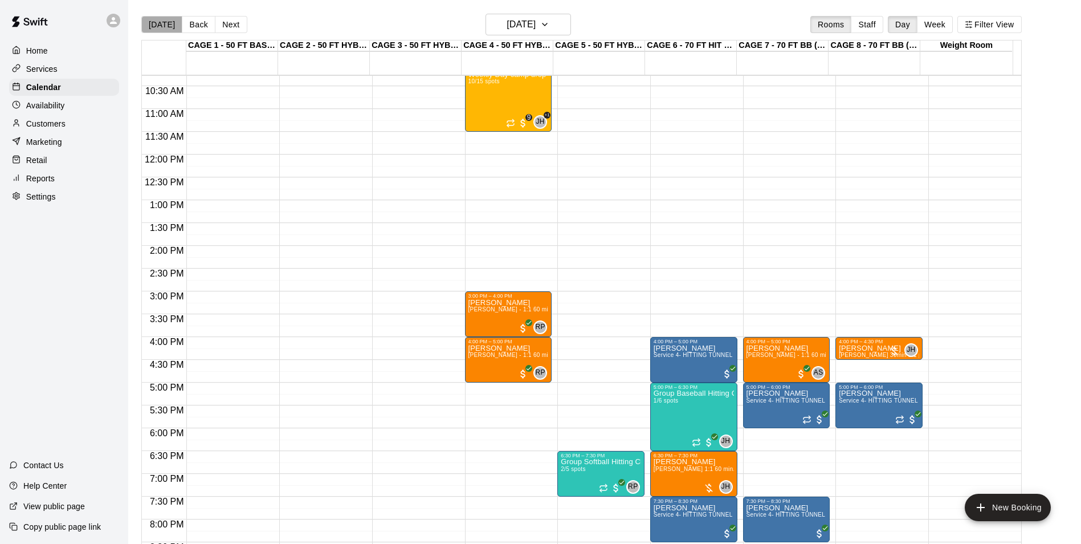
click at [161, 22] on button "[DATE]" at bounding box center [161, 24] width 41 height 17
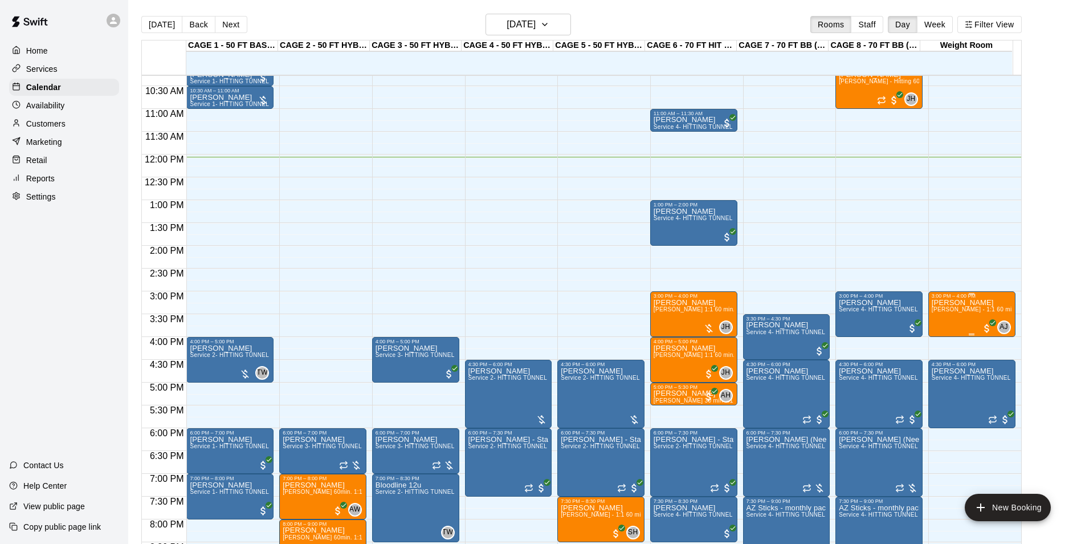
click at [997, 299] on div "3:00 PM – 4:00 PM" at bounding box center [972, 296] width 80 height 6
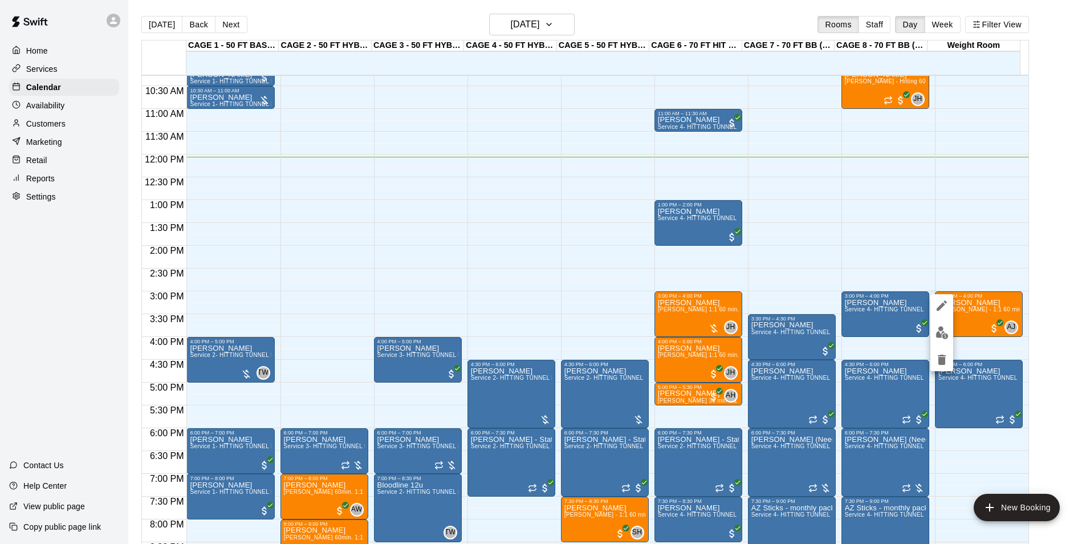
click at [934, 304] on button "edit" at bounding box center [941, 305] width 23 height 23
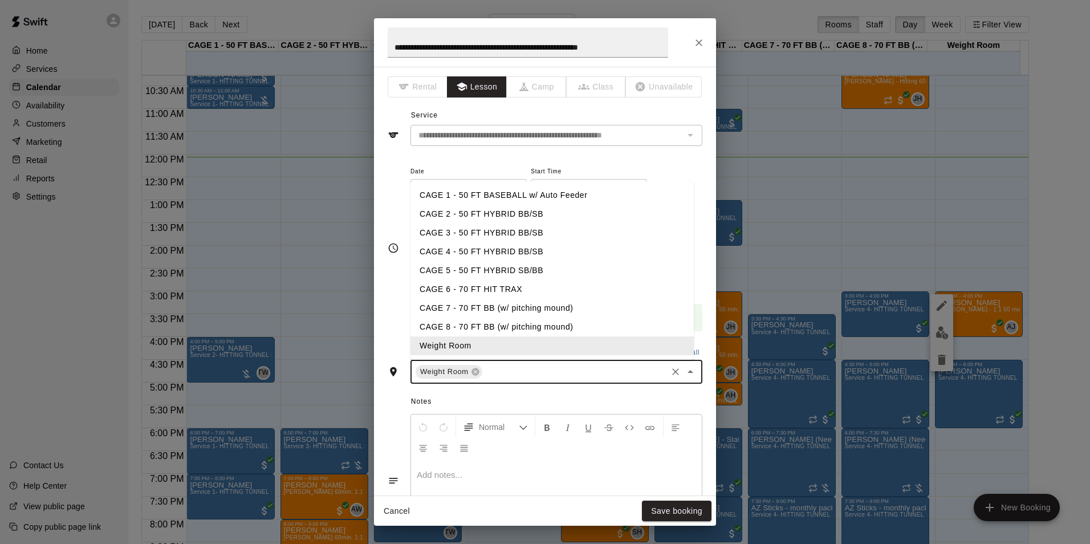
click at [507, 368] on input "text" at bounding box center [574, 372] width 181 height 14
click at [519, 274] on li "CAGE 5 - 50 FT HYBRID SB/BB" at bounding box center [551, 270] width 283 height 19
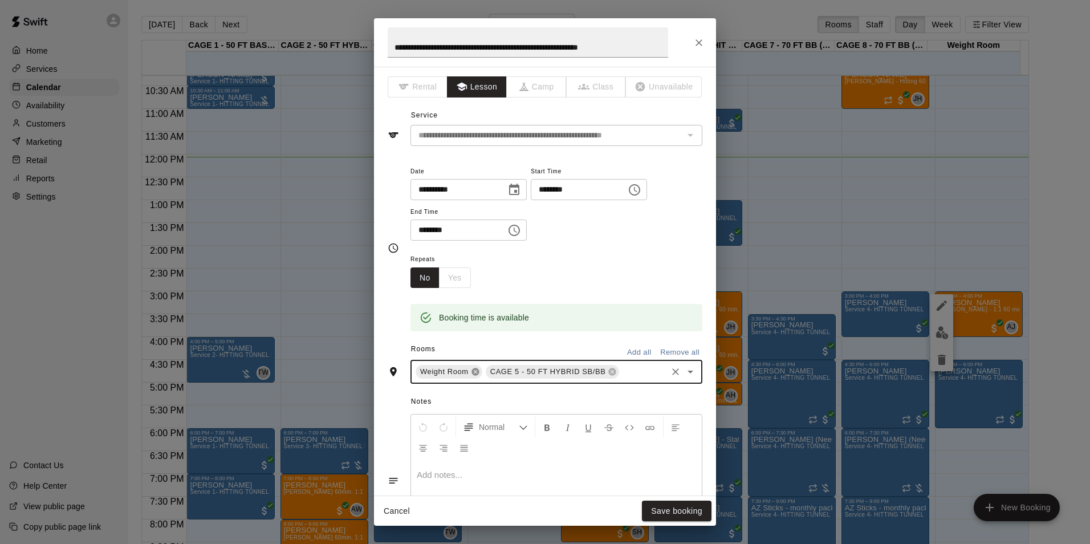
click at [474, 374] on icon at bounding box center [474, 371] width 7 height 7
click at [545, 186] on input "********" at bounding box center [575, 189] width 88 height 21
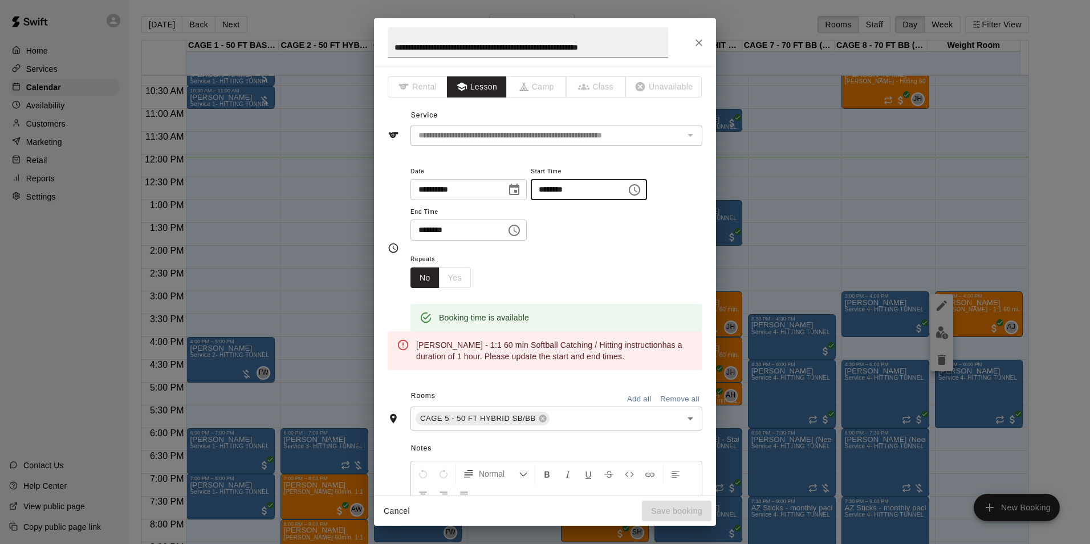
type input "********"
click at [418, 228] on input "********" at bounding box center [454, 229] width 88 height 21
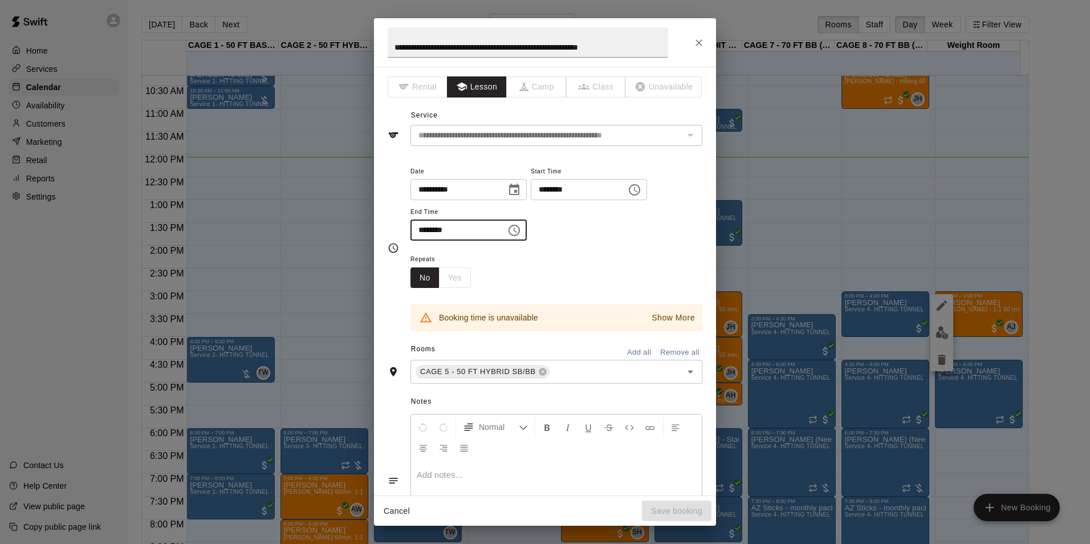
type input "********"
click at [576, 276] on div "Repeats No Yes" at bounding box center [556, 270] width 292 height 36
click at [483, 194] on input "**********" at bounding box center [454, 189] width 88 height 21
click at [525, 187] on button "Choose date, selected date is Aug 12, 2025" at bounding box center [514, 189] width 23 height 23
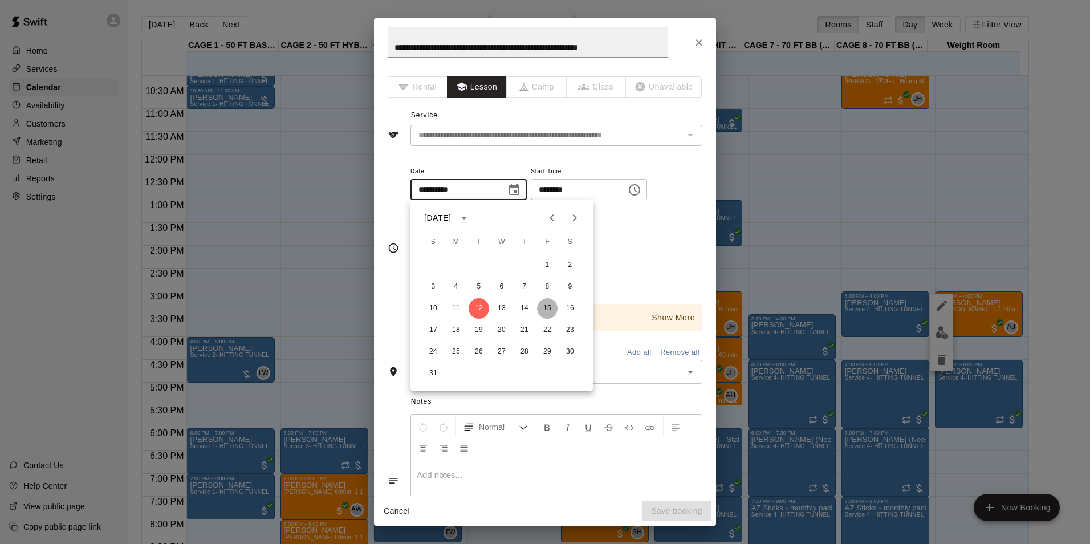
drag, startPoint x: 550, startPoint y: 302, endPoint x: 556, endPoint y: 312, distance: 11.2
click at [549, 303] on button "15" at bounding box center [547, 308] width 21 height 21
type input "**********"
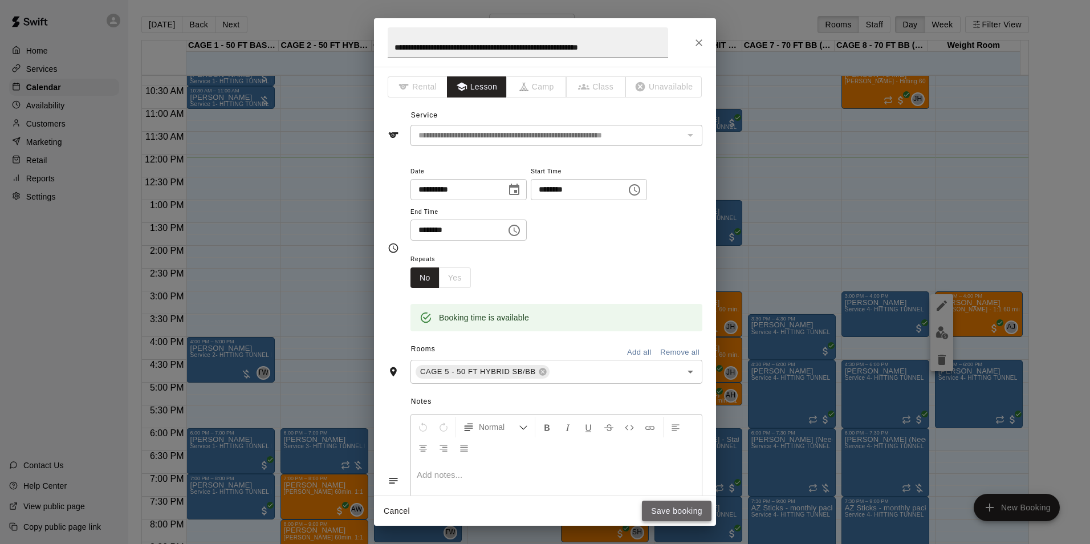
click at [666, 507] on button "Save booking" at bounding box center [677, 510] width 70 height 21
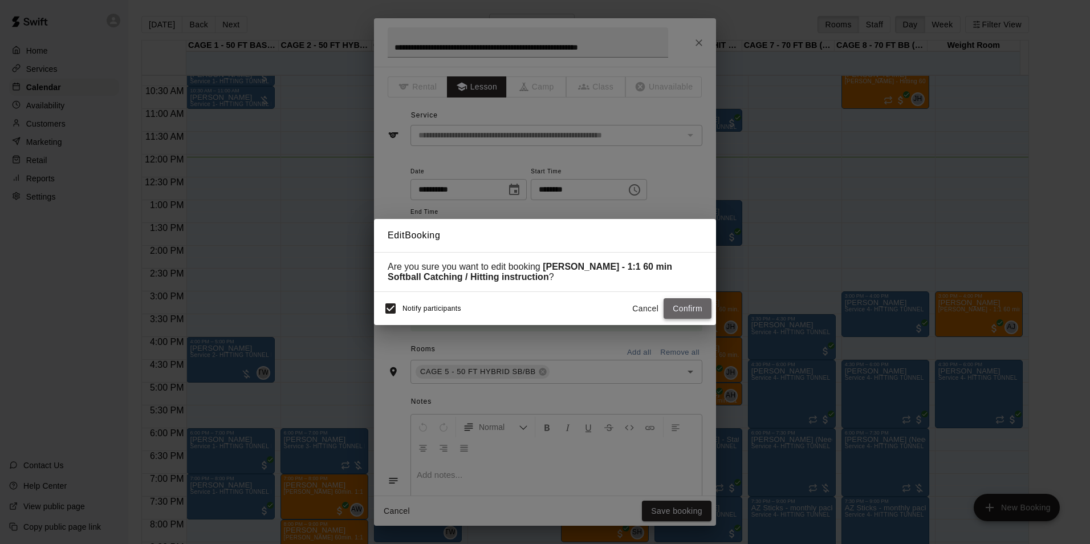
click at [688, 308] on button "Confirm" at bounding box center [687, 308] width 48 height 21
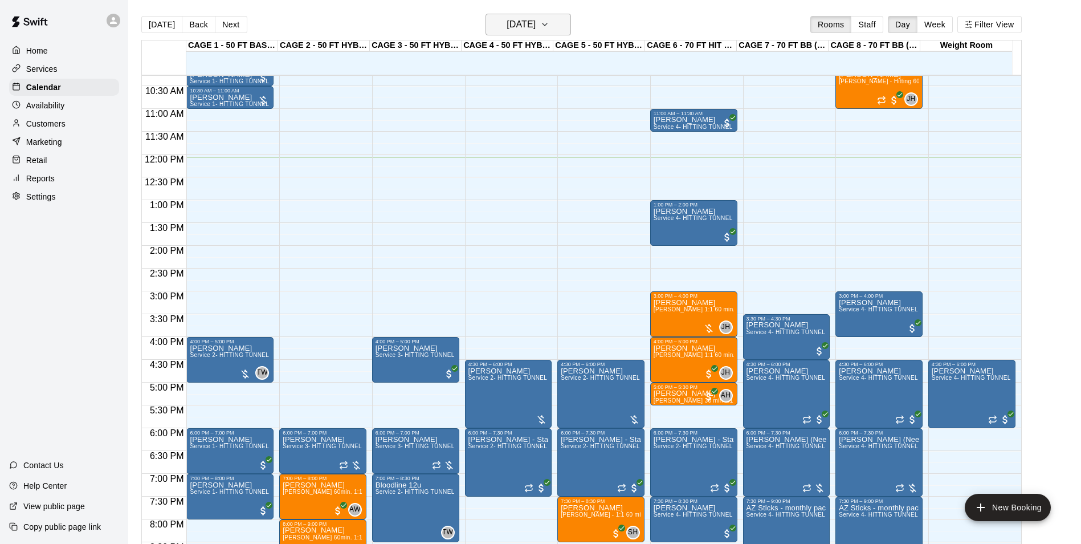
click at [519, 32] on h6 "[DATE]" at bounding box center [521, 25] width 29 height 16
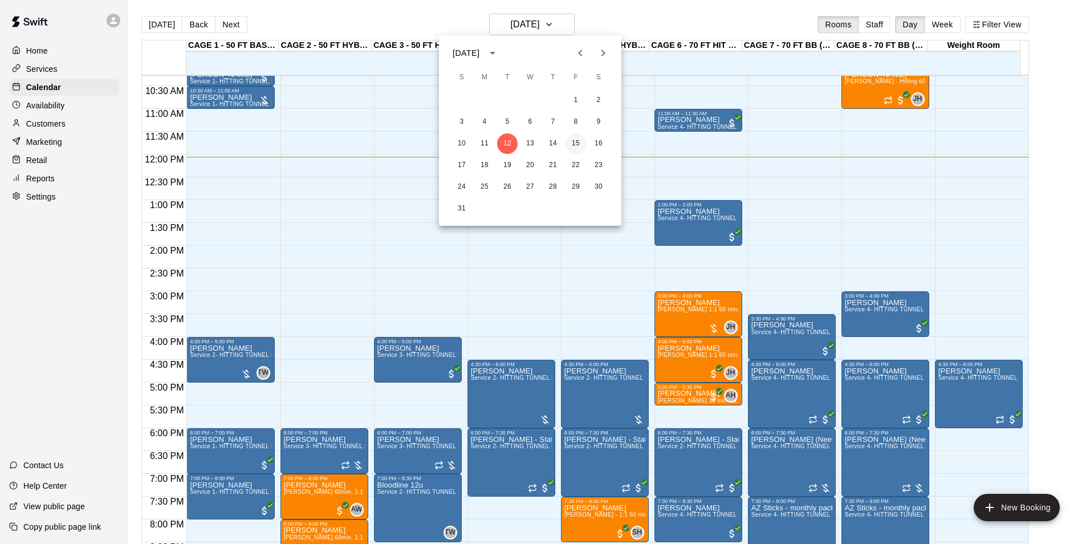
click at [577, 140] on button "15" at bounding box center [575, 143] width 21 height 21
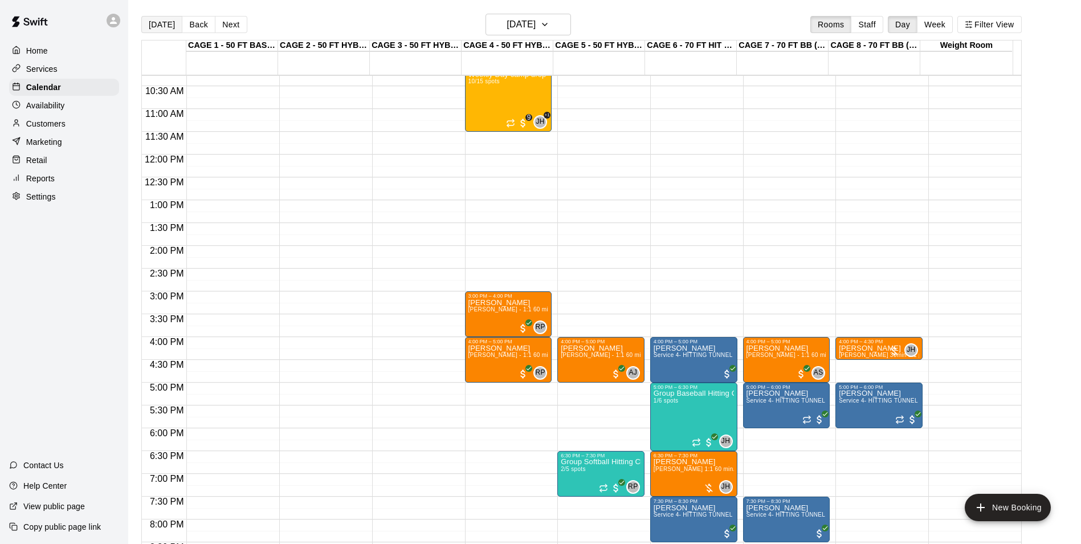
click at [153, 31] on button "[DATE]" at bounding box center [161, 24] width 41 height 17
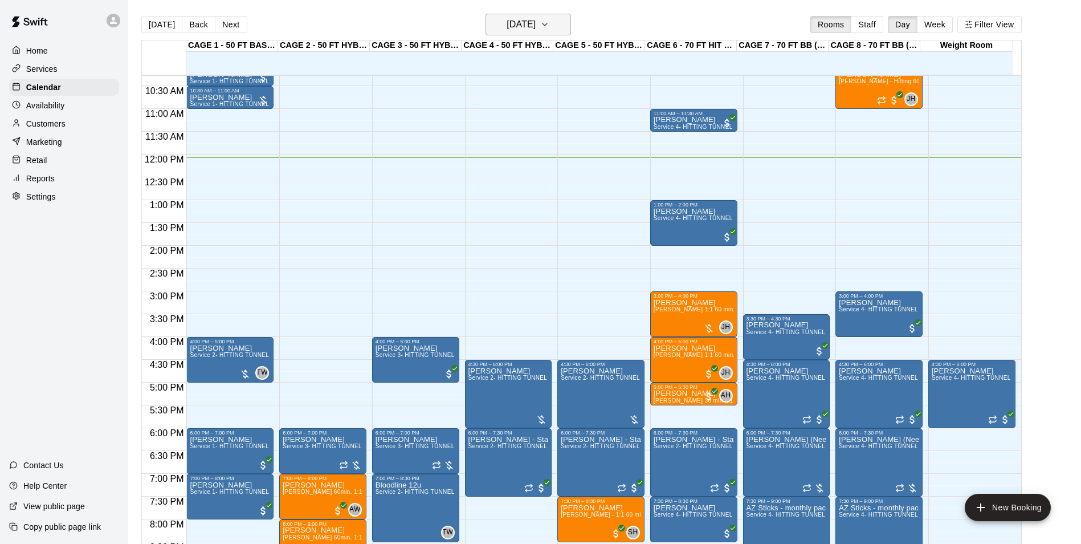
click at [549, 24] on icon "button" at bounding box center [544, 25] width 9 height 14
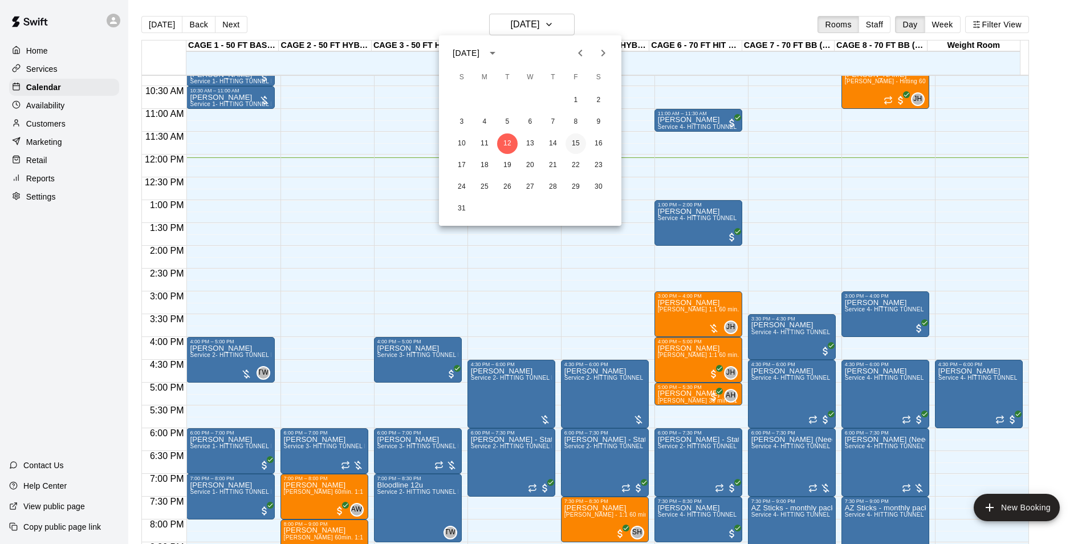
click at [573, 142] on button "15" at bounding box center [575, 143] width 21 height 21
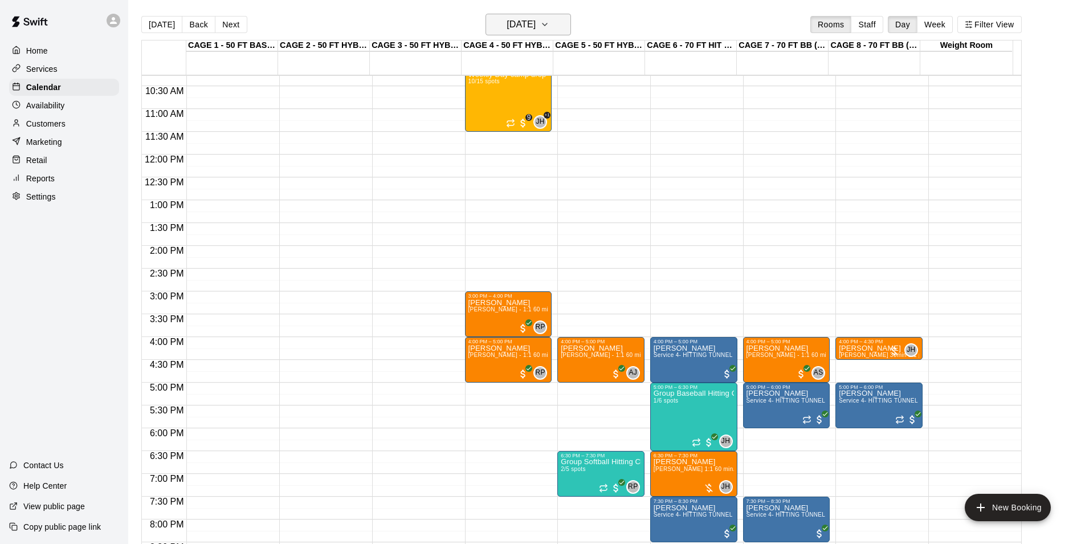
click at [567, 24] on button "[DATE]" at bounding box center [528, 25] width 85 height 22
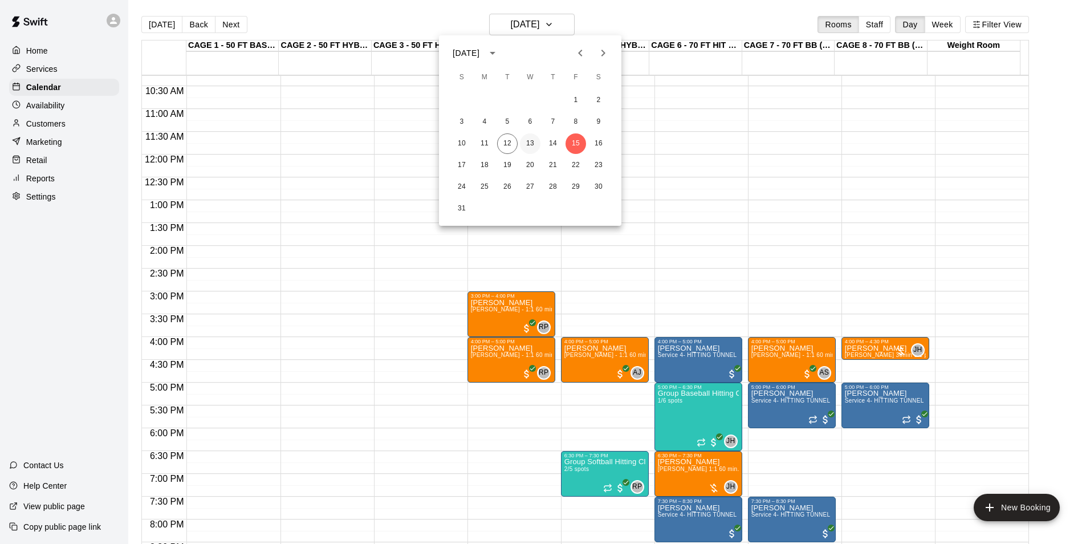
click at [523, 145] on button "13" at bounding box center [530, 143] width 21 height 21
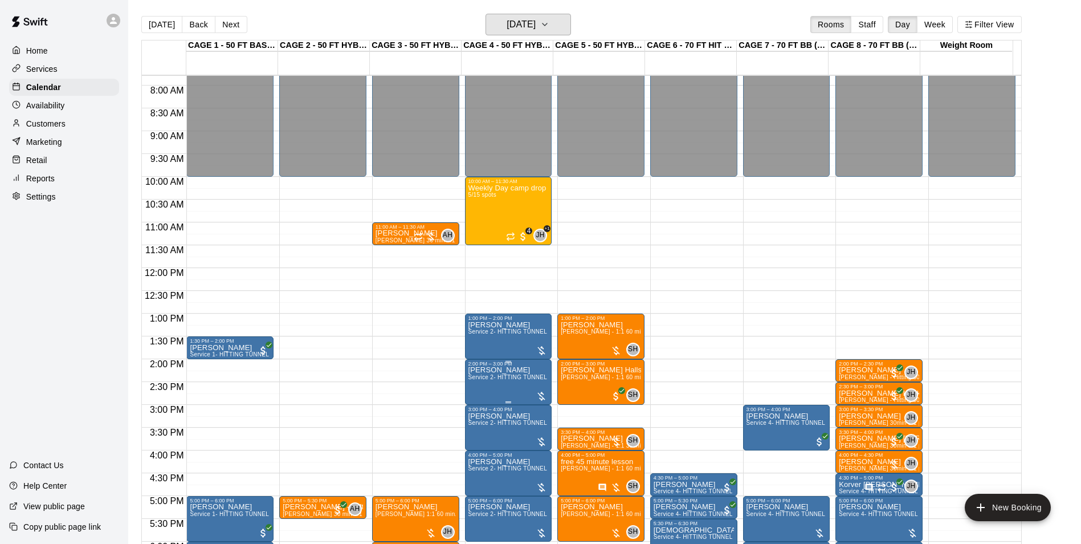
scroll to position [354, 0]
click at [168, 21] on button "[DATE]" at bounding box center [161, 24] width 41 height 17
